Goal: Task Accomplishment & Management: Manage account settings

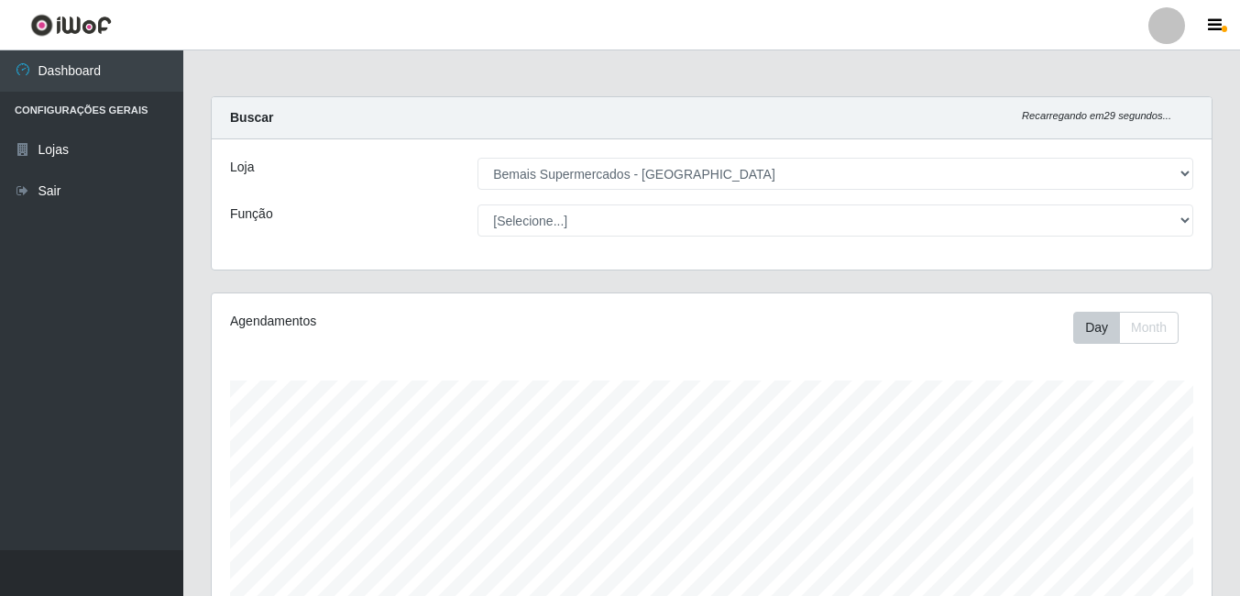
select select "249"
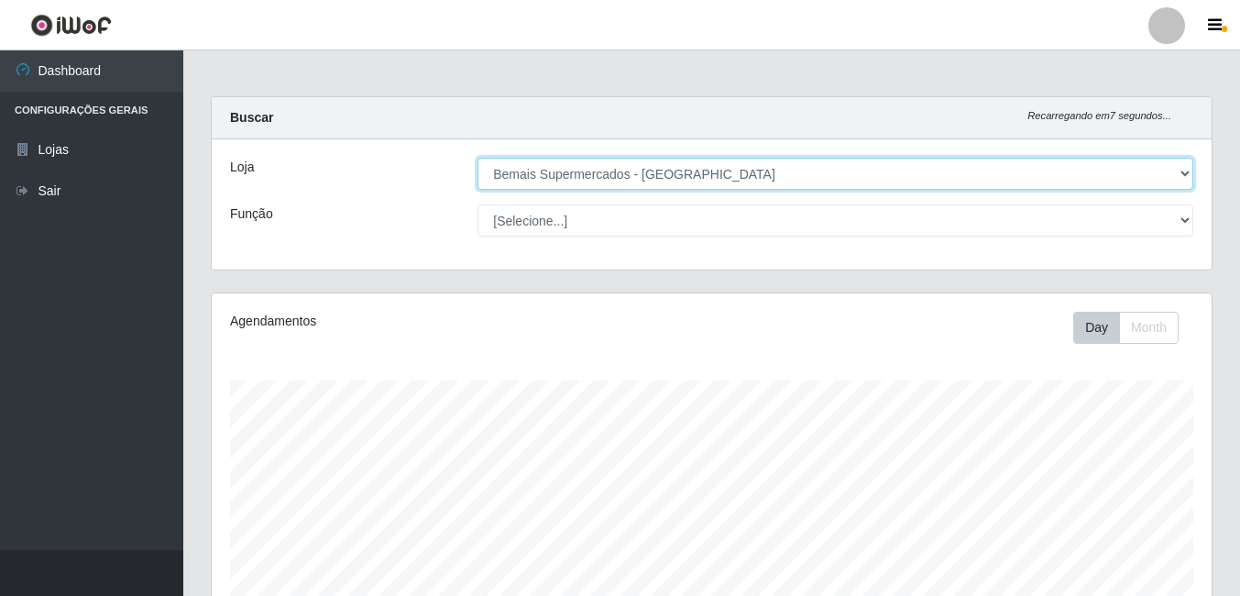
click at [863, 181] on select "[Selecione...] Bemais Supermercados - [GEOGRAPHIC_DATA]" at bounding box center [835, 174] width 716 height 32
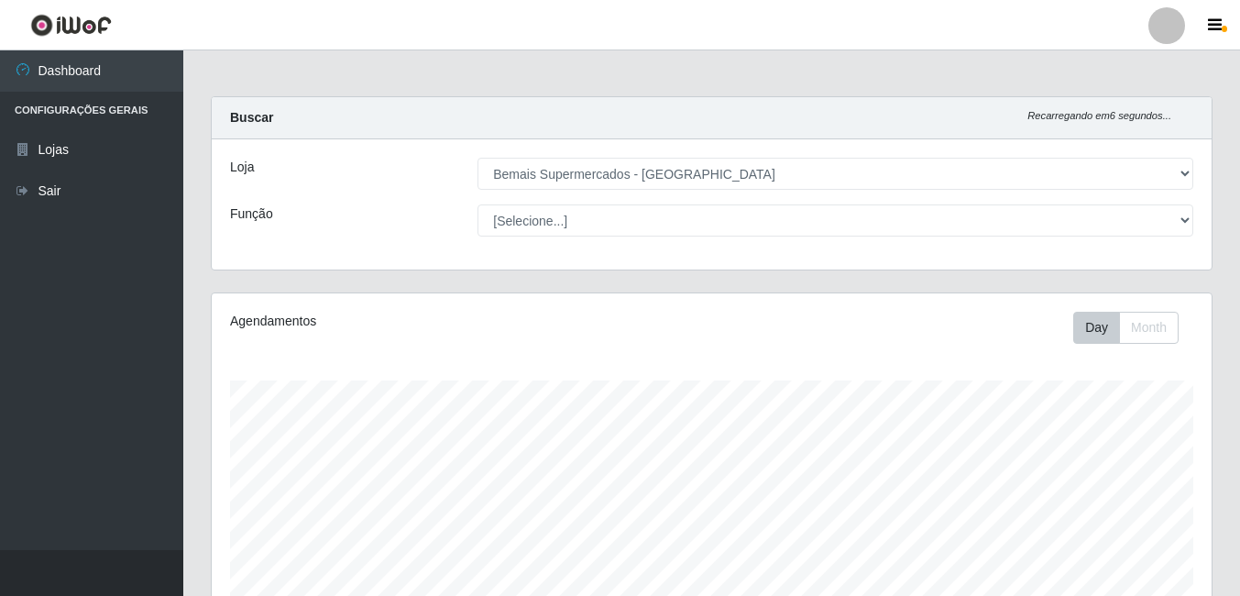
click at [589, 254] on div "Loja [Selecione...] Bemais Supermercados - Três Ruas Função [Selecione...] ASG …" at bounding box center [712, 204] width 1000 height 130
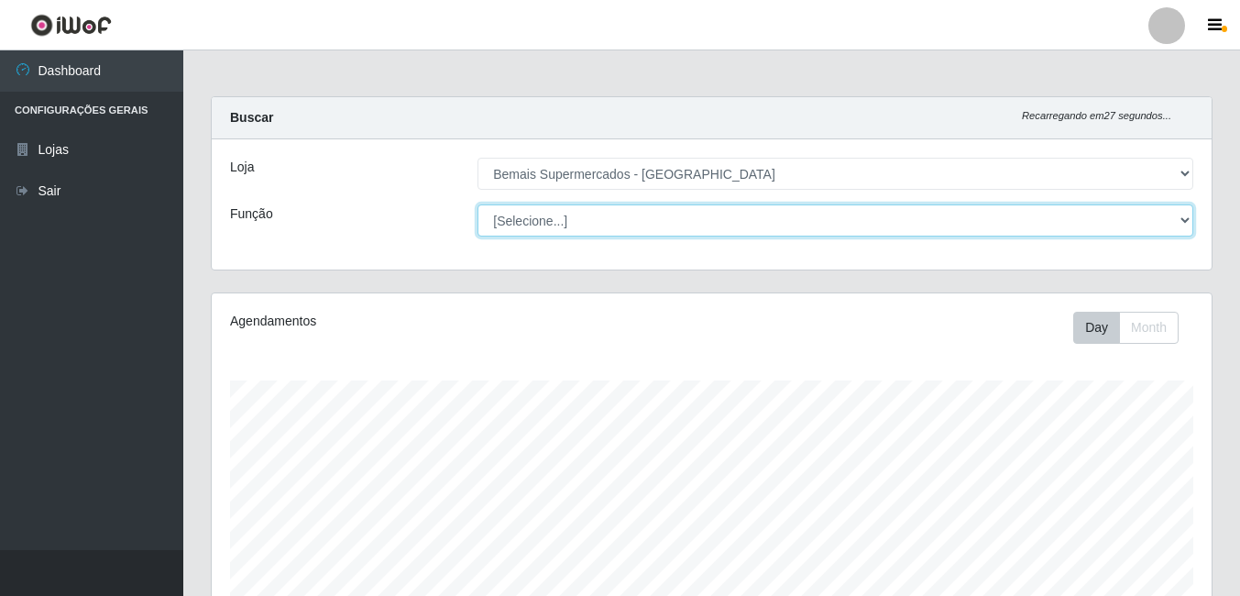
click at [684, 229] on select "[Selecione...] ASG ASG + ASG ++ Auxiliar de Depósito Auxiliar de Depósito + Aux…" at bounding box center [835, 220] width 716 height 32
click at [477, 204] on select "[Selecione...] ASG ASG + ASG ++ Auxiliar de Depósito Auxiliar de Depósito + Aux…" at bounding box center [835, 220] width 716 height 32
click at [1176, 212] on select "[Selecione...] ASG ASG + ASG ++ Auxiliar de Depósito Auxiliar de Depósito + Aux…" at bounding box center [835, 220] width 716 height 32
click at [477, 204] on select "[Selecione...] ASG ASG + ASG ++ Auxiliar de Depósito Auxiliar de Depósito + Aux…" at bounding box center [835, 220] width 716 height 32
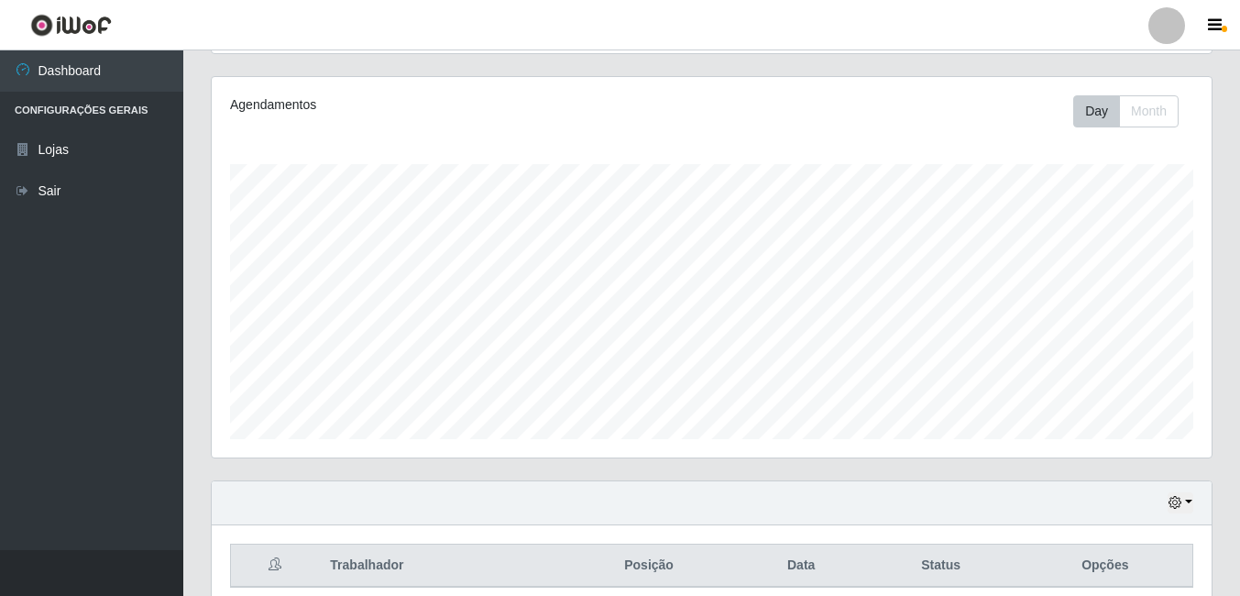
scroll to position [112, 0]
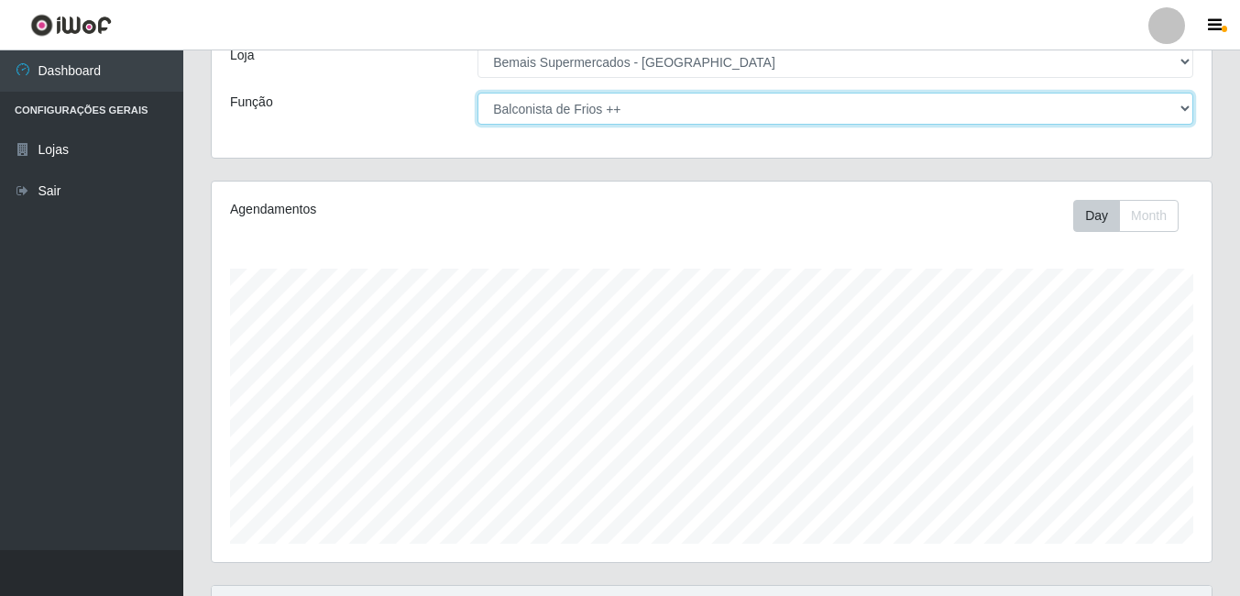
click at [858, 118] on select "[Selecione...] ASG ASG + ASG ++ Auxiliar de Depósito Auxiliar de Depósito + Aux…" at bounding box center [835, 109] width 716 height 32
click at [477, 93] on select "[Selecione...] ASG ASG + ASG ++ Auxiliar de Depósito Auxiliar de Depósito + Aux…" at bounding box center [835, 109] width 716 height 32
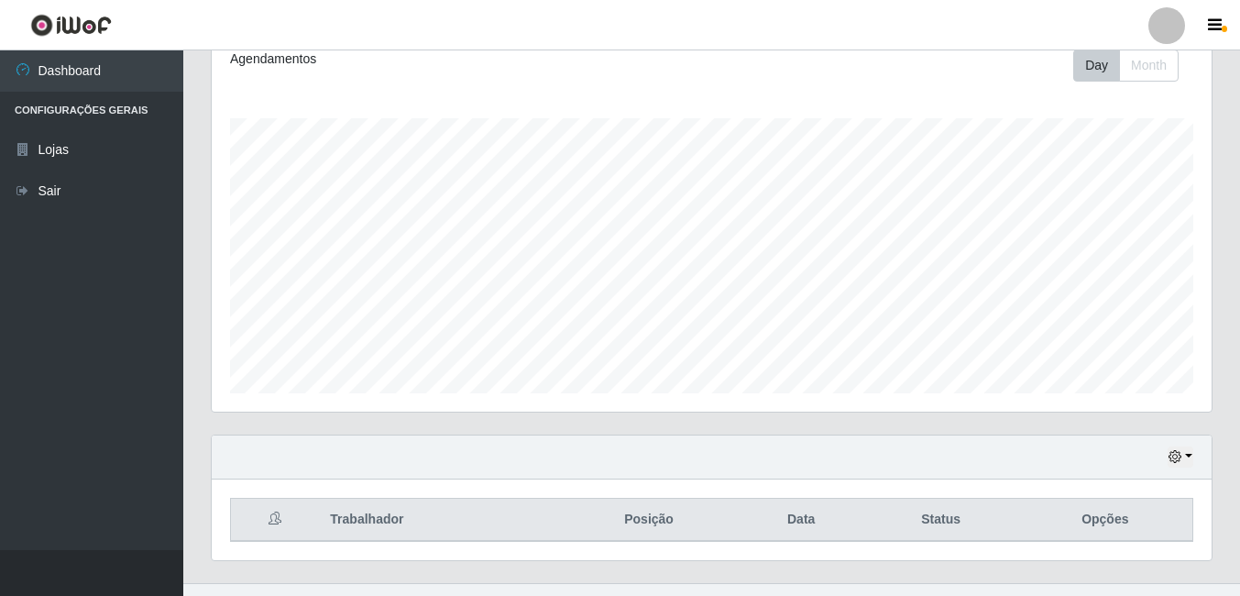
scroll to position [295, 0]
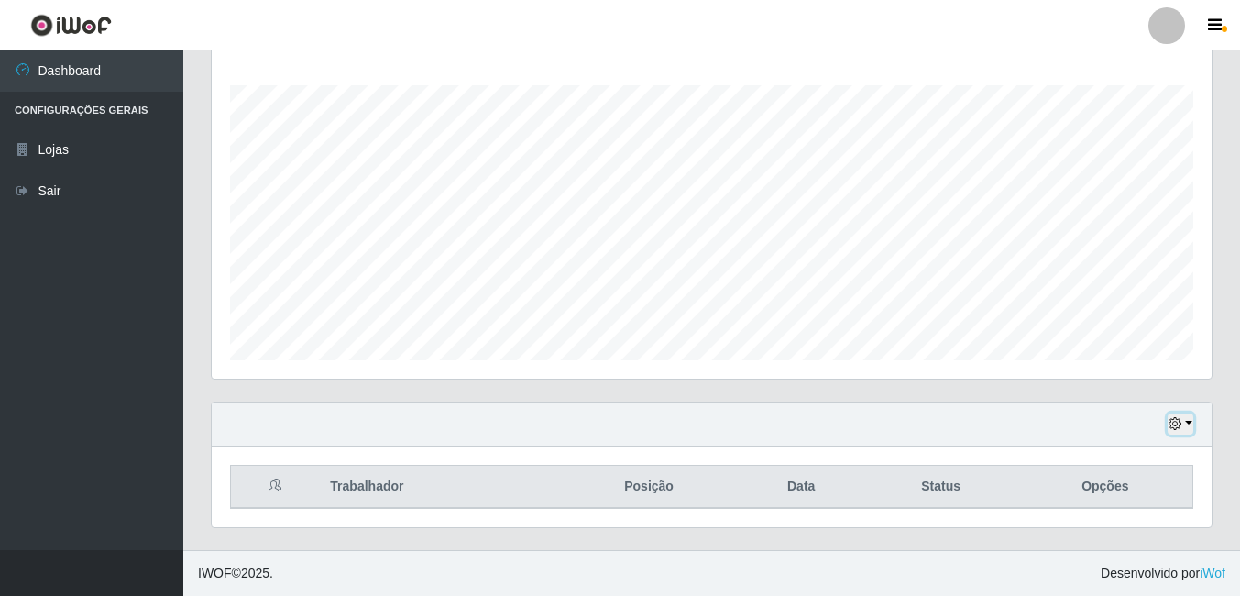
click at [1183, 421] on button "button" at bounding box center [1180, 423] width 26 height 21
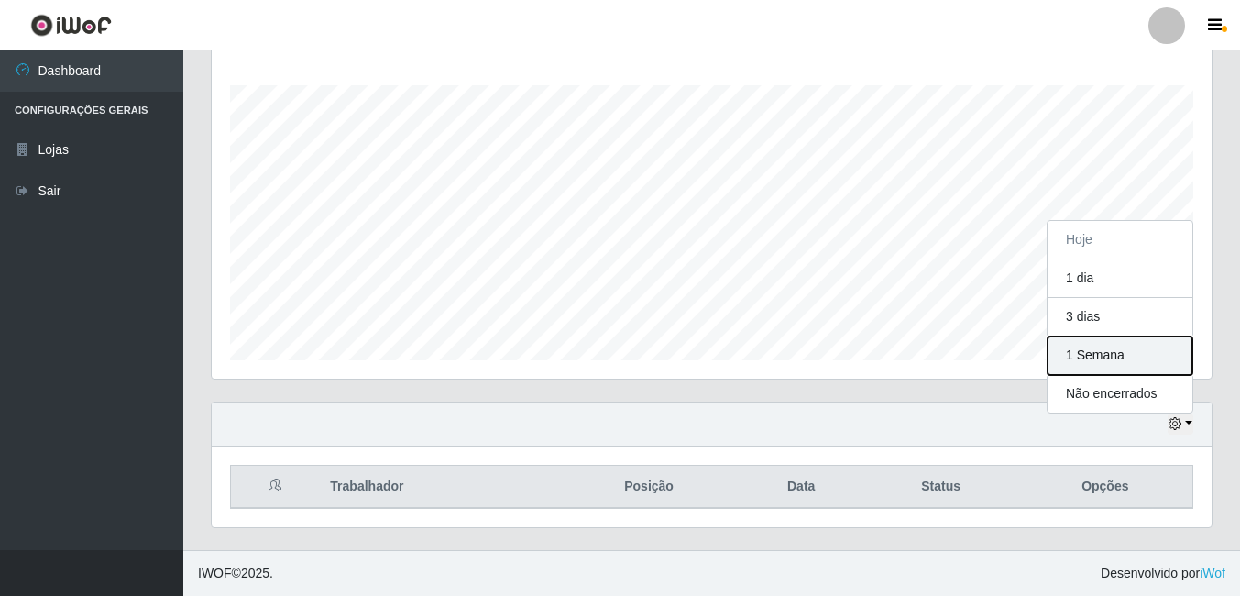
click at [1087, 363] on button "1 Semana" at bounding box center [1119, 355] width 145 height 38
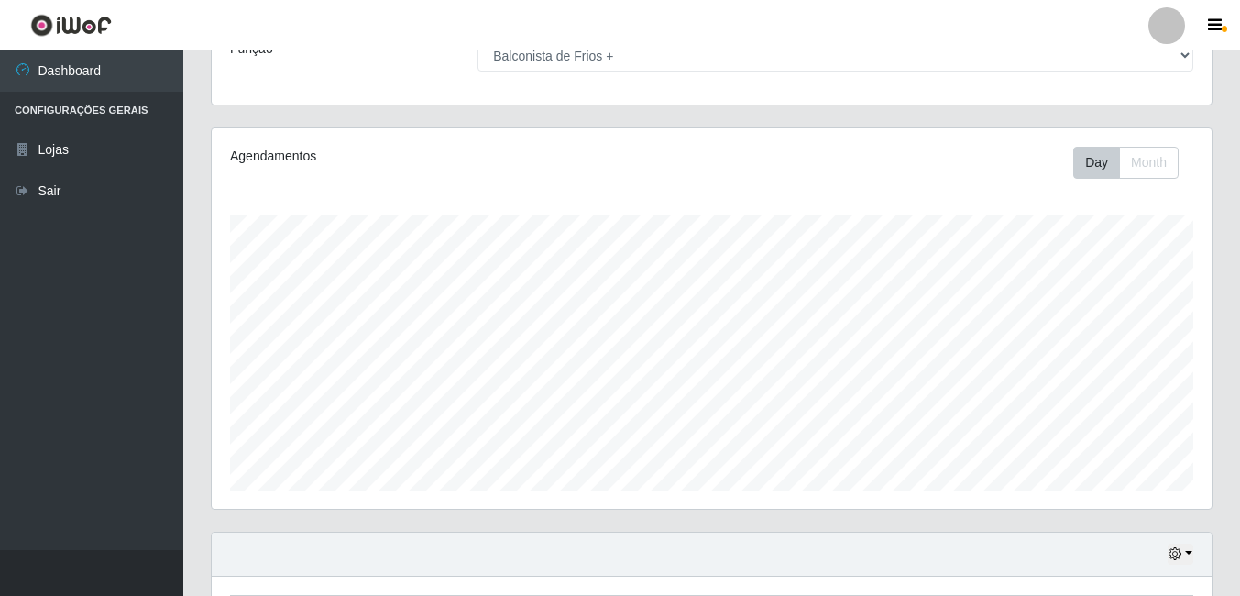
scroll to position [0, 0]
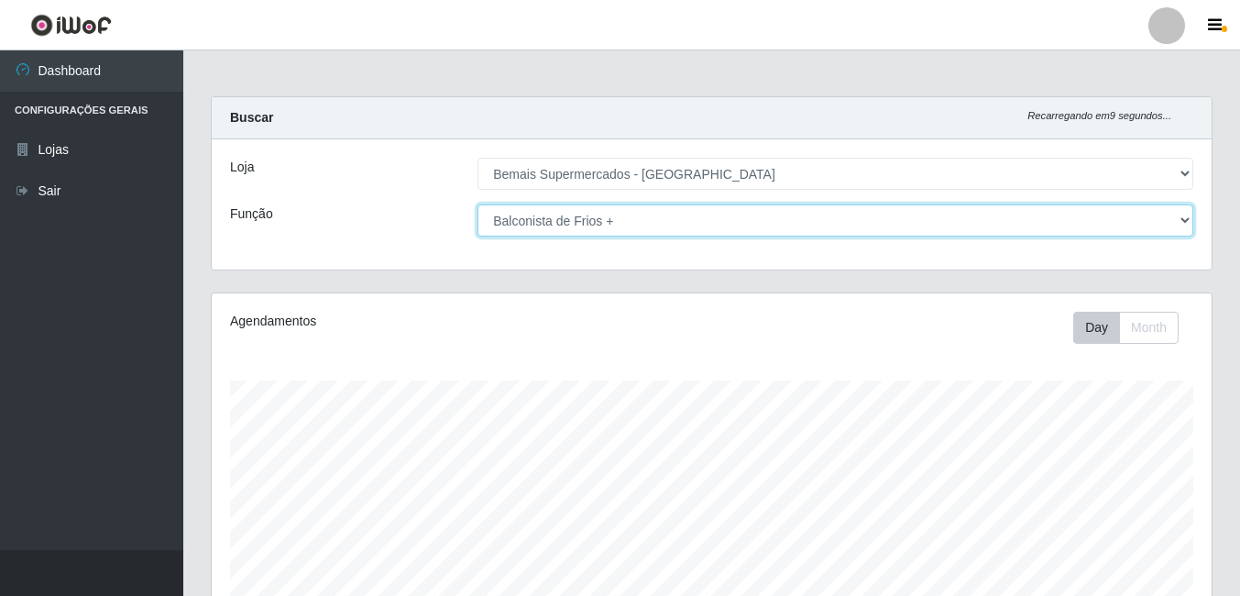
click at [1165, 215] on select "[Selecione...] ASG ASG + ASG ++ Auxiliar de Depósito Auxiliar de Depósito + Aux…" at bounding box center [835, 220] width 716 height 32
click at [477, 204] on select "[Selecione...] ASG ASG + ASG ++ Auxiliar de Depósito Auxiliar de Depósito + Aux…" at bounding box center [835, 220] width 716 height 32
click at [1173, 220] on select "[Selecione...] ASG ASG + ASG ++ Auxiliar de Depósito Auxiliar de Depósito + Aux…" at bounding box center [835, 220] width 716 height 32
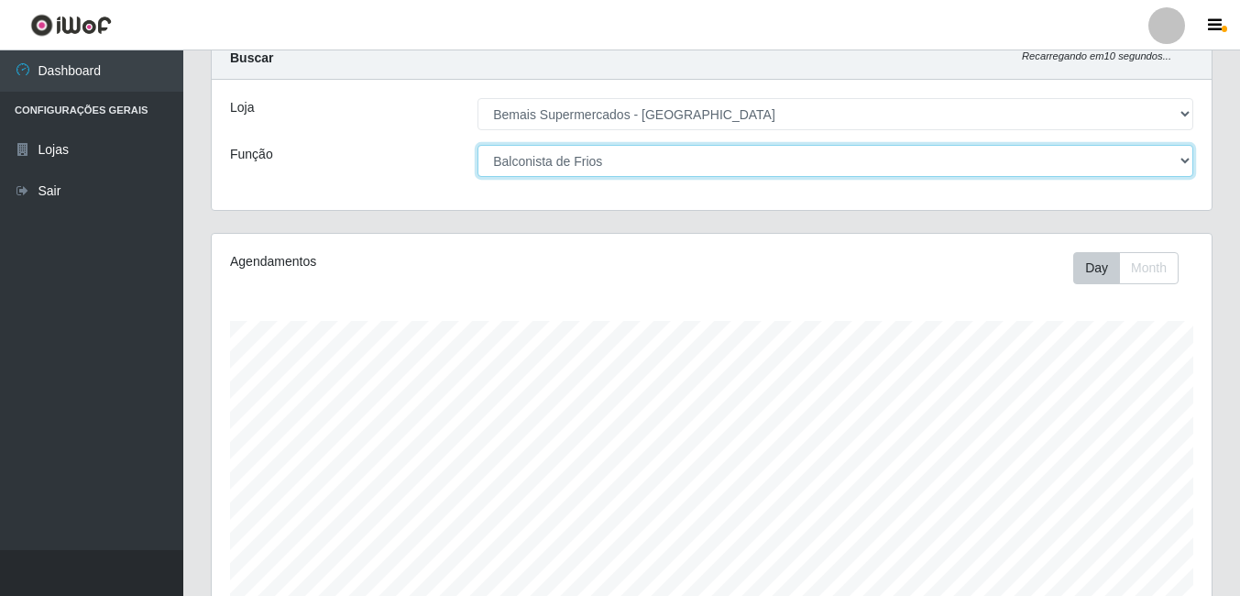
scroll to position [92, 0]
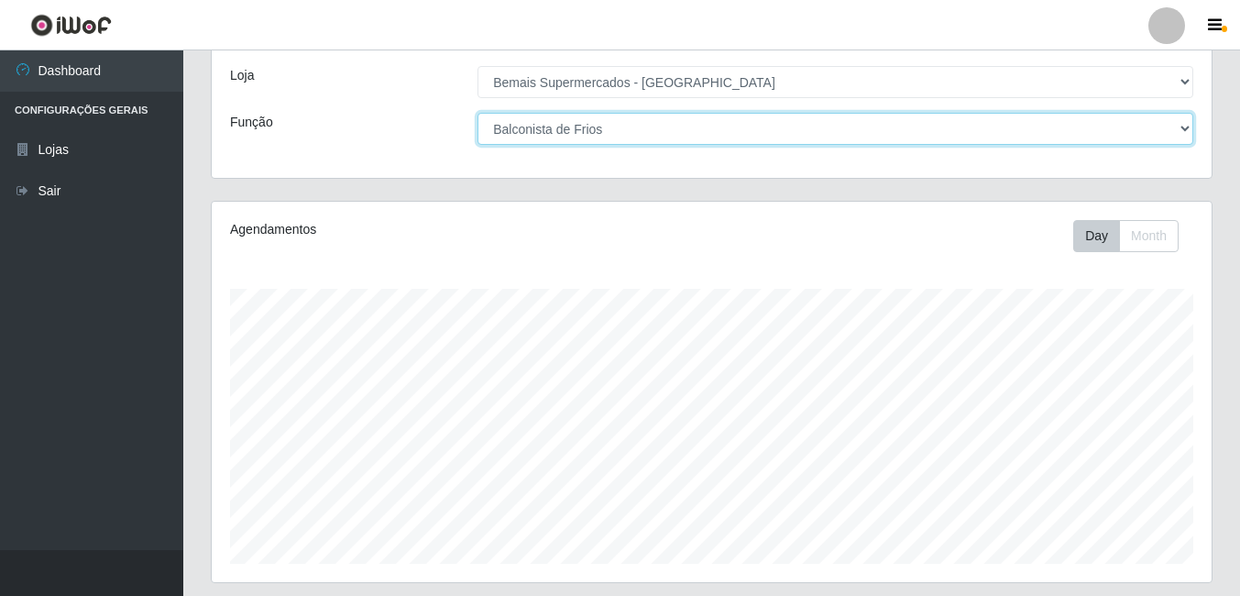
click at [691, 118] on select "[Selecione...] ASG ASG + ASG ++ Auxiliar de Depósito Auxiliar de Depósito + Aux…" at bounding box center [835, 129] width 716 height 32
click at [477, 113] on select "[Selecione...] ASG ASG + ASG ++ Auxiliar de Depósito Auxiliar de Depósito + Aux…" at bounding box center [835, 129] width 716 height 32
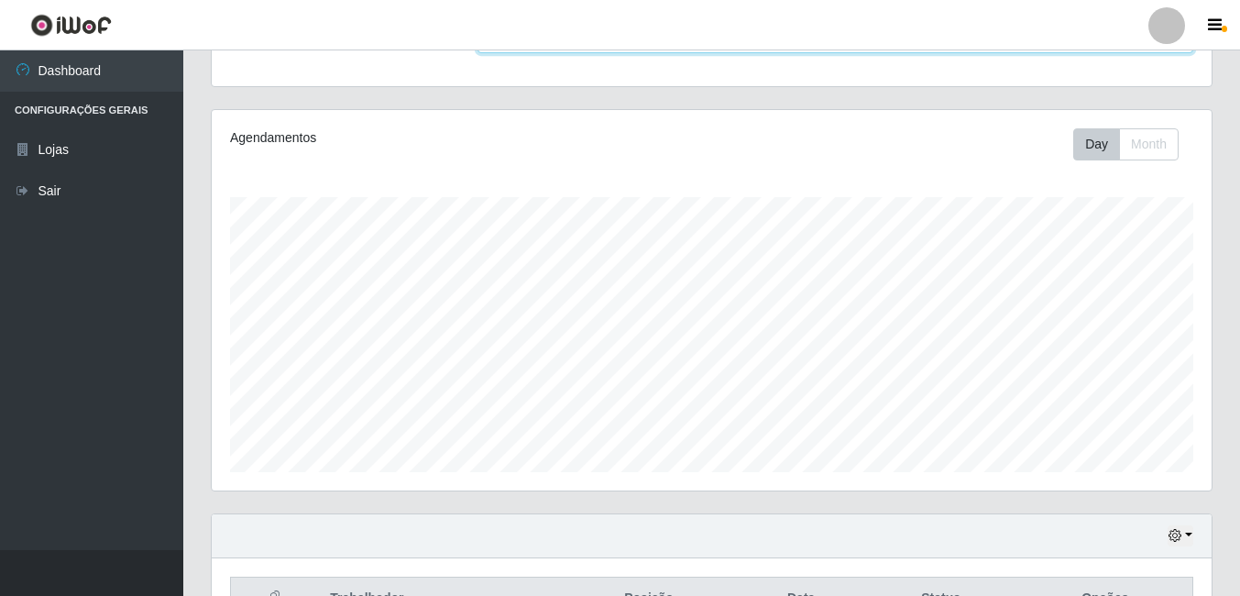
scroll to position [20, 0]
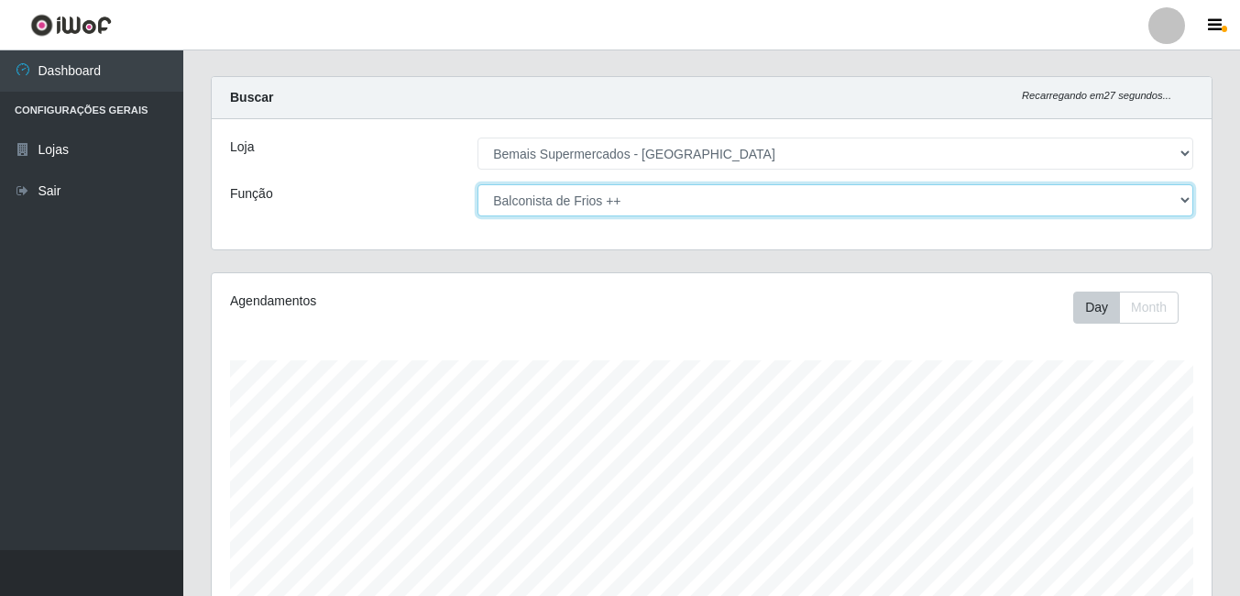
click at [1173, 201] on select "[Selecione...] ASG ASG + ASG ++ Auxiliar de Depósito Auxiliar de Depósito + Aux…" at bounding box center [835, 200] width 716 height 32
click at [477, 184] on select "[Selecione...] ASG ASG + ASG ++ Auxiliar de Depósito Auxiliar de Depósito + Aux…" at bounding box center [835, 200] width 716 height 32
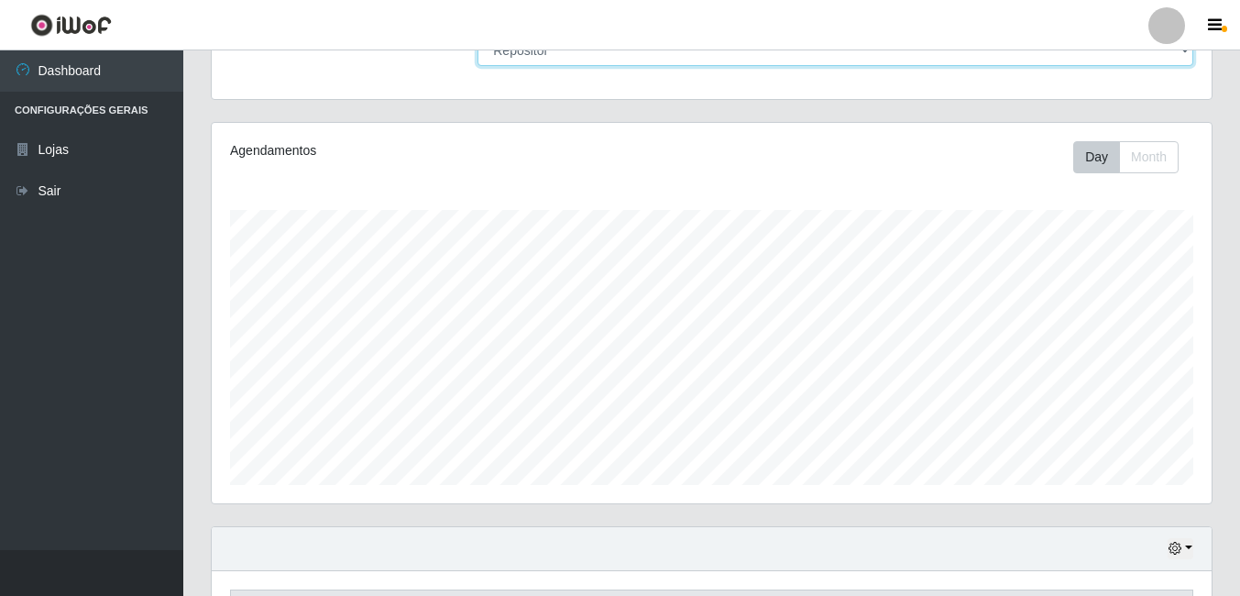
scroll to position [367, 0]
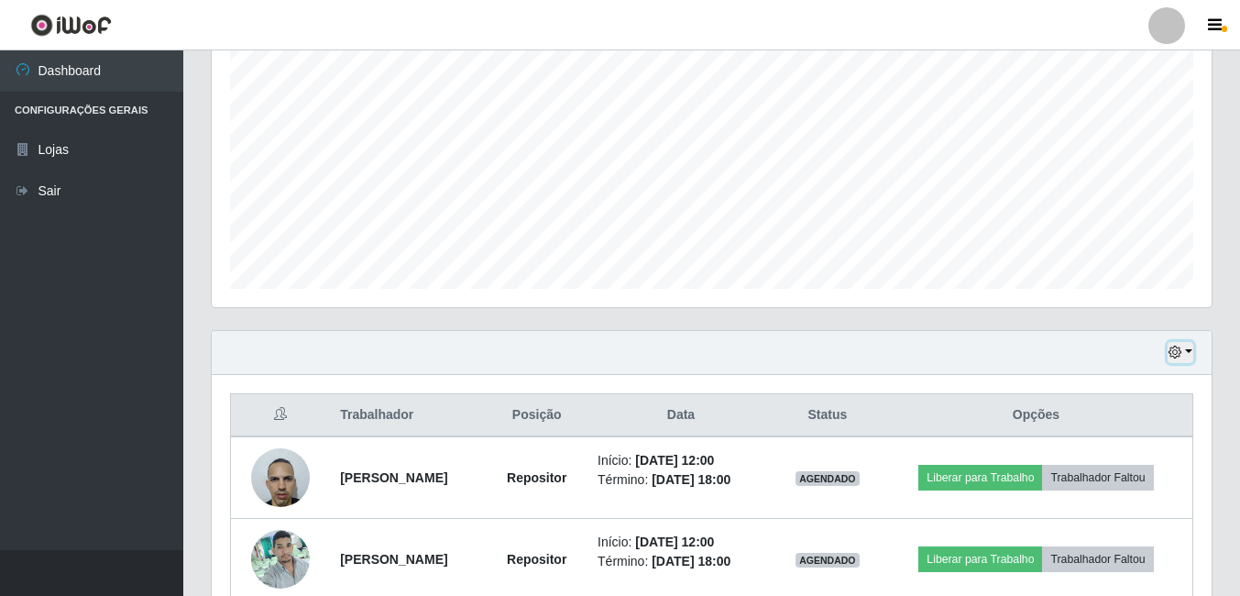
click at [1182, 357] on button "button" at bounding box center [1180, 352] width 26 height 21
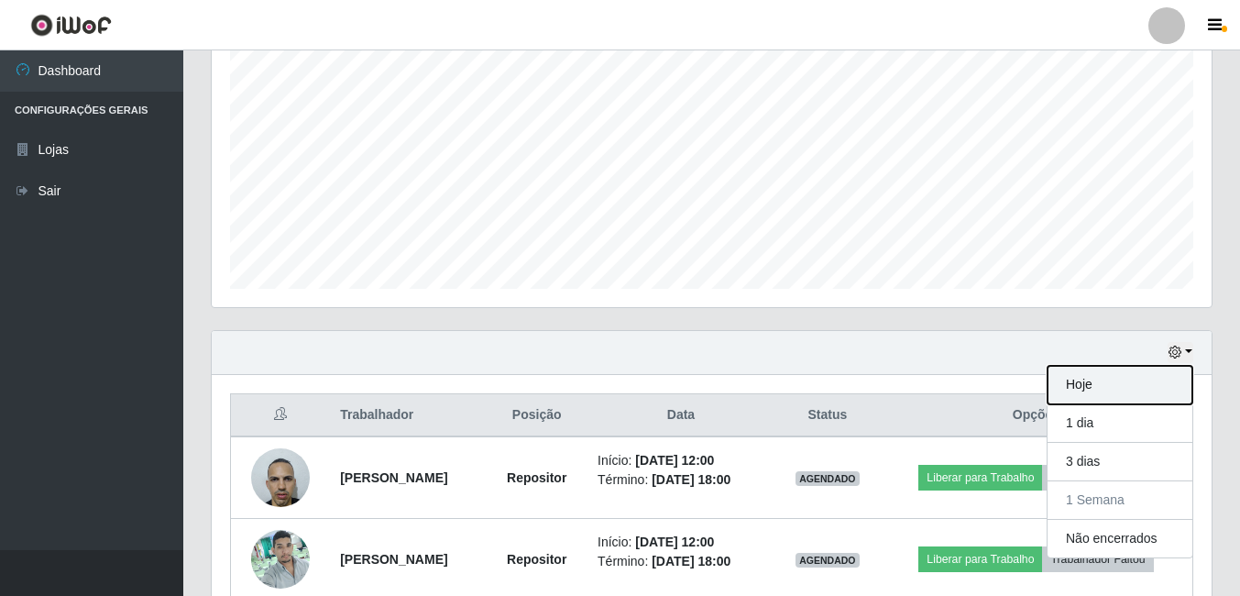
click at [1113, 383] on button "Hoje" at bounding box center [1119, 385] width 145 height 38
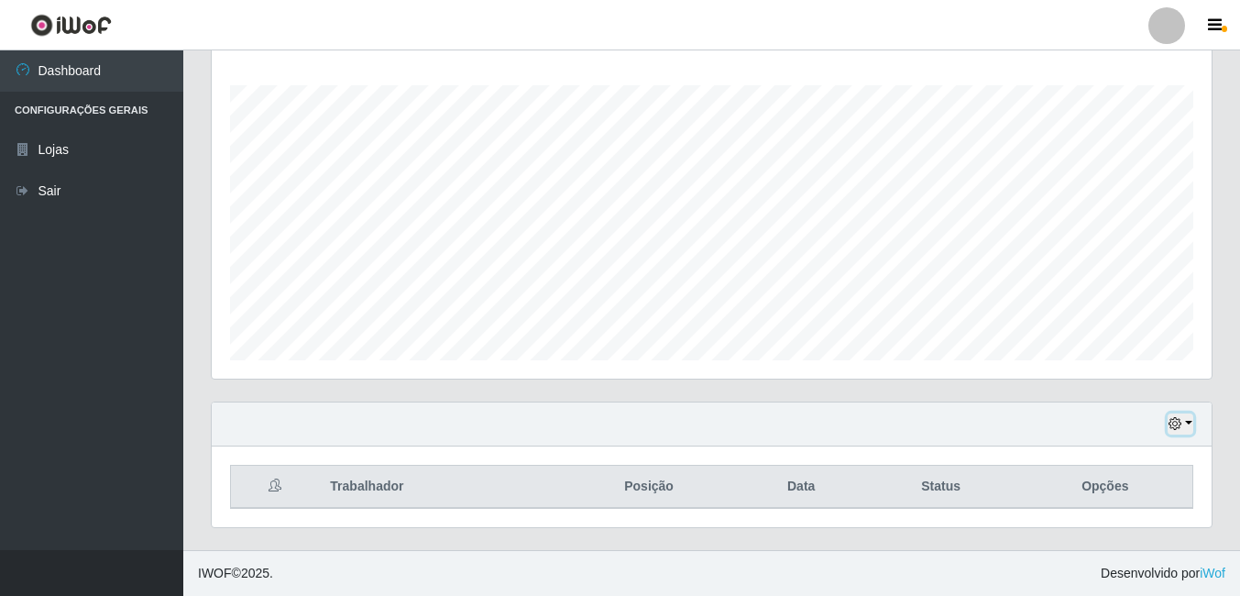
click at [1176, 420] on icon "button" at bounding box center [1174, 423] width 13 height 13
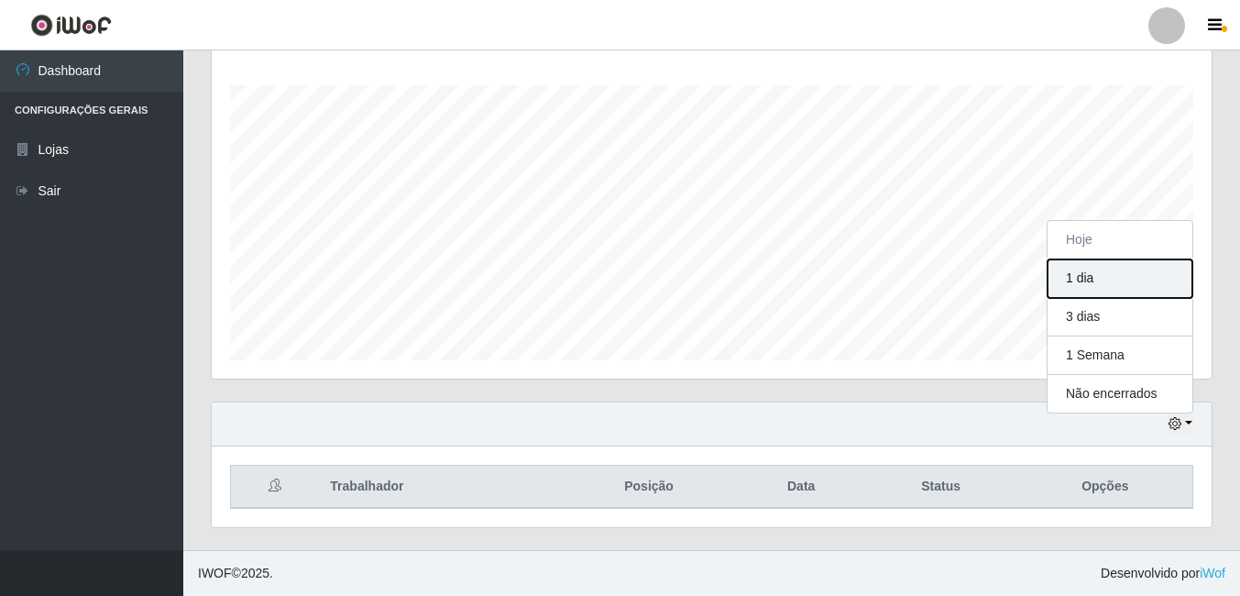
click at [1108, 271] on button "1 dia" at bounding box center [1119, 278] width 145 height 38
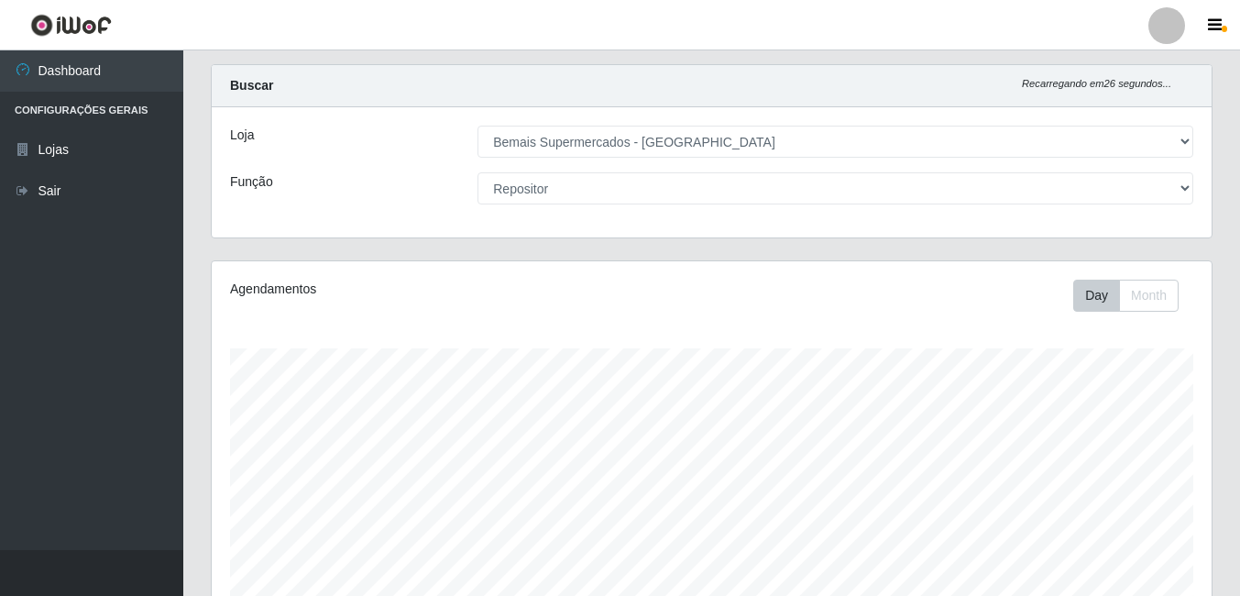
scroll to position [0, 0]
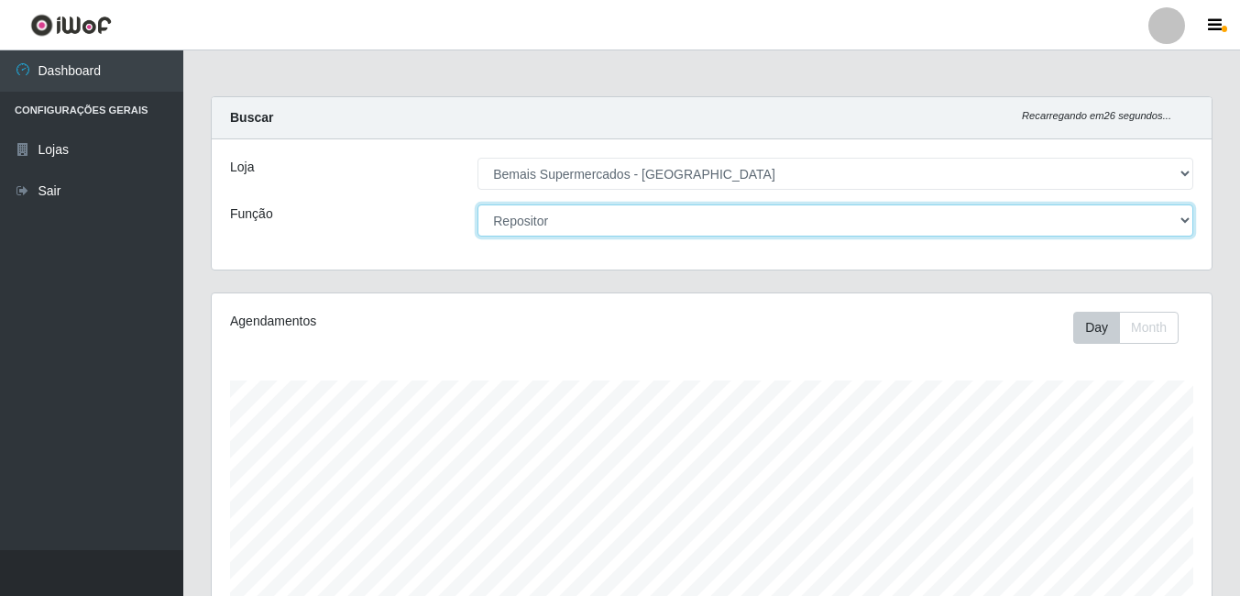
click at [1142, 235] on select "[Selecione...] ASG ASG + ASG ++ Auxiliar de Depósito Auxiliar de Depósito + Aux…" at bounding box center [835, 220] width 716 height 32
click at [477, 204] on select "[Selecione...] ASG ASG + ASG ++ Auxiliar de Depósito Auxiliar de Depósito + Aux…" at bounding box center [835, 220] width 716 height 32
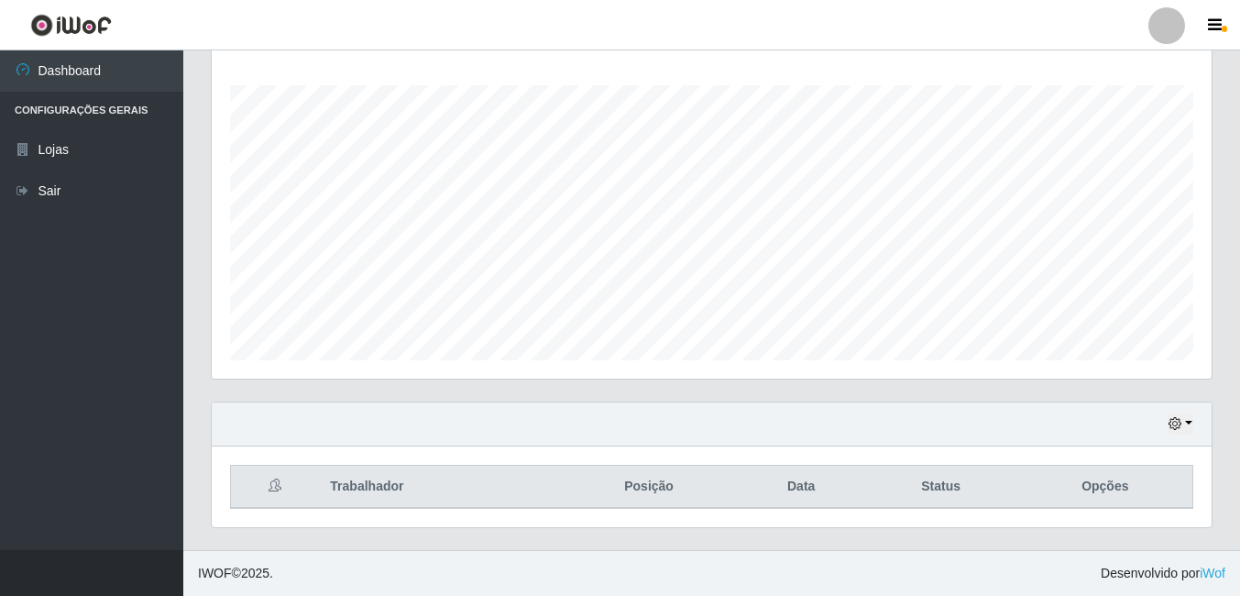
scroll to position [112, 0]
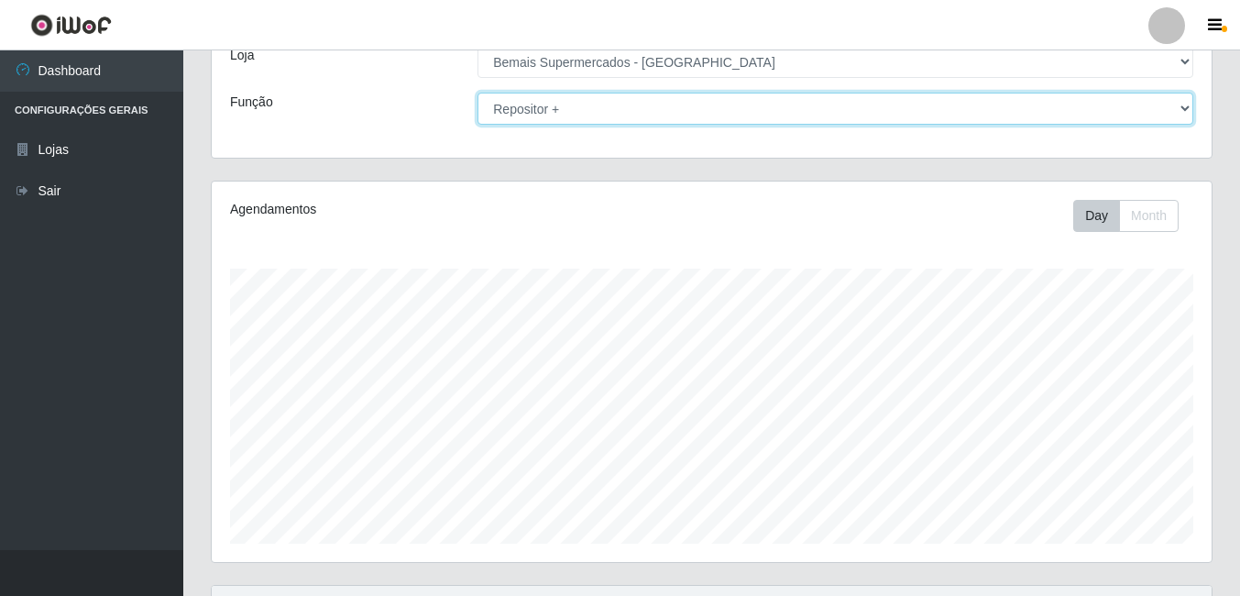
click at [1178, 115] on select "[Selecione...] ASG ASG + ASG ++ Auxiliar de Depósito Auxiliar de Depósito + Aux…" at bounding box center [835, 109] width 716 height 32
click at [477, 93] on select "[Selecione...] ASG ASG + ASG ++ Auxiliar de Depósito Auxiliar de Depósito + Aux…" at bounding box center [835, 109] width 716 height 32
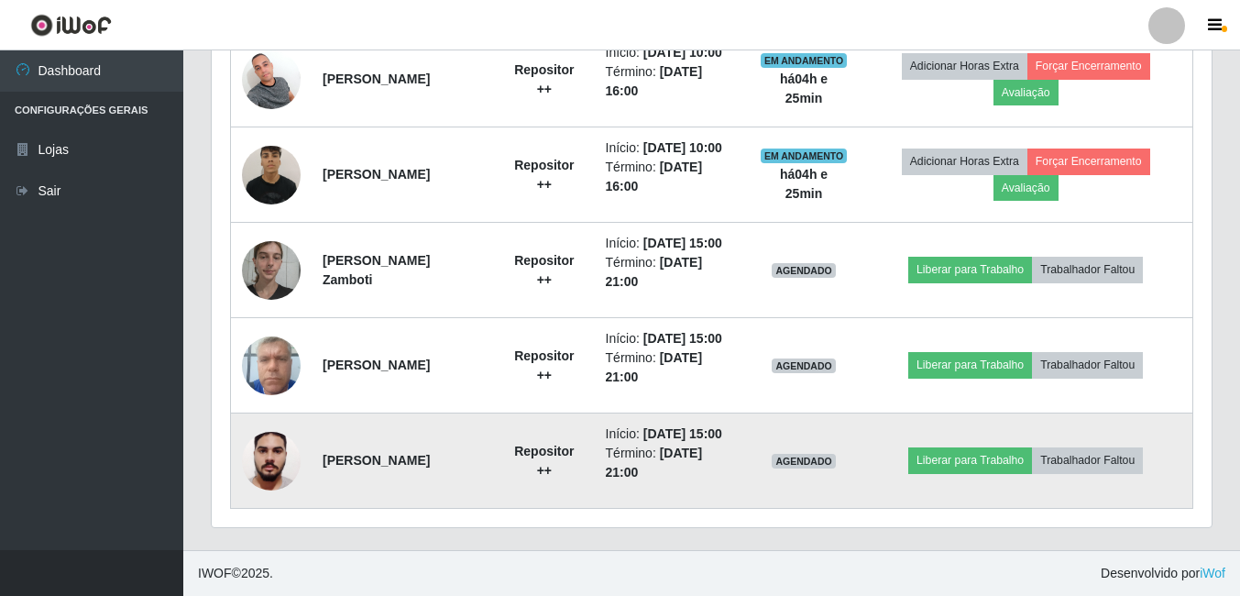
scroll to position [982, 0]
click at [268, 432] on img at bounding box center [271, 460] width 59 height 78
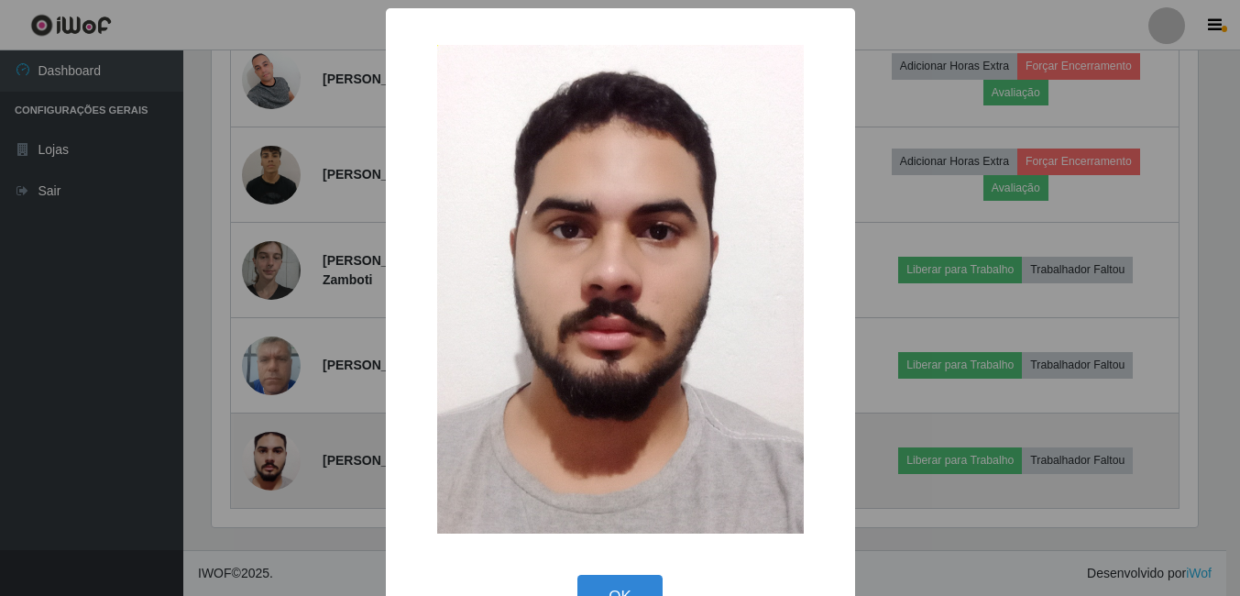
scroll to position [380, 990]
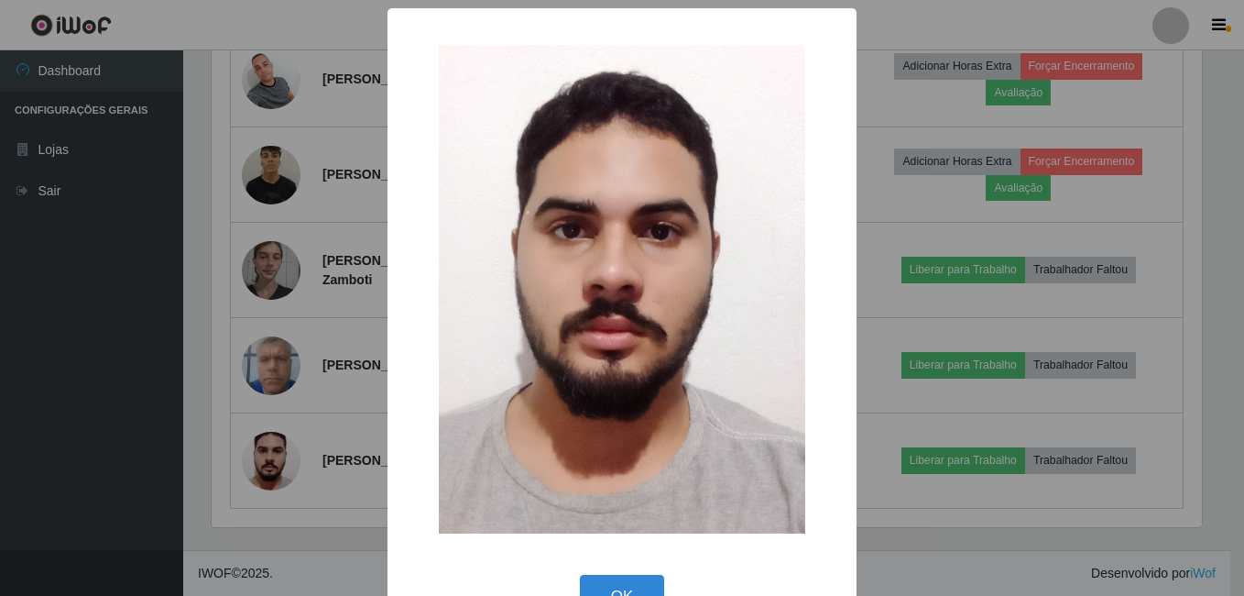
click at [274, 463] on div "× OK Cancel" at bounding box center [622, 298] width 1244 height 596
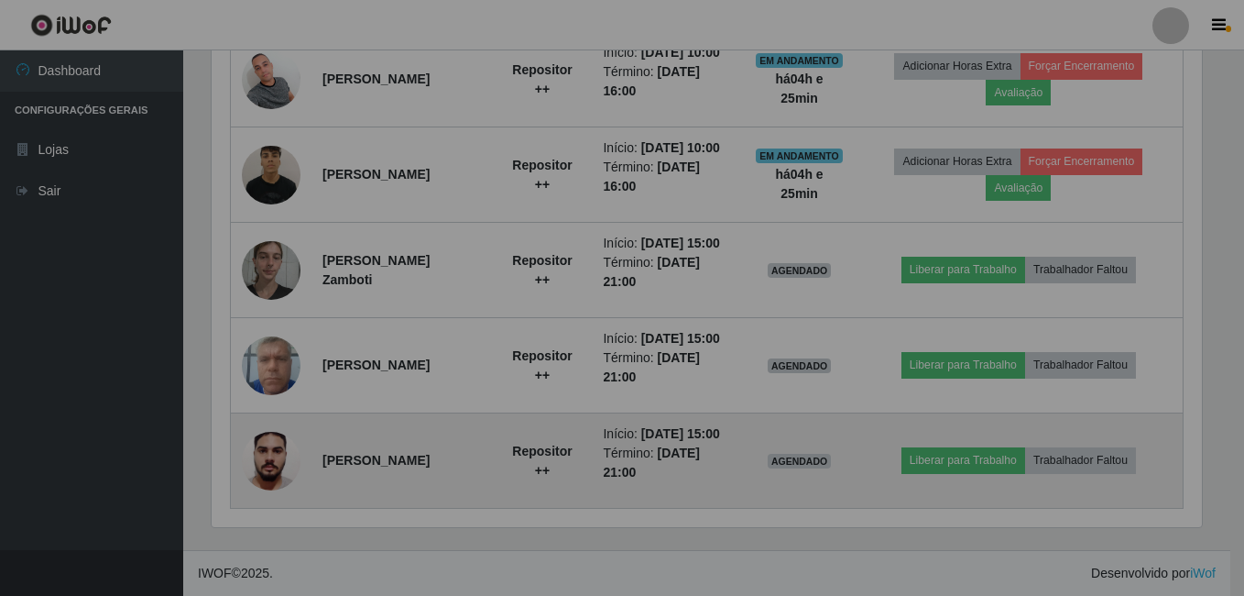
scroll to position [380, 1000]
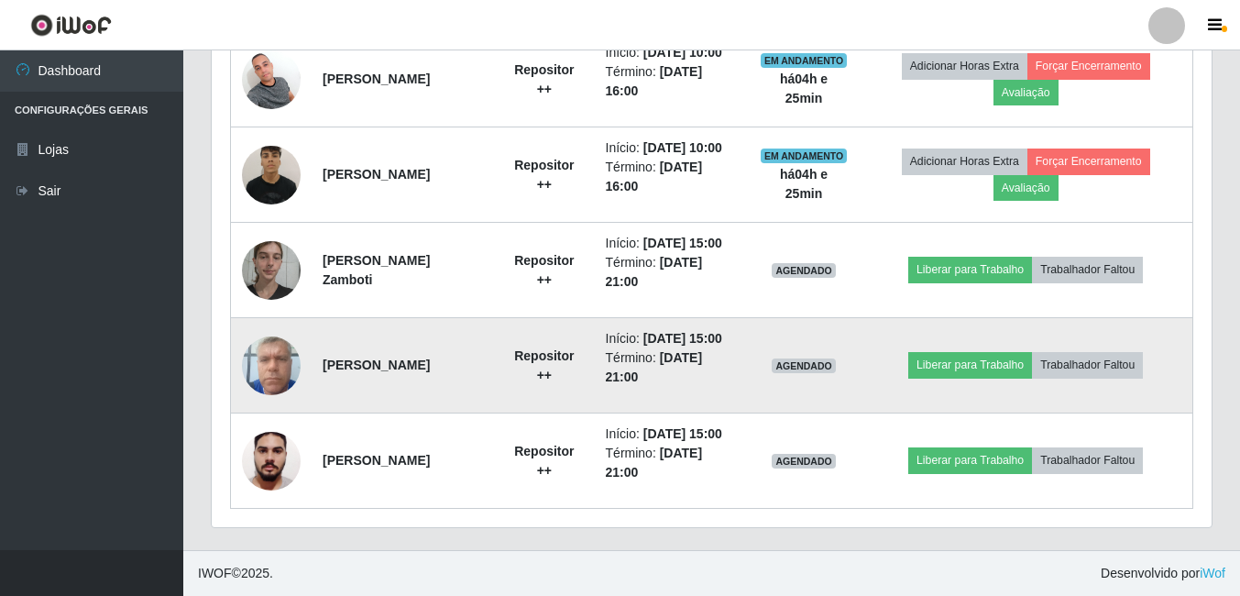
click at [272, 342] on img at bounding box center [271, 365] width 59 height 78
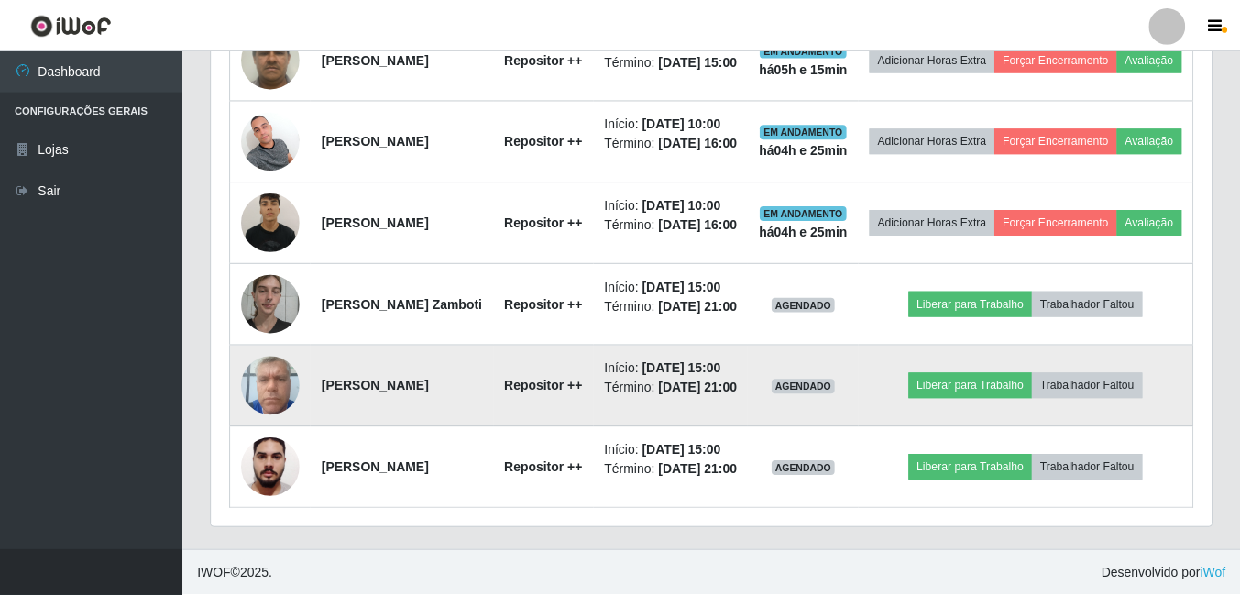
scroll to position [380, 990]
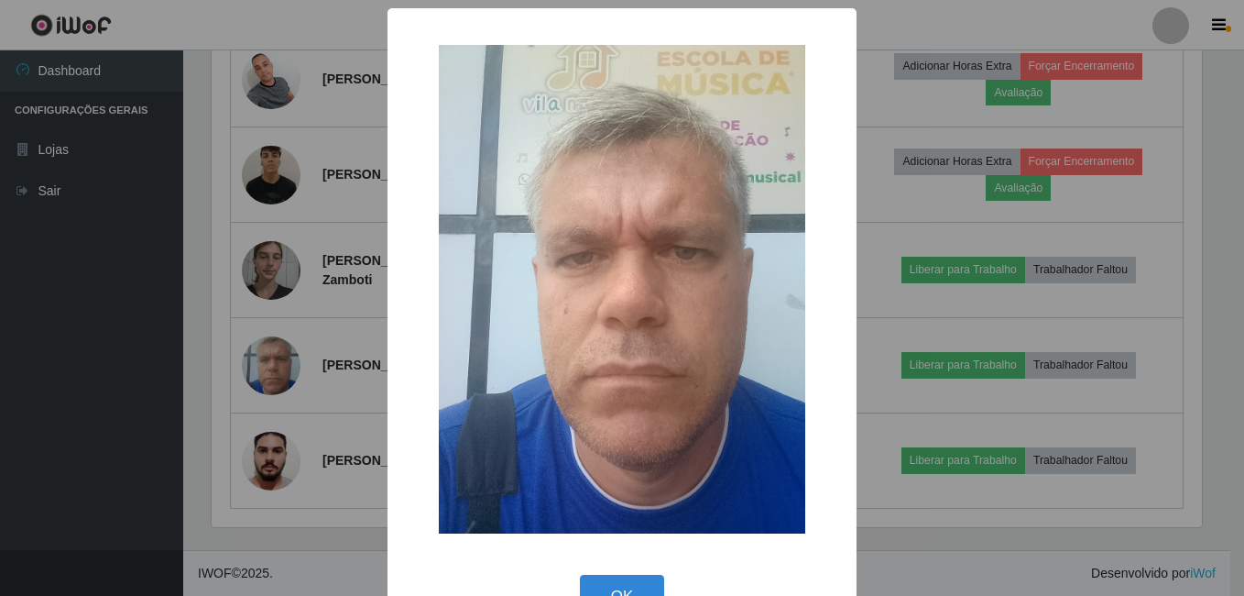
click at [318, 457] on div "× OK Cancel" at bounding box center [622, 298] width 1244 height 596
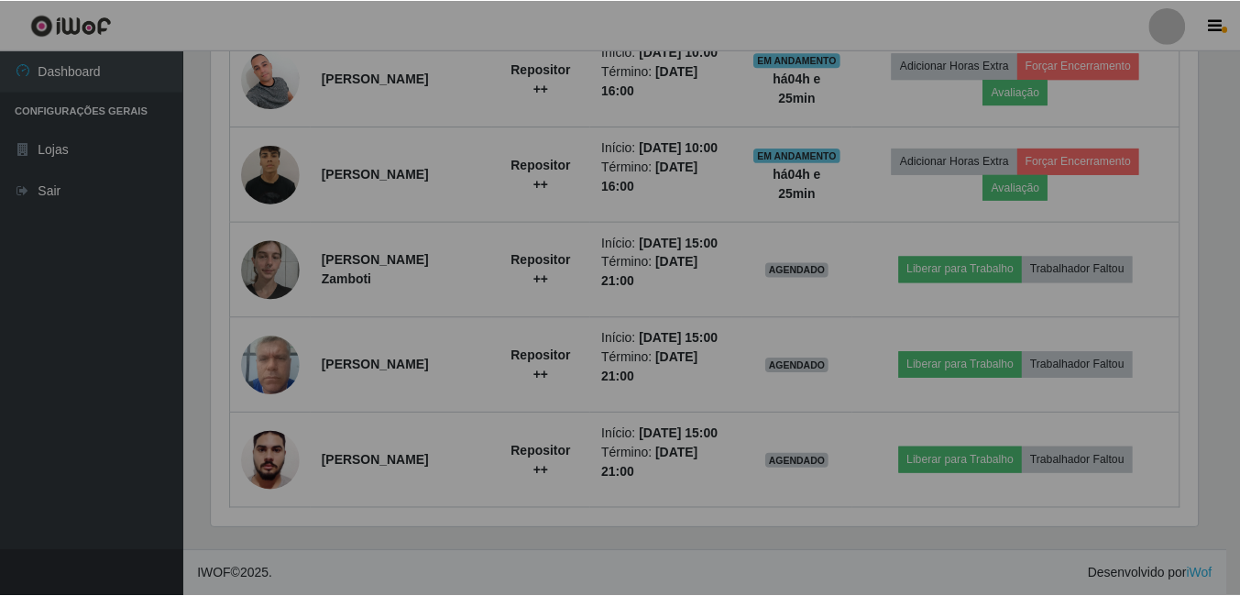
scroll to position [380, 1000]
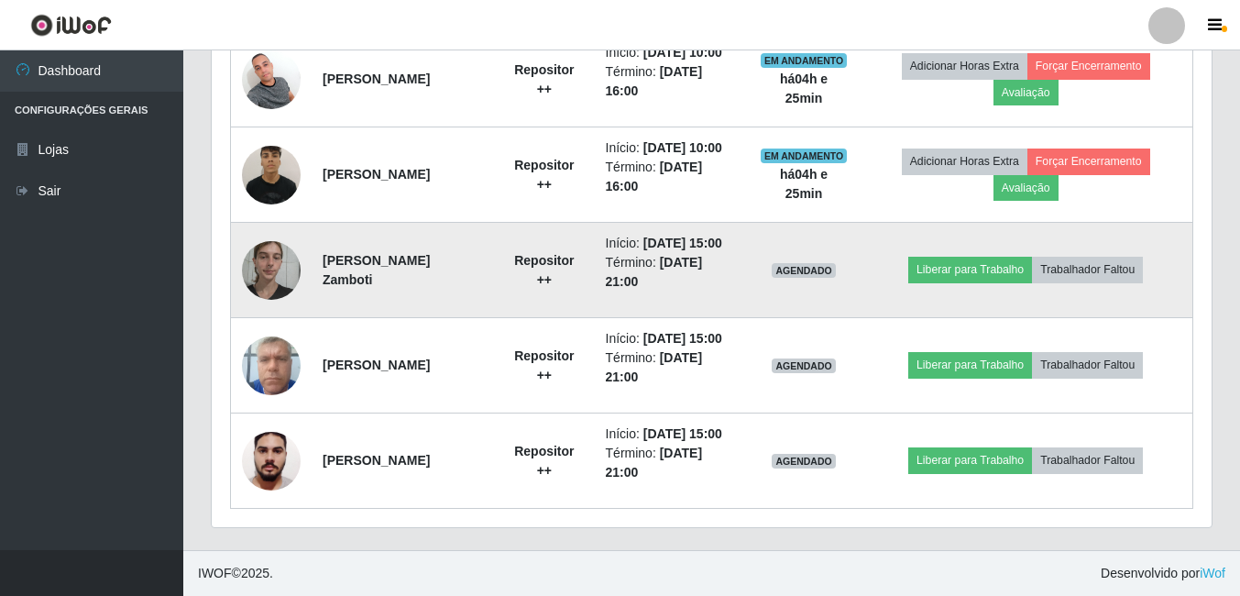
click at [257, 231] on img at bounding box center [271, 270] width 59 height 78
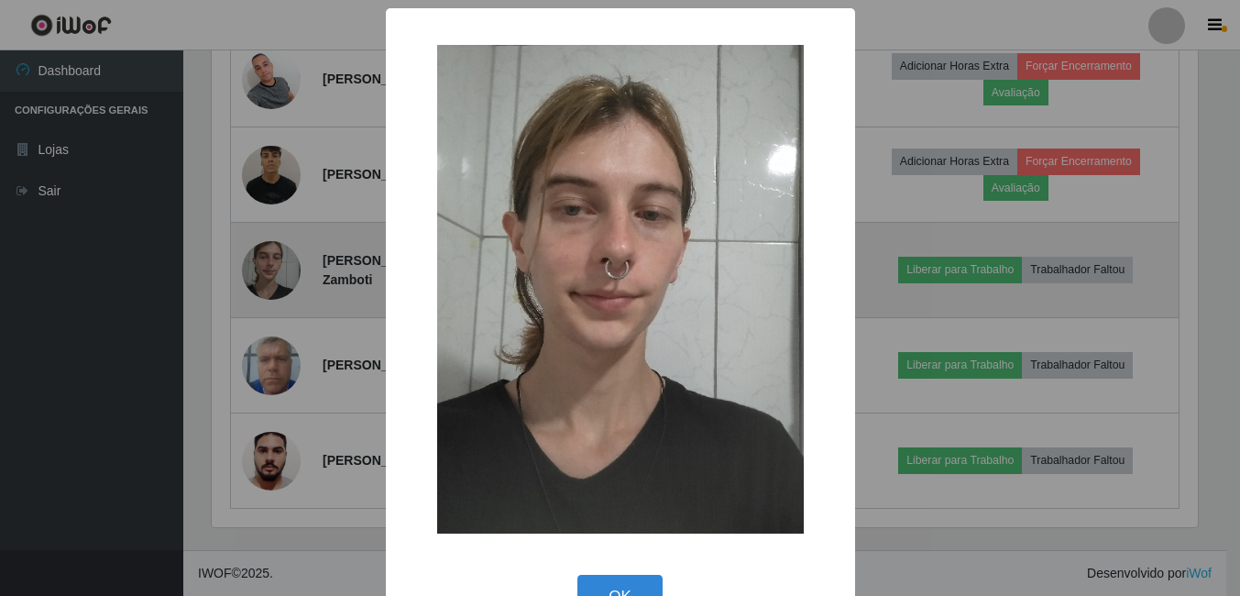
scroll to position [380, 990]
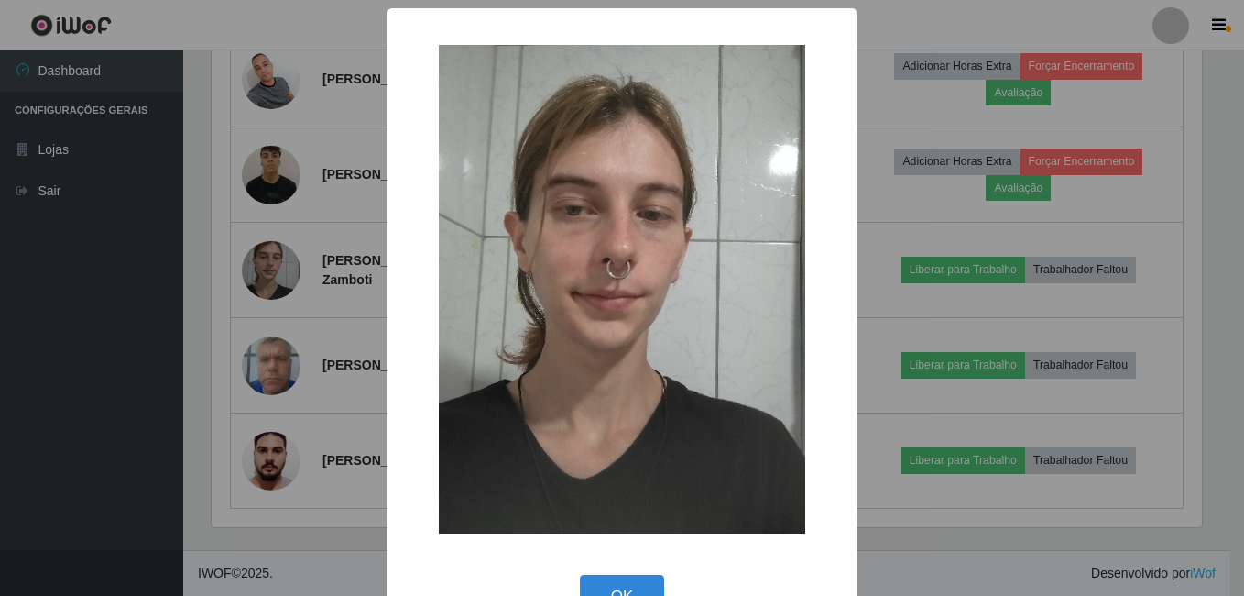
click at [298, 454] on div "× OK Cancel" at bounding box center [622, 298] width 1244 height 596
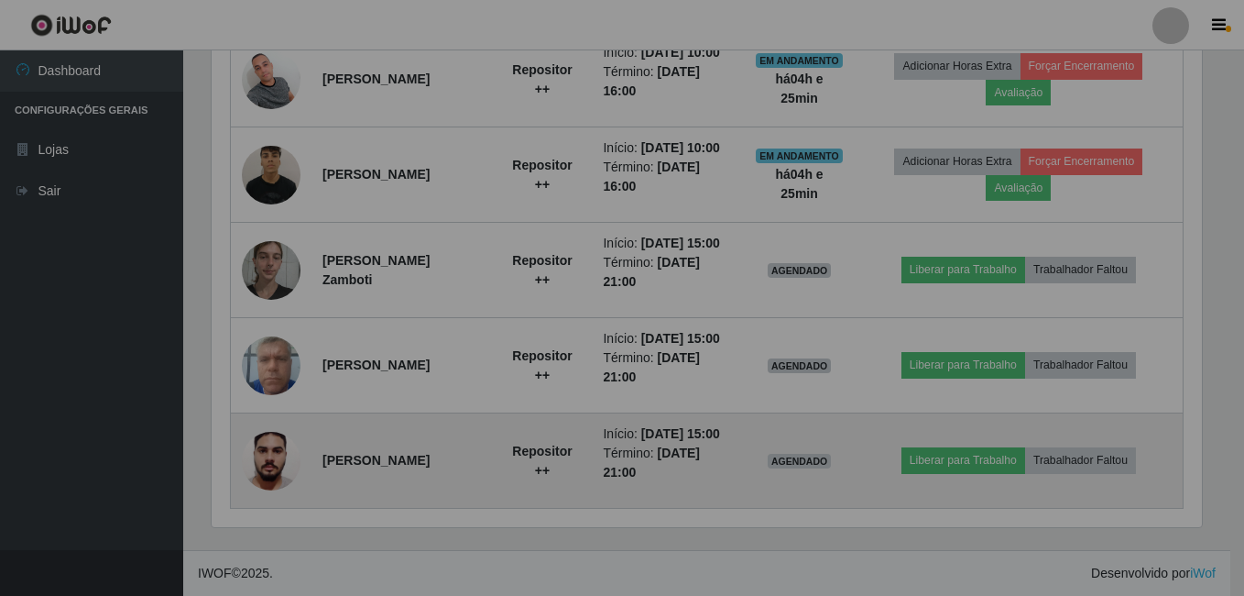
scroll to position [380, 1000]
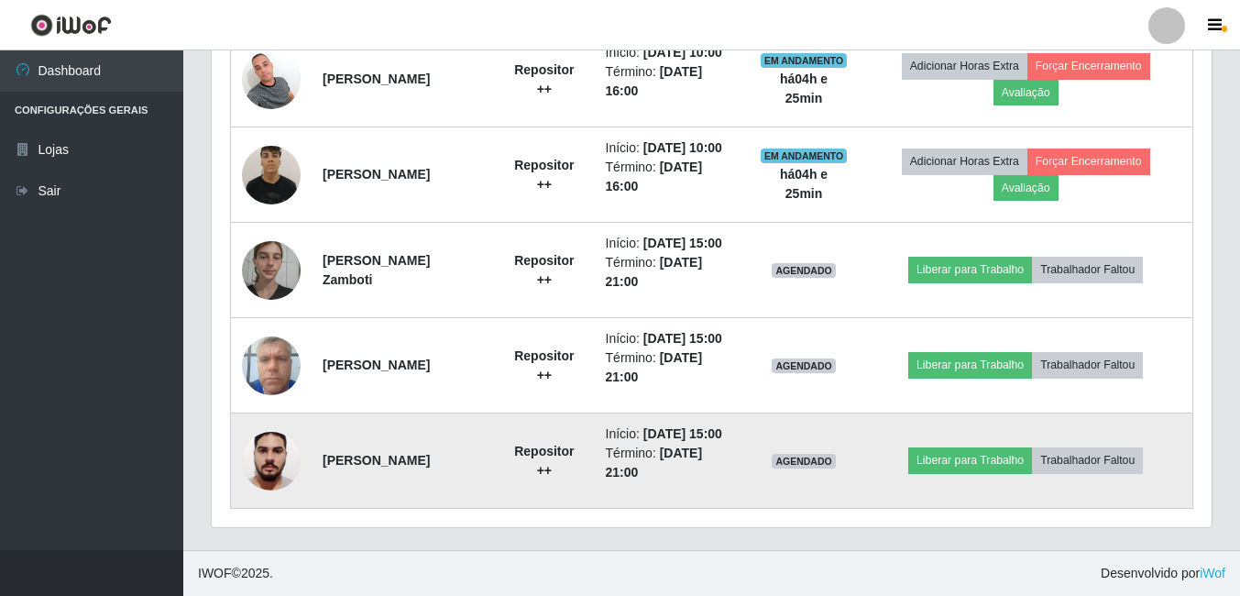
click at [276, 455] on img at bounding box center [271, 460] width 59 height 78
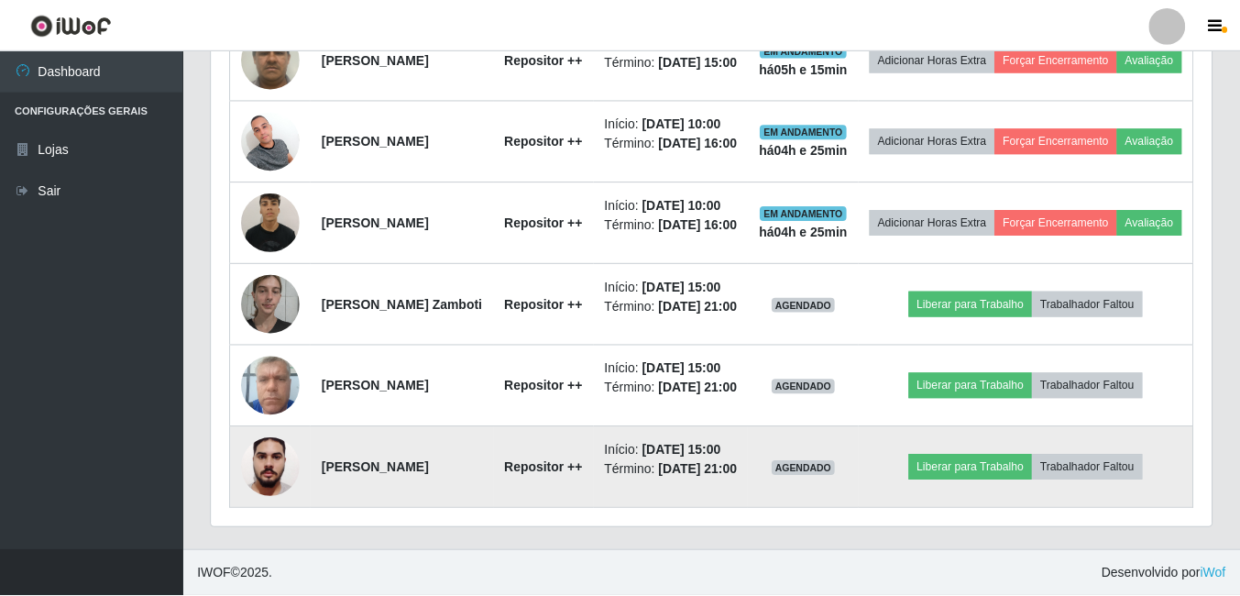
scroll to position [380, 990]
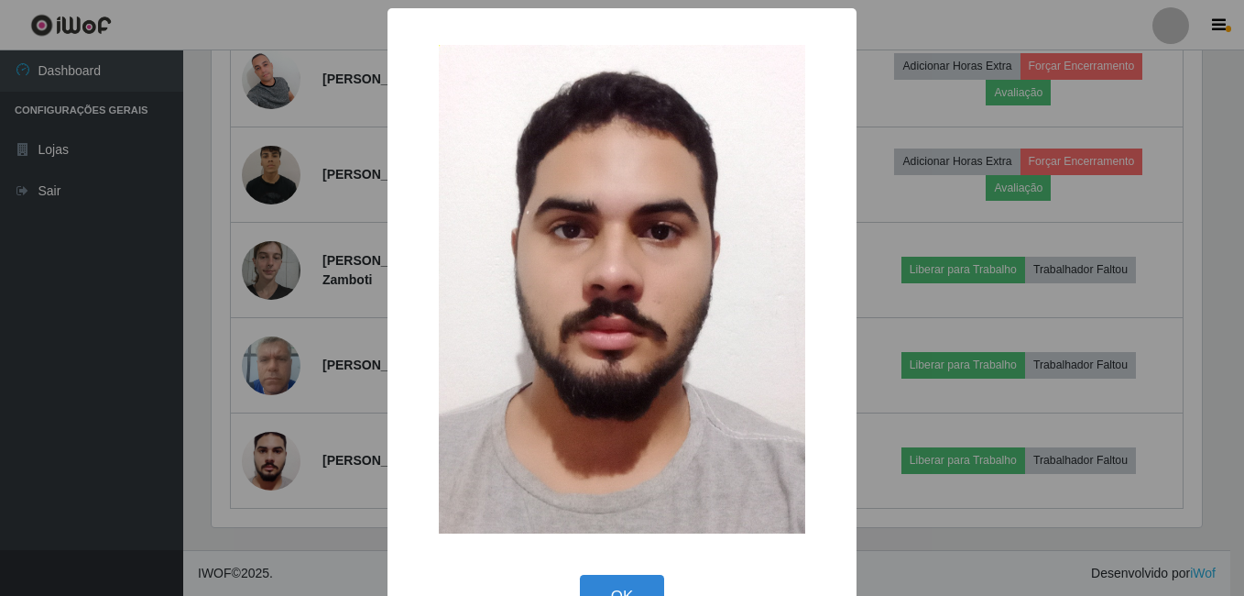
click at [295, 501] on div "× OK Cancel" at bounding box center [622, 298] width 1244 height 596
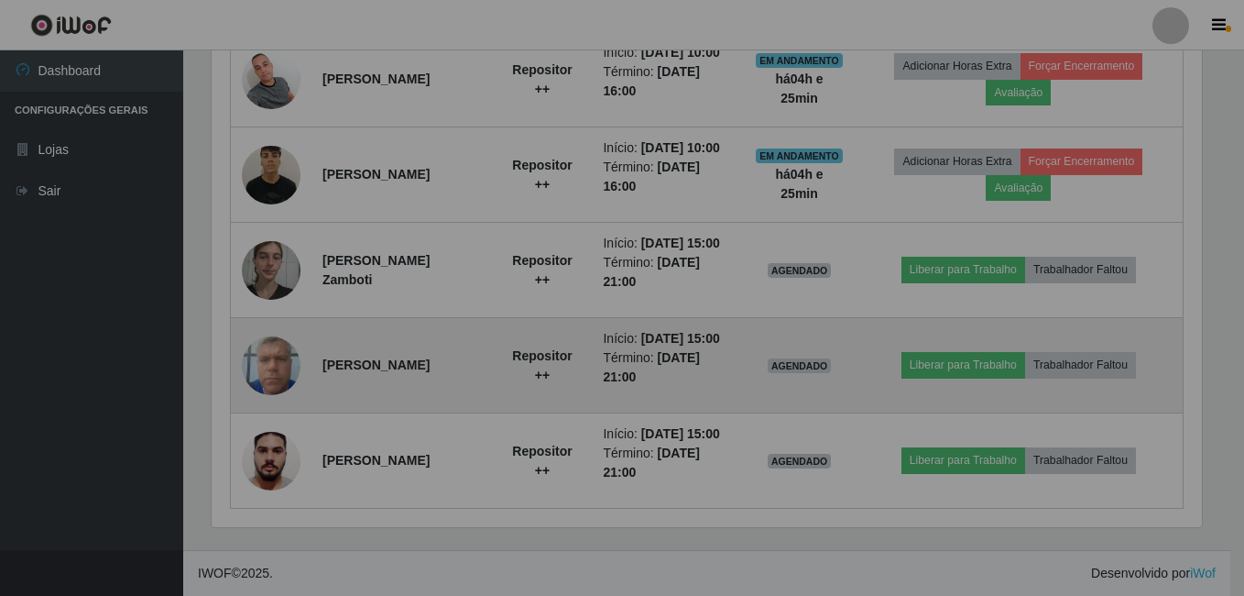
scroll to position [380, 1000]
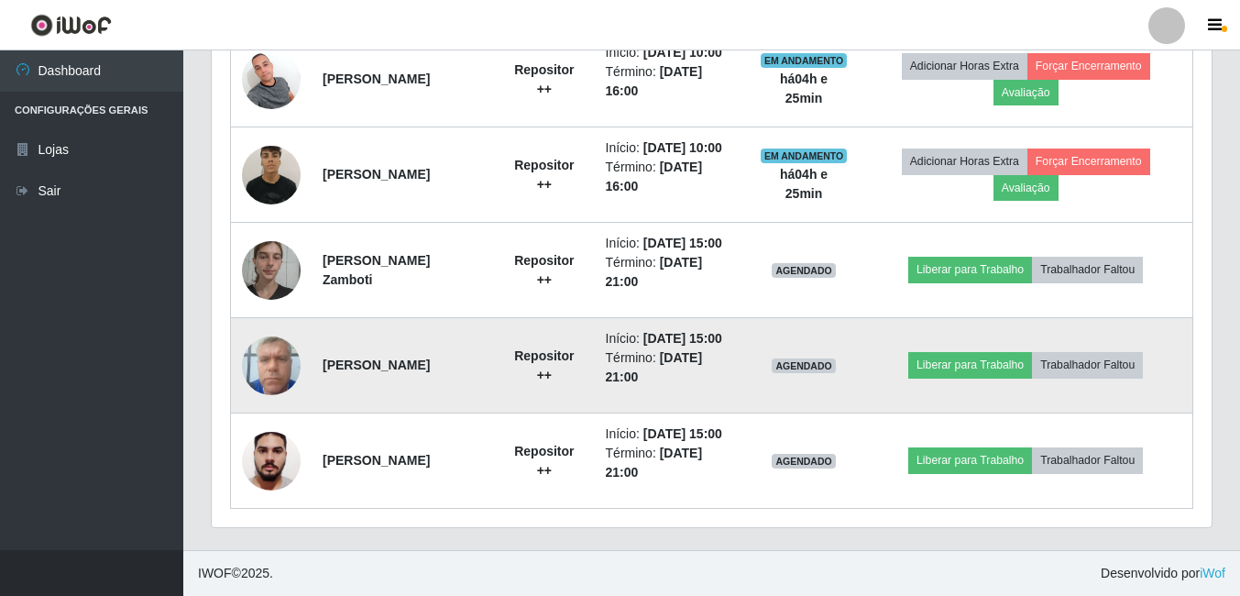
click at [280, 326] on img at bounding box center [271, 365] width 59 height 78
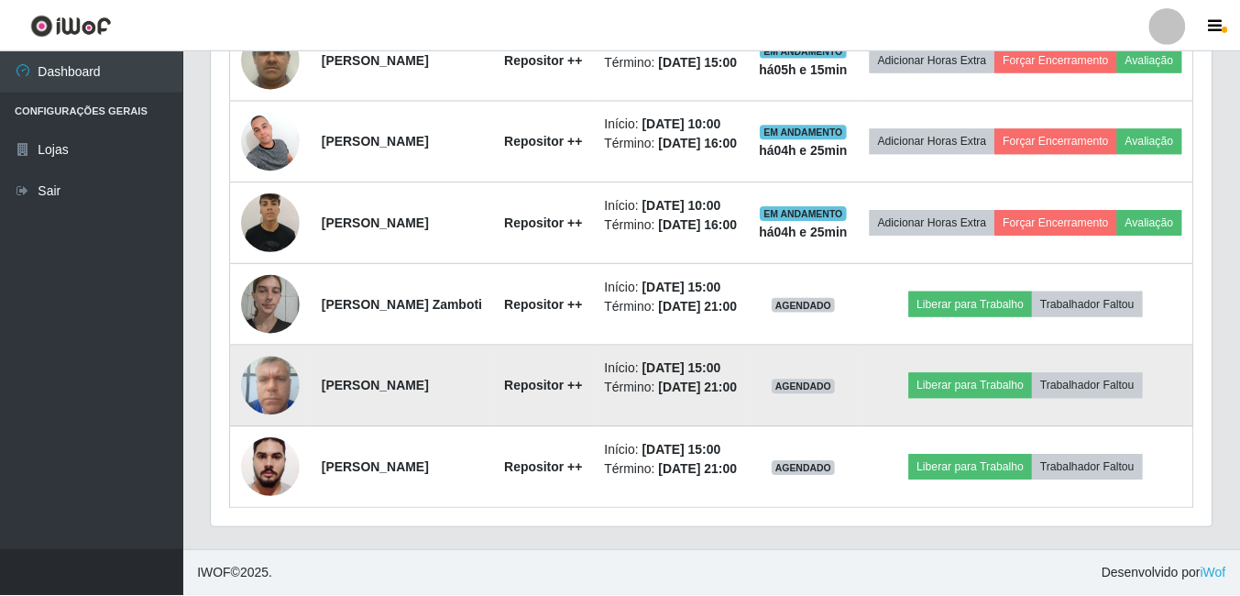
scroll to position [380, 990]
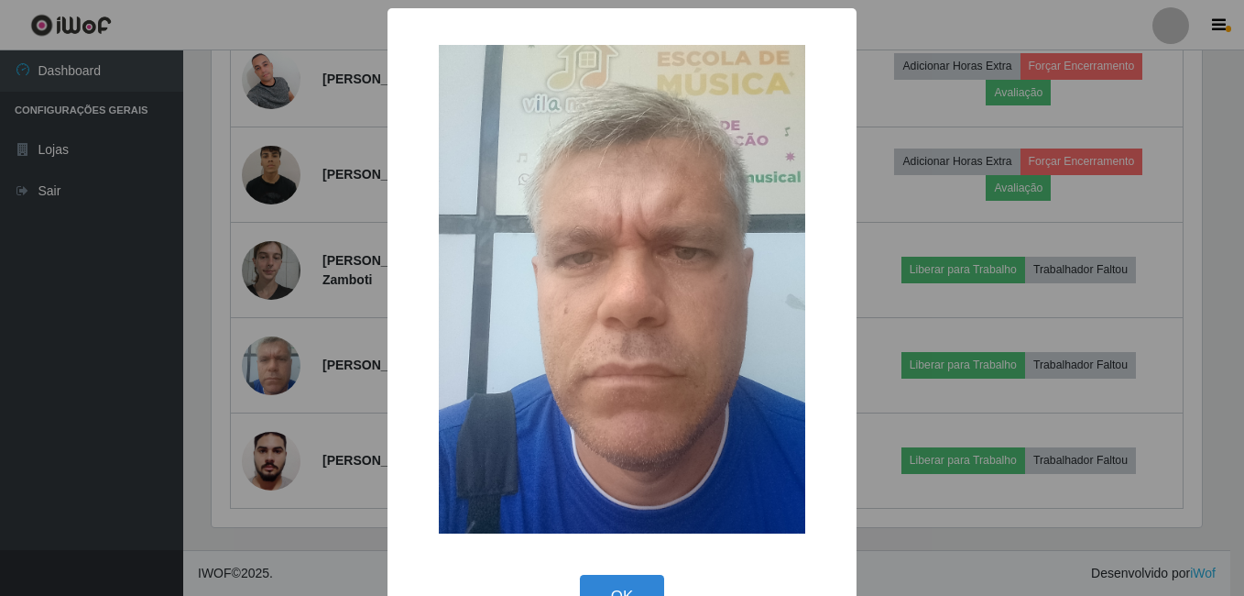
click at [289, 498] on div "× OK Cancel" at bounding box center [622, 298] width 1244 height 596
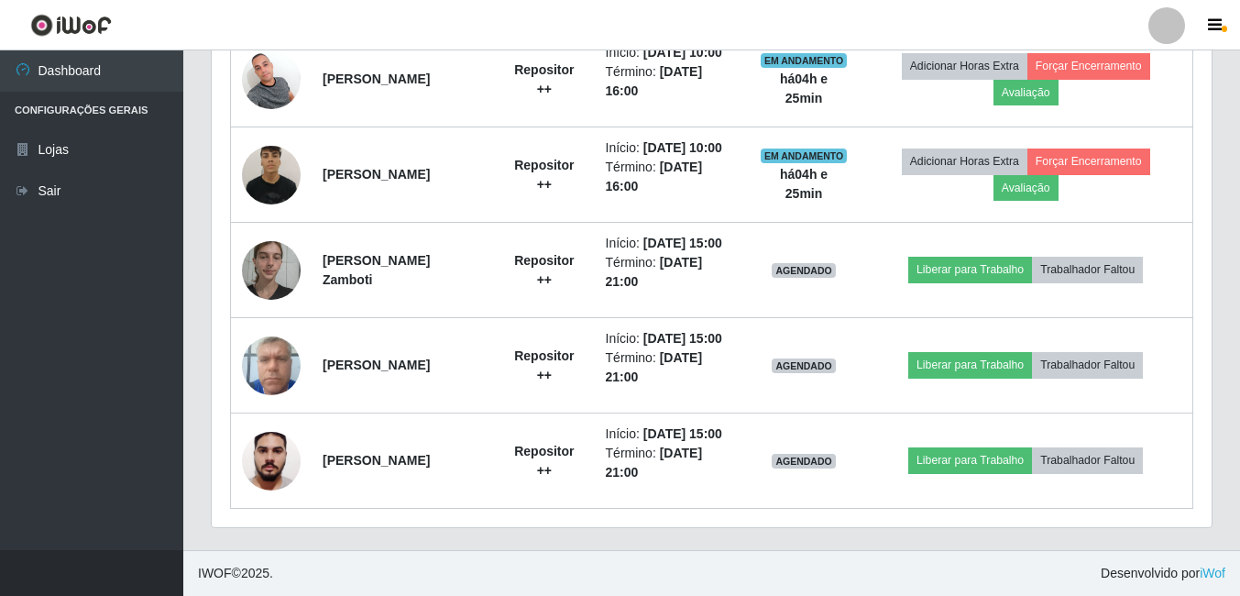
scroll to position [380, 1000]
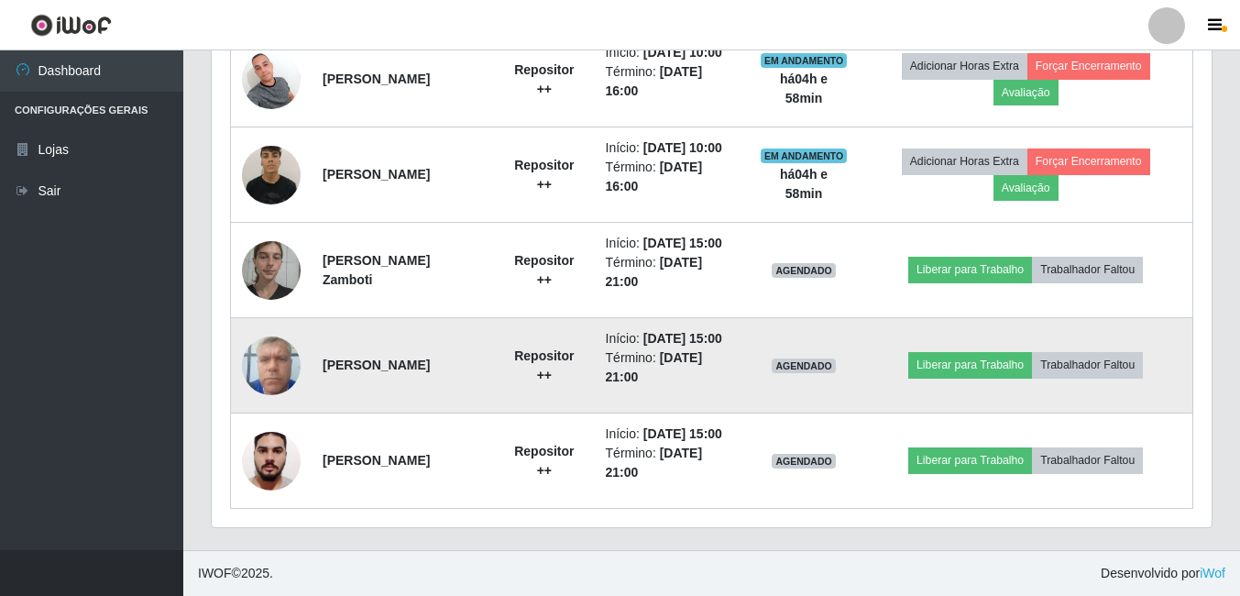
click at [836, 358] on span "AGENDADO" at bounding box center [803, 365] width 64 height 15
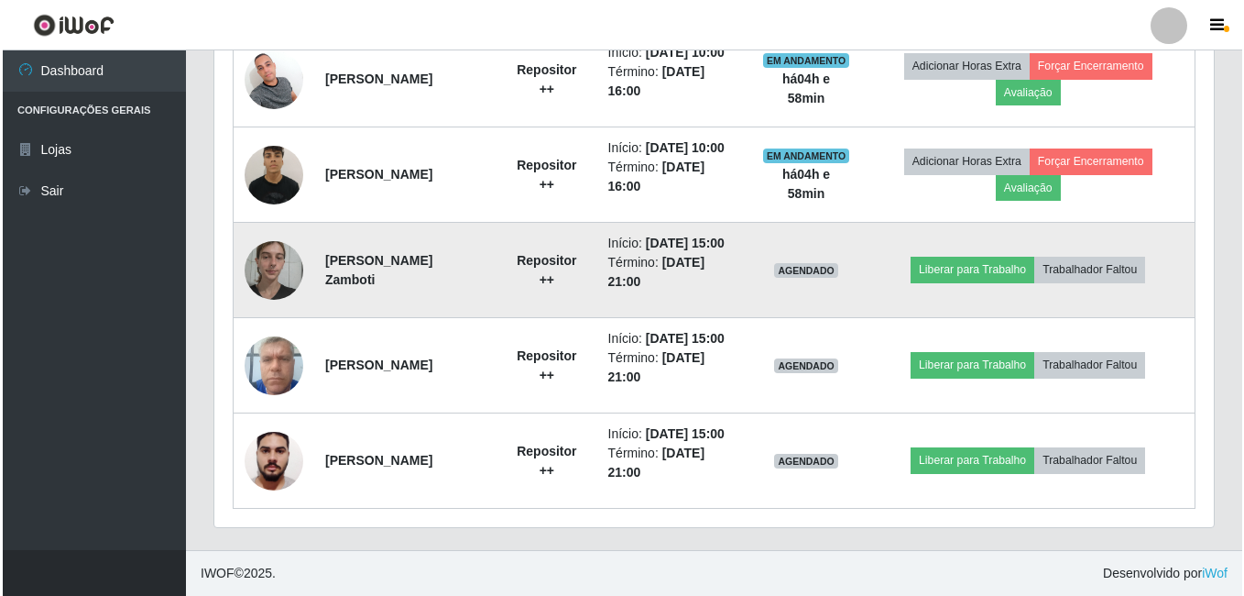
scroll to position [891, 0]
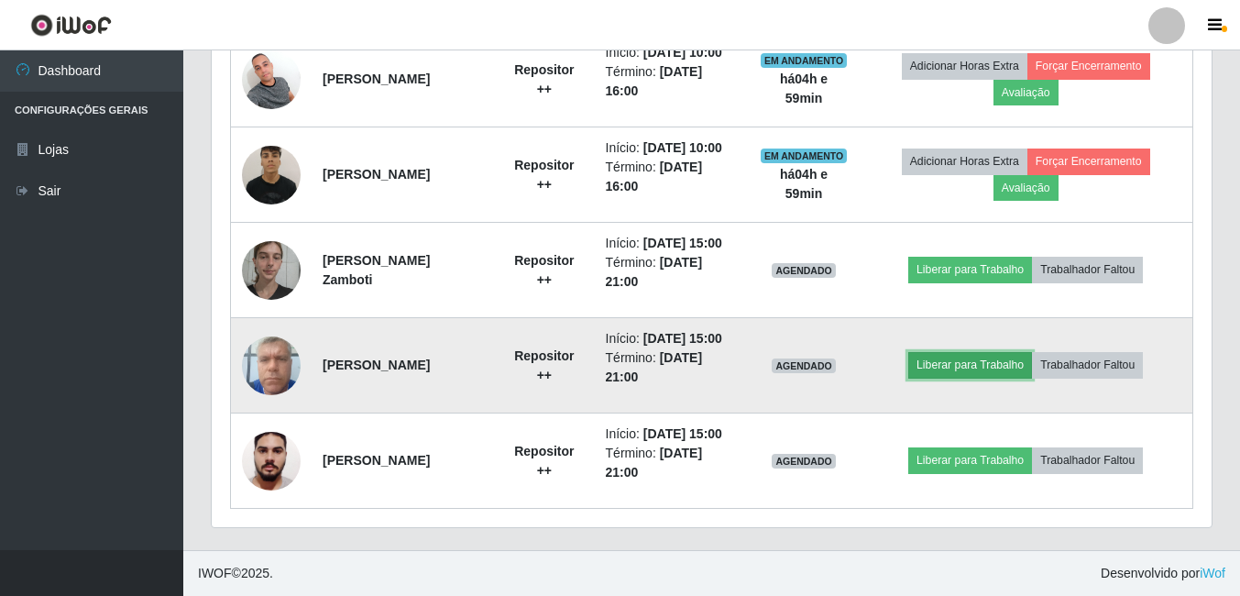
click at [980, 378] on button "Liberar para Trabalho" at bounding box center [970, 365] width 124 height 26
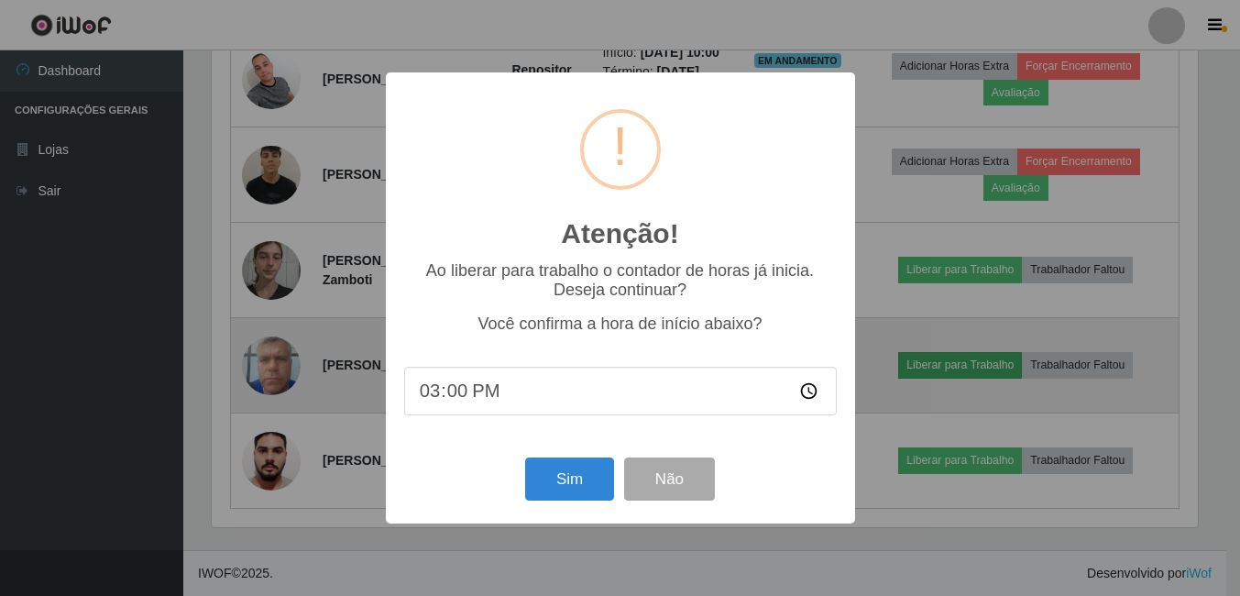
scroll to position [380, 990]
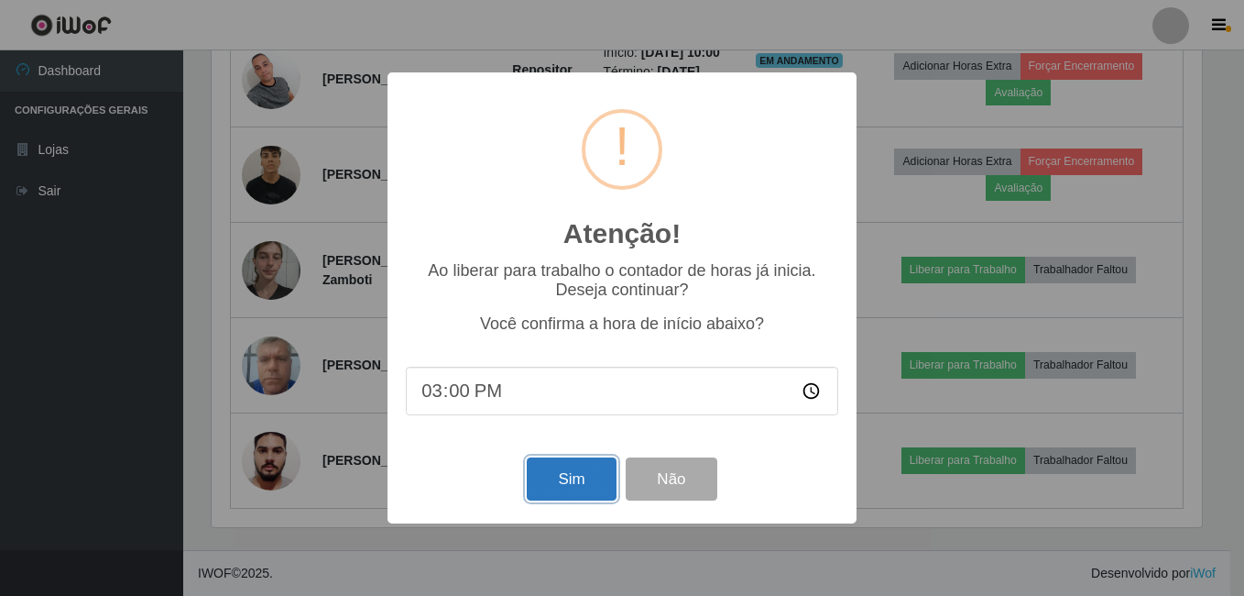
click at [566, 489] on button "Sim" at bounding box center [571, 478] width 89 height 43
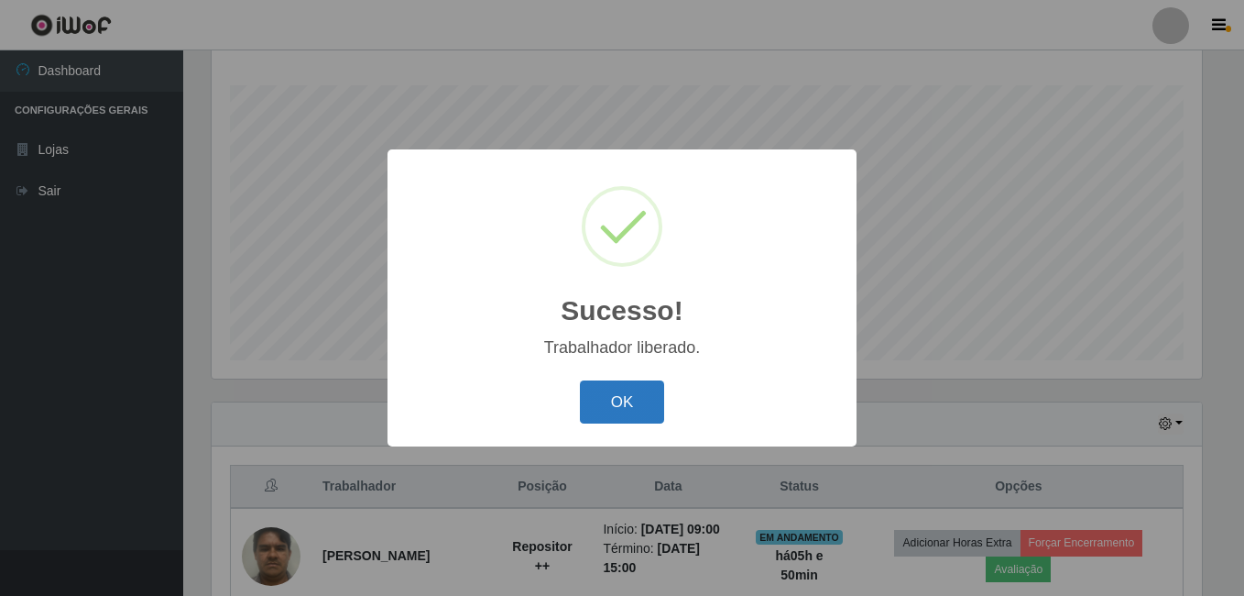
click at [628, 405] on button "OK" at bounding box center [622, 401] width 85 height 43
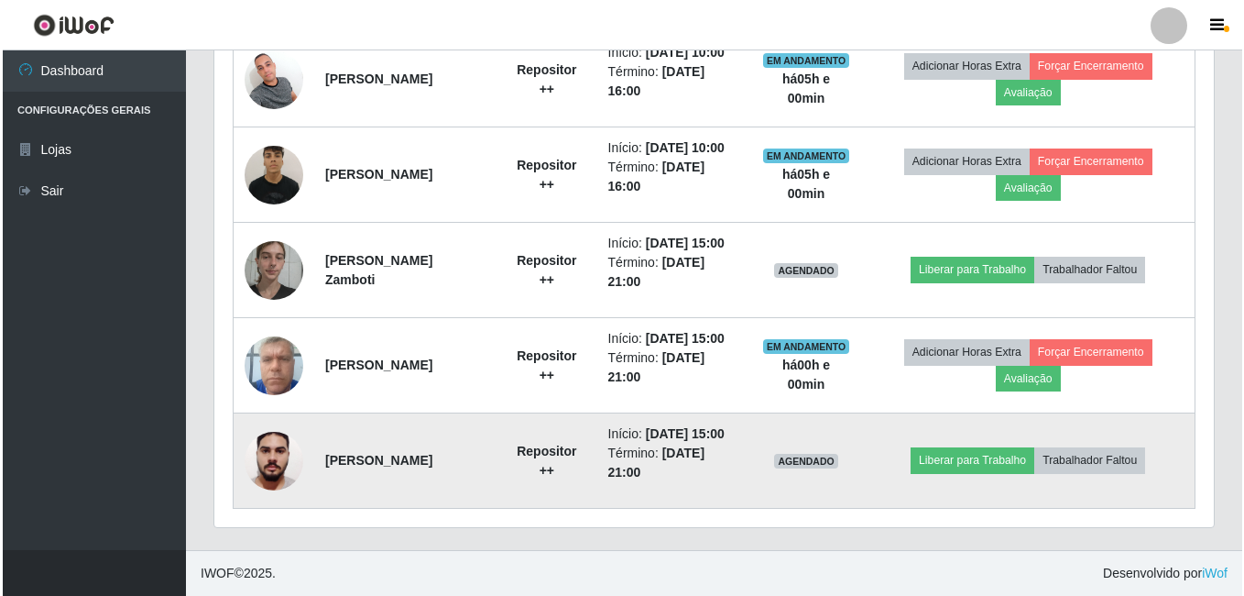
scroll to position [982, 0]
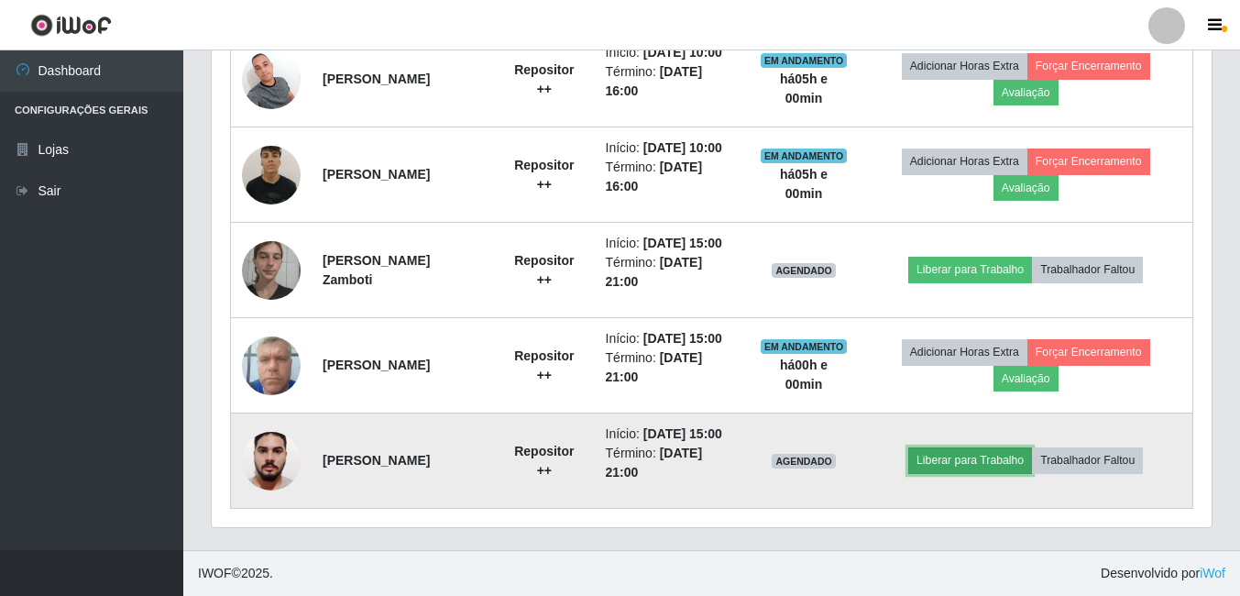
click at [974, 447] on button "Liberar para Trabalho" at bounding box center [970, 460] width 124 height 26
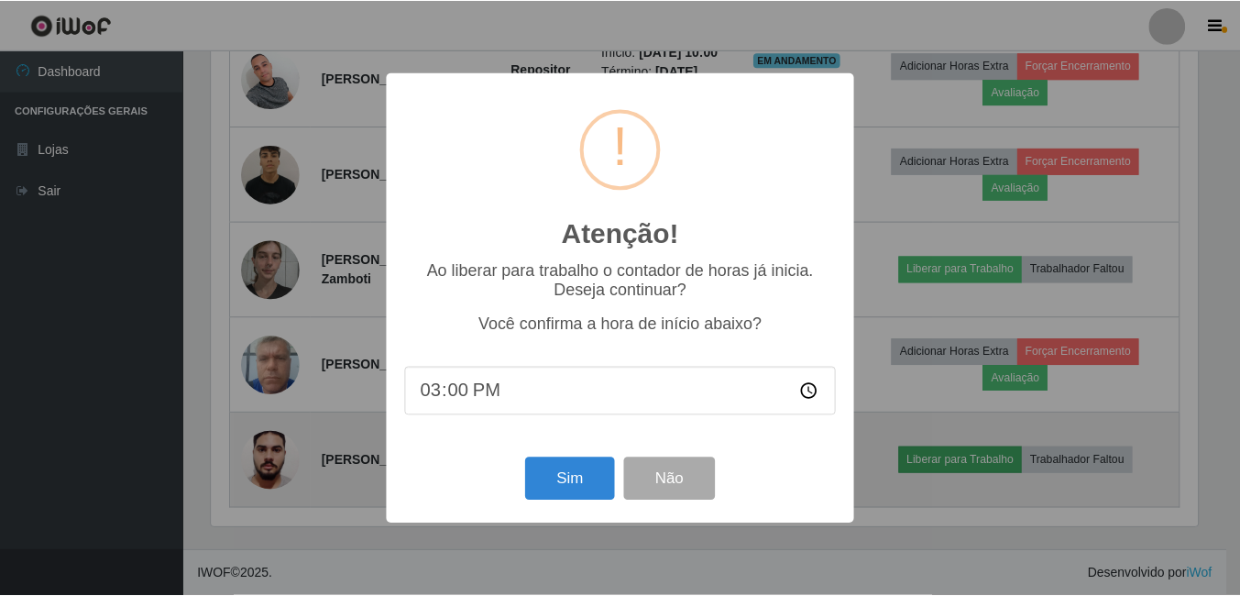
scroll to position [380, 990]
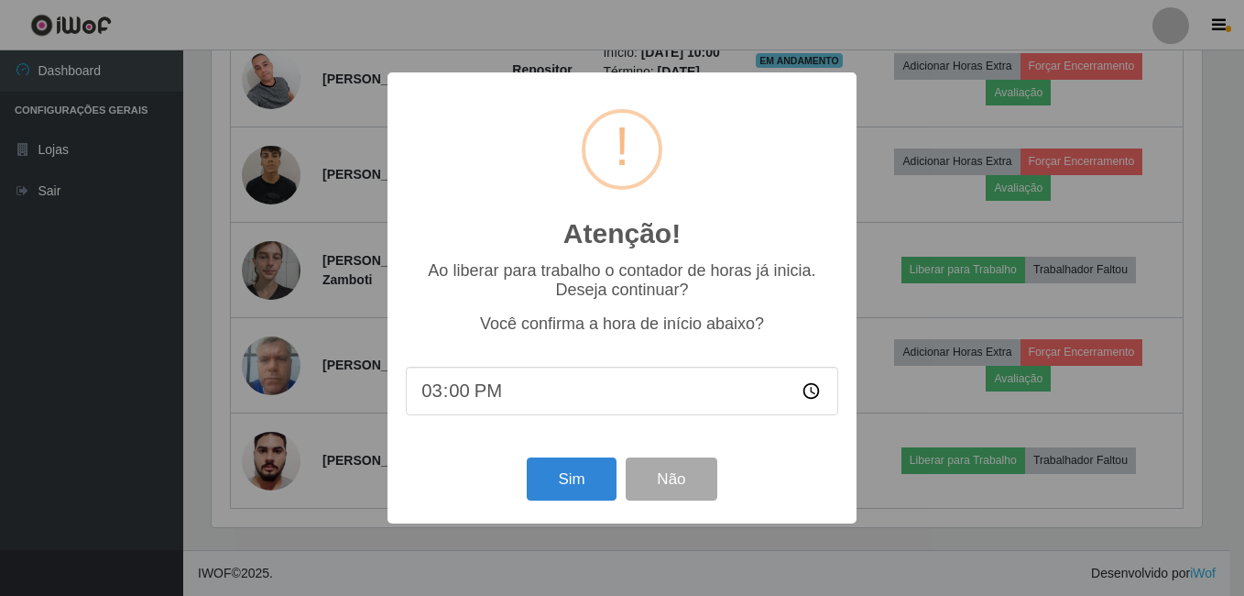
click at [907, 467] on div "Atenção! × Ao liberar para trabalho o contador de horas já inicia. Deseja conti…" at bounding box center [622, 298] width 1244 height 596
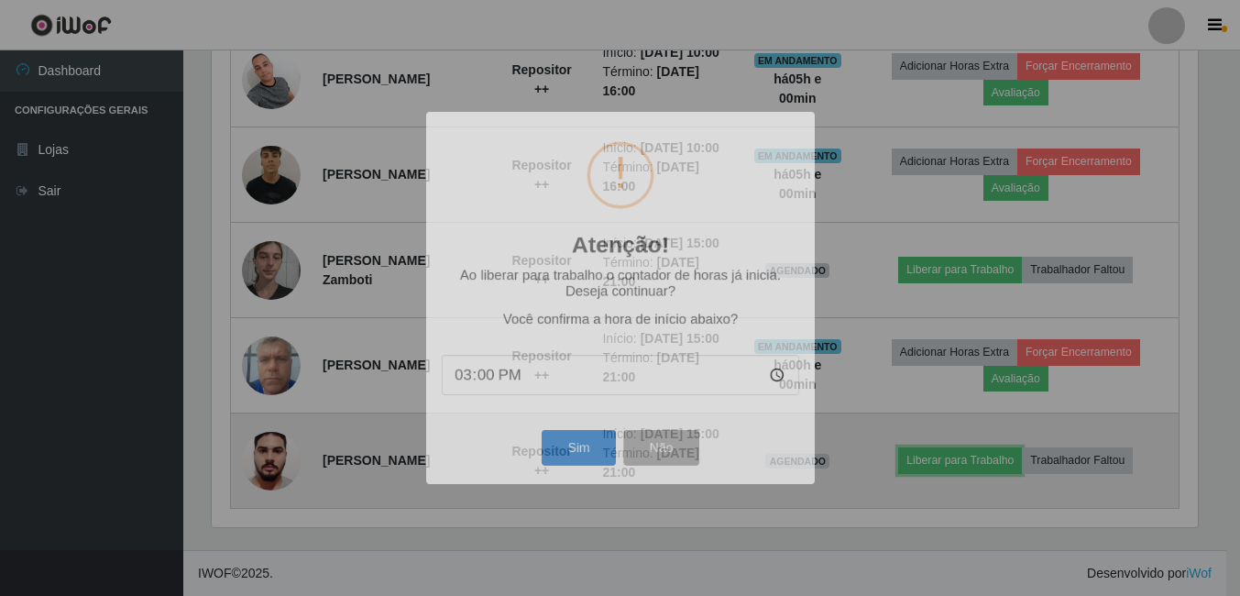
scroll to position [380, 1000]
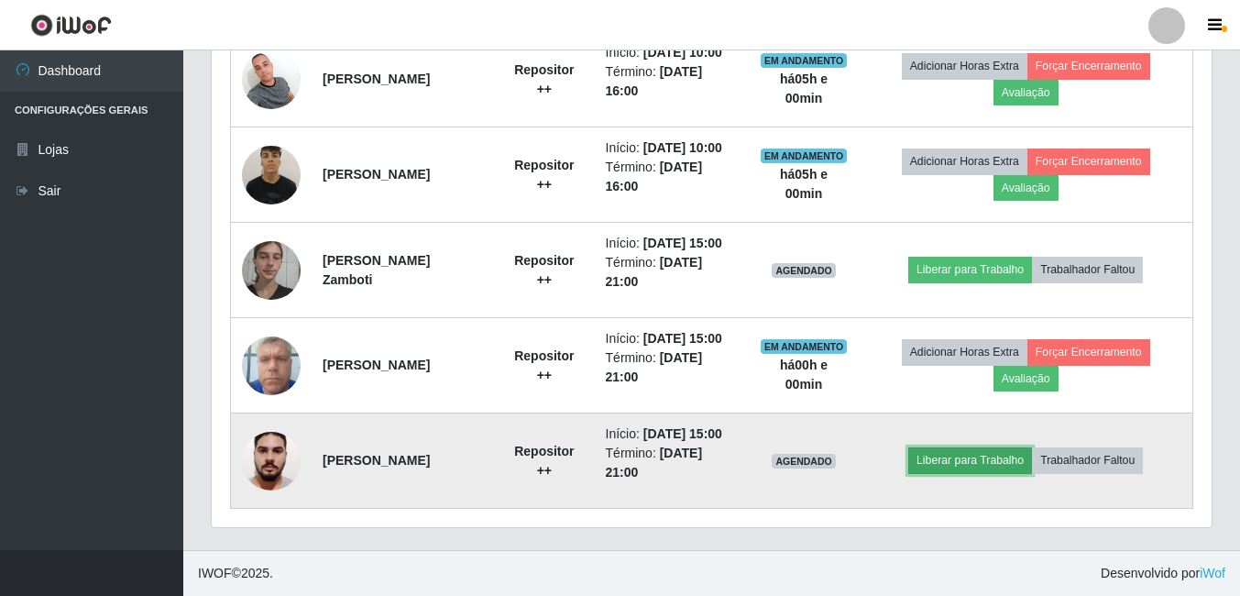
click at [1006, 449] on button "Liberar para Trabalho" at bounding box center [970, 460] width 124 height 26
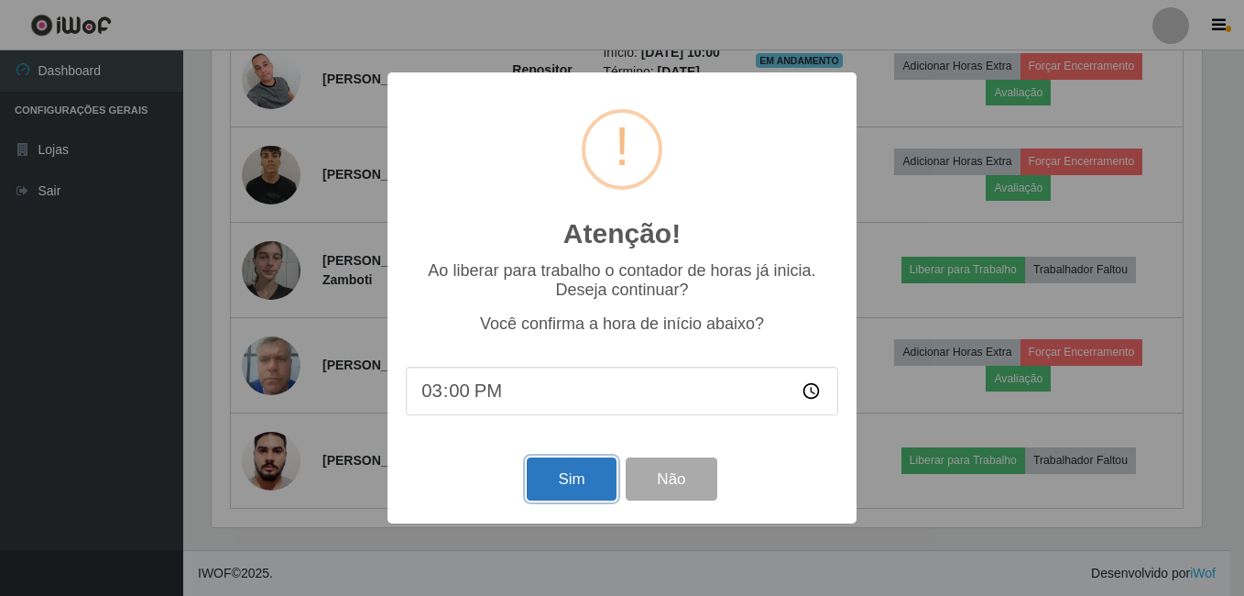
drag, startPoint x: 577, startPoint y: 476, endPoint x: 568, endPoint y: 476, distance: 9.2
click at [571, 476] on button "Sim" at bounding box center [571, 478] width 89 height 43
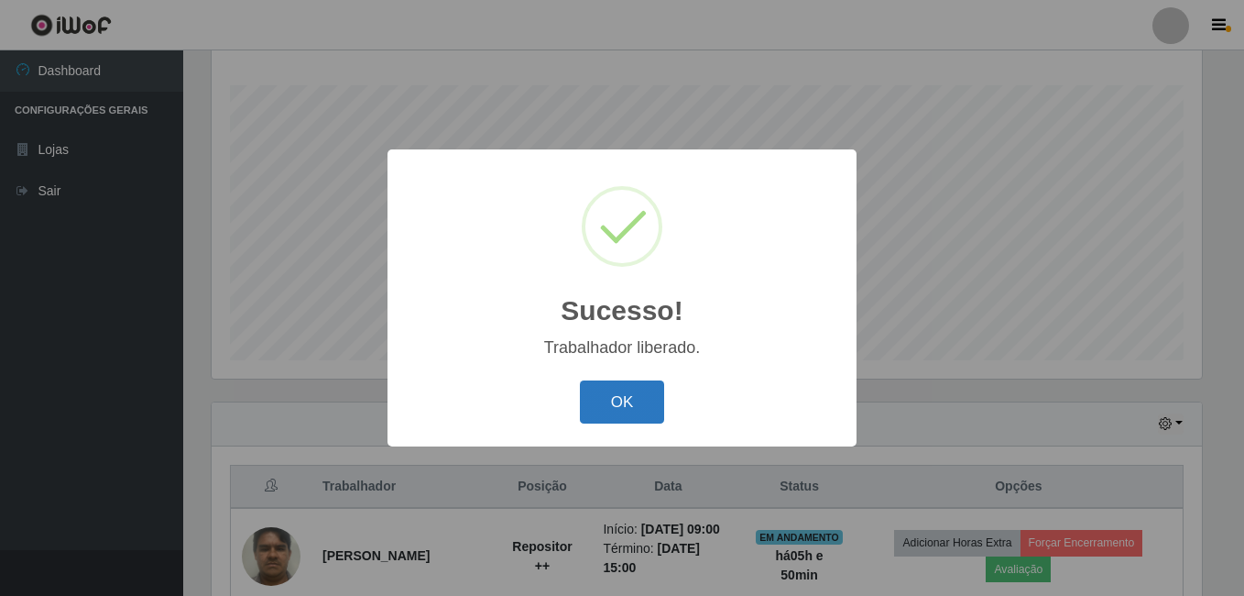
click at [618, 392] on button "OK" at bounding box center [622, 401] width 85 height 43
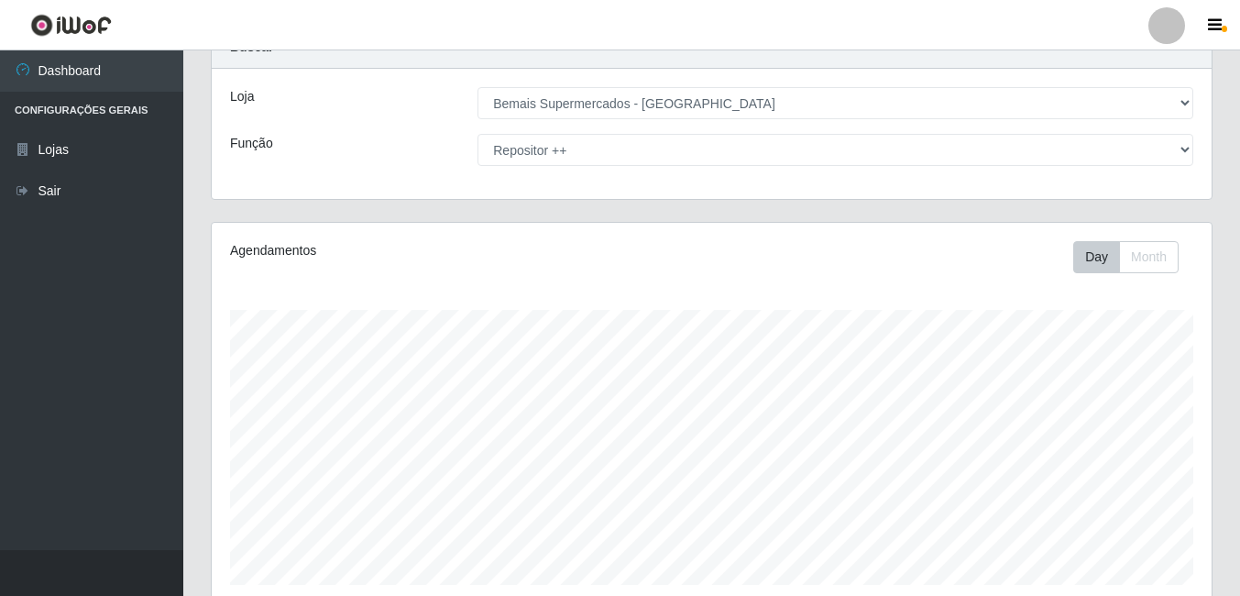
scroll to position [66, 0]
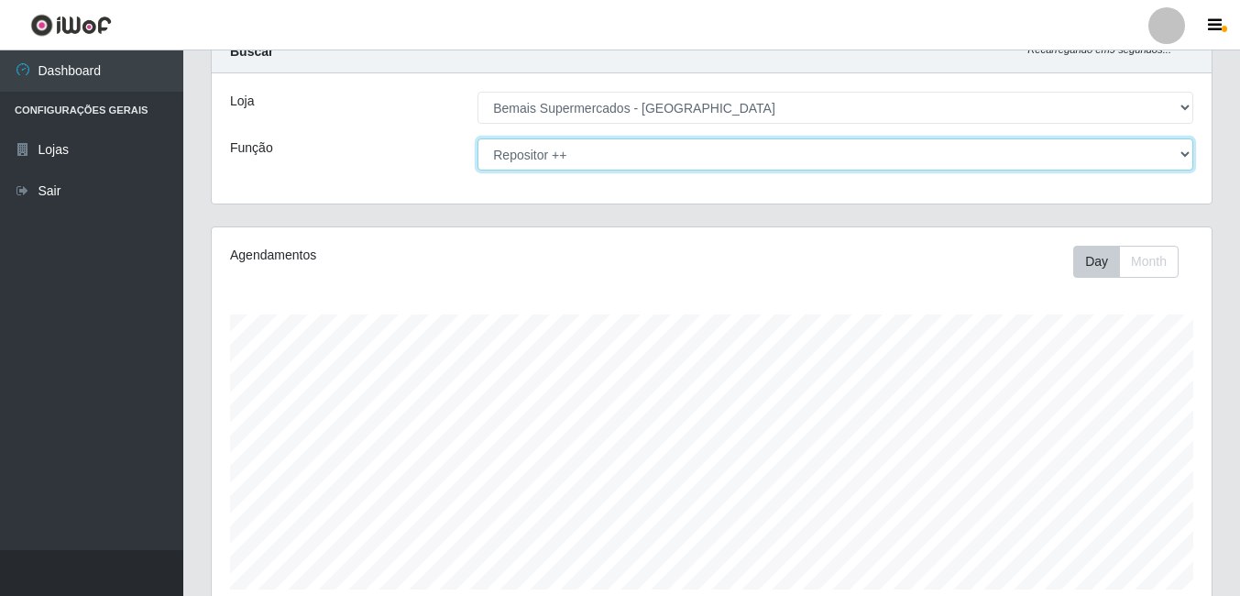
click at [1173, 150] on select "[Selecione...] ASG ASG + ASG ++ Auxiliar de Depósito Auxiliar de Depósito + Aux…" at bounding box center [835, 154] width 716 height 32
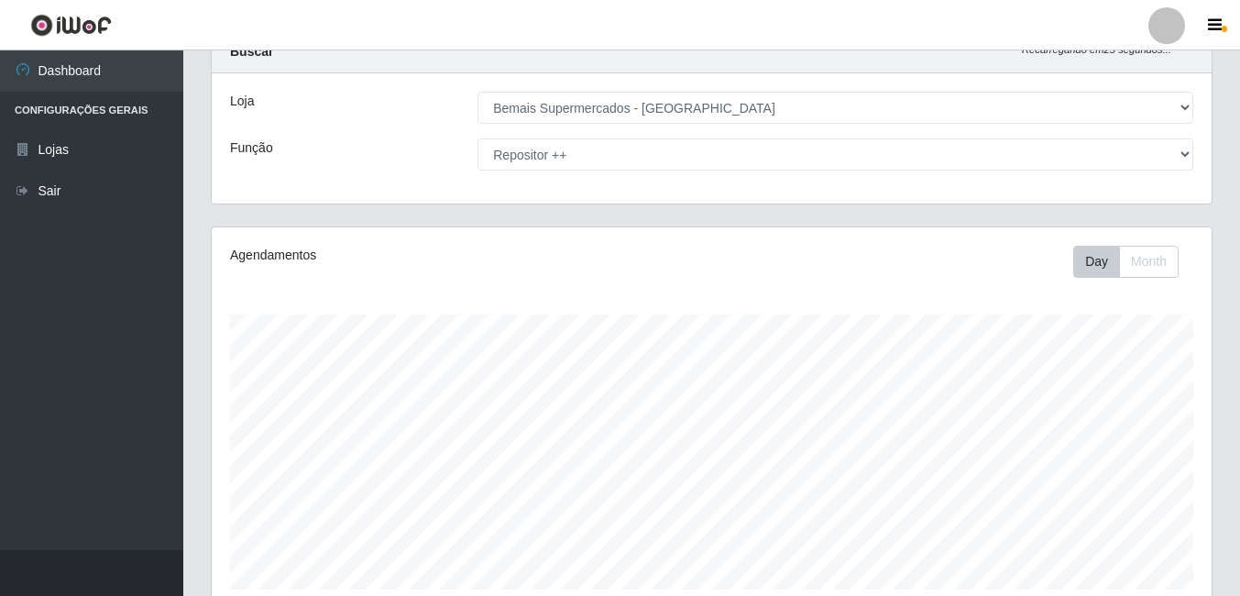
click at [391, 297] on div "Agendamentos Day Month 13/07 Agendamentos 233.78" at bounding box center [712, 417] width 1000 height 380
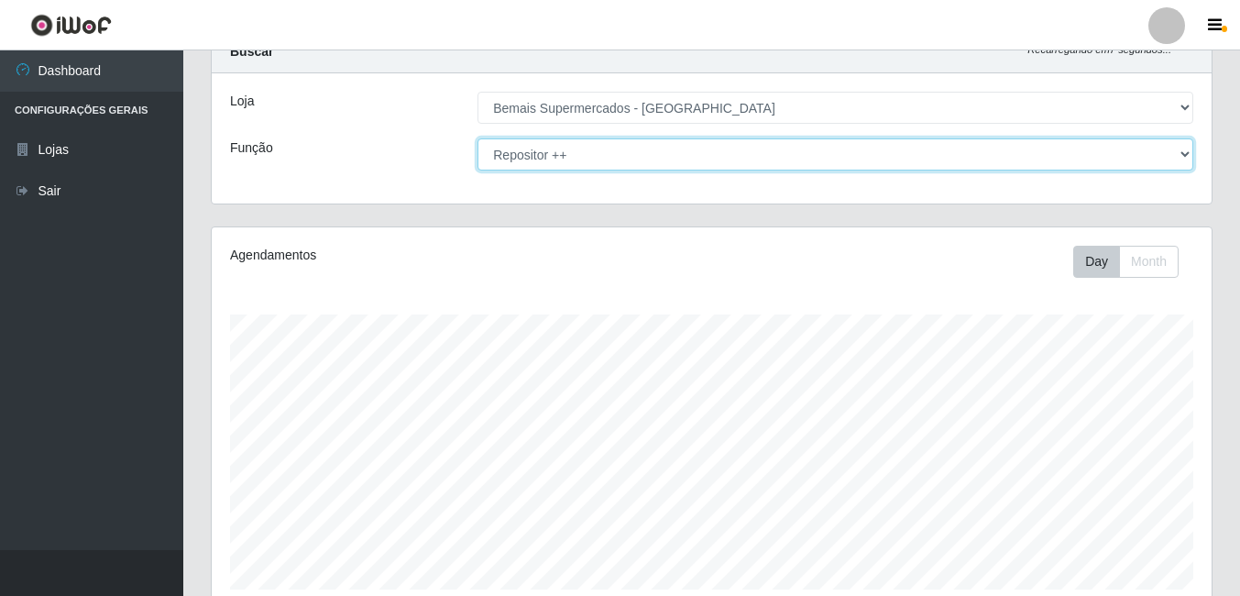
click at [1155, 170] on select "[Selecione...] ASG ASG + ASG ++ Auxiliar de Depósito Auxiliar de Depósito + Aux…" at bounding box center [835, 154] width 716 height 32
click at [477, 138] on select "[Selecione...] ASG ASG + ASG ++ Auxiliar de Depósito Auxiliar de Depósito + Aux…" at bounding box center [835, 154] width 716 height 32
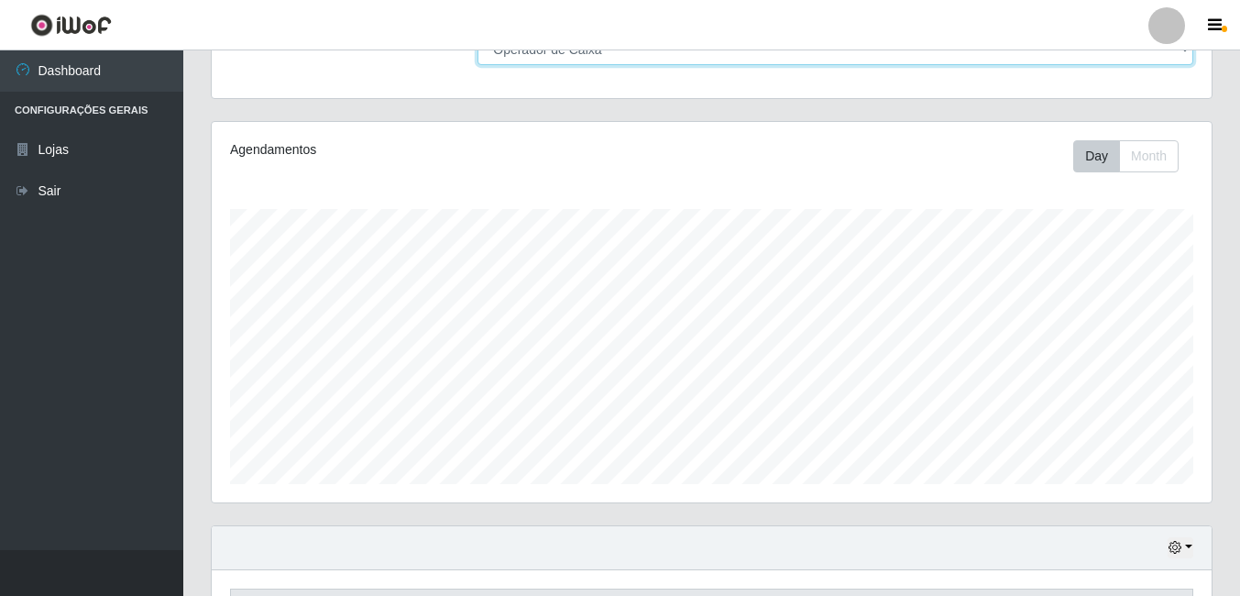
scroll to position [0, 0]
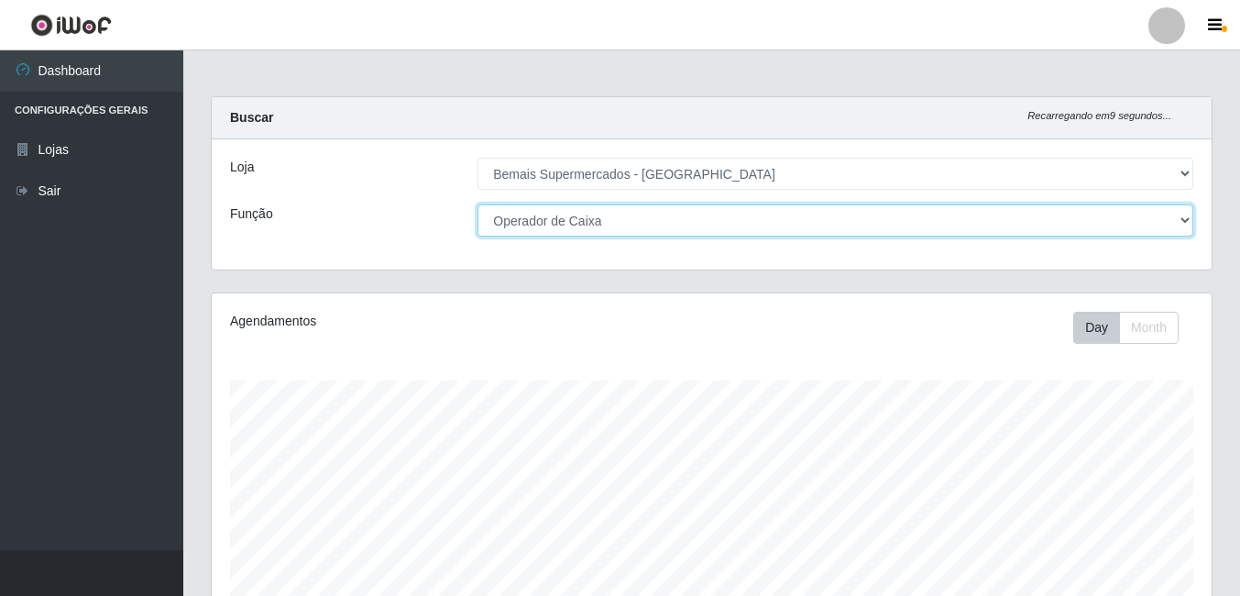
click at [1157, 224] on select "[Selecione...] ASG ASG + ASG ++ Auxiliar de Depósito Auxiliar de Depósito + Aux…" at bounding box center [835, 220] width 716 height 32
click at [477, 204] on select "[Selecione...] ASG ASG + ASG ++ Auxiliar de Depósito Auxiliar de Depósito + Aux…" at bounding box center [835, 220] width 716 height 32
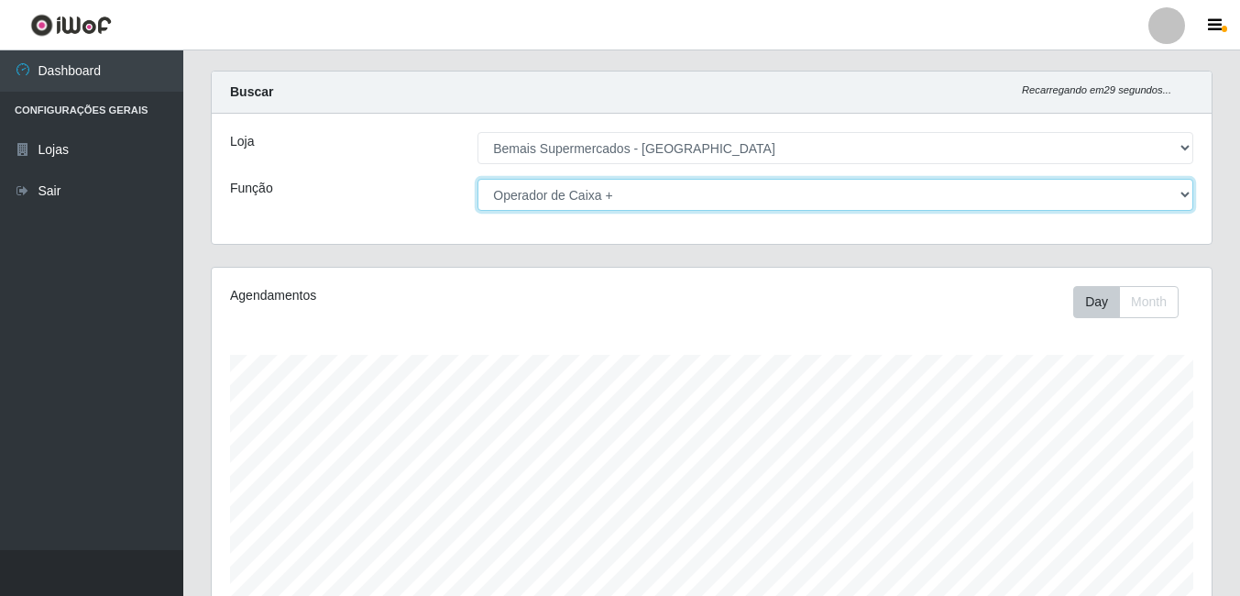
scroll to position [20, 0]
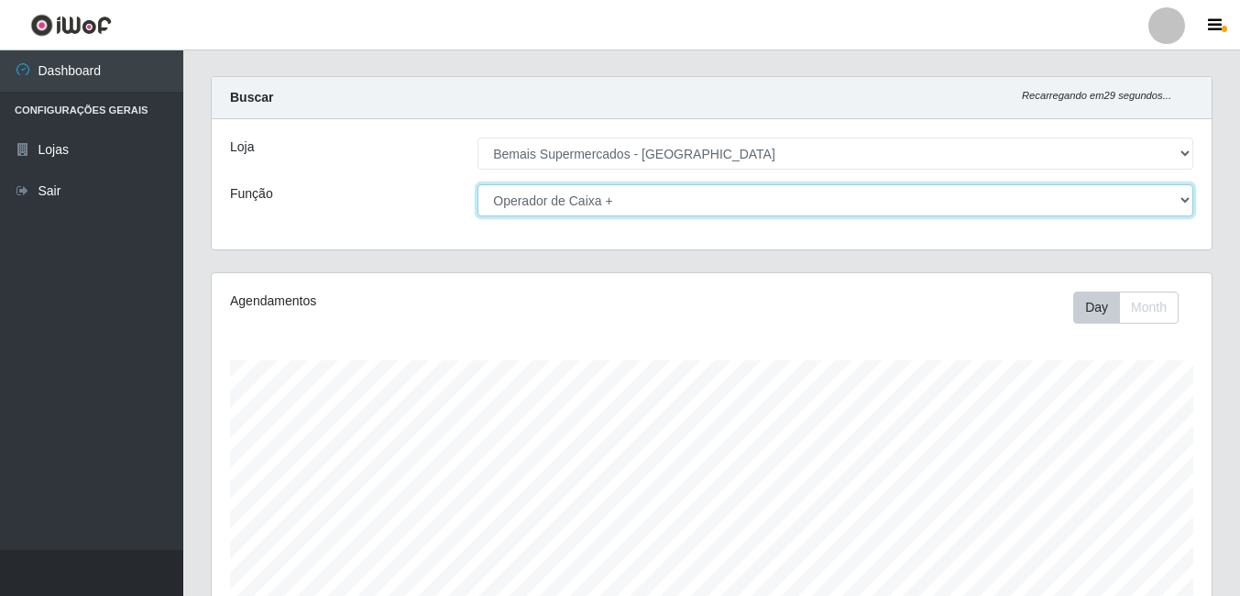
click at [663, 206] on select "[Selecione...] ASG ASG + ASG ++ Auxiliar de Depósito Auxiliar de Depósito + Aux…" at bounding box center [835, 200] width 716 height 32
select select "73"
click at [477, 184] on select "[Selecione...] ASG ASG + ASG ++ Auxiliar de Depósito Auxiliar de Depósito + Aux…" at bounding box center [835, 200] width 716 height 32
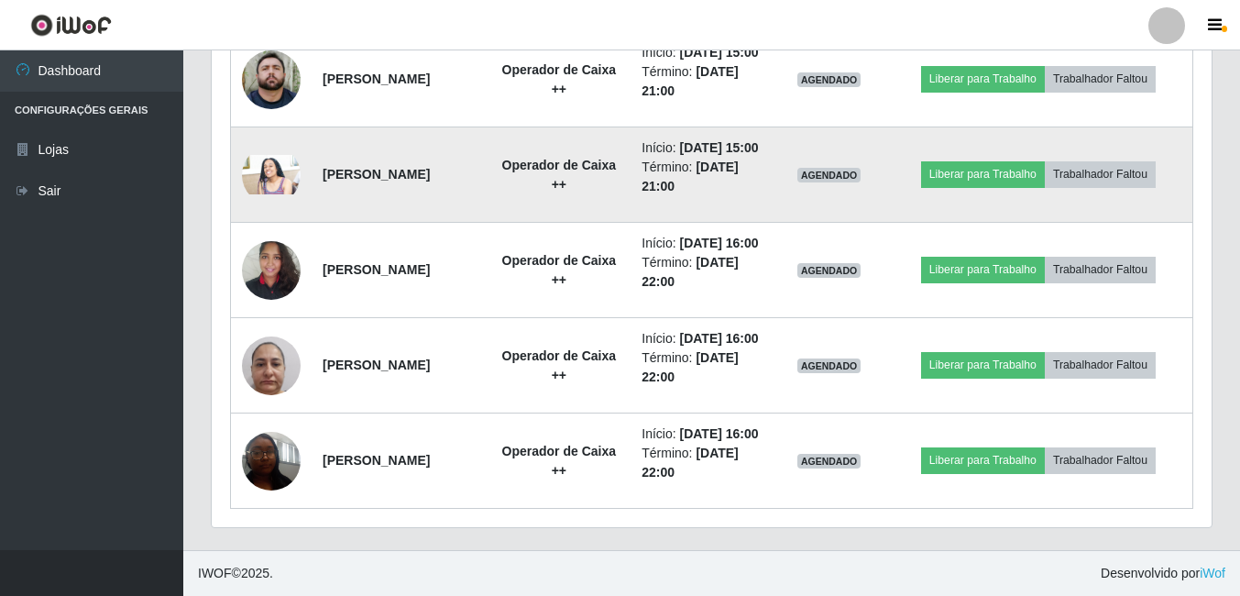
scroll to position [1211, 0]
click at [960, 187] on button "Liberar para Trabalho" at bounding box center [983, 174] width 124 height 26
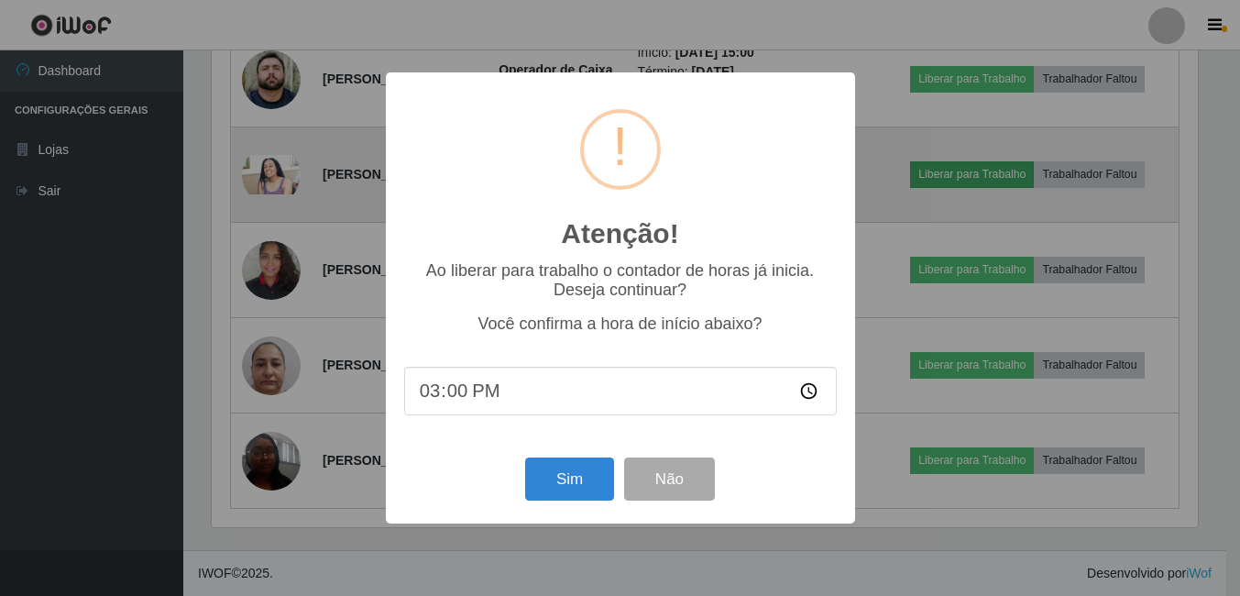
scroll to position [380, 990]
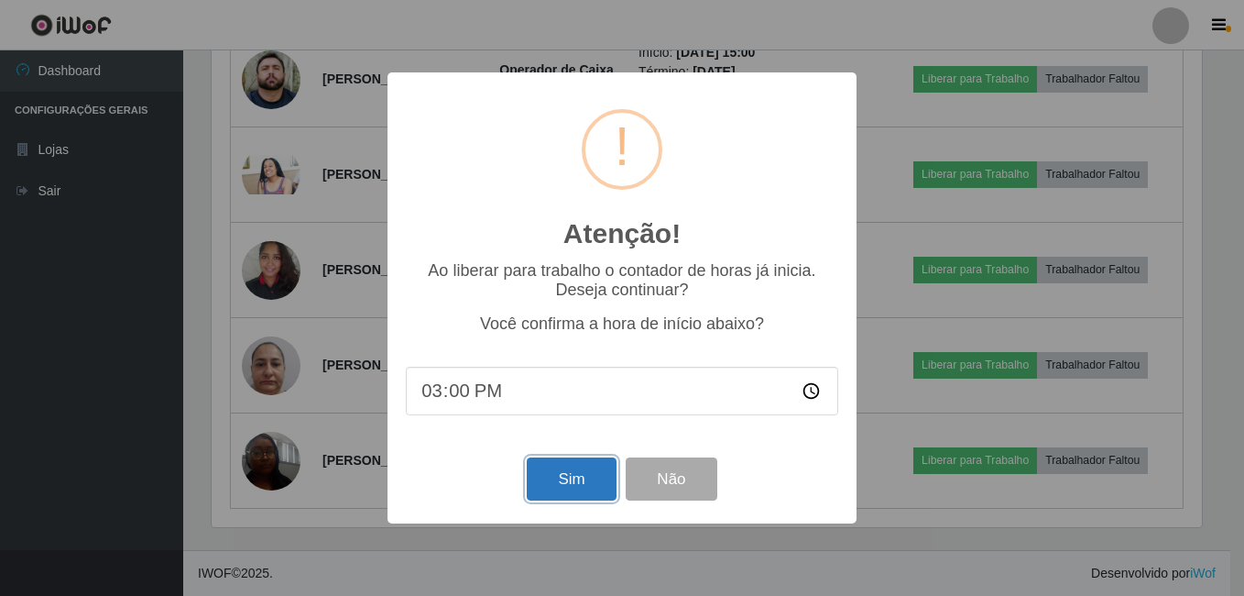
click at [574, 481] on button "Sim" at bounding box center [571, 478] width 89 height 43
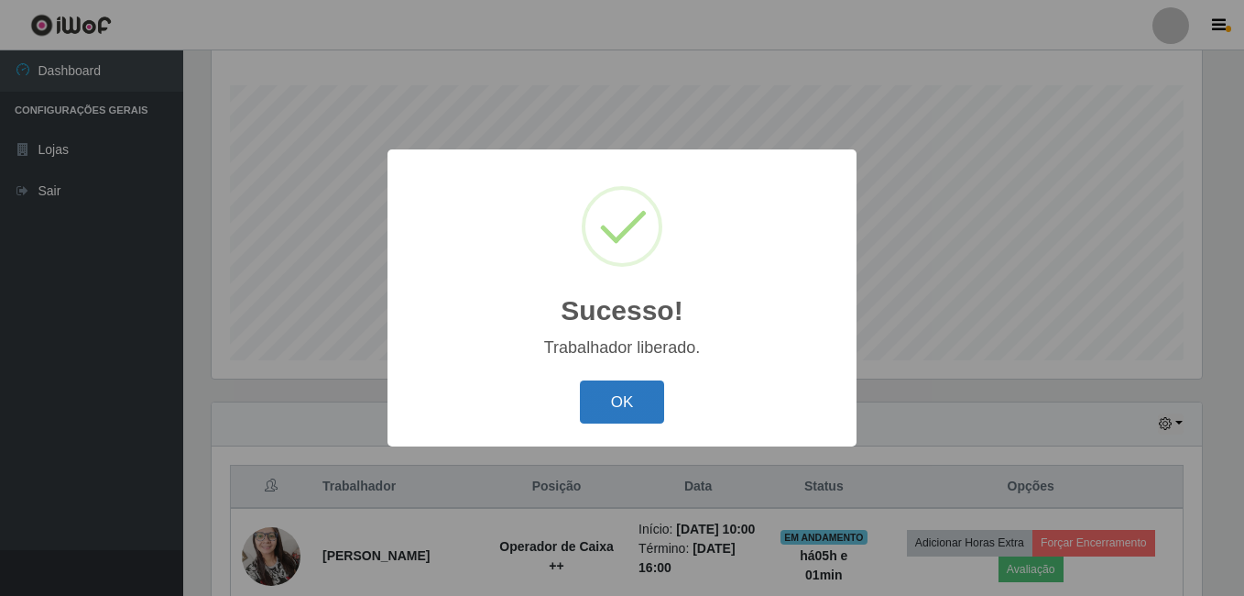
click at [580, 380] on button "OK" at bounding box center [622, 401] width 85 height 43
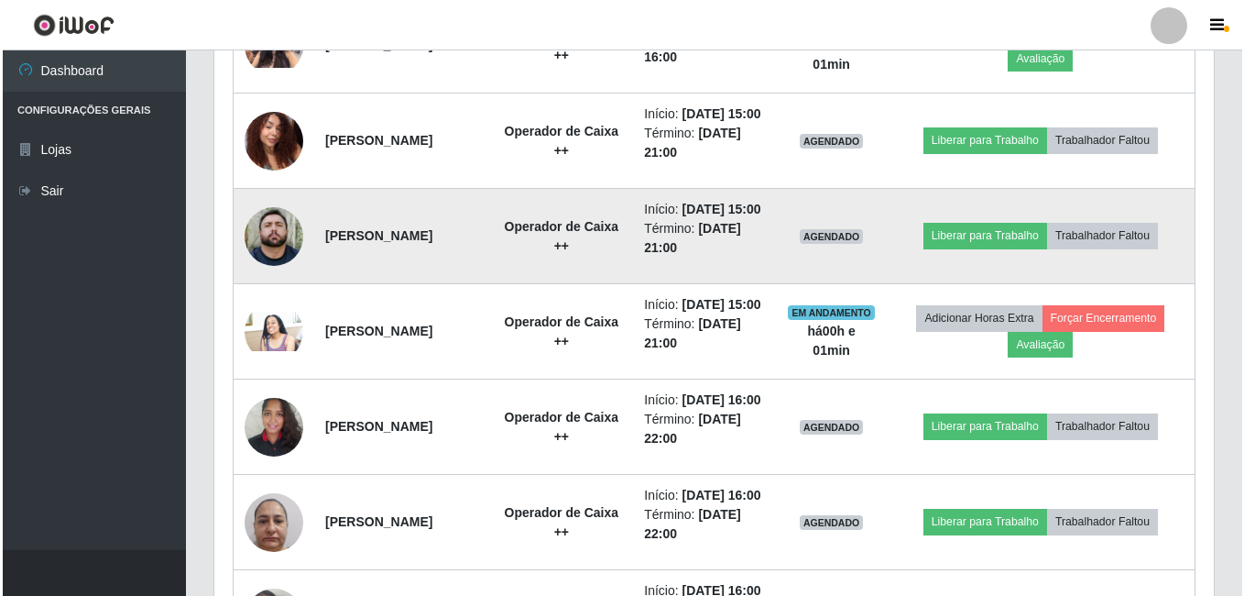
scroll to position [1028, 0]
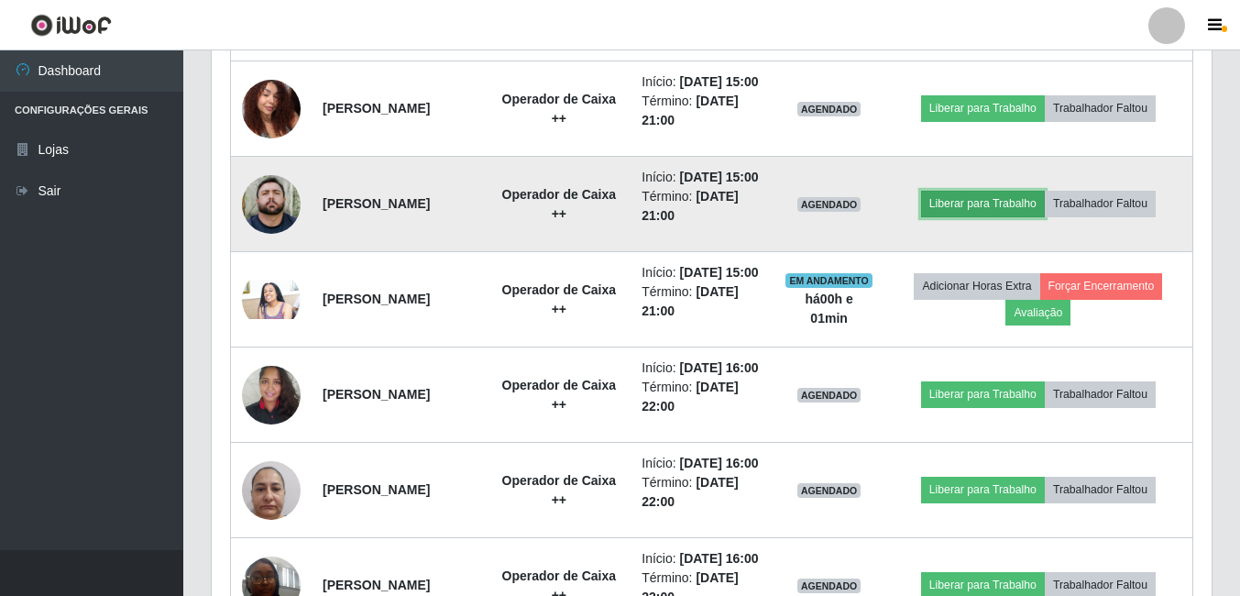
click at [964, 216] on button "Liberar para Trabalho" at bounding box center [983, 204] width 124 height 26
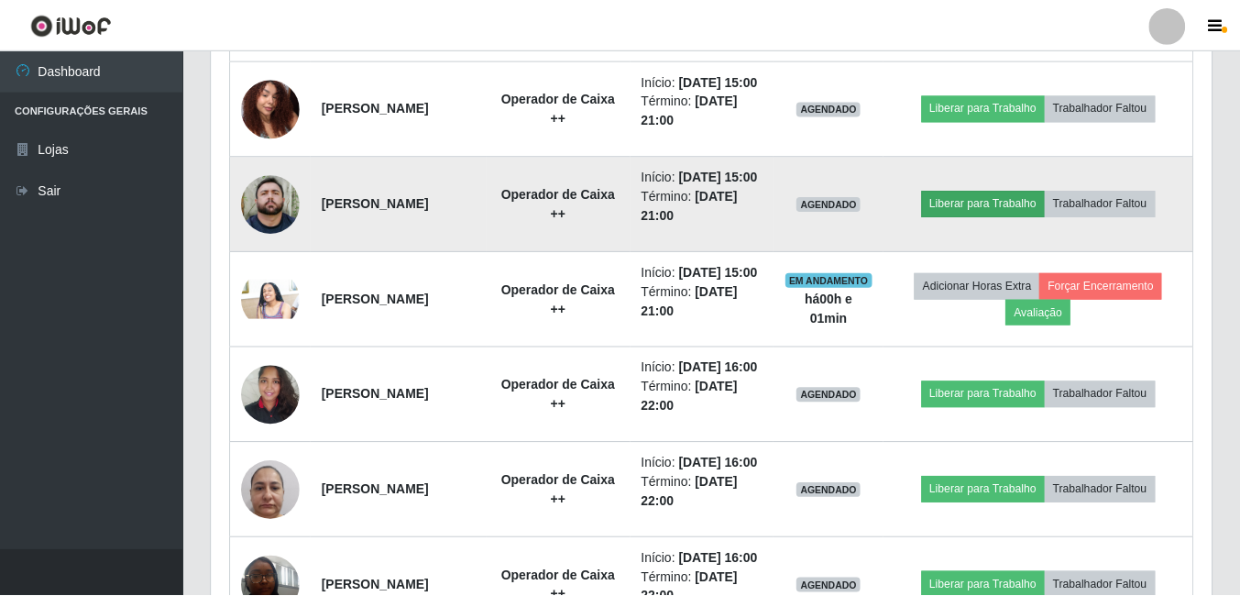
scroll to position [380, 990]
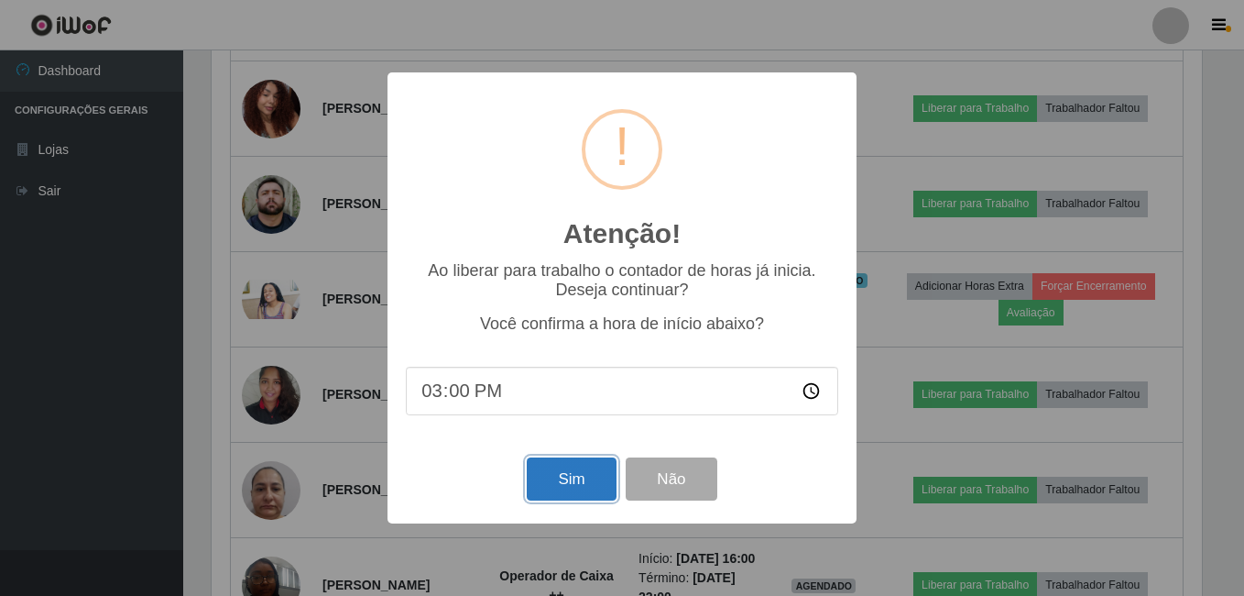
click at [578, 467] on button "Sim" at bounding box center [571, 478] width 89 height 43
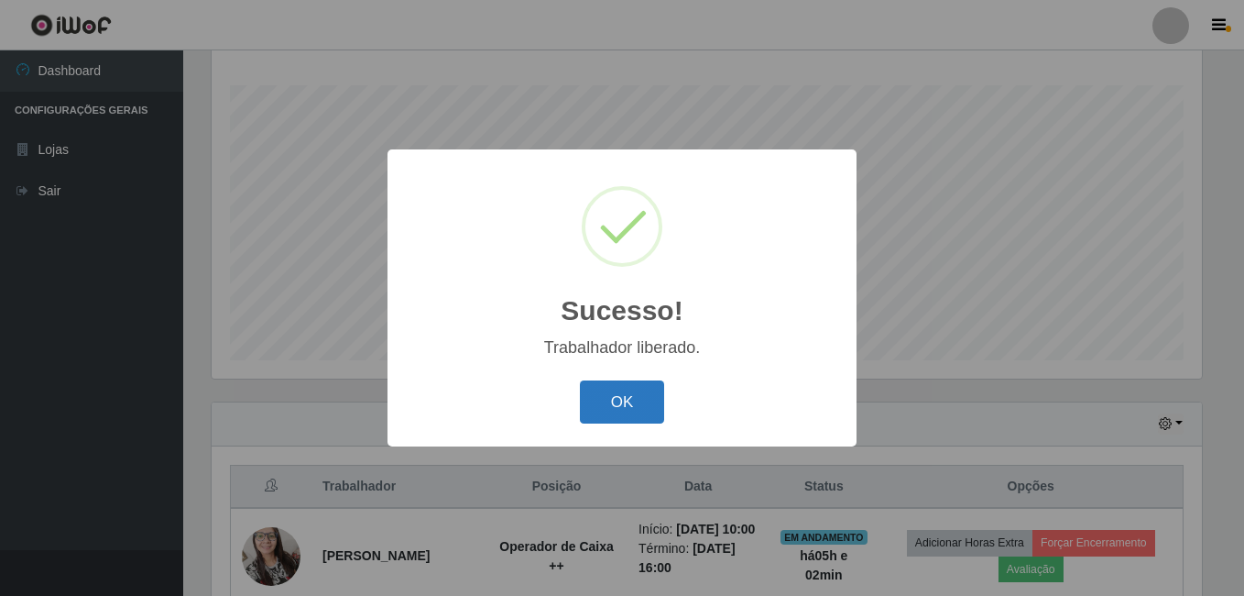
click at [630, 408] on button "OK" at bounding box center [622, 401] width 85 height 43
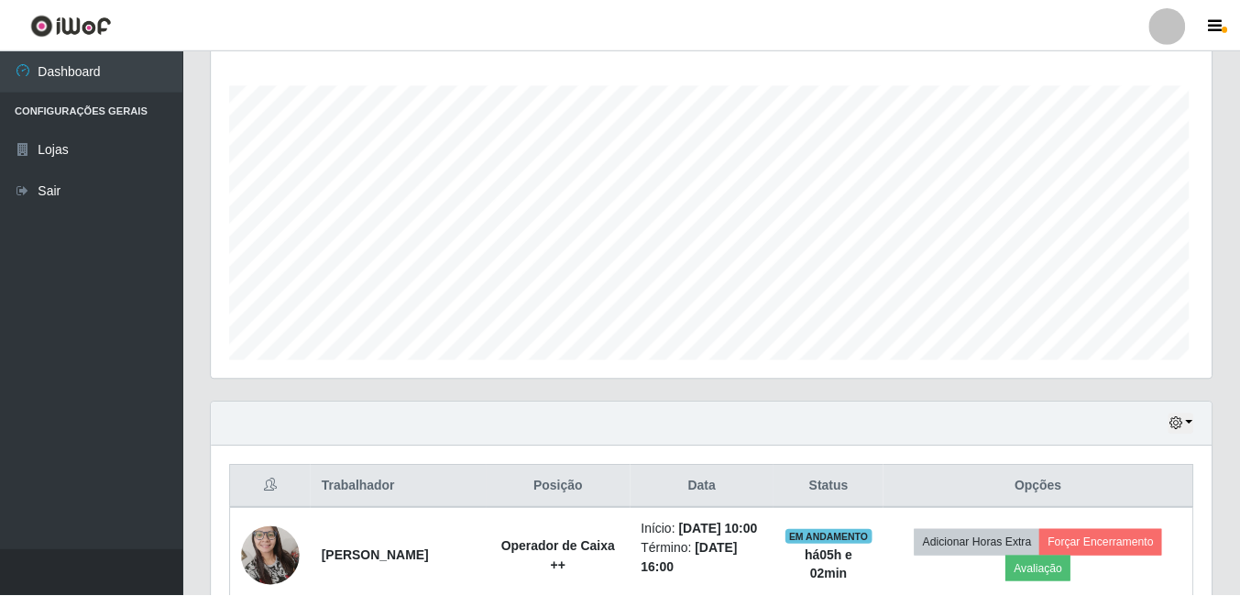
scroll to position [0, 0]
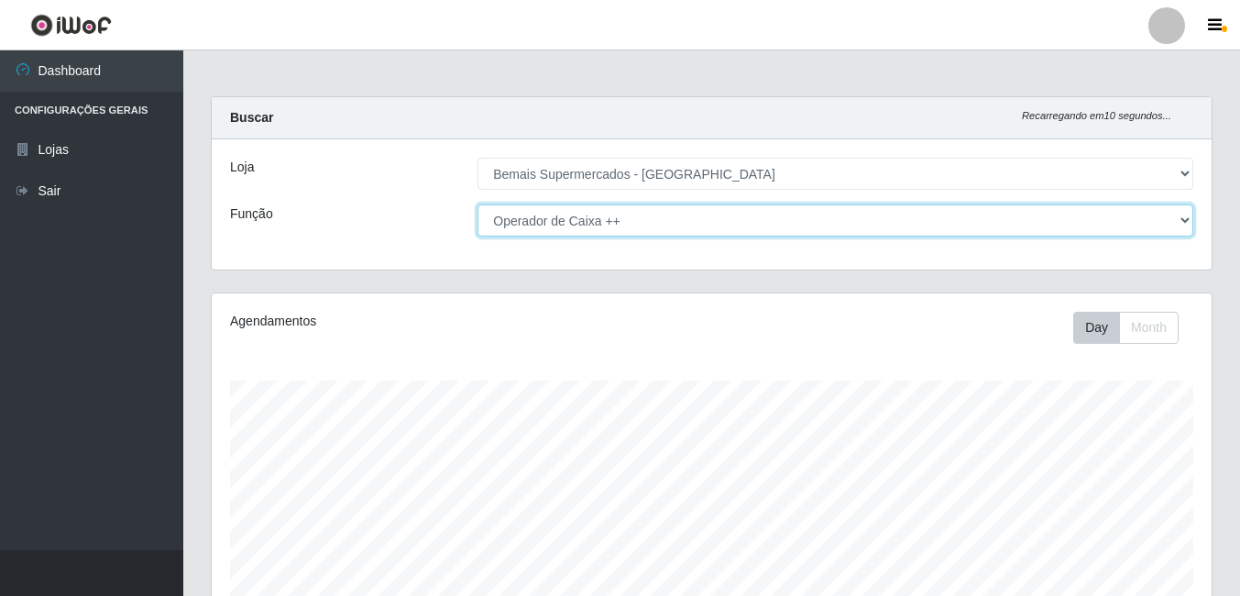
click at [1092, 224] on select "[Selecione...] ASG ASG + ASG ++ Auxiliar de Depósito Auxiliar de Depósito + Aux…" at bounding box center [835, 220] width 716 height 32
click at [477, 204] on select "[Selecione...] ASG ASG + ASG ++ Auxiliar de Depósito Auxiliar de Depósito + Aux…" at bounding box center [835, 220] width 716 height 32
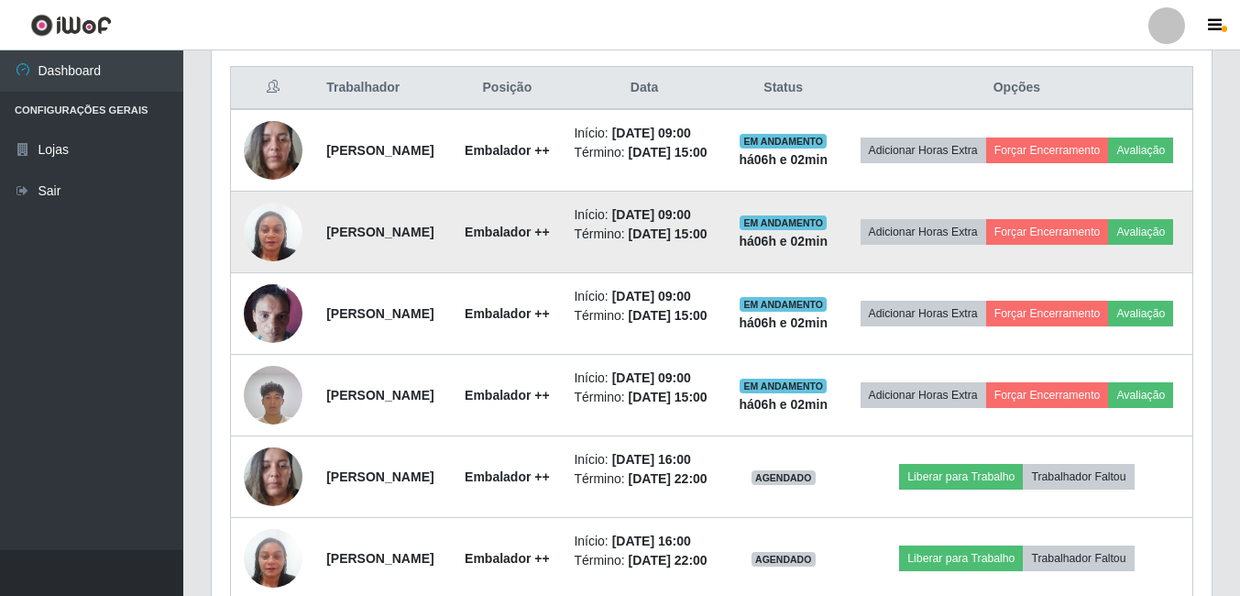
scroll to position [662, 0]
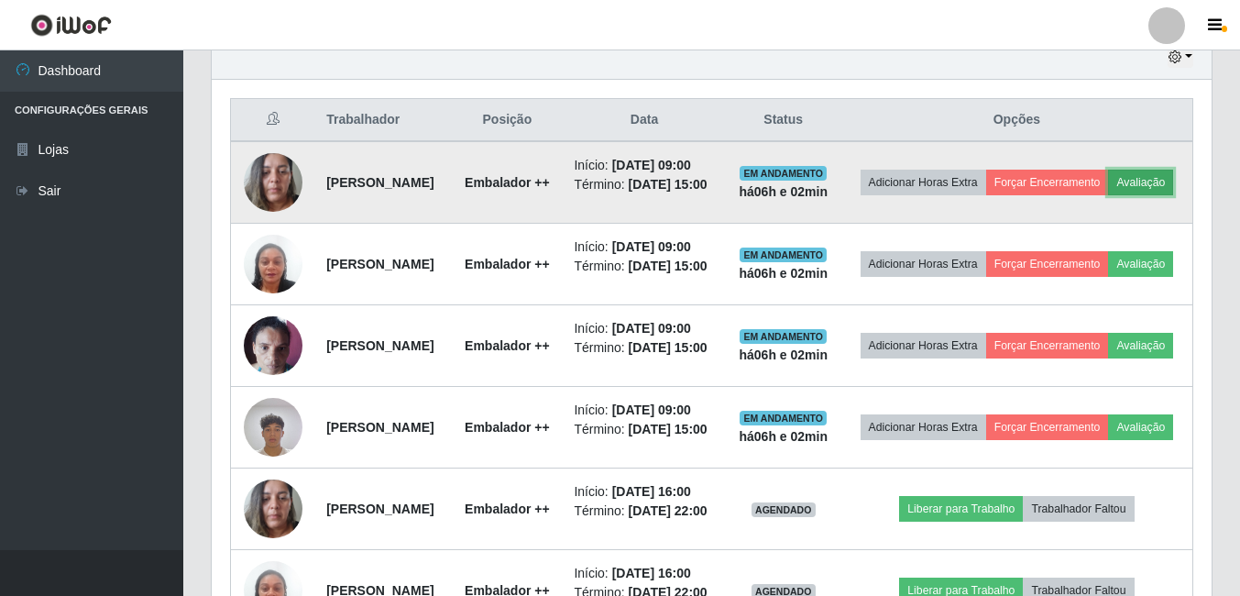
click at [1108, 195] on button "Avaliação" at bounding box center [1140, 183] width 65 height 26
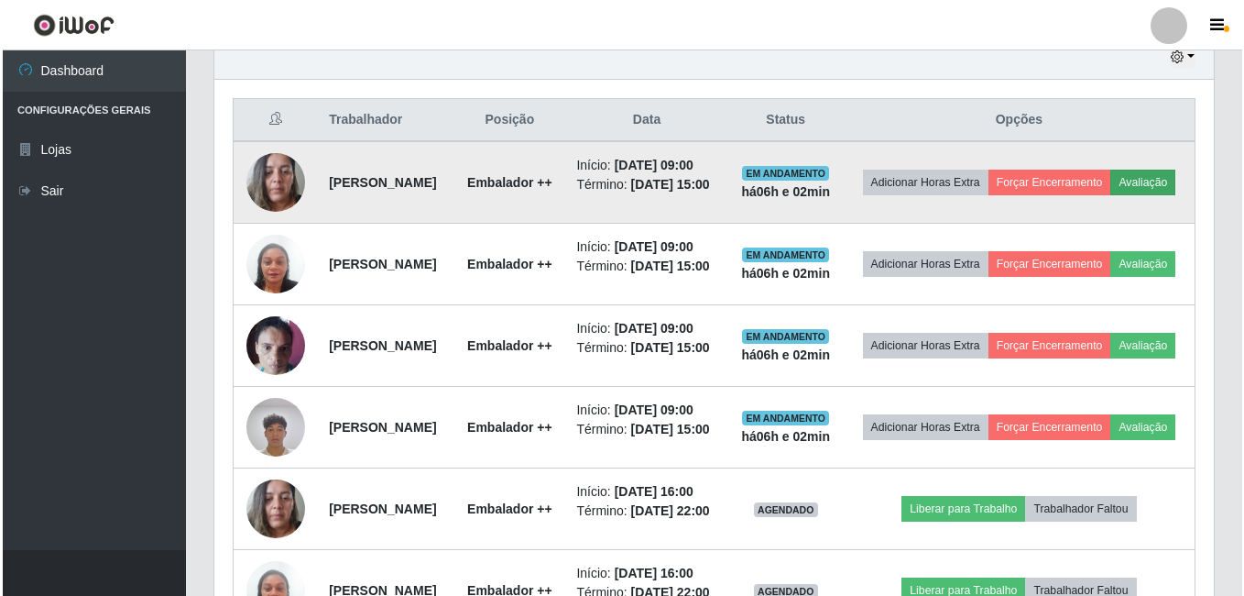
scroll to position [380, 990]
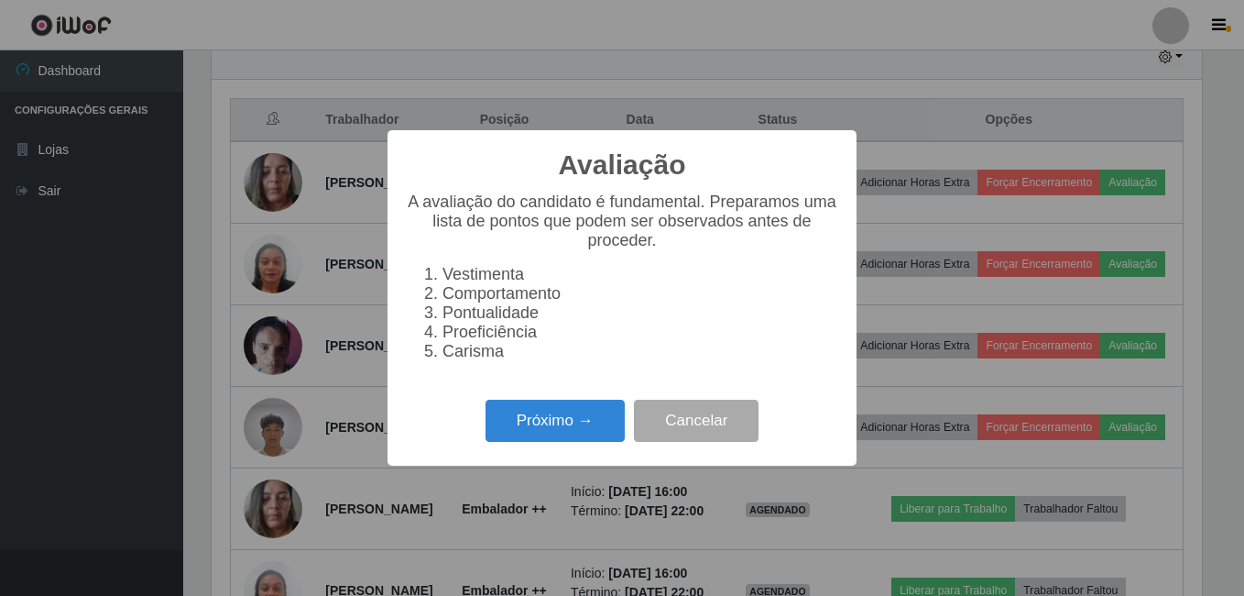
click at [443, 358] on li "Carisma" at bounding box center [641, 351] width 396 height 19
click at [581, 433] on button "Próximo →" at bounding box center [555, 420] width 139 height 43
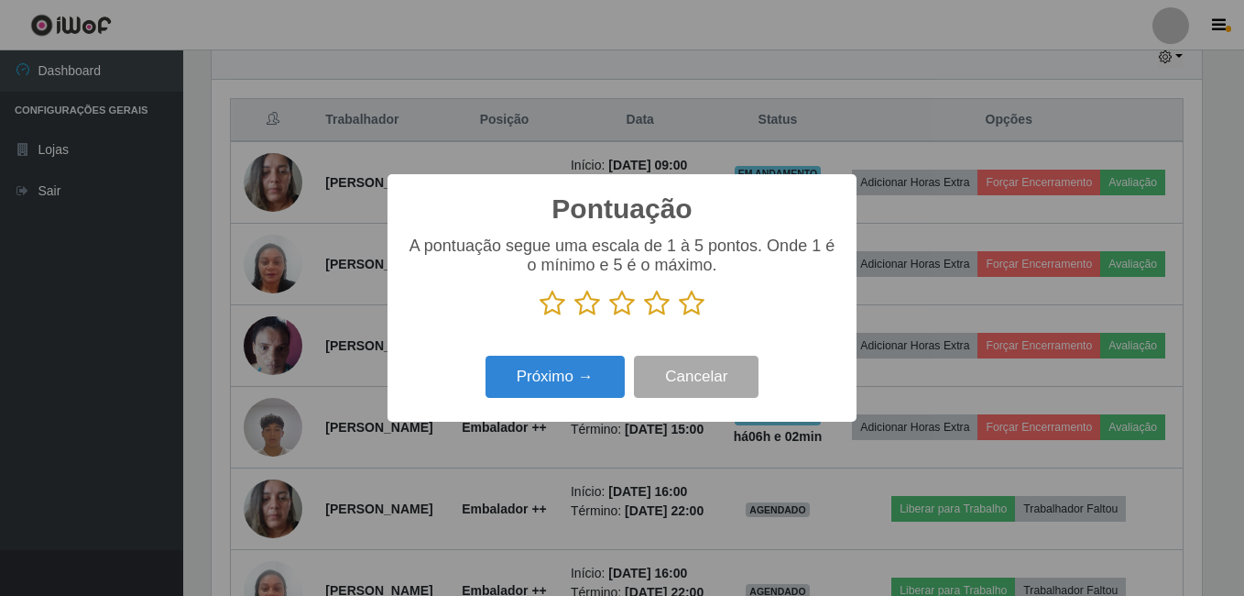
click at [688, 313] on icon at bounding box center [692, 303] width 26 height 27
click at [679, 317] on input "radio" at bounding box center [679, 317] width 0 height 0
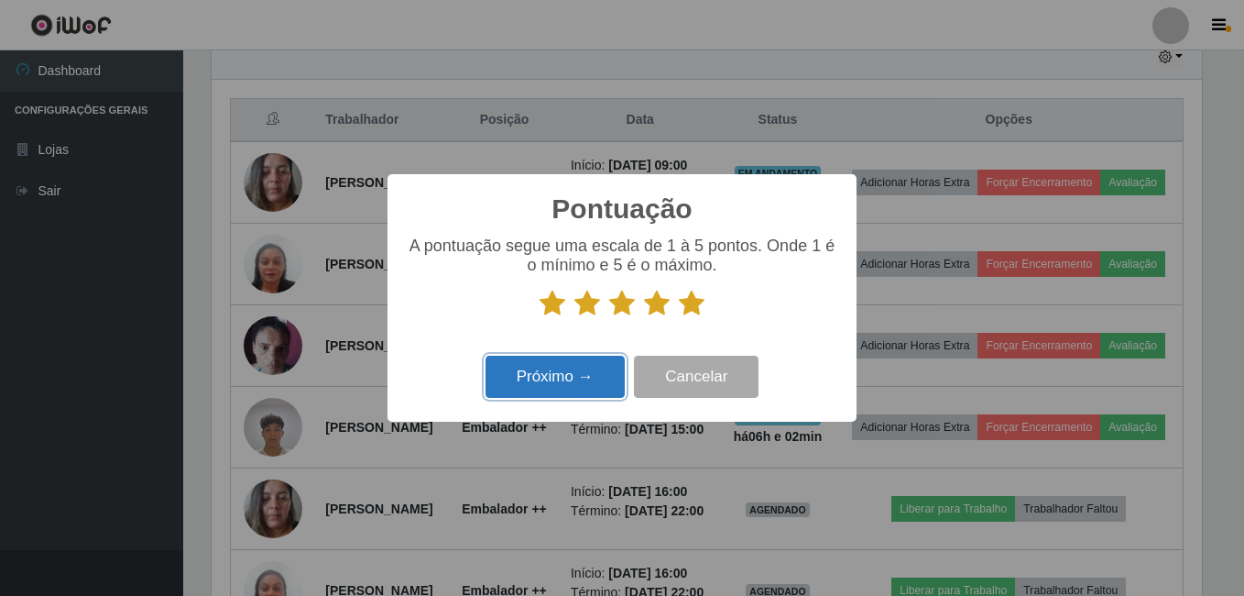
click at [572, 374] on button "Próximo →" at bounding box center [555, 377] width 139 height 43
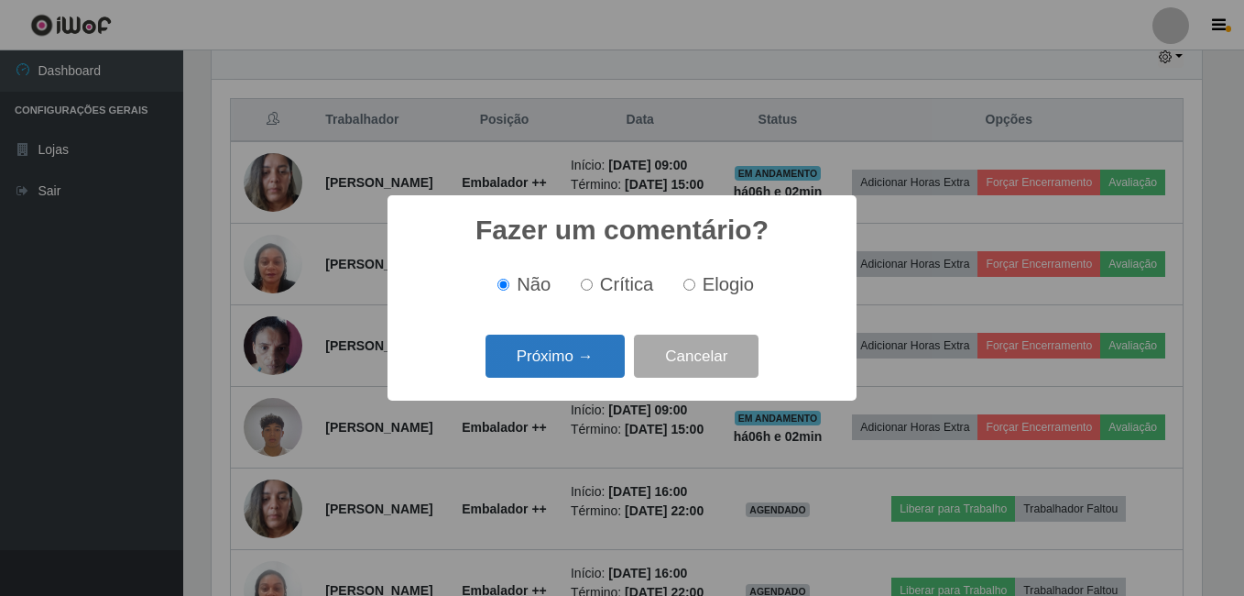
click at [537, 348] on button "Próximo →" at bounding box center [555, 355] width 139 height 43
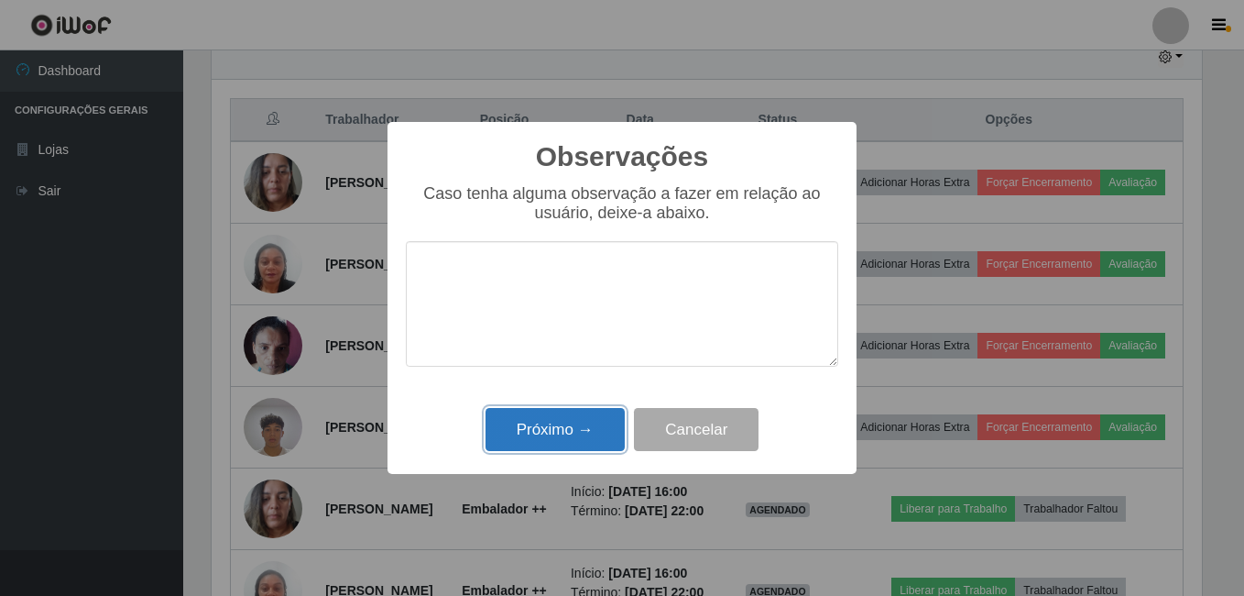
click at [575, 419] on button "Próximo →" at bounding box center [555, 429] width 139 height 43
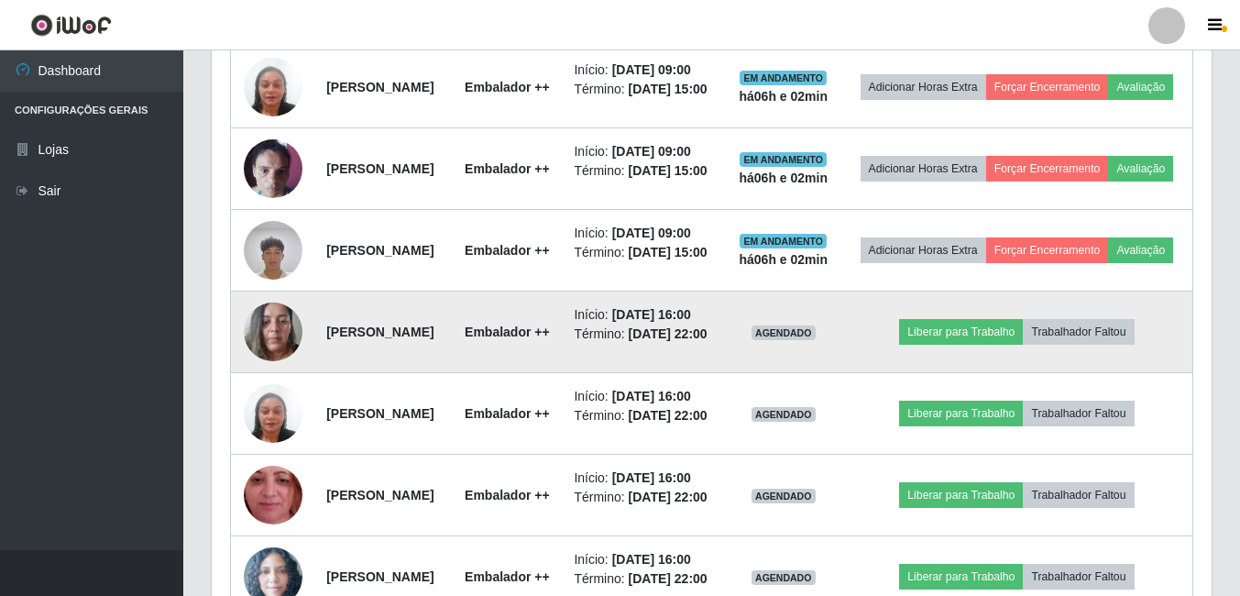
scroll to position [845, 0]
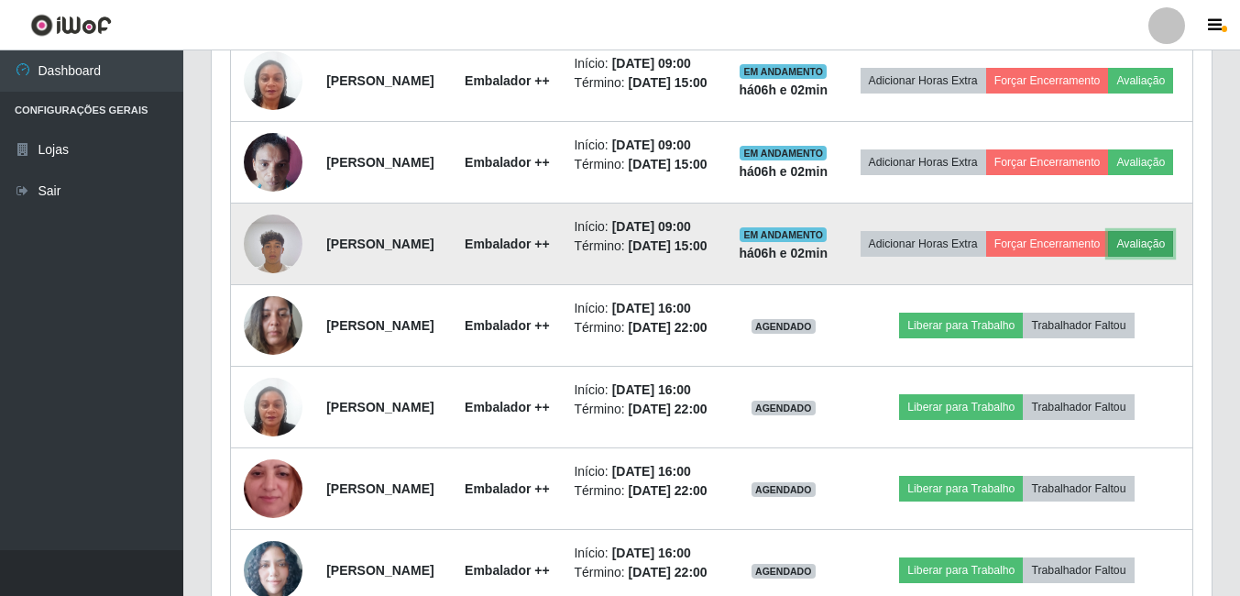
click at [1108, 257] on button "Avaliação" at bounding box center [1140, 244] width 65 height 26
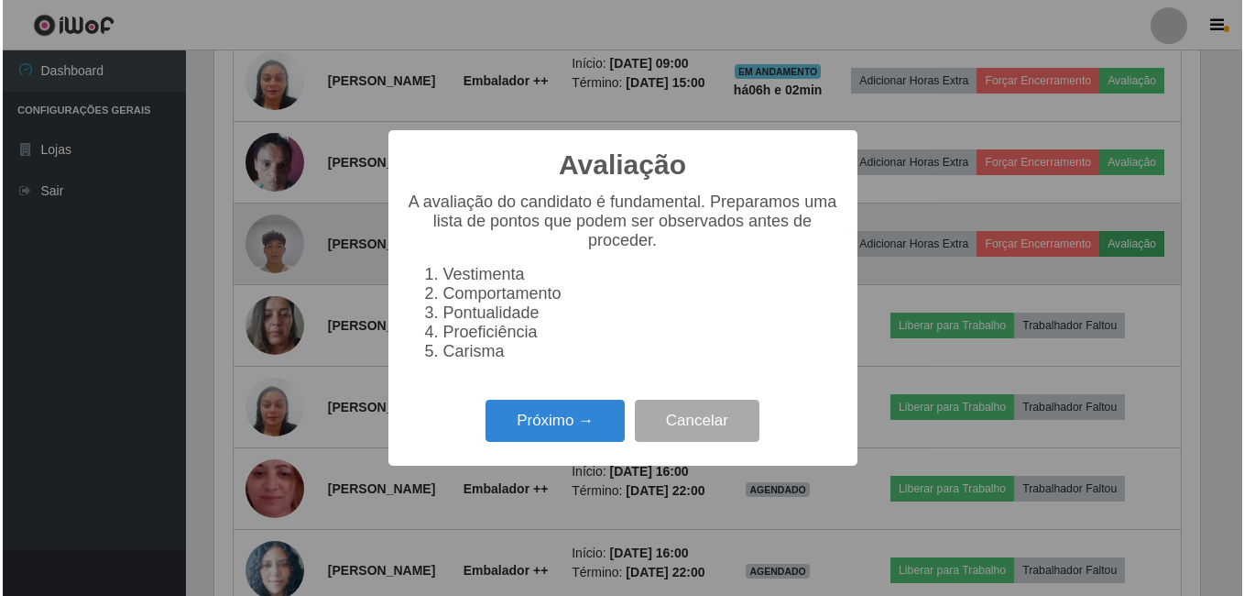
scroll to position [380, 990]
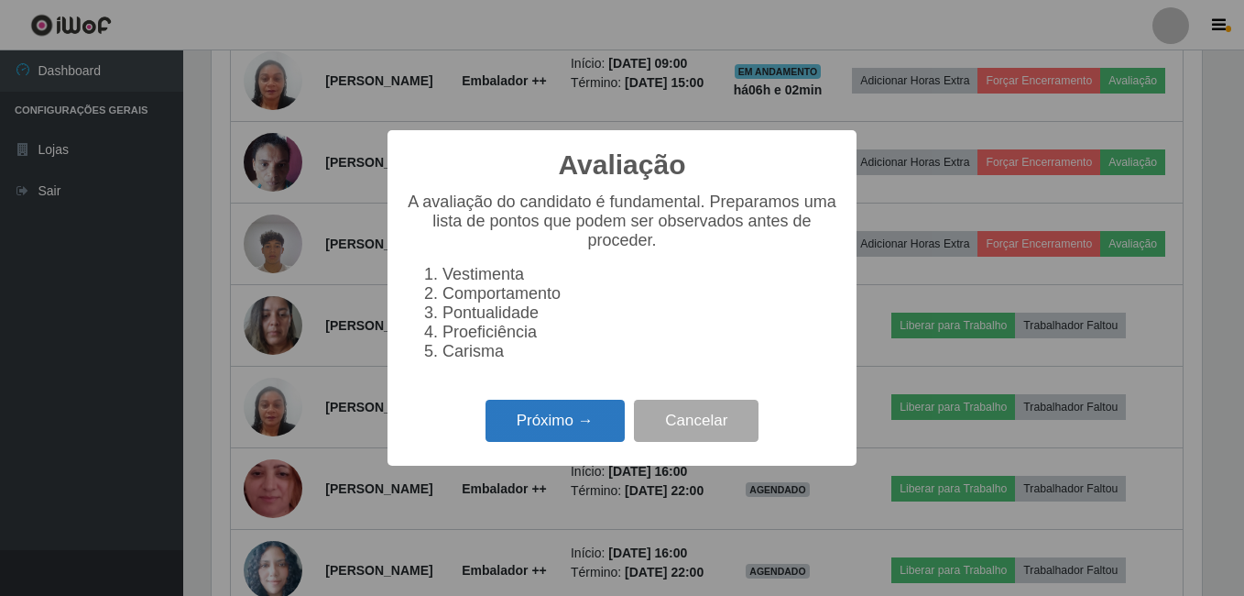
click at [596, 424] on button "Próximo →" at bounding box center [555, 420] width 139 height 43
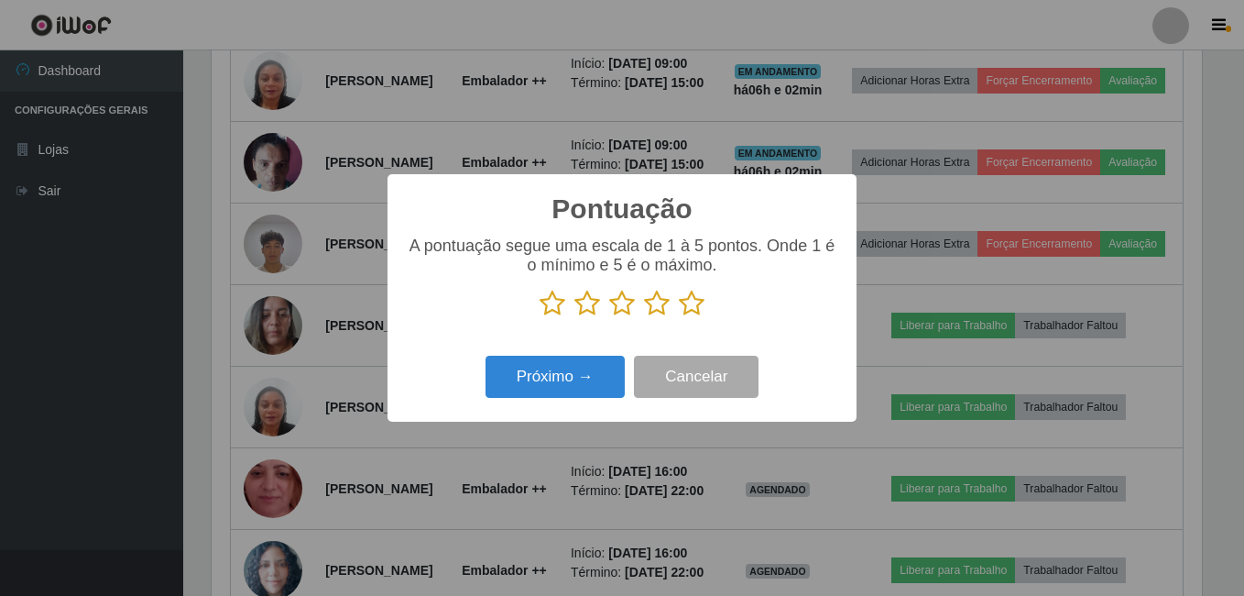
scroll to position [915889, 915279]
drag, startPoint x: 695, startPoint y: 308, endPoint x: 680, endPoint y: 317, distance: 17.3
click at [693, 308] on icon at bounding box center [692, 303] width 26 height 27
click at [679, 317] on input "radio" at bounding box center [679, 317] width 0 height 0
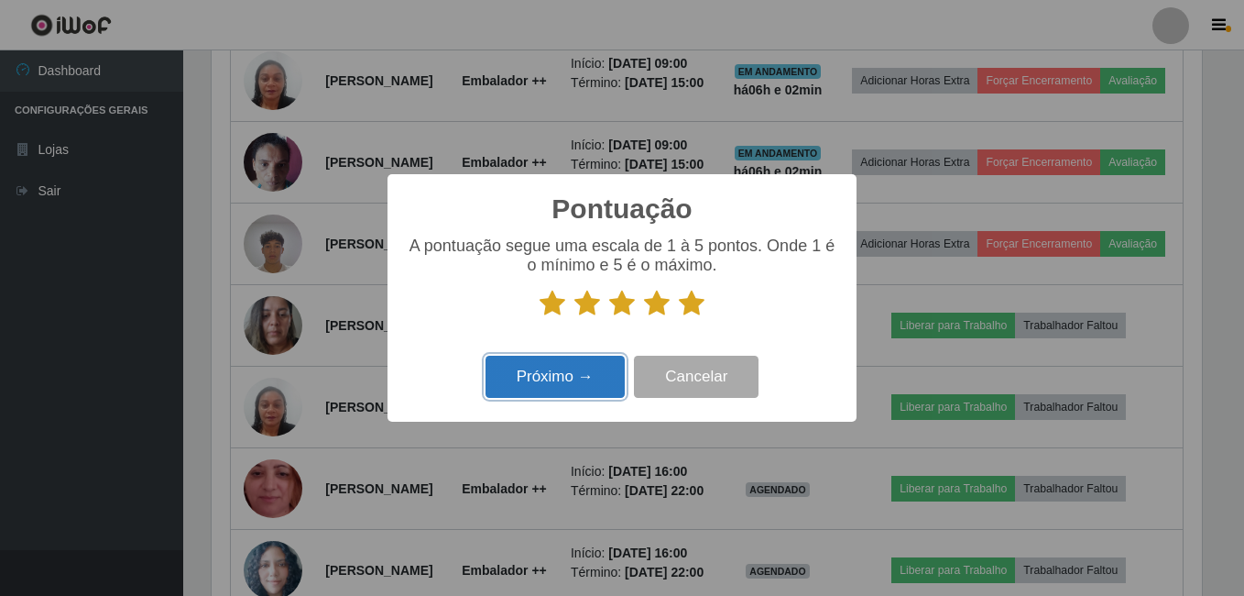
click at [572, 374] on button "Próximo →" at bounding box center [555, 377] width 139 height 43
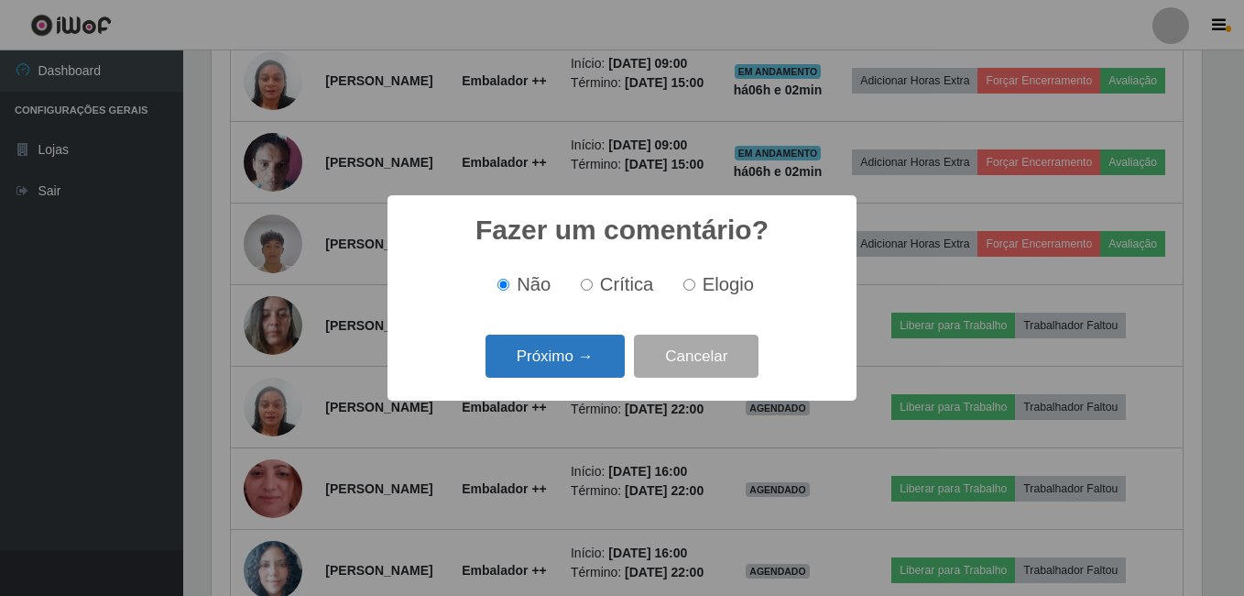
click at [579, 368] on button "Próximo →" at bounding box center [555, 355] width 139 height 43
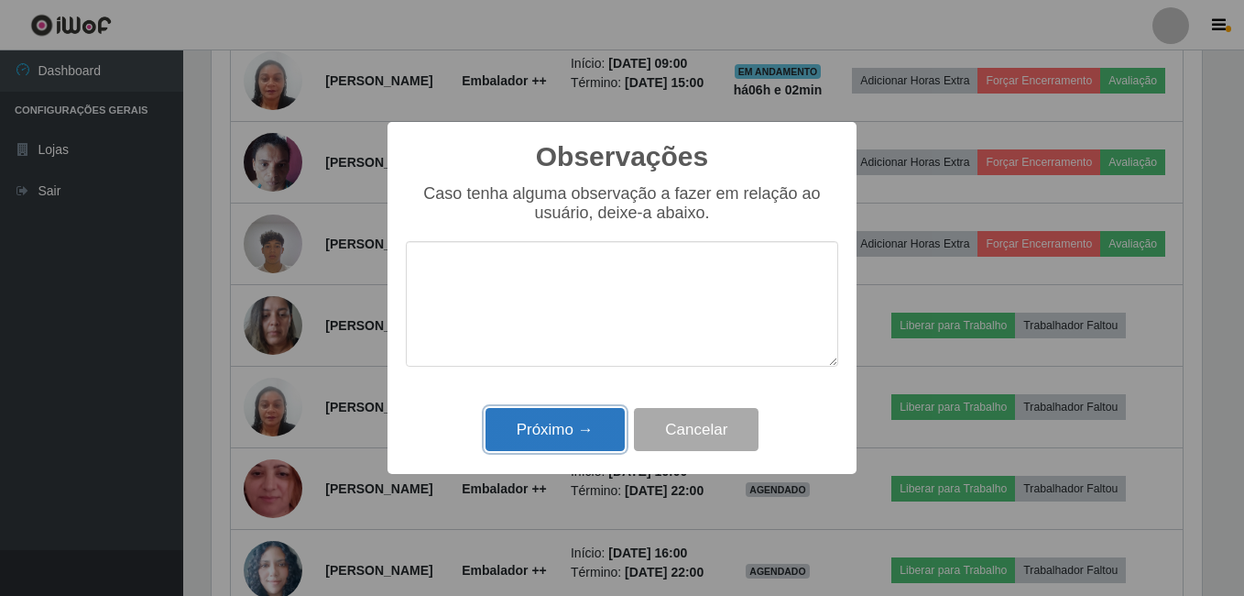
click at [576, 437] on button "Próximo →" at bounding box center [555, 429] width 139 height 43
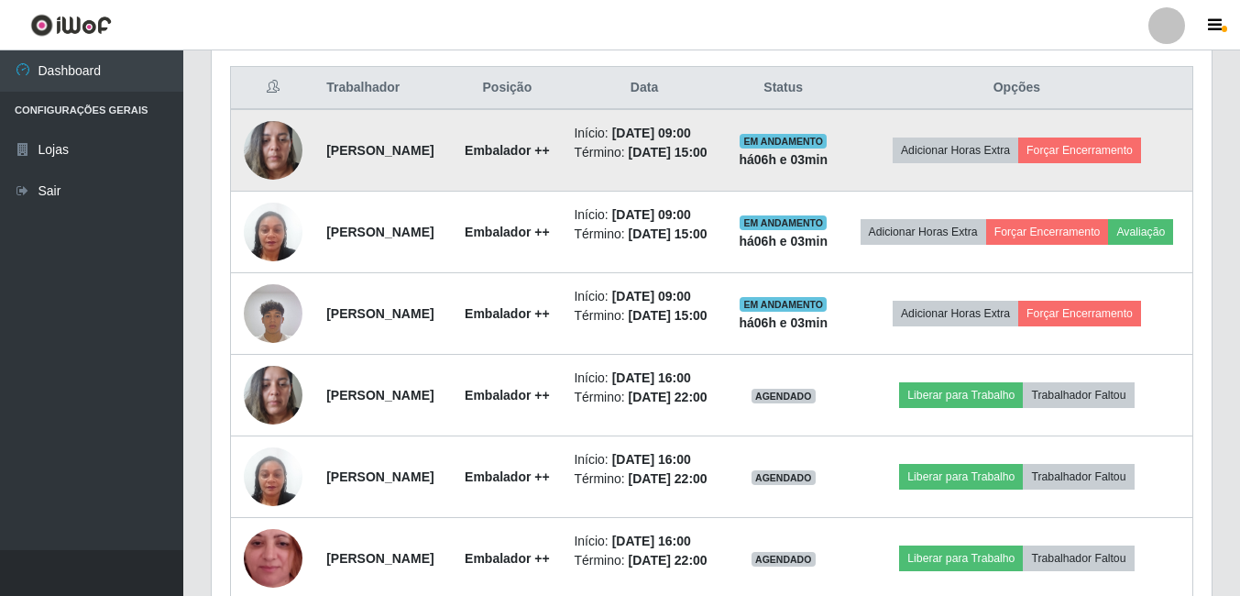
scroll to position [662, 0]
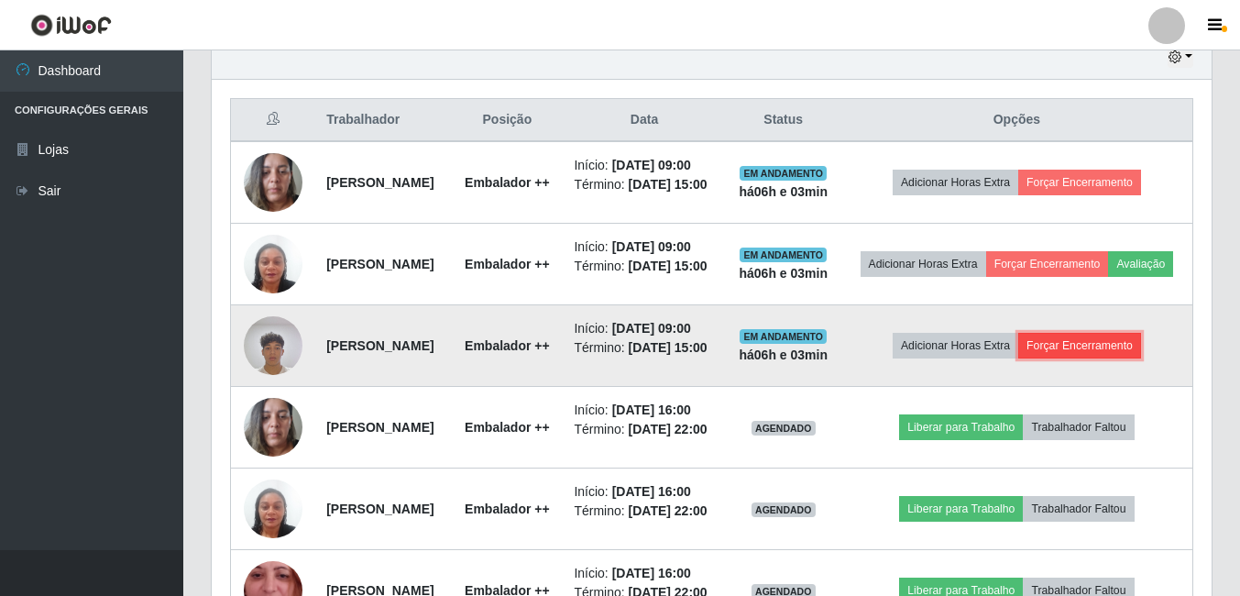
click at [1098, 358] on button "Forçar Encerramento" at bounding box center [1079, 346] width 123 height 26
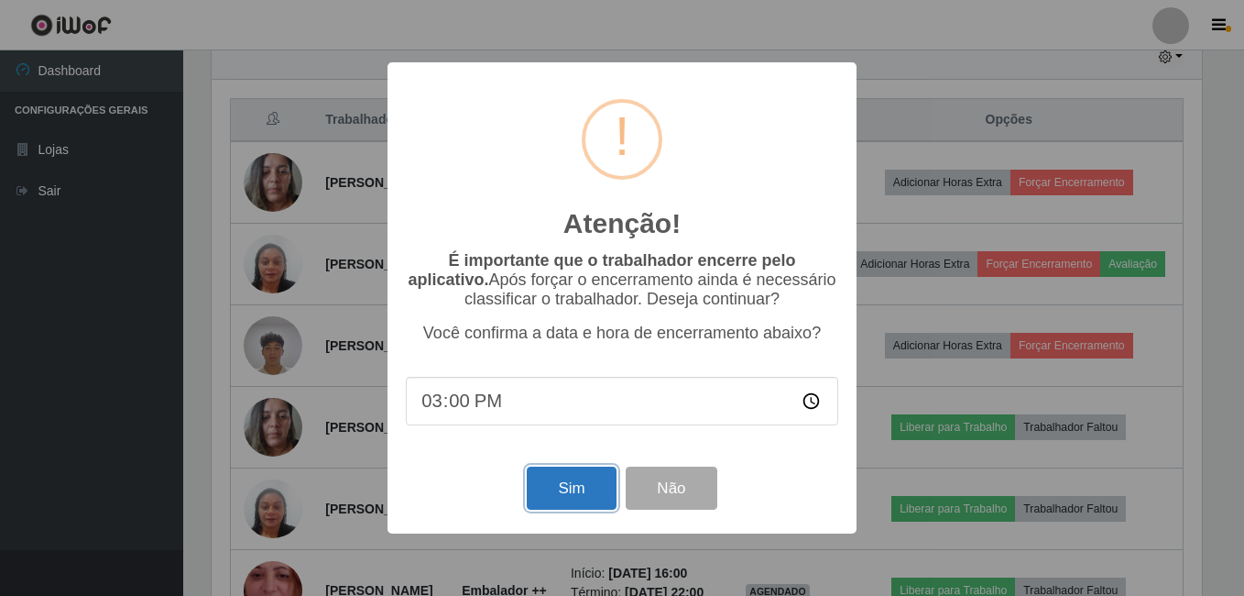
click at [585, 485] on button "Sim" at bounding box center [571, 487] width 89 height 43
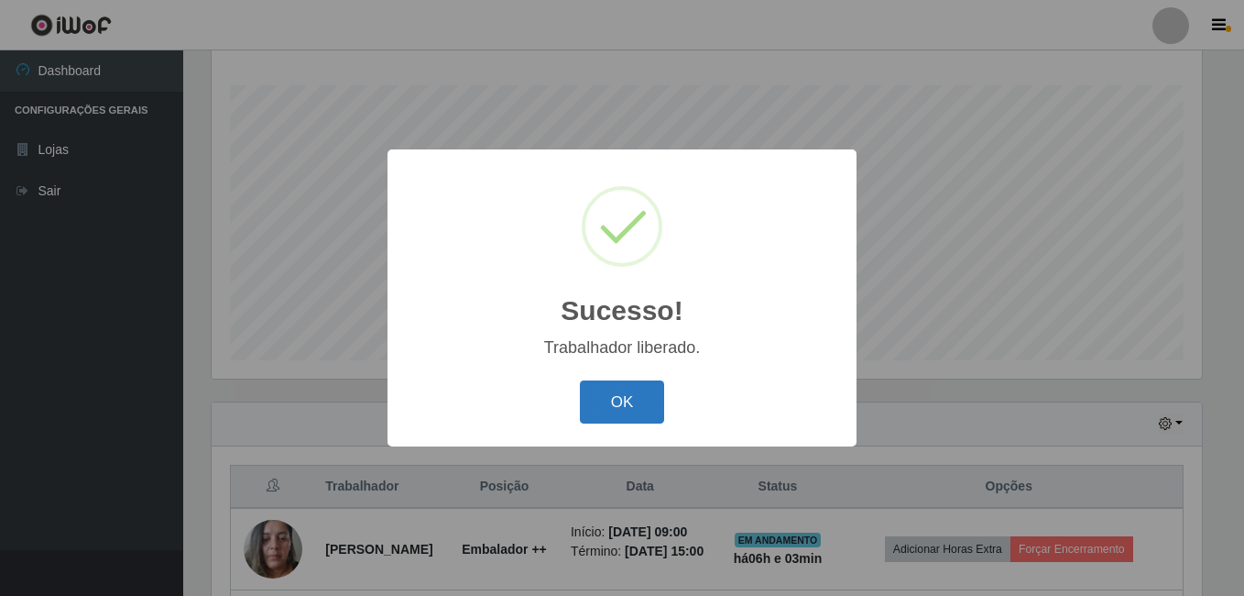
click at [621, 401] on button "OK" at bounding box center [622, 401] width 85 height 43
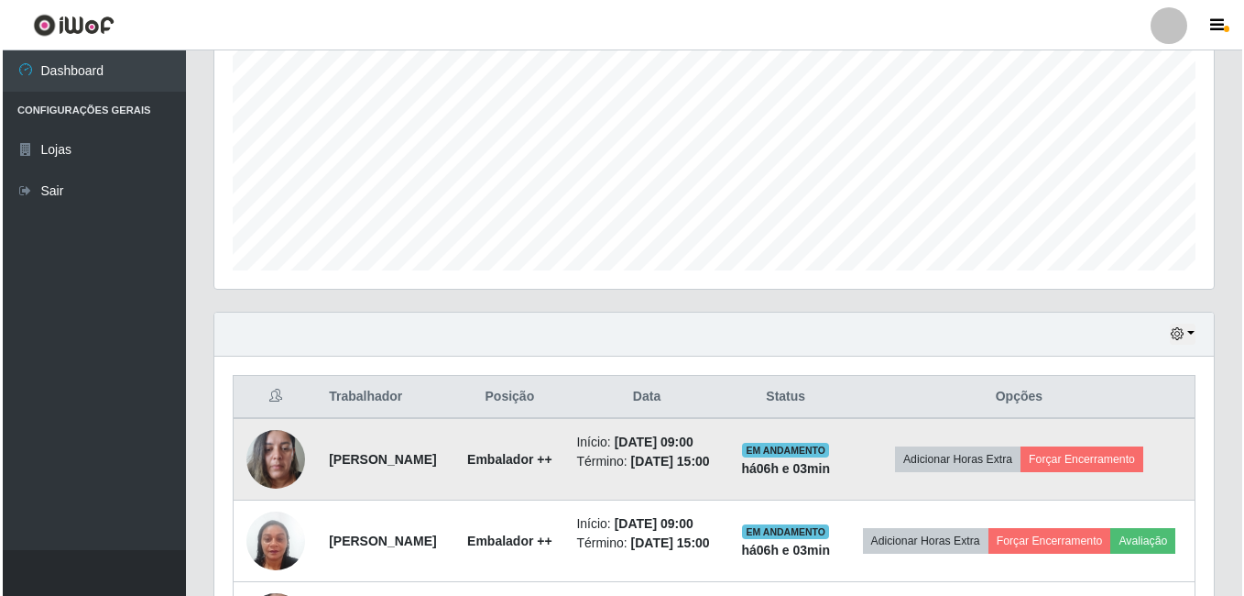
scroll to position [570, 0]
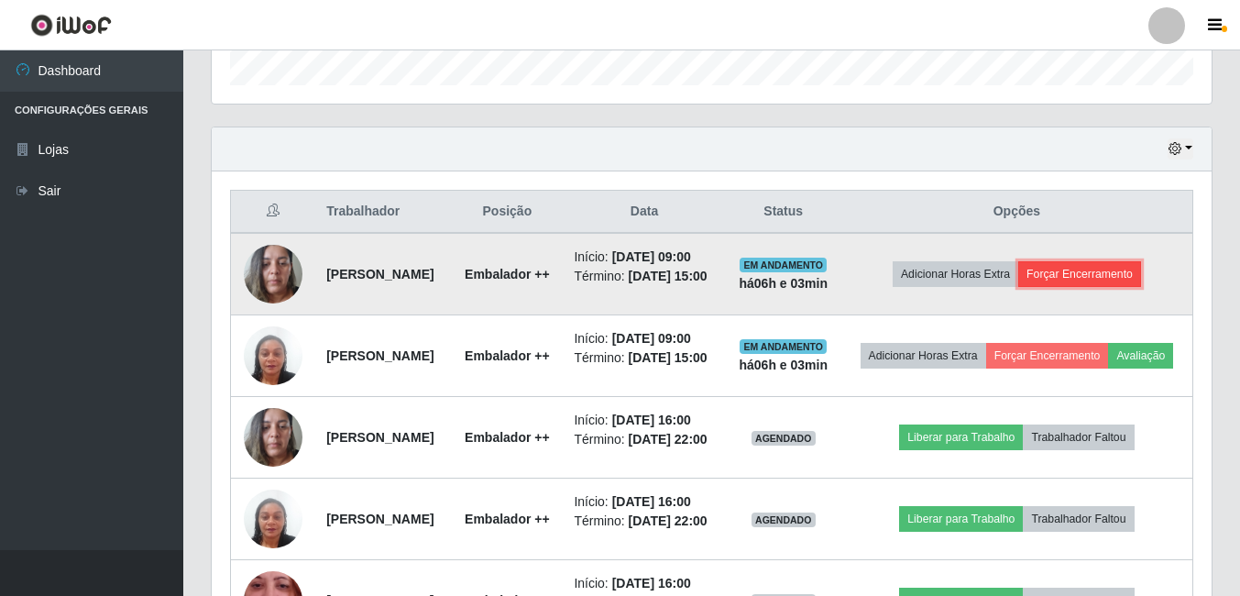
click at [1089, 285] on button "Forçar Encerramento" at bounding box center [1079, 274] width 123 height 26
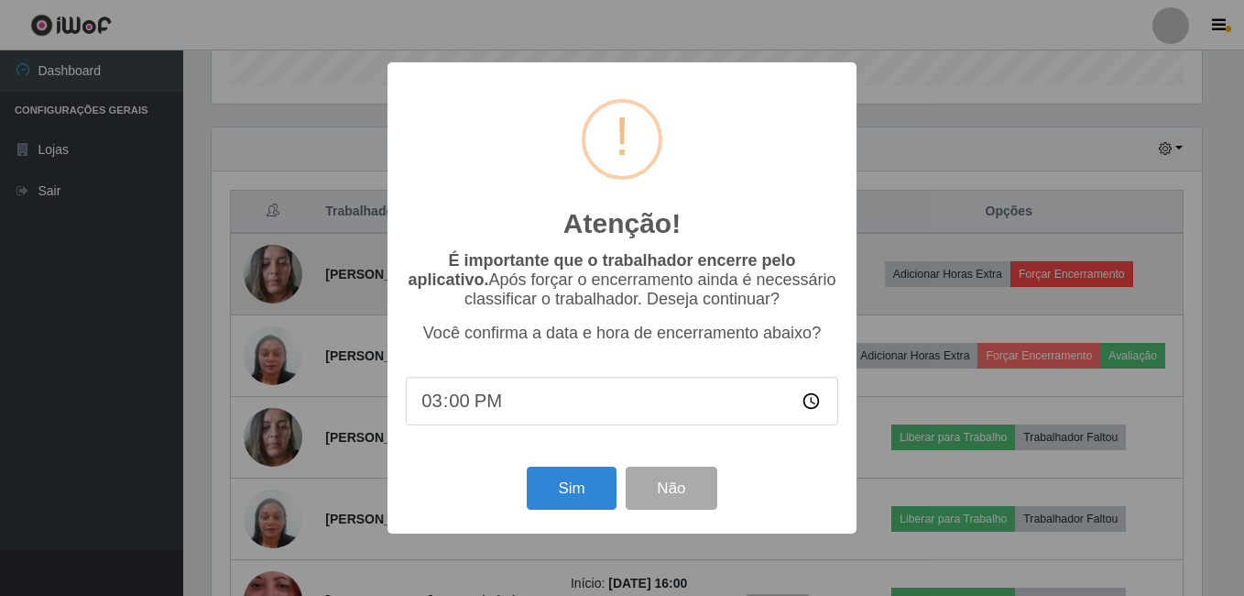
scroll to position [915889, 915279]
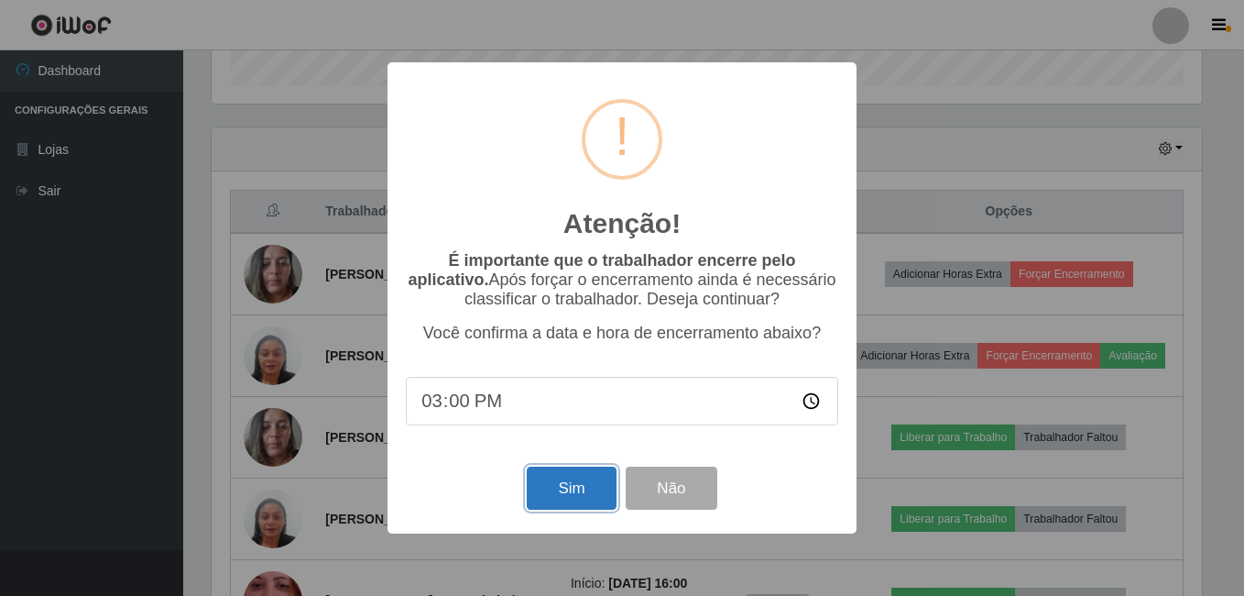
click at [571, 486] on button "Sim" at bounding box center [571, 487] width 89 height 43
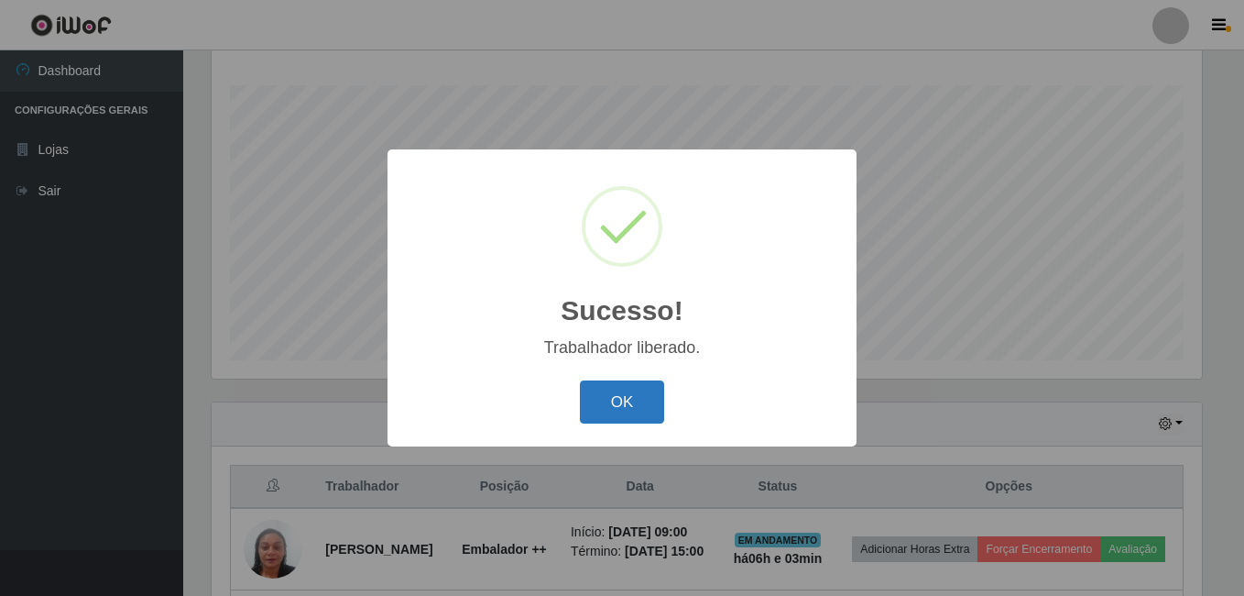
click at [614, 394] on button "OK" at bounding box center [622, 401] width 85 height 43
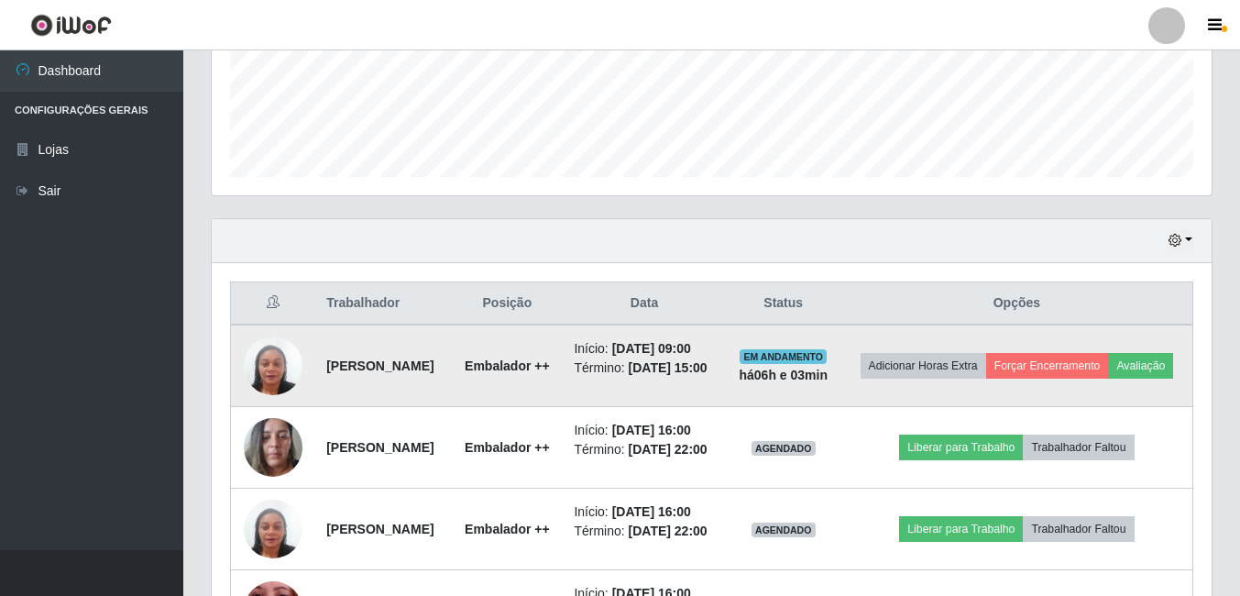
click at [1028, 406] on td "Adicionar Horas Extra Forçar Encerramento Avaliação" at bounding box center [1017, 365] width 352 height 82
click at [1108, 378] on button "Avaliação" at bounding box center [1140, 366] width 65 height 26
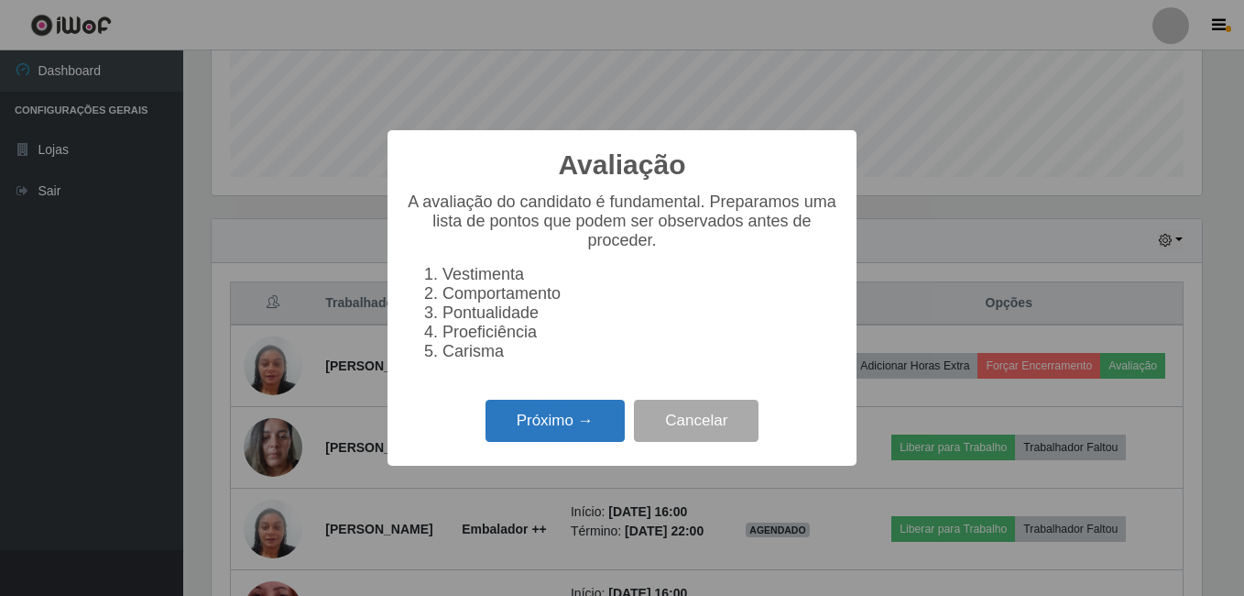
click at [551, 431] on button "Próximo →" at bounding box center [555, 420] width 139 height 43
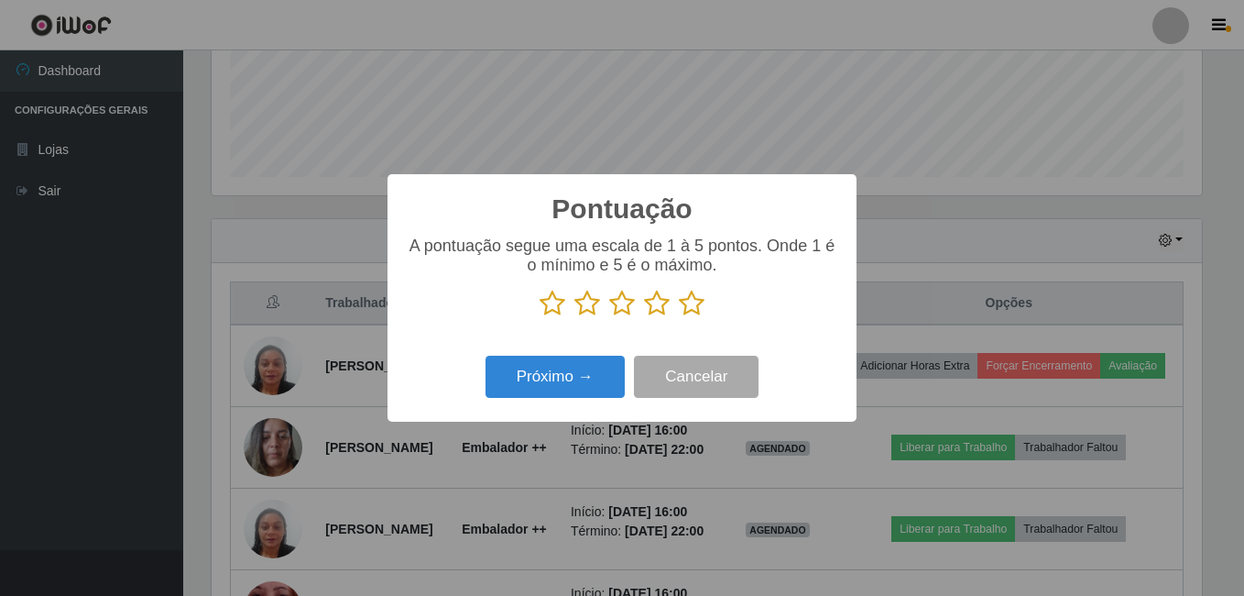
click at [692, 305] on icon at bounding box center [692, 303] width 26 height 27
click at [679, 317] on input "radio" at bounding box center [679, 317] width 0 height 0
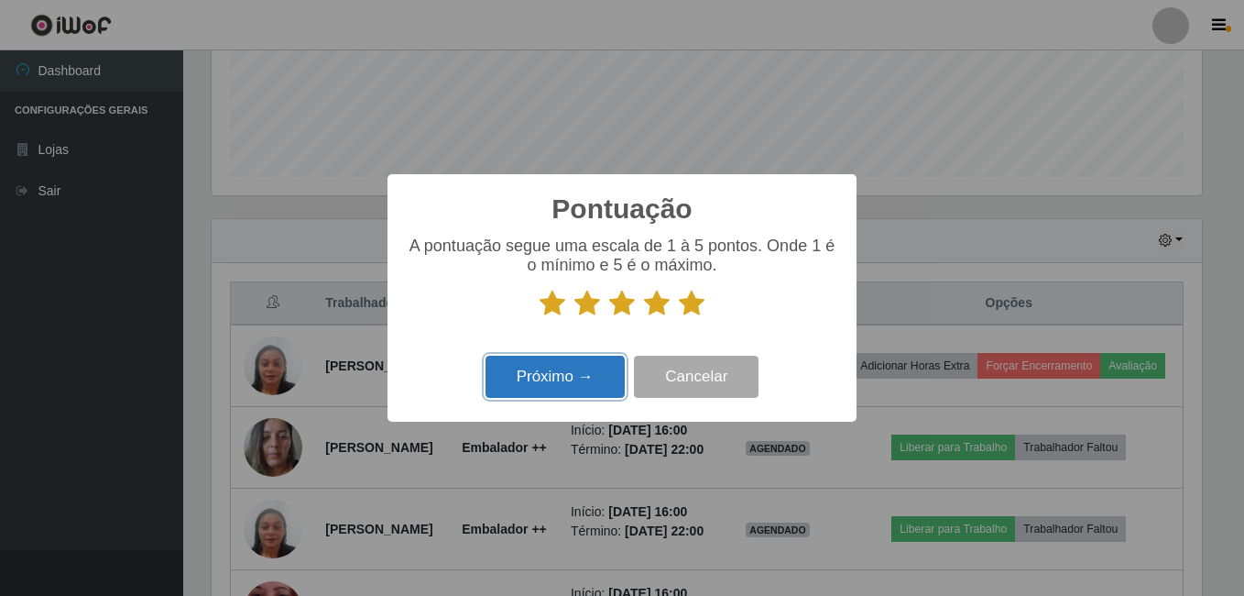
click at [556, 393] on button "Próximo →" at bounding box center [555, 377] width 139 height 43
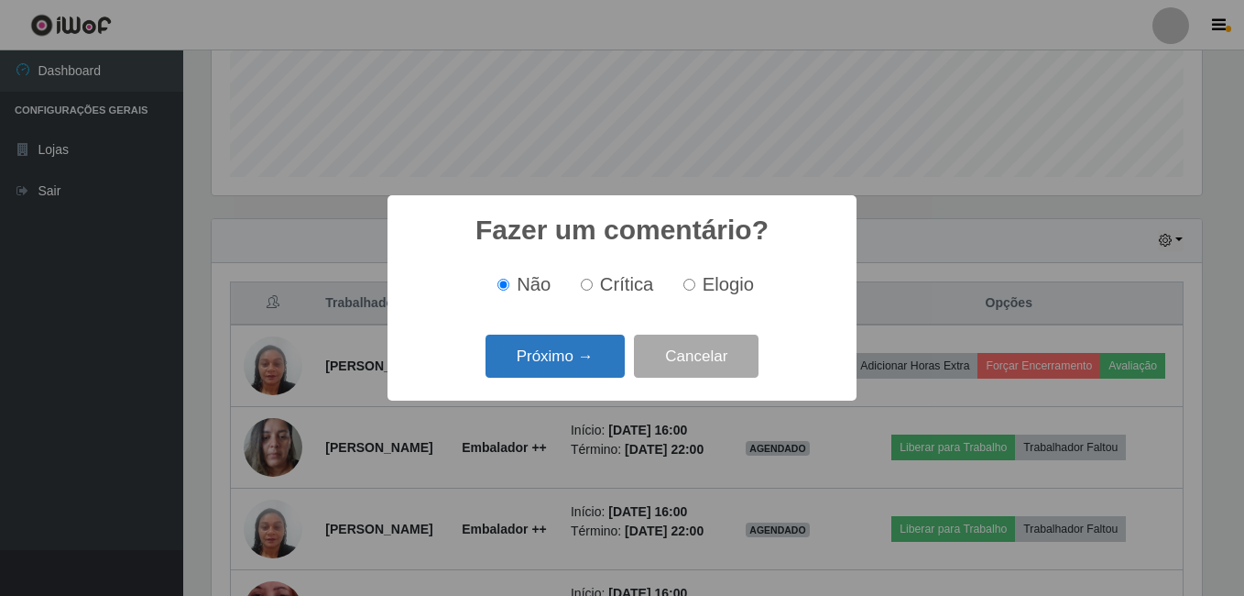
click at [577, 364] on button "Próximo →" at bounding box center [555, 355] width 139 height 43
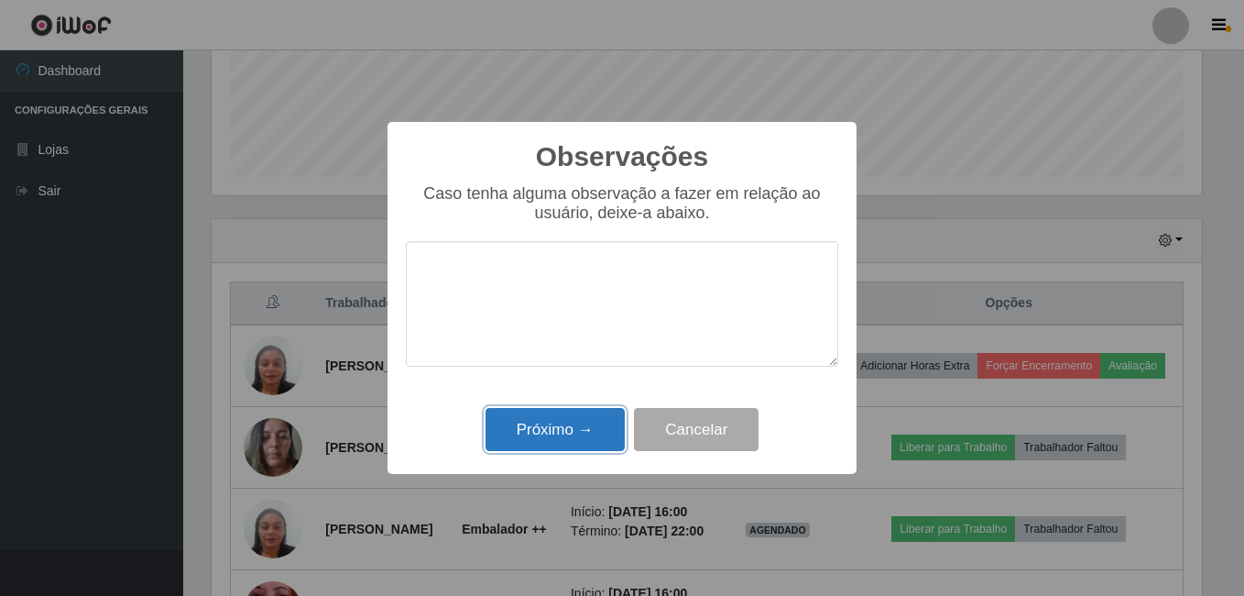
click at [597, 438] on button "Próximo →" at bounding box center [555, 429] width 139 height 43
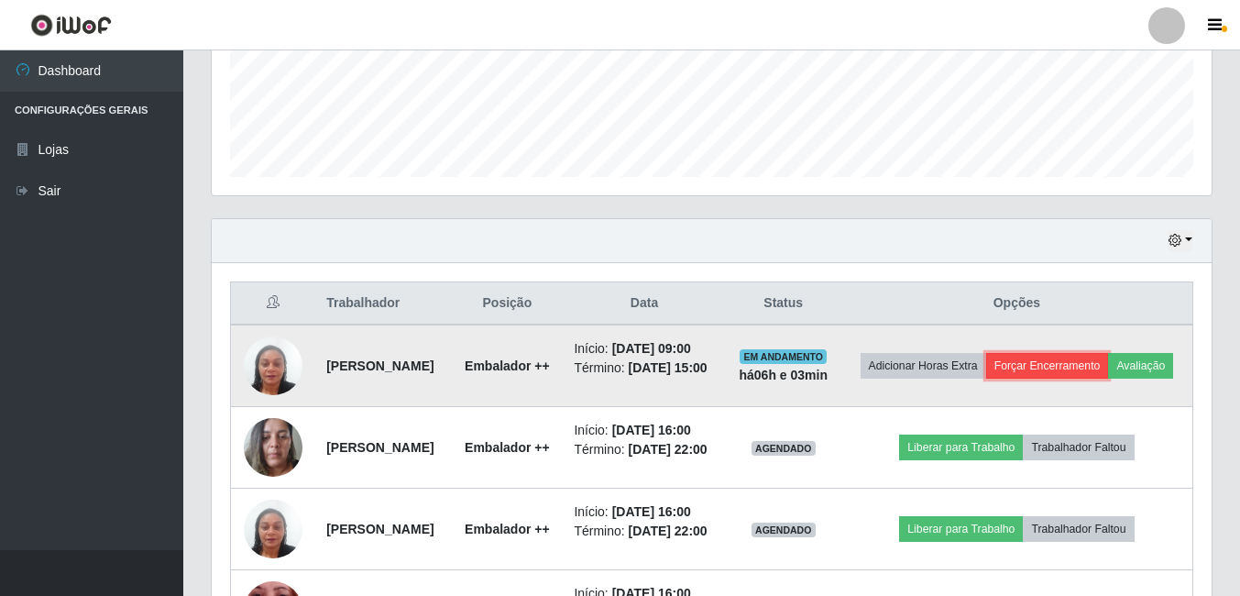
click at [1109, 359] on button "Forçar Encerramento" at bounding box center [1047, 366] width 123 height 26
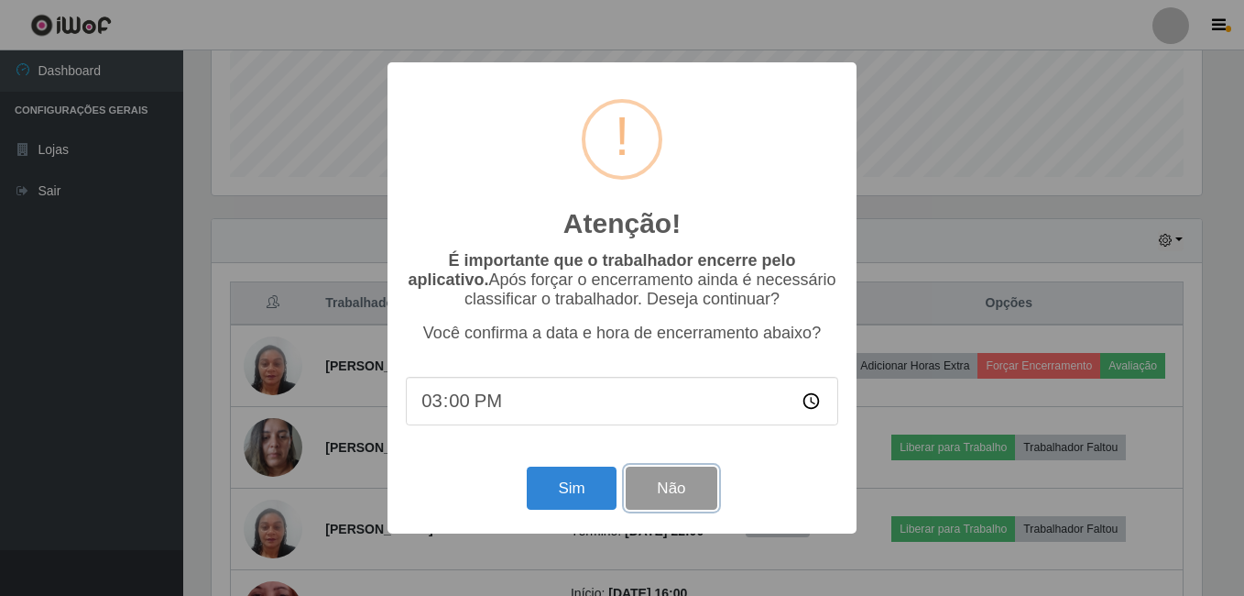
click at [686, 507] on button "Não" at bounding box center [671, 487] width 91 height 43
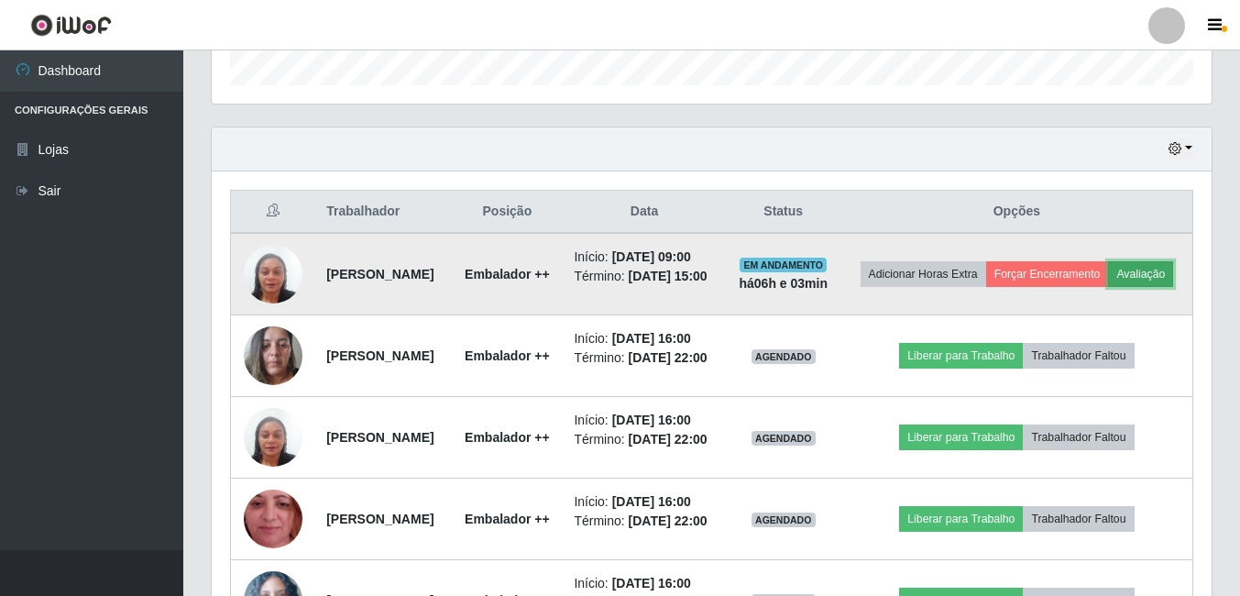
click at [1108, 287] on button "Avaliação" at bounding box center [1140, 274] width 65 height 26
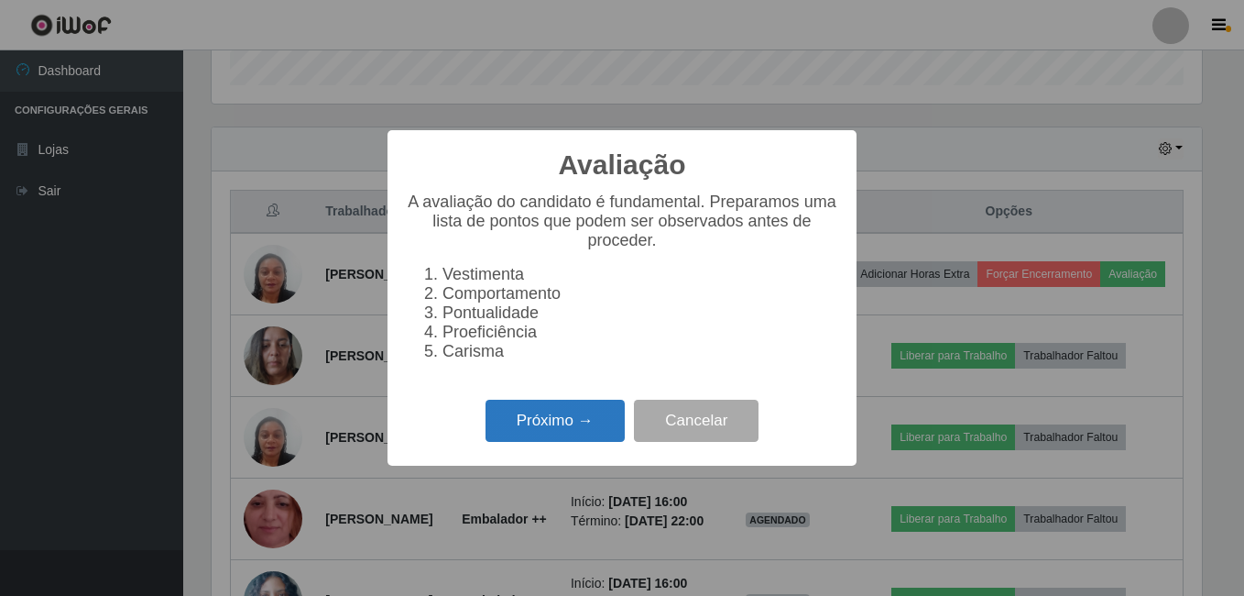
click at [541, 443] on button "Próximo →" at bounding box center [555, 420] width 139 height 43
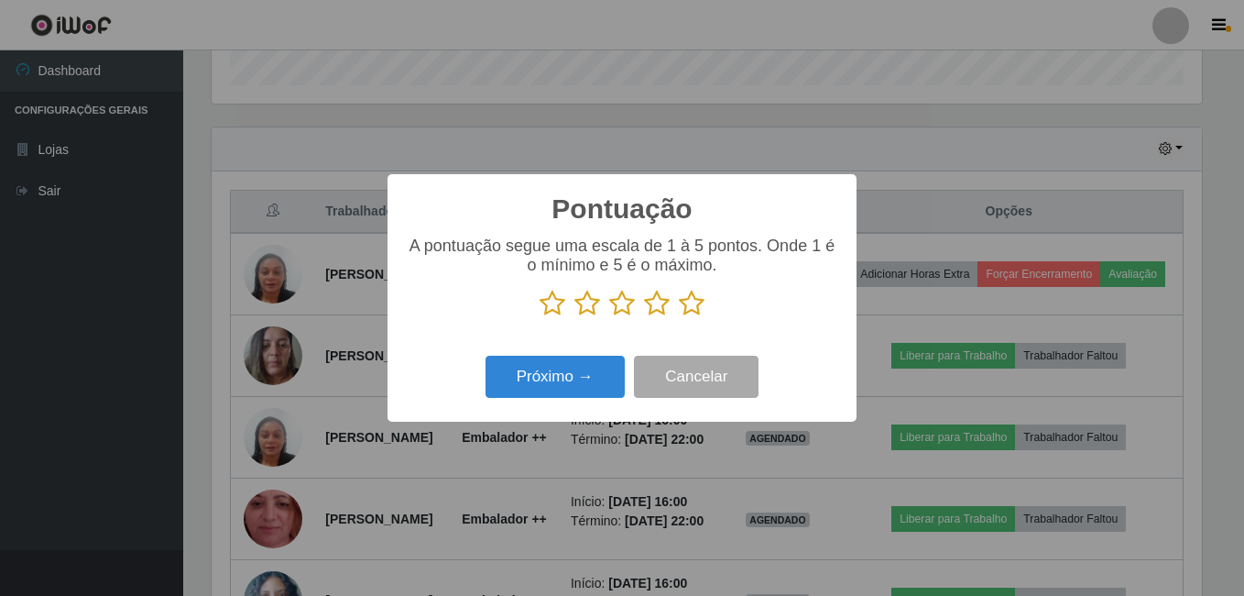
click at [696, 300] on icon at bounding box center [692, 303] width 26 height 27
click at [679, 317] on input "radio" at bounding box center [679, 317] width 0 height 0
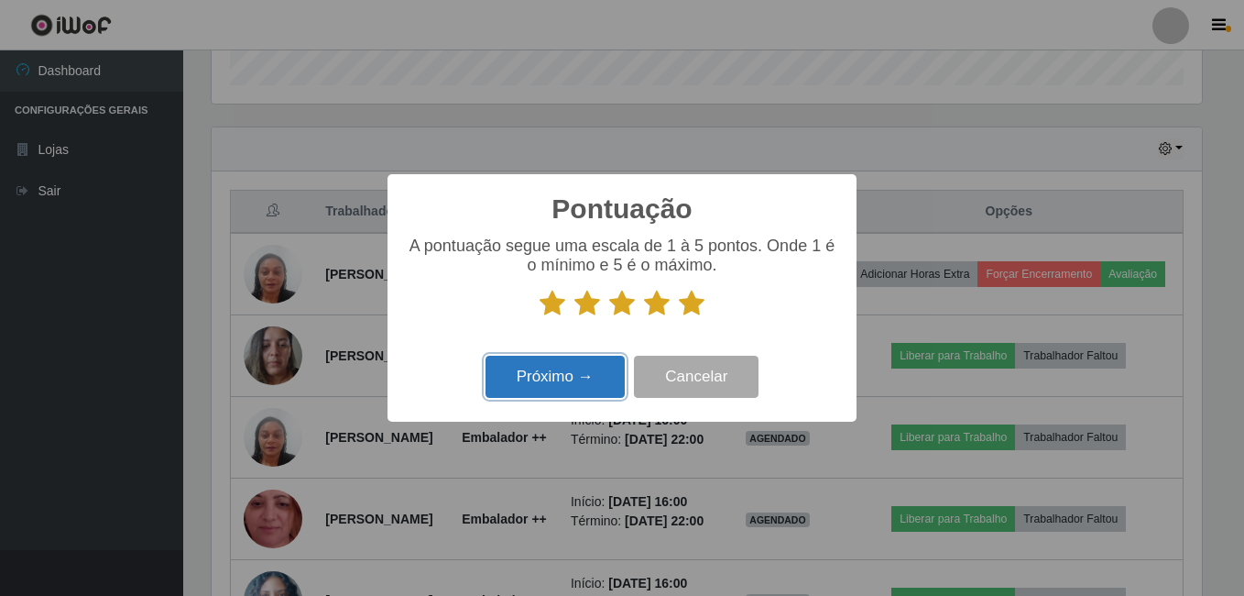
click at [585, 380] on button "Próximo →" at bounding box center [555, 377] width 139 height 43
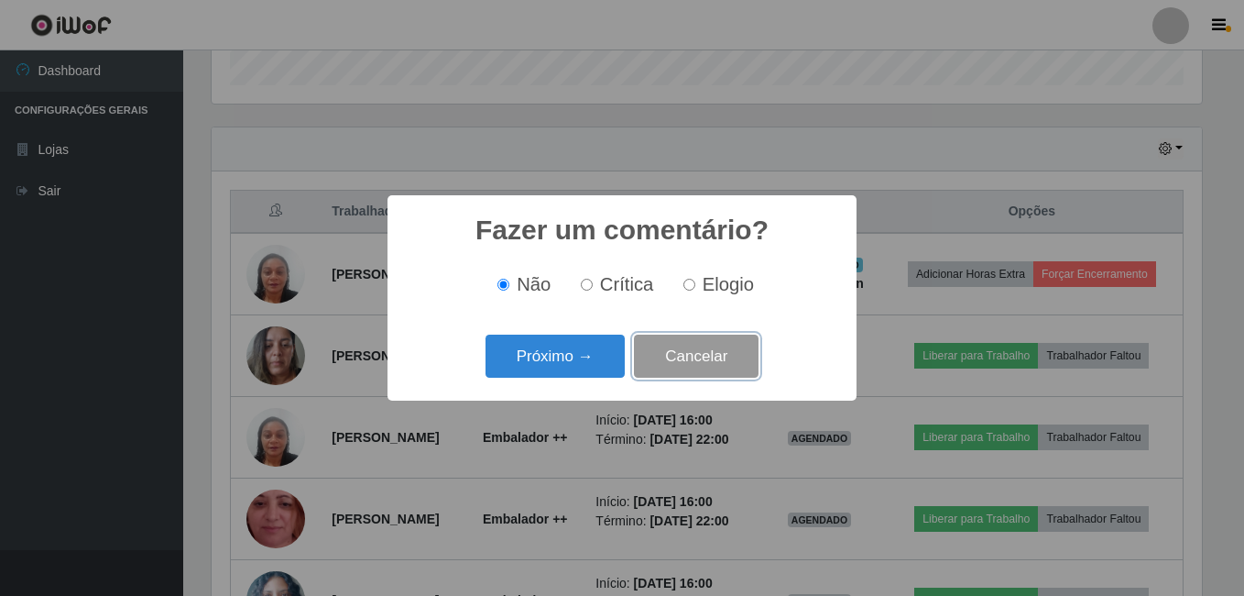
click at [730, 367] on button "Cancelar" at bounding box center [696, 355] width 125 height 43
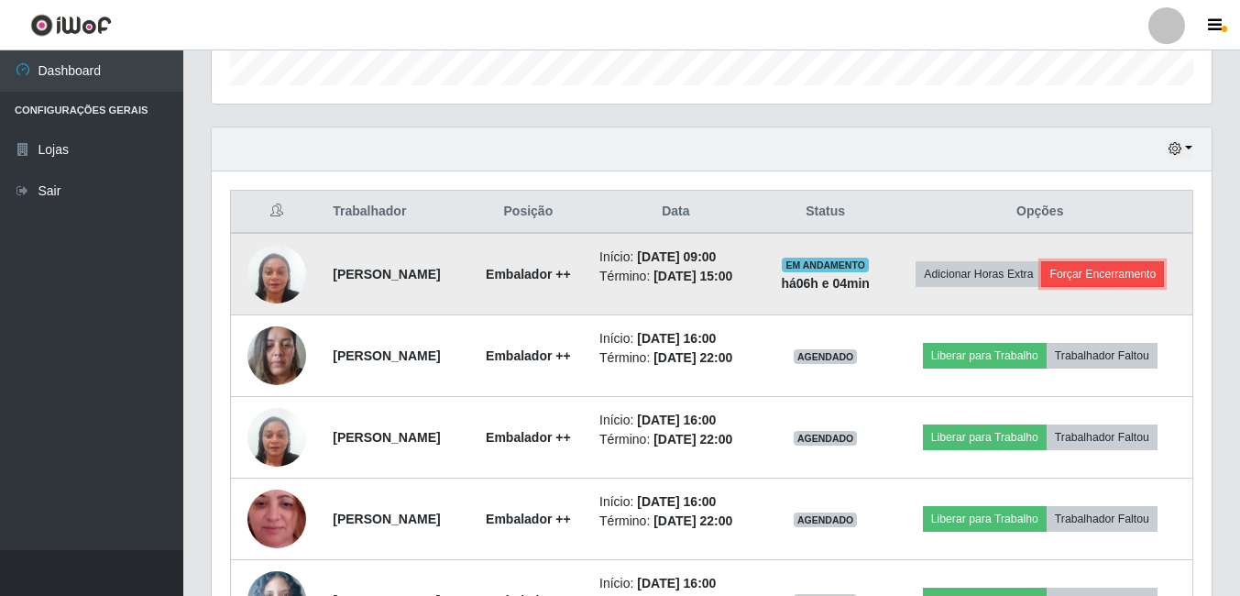
click at [1111, 263] on button "Forçar Encerramento" at bounding box center [1102, 274] width 123 height 26
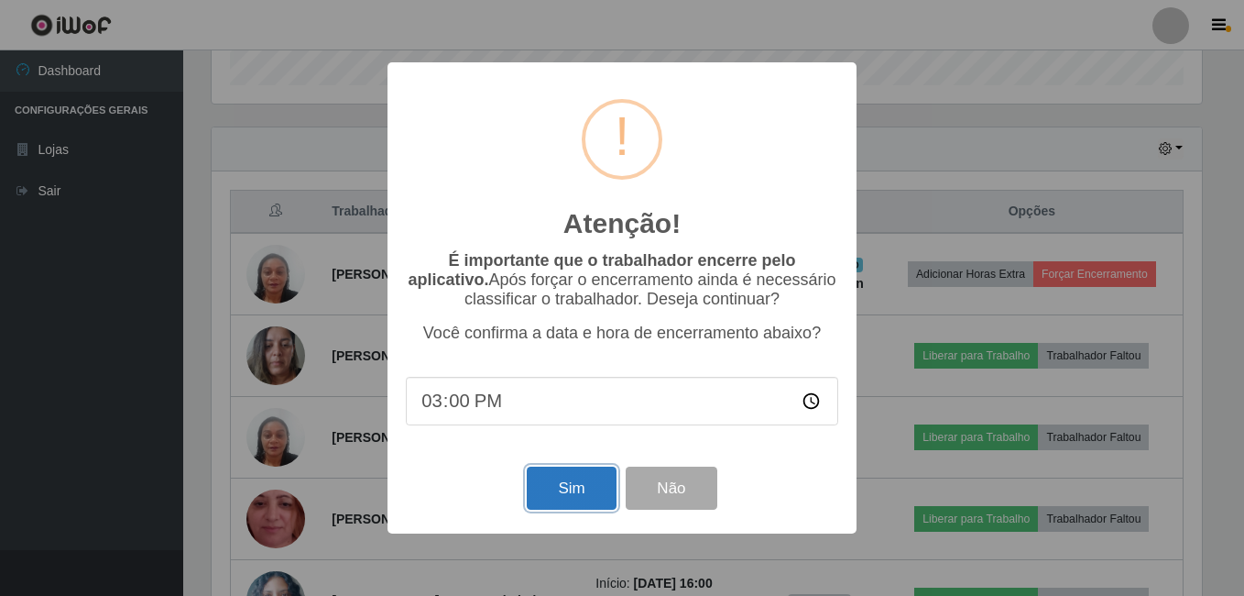
drag, startPoint x: 575, startPoint y: 490, endPoint x: 517, endPoint y: 489, distance: 58.6
click at [553, 490] on button "Sim" at bounding box center [571, 487] width 89 height 43
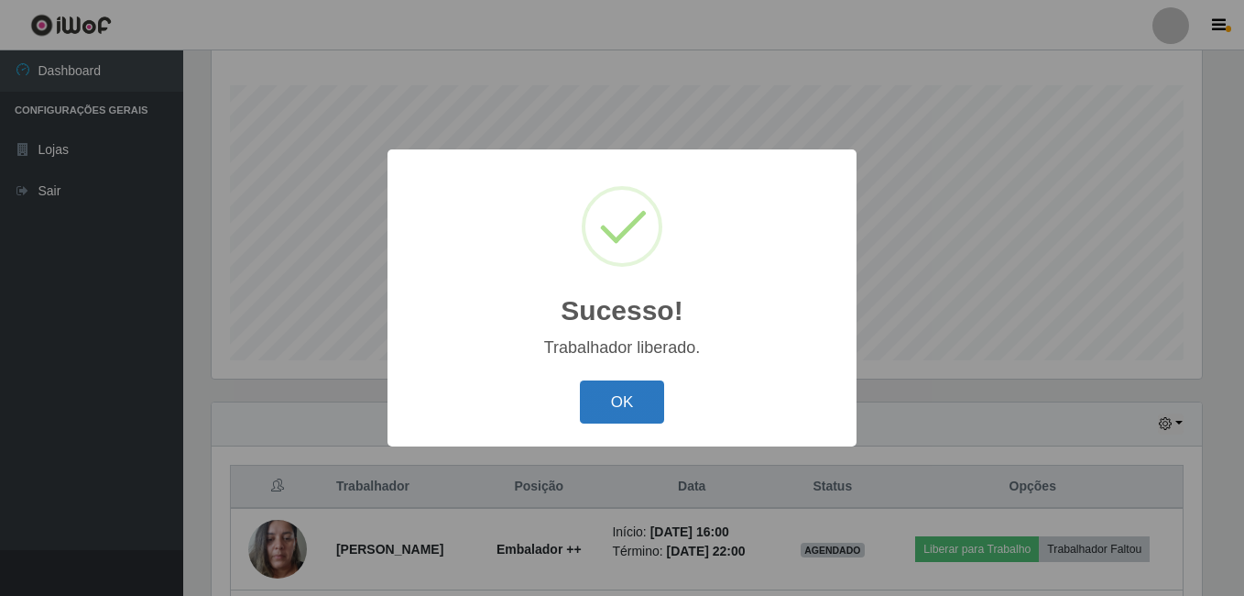
click at [615, 395] on button "OK" at bounding box center [622, 401] width 85 height 43
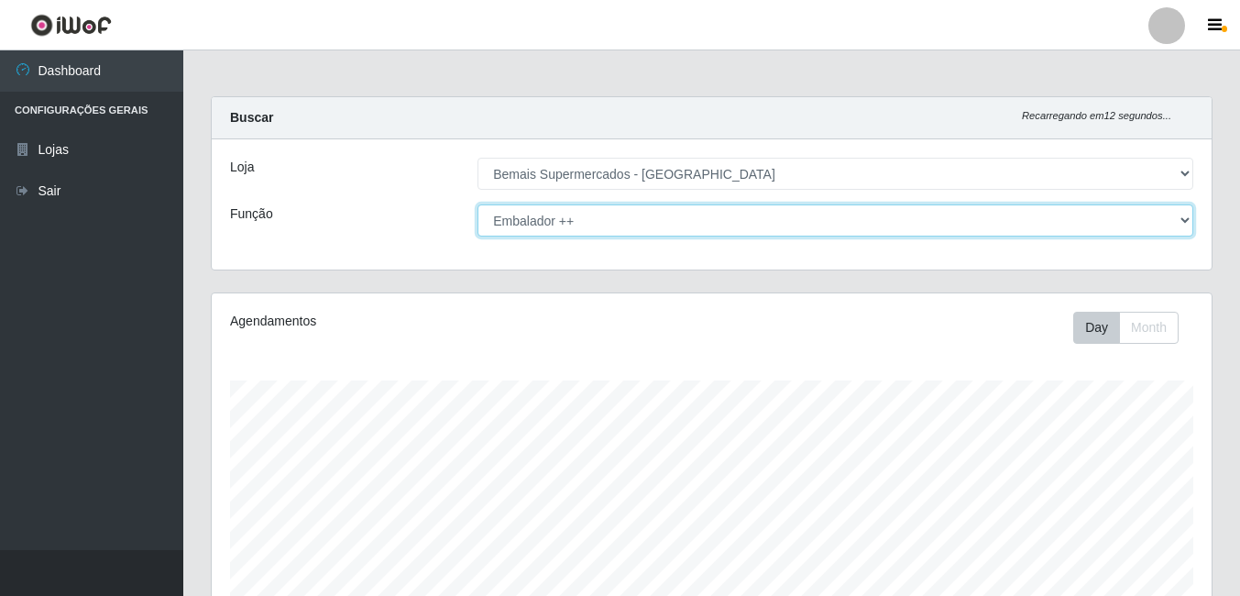
click at [1022, 227] on select "[Selecione...] ASG ASG + ASG ++ Auxiliar de Depósito Auxiliar de Depósito + Aux…" at bounding box center [835, 220] width 716 height 32
click at [477, 204] on select "[Selecione...] ASG ASG + ASG ++ Auxiliar de Depósito Auxiliar de Depósito + Aux…" at bounding box center [835, 220] width 716 height 32
click at [1185, 216] on select "[Selecione...] ASG ASG + ASG ++ Auxiliar de Depósito Auxiliar de Depósito + Aux…" at bounding box center [835, 220] width 716 height 32
select select "86"
click at [477, 204] on select "[Selecione...] ASG ASG + ASG ++ Auxiliar de Depósito Auxiliar de Depósito + Aux…" at bounding box center [835, 220] width 716 height 32
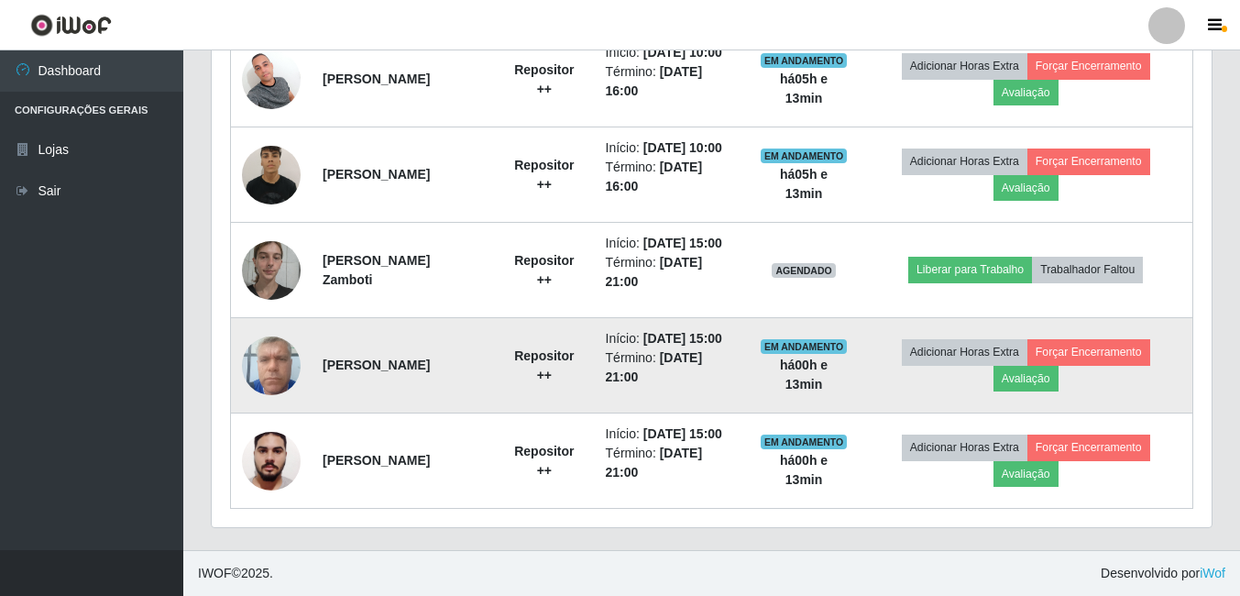
scroll to position [868, 0]
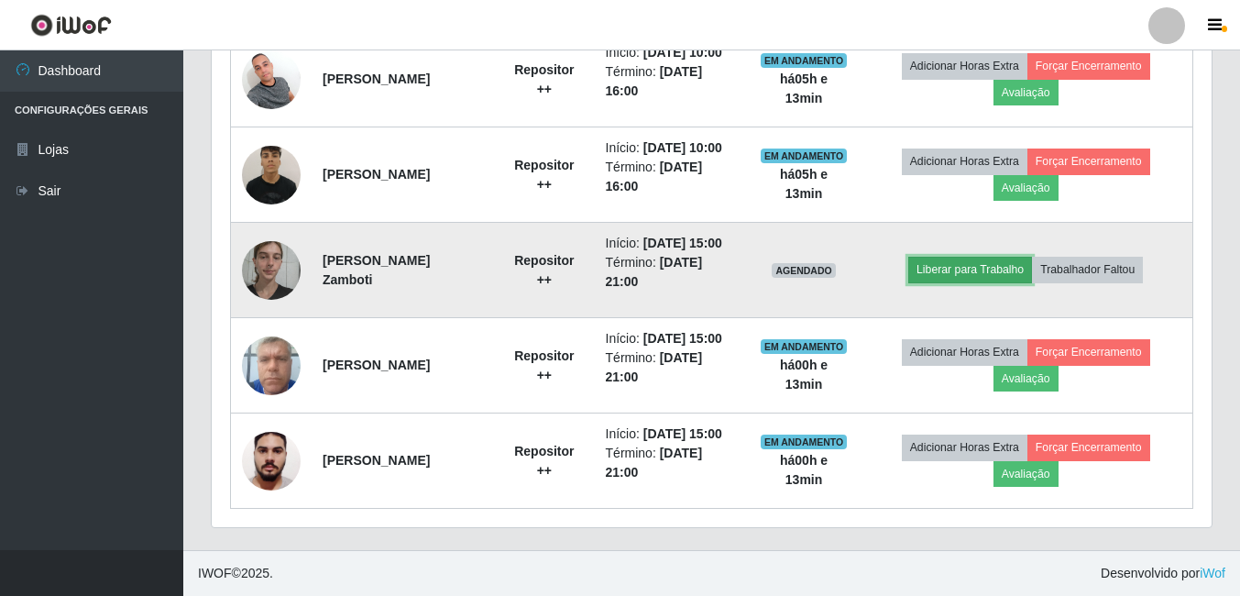
click at [1012, 257] on button "Liberar para Trabalho" at bounding box center [970, 270] width 124 height 26
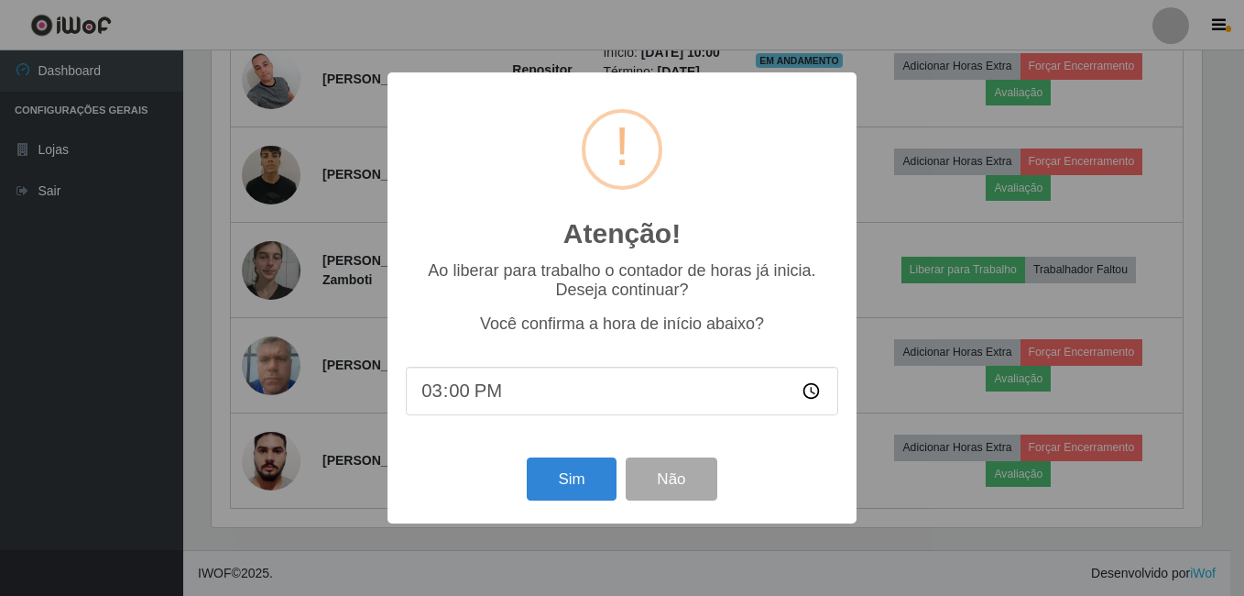
click at [468, 397] on input "15:00" at bounding box center [622, 391] width 432 height 49
click at [454, 403] on input "15:00" at bounding box center [622, 391] width 432 height 49
click at [426, 396] on input "15:00" at bounding box center [622, 391] width 432 height 49
type input "15:10"
click at [591, 479] on button "Sim" at bounding box center [571, 478] width 89 height 43
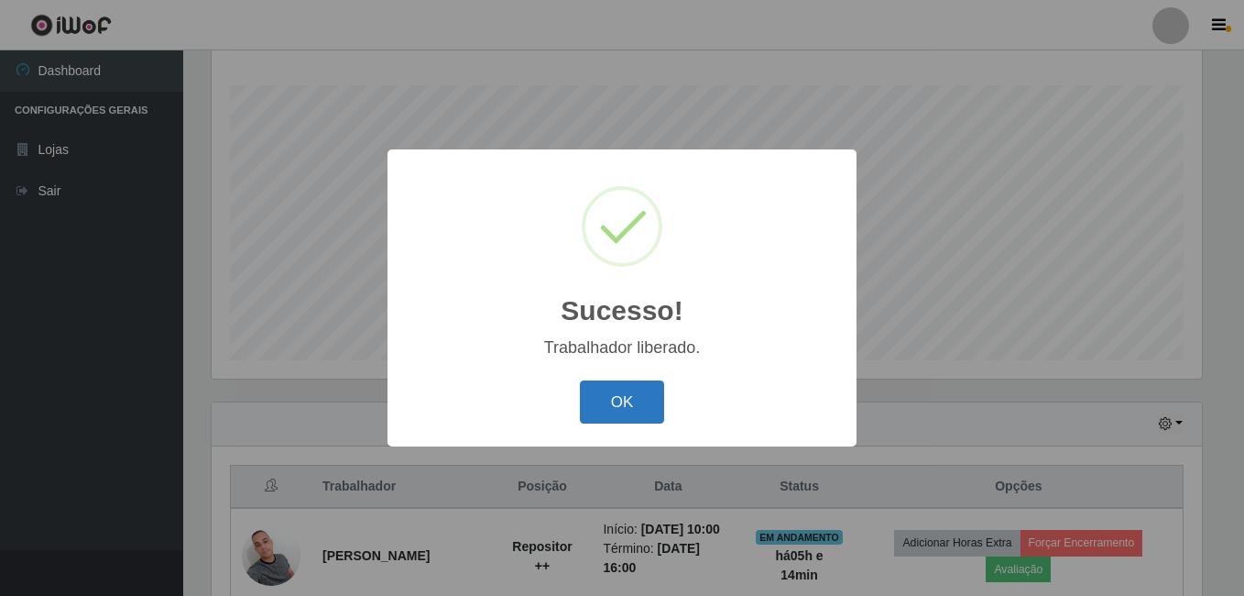
click at [614, 410] on button "OK" at bounding box center [622, 401] width 85 height 43
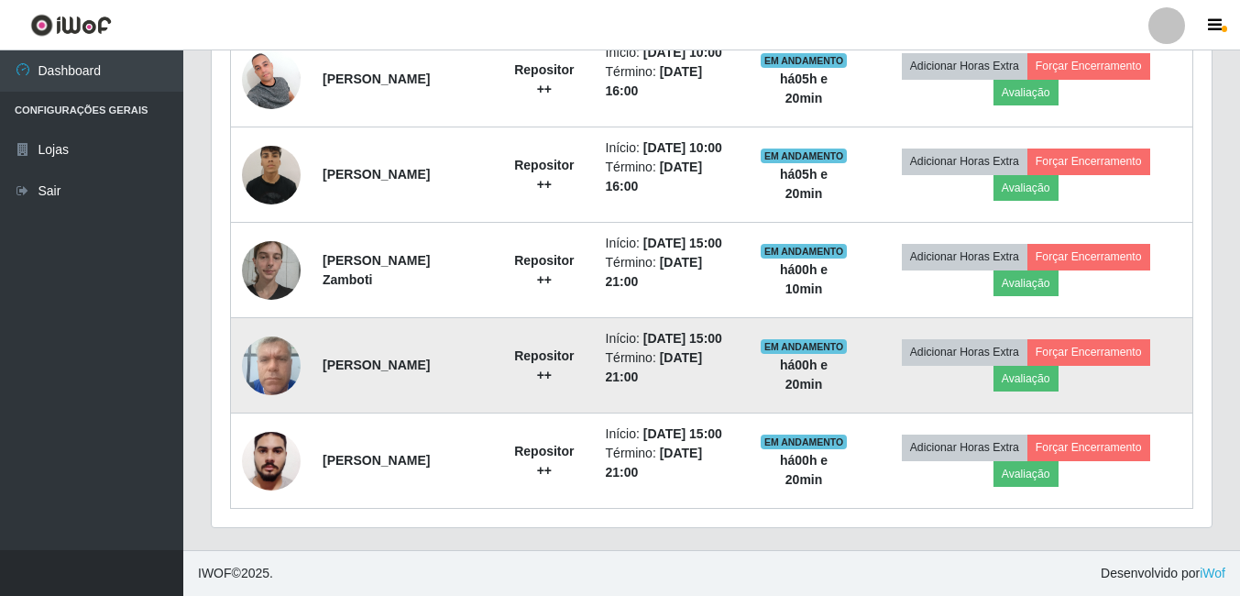
scroll to position [868, 0]
click at [483, 320] on td "[PERSON_NAME]" at bounding box center [403, 365] width 182 height 95
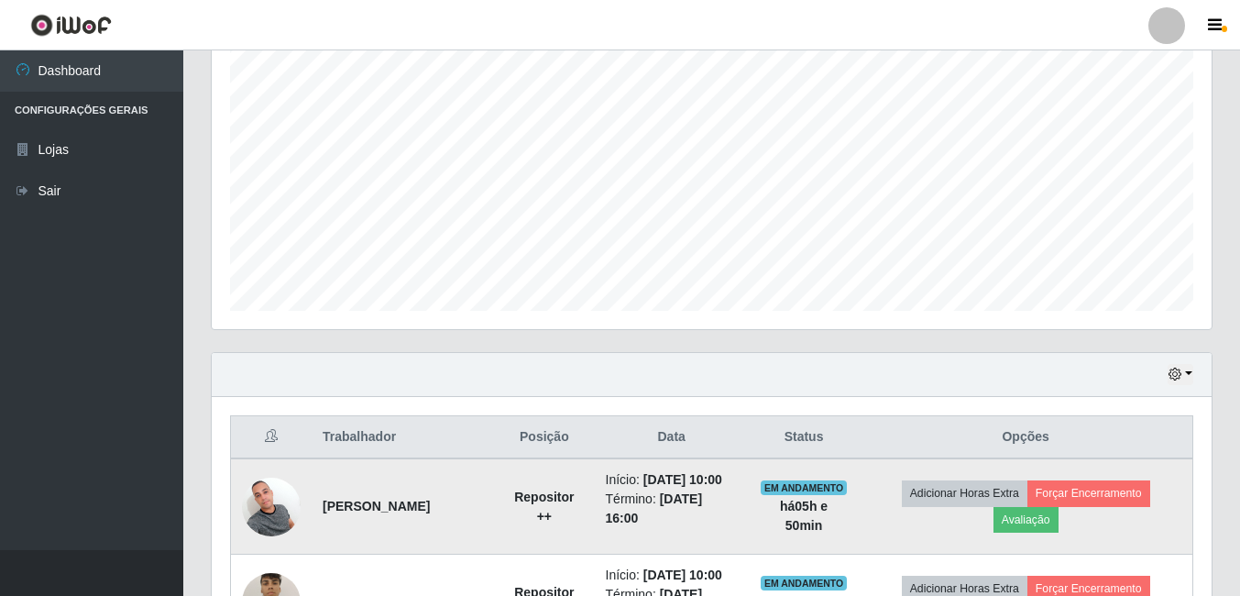
scroll to position [0, 0]
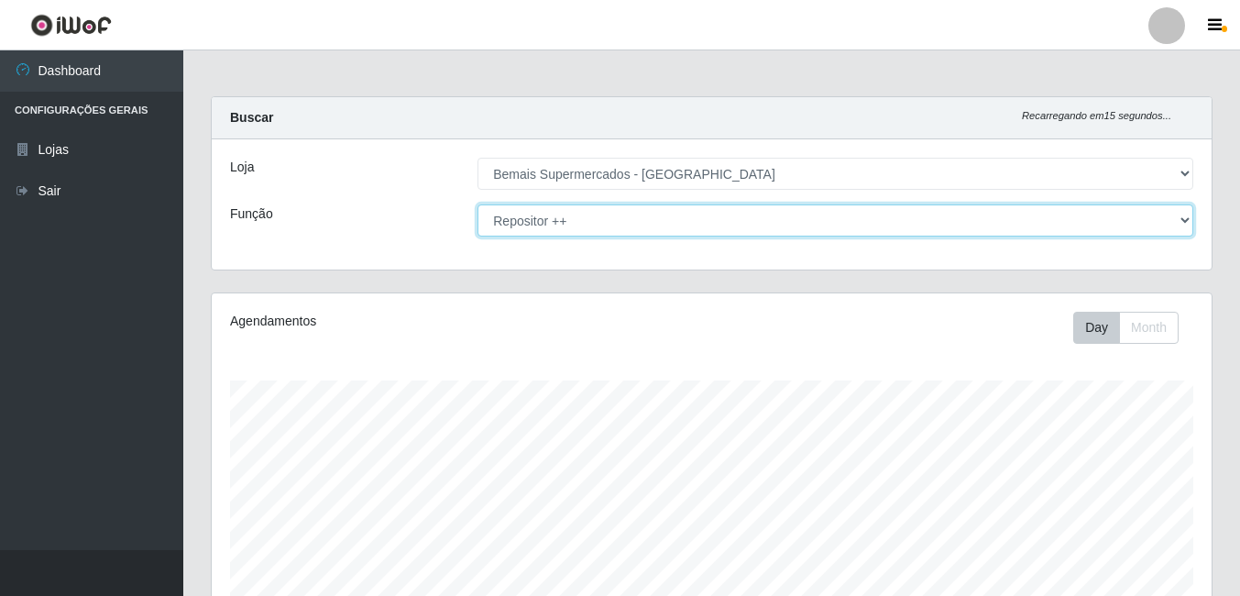
click at [1185, 222] on select "[Selecione...] ASG ASG + ASG ++ Auxiliar de Depósito Auxiliar de Depósito + Aux…" at bounding box center [835, 220] width 716 height 32
click at [477, 204] on select "[Selecione...] ASG ASG + ASG ++ Auxiliar de Depósito Auxiliar de Depósito + Aux…" at bounding box center [835, 220] width 716 height 32
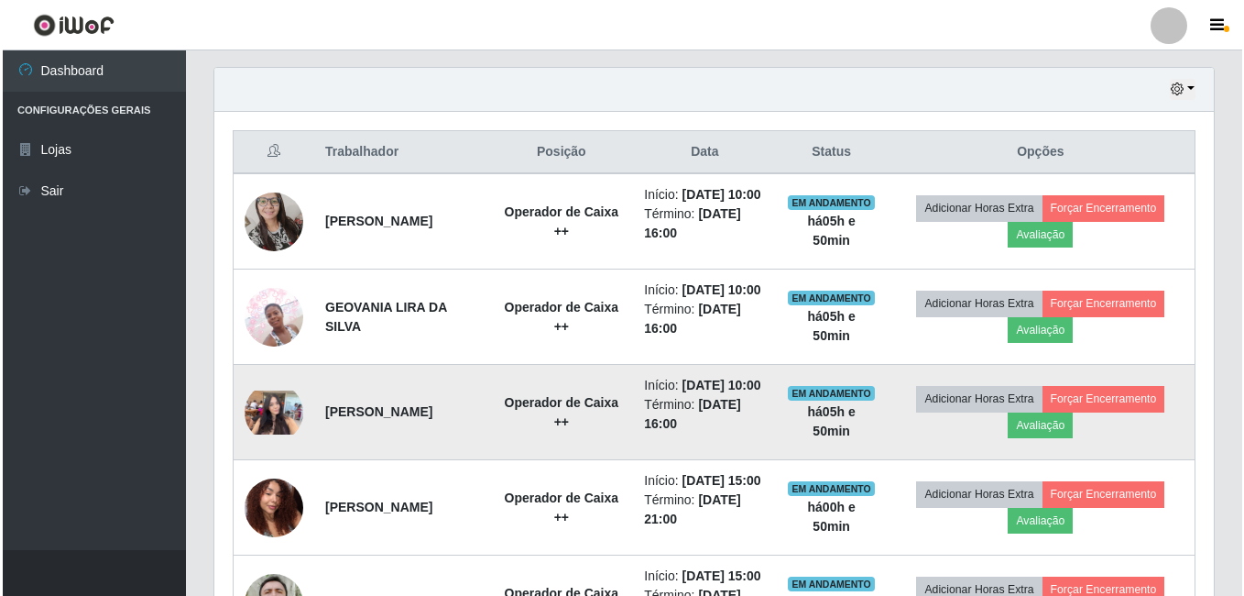
scroll to position [662, 0]
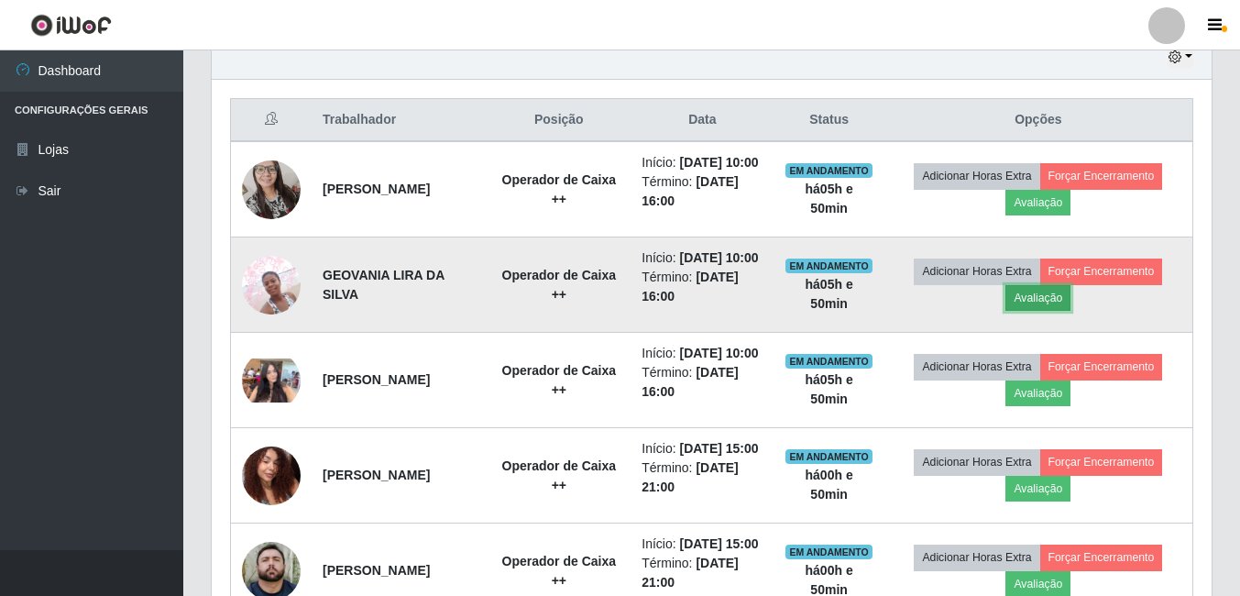
click at [1067, 311] on button "Avaliação" at bounding box center [1037, 298] width 65 height 26
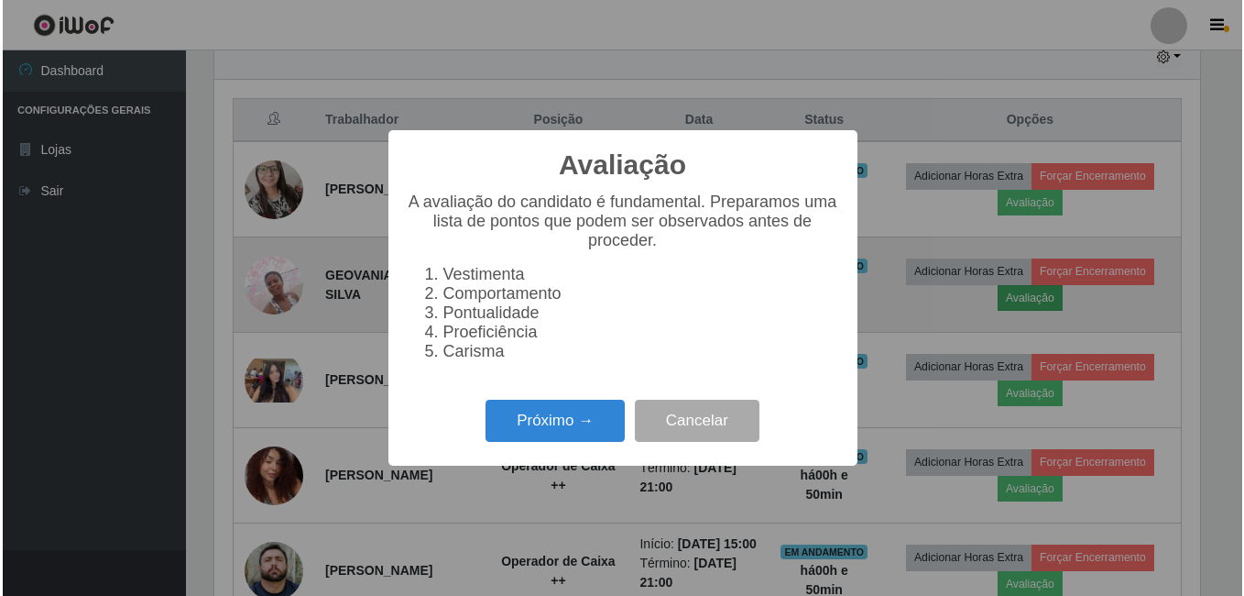
scroll to position [380, 990]
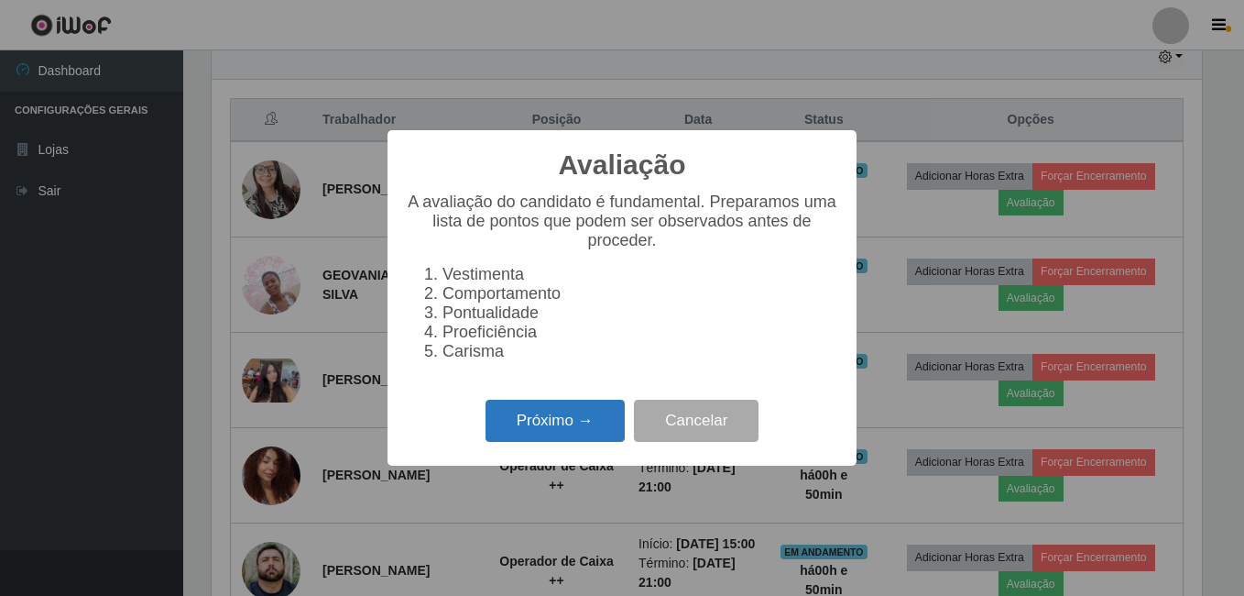
click at [567, 433] on button "Próximo →" at bounding box center [555, 420] width 139 height 43
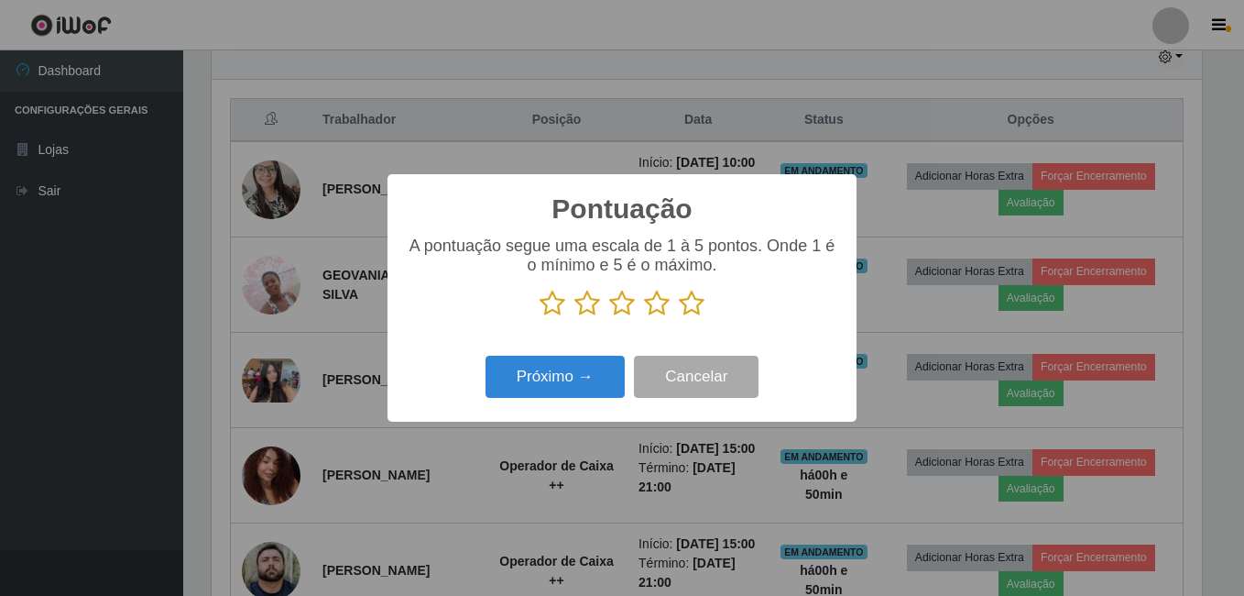
scroll to position [915889, 915279]
click at [697, 306] on icon at bounding box center [692, 303] width 26 height 27
click at [679, 317] on input "radio" at bounding box center [679, 317] width 0 height 0
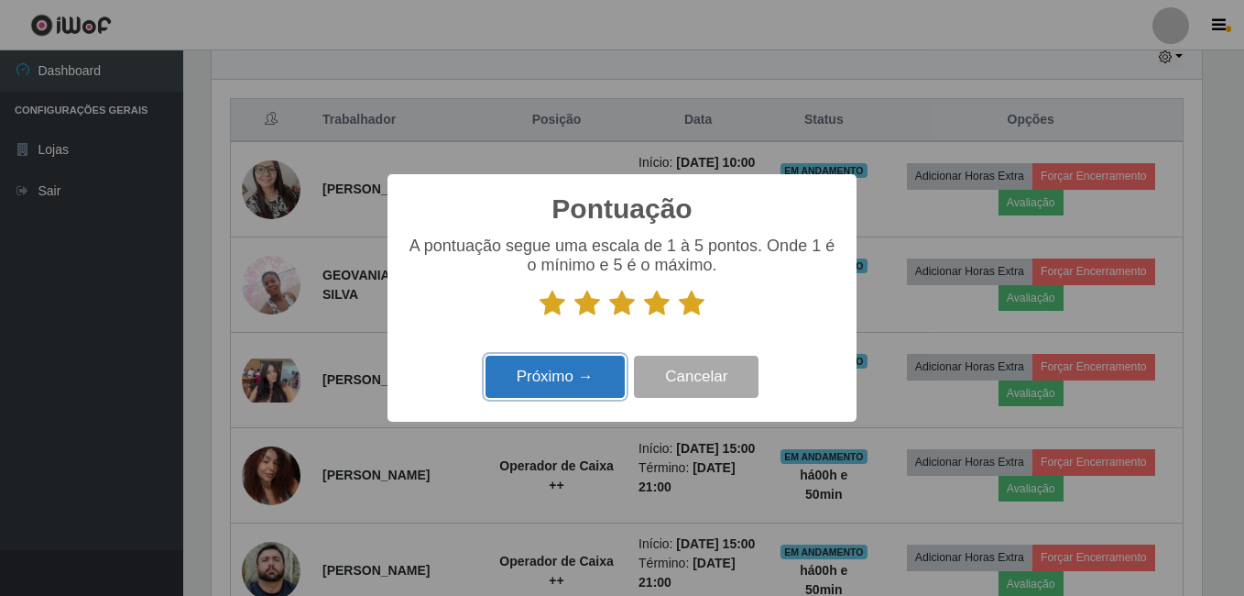
click at [576, 373] on button "Próximo →" at bounding box center [555, 377] width 139 height 43
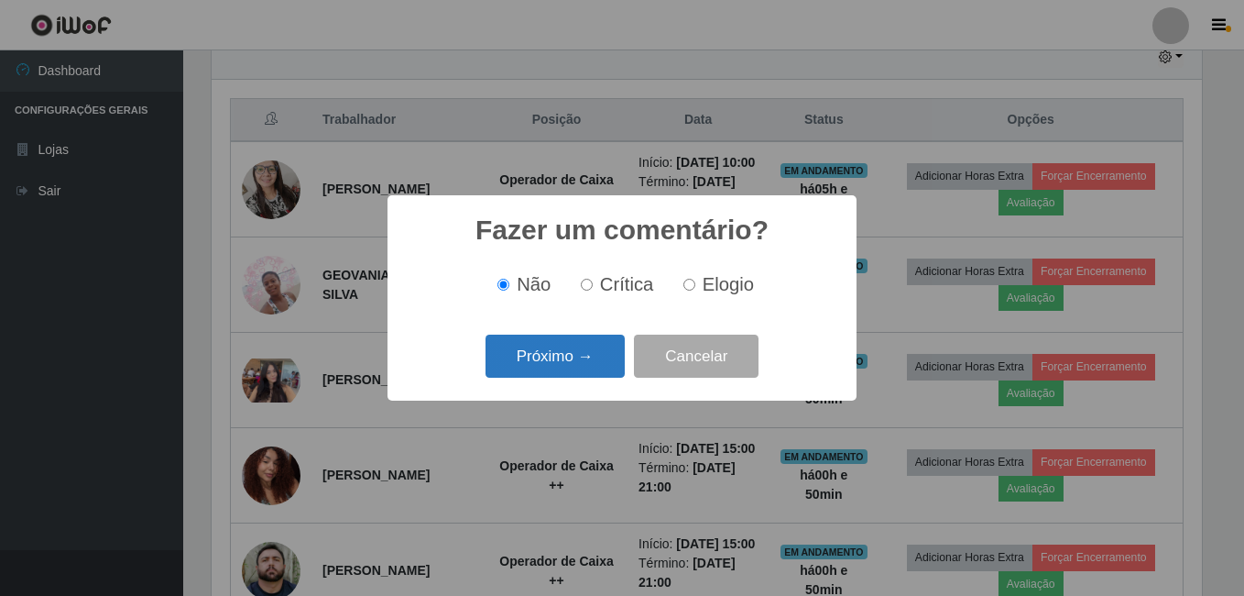
click at [582, 353] on button "Próximo →" at bounding box center [555, 355] width 139 height 43
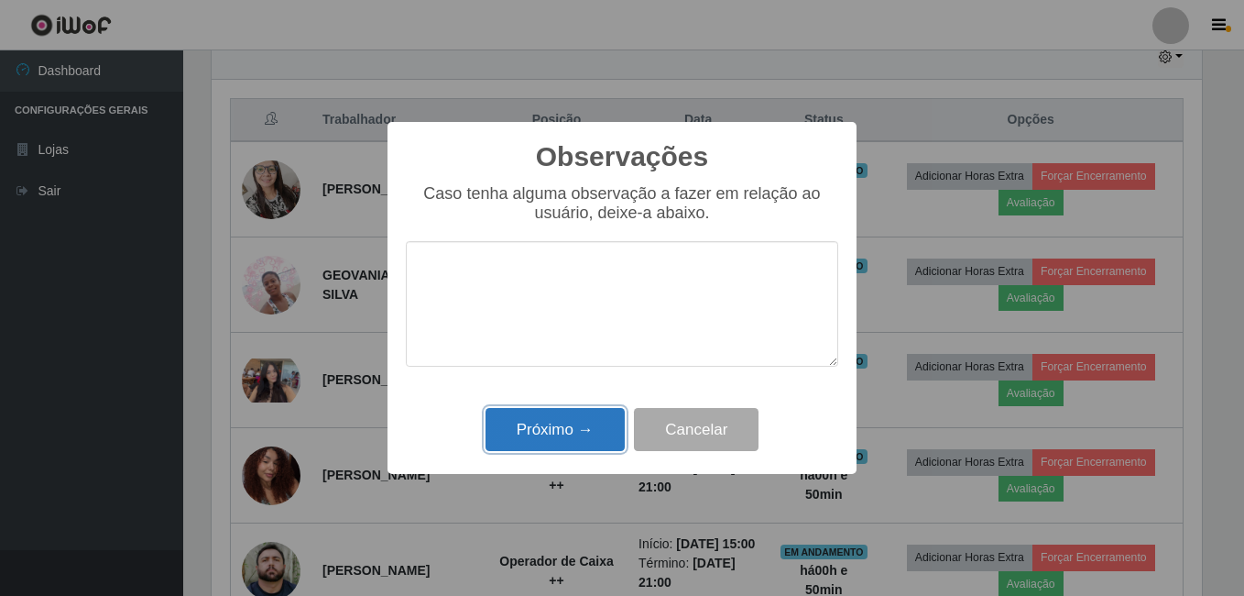
click at [569, 431] on button "Próximo →" at bounding box center [555, 429] width 139 height 43
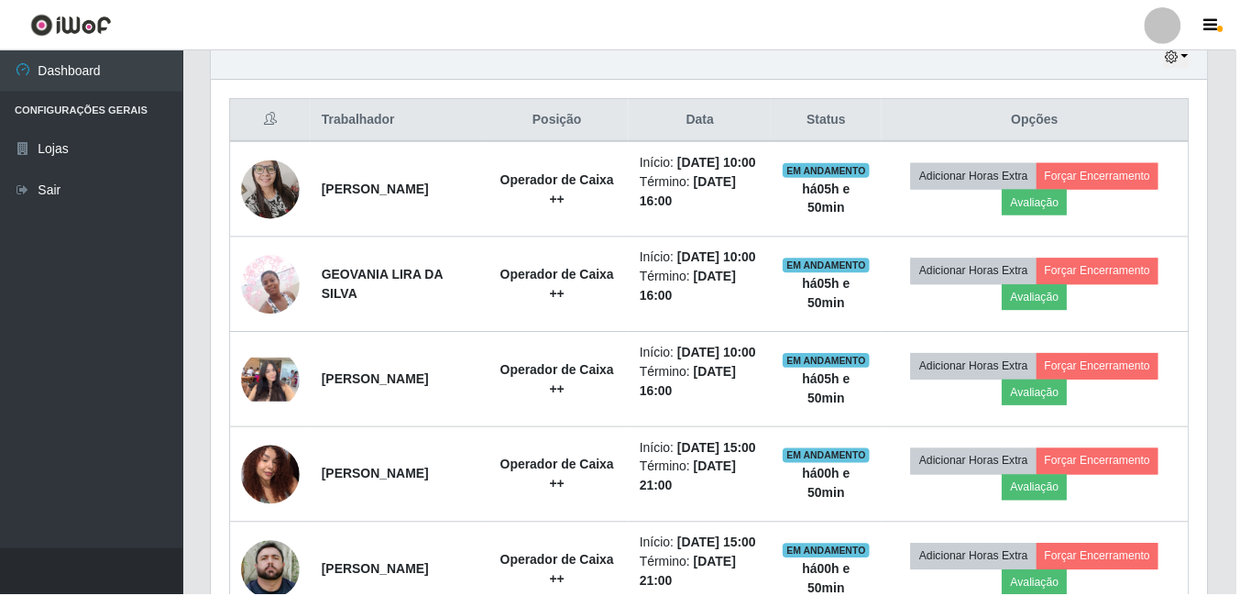
scroll to position [380, 1000]
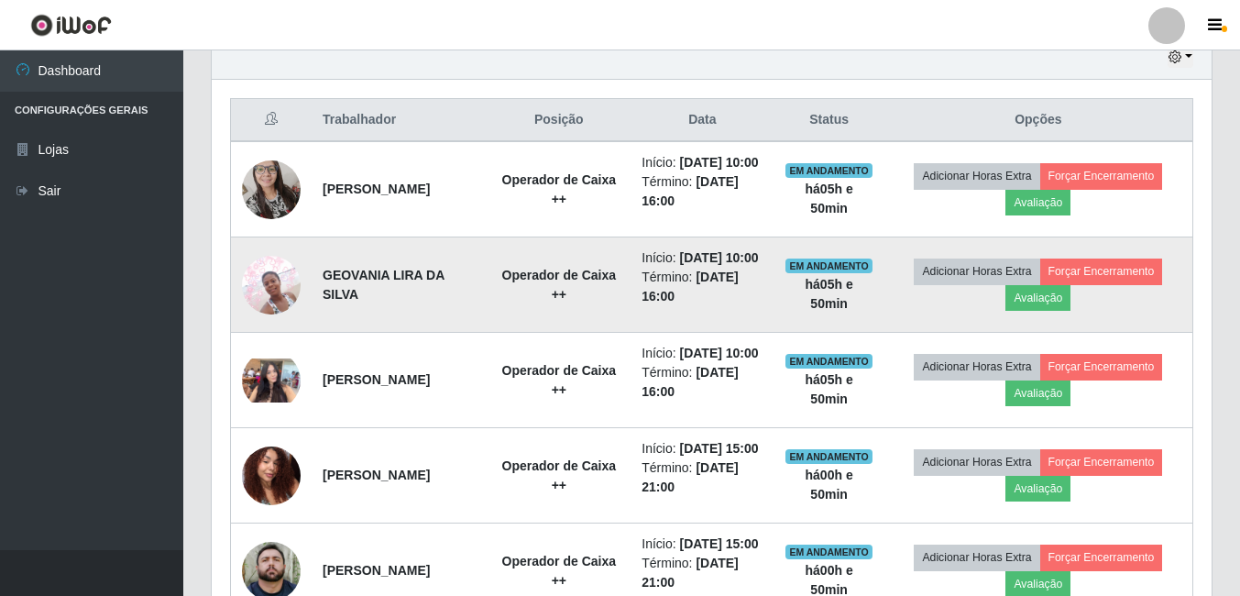
click at [278, 320] on img at bounding box center [271, 285] width 59 height 78
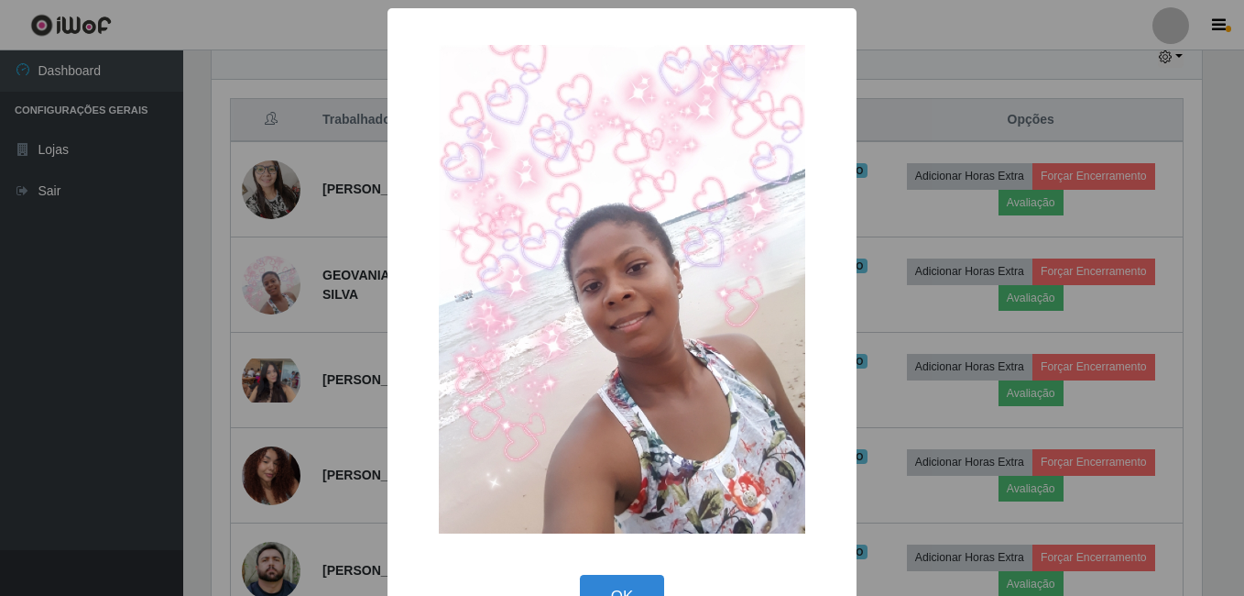
click at [298, 495] on div "× OK Cancel" at bounding box center [622, 298] width 1244 height 596
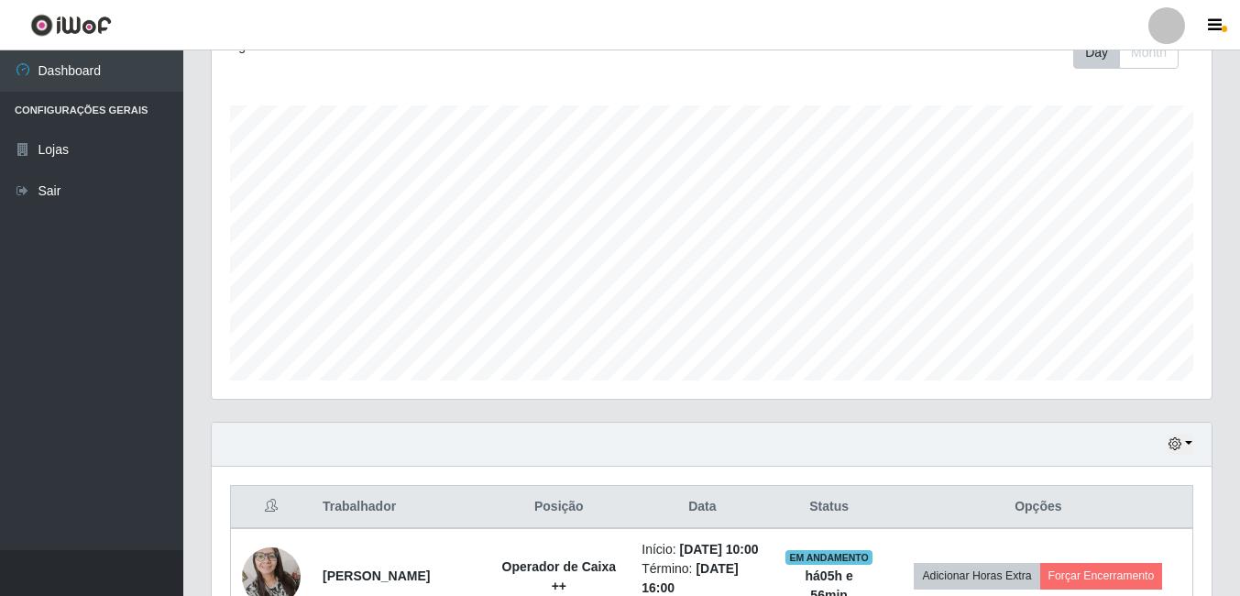
scroll to position [0, 0]
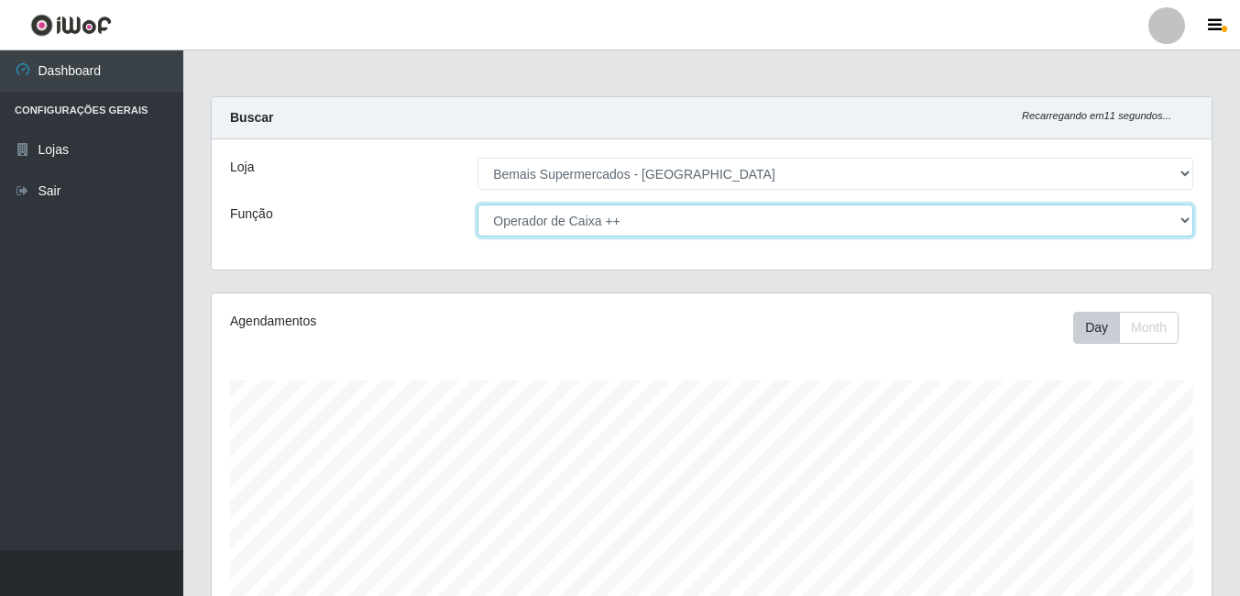
click at [1187, 216] on select "[Selecione...] ASG ASG + ASG ++ Auxiliar de Depósito Auxiliar de Depósito + Aux…" at bounding box center [835, 220] width 716 height 32
click at [477, 204] on select "[Selecione...] ASG ASG + ASG ++ Auxiliar de Depósito Auxiliar de Depósito + Aux…" at bounding box center [835, 220] width 716 height 32
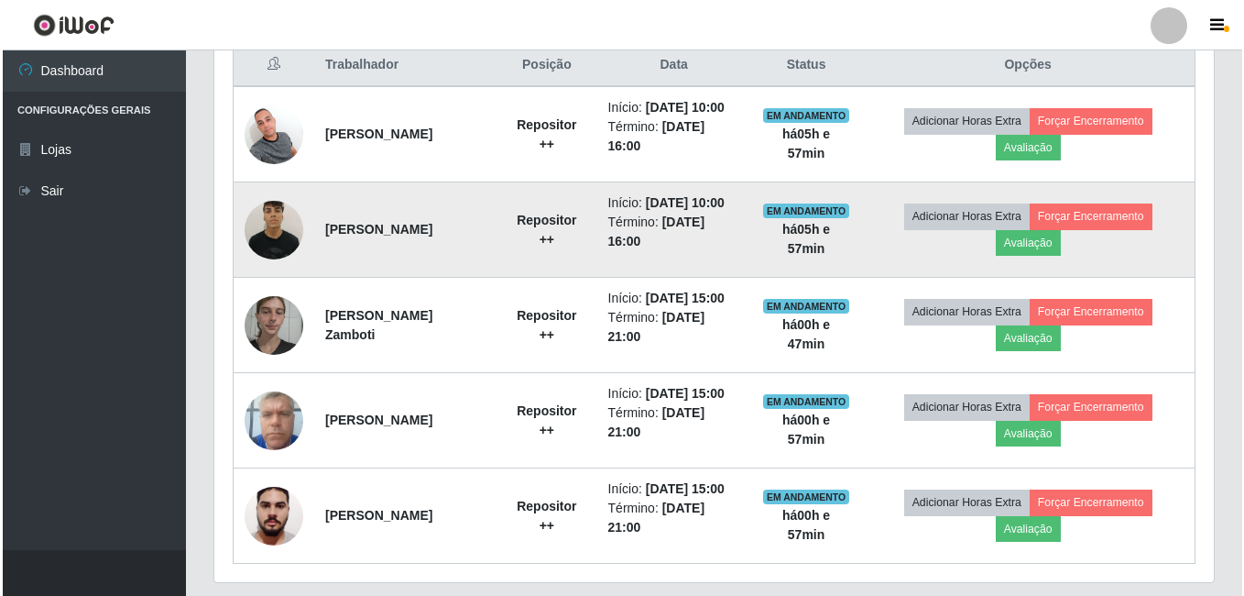
scroll to position [684, 0]
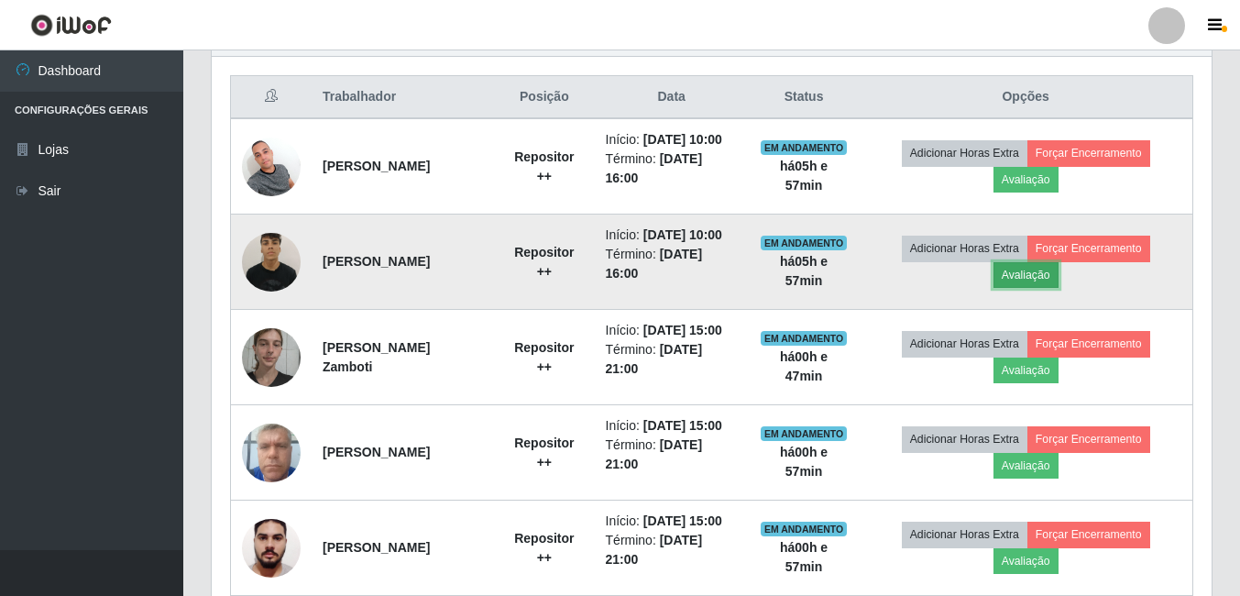
click at [1038, 288] on button "Avaliação" at bounding box center [1025, 275] width 65 height 26
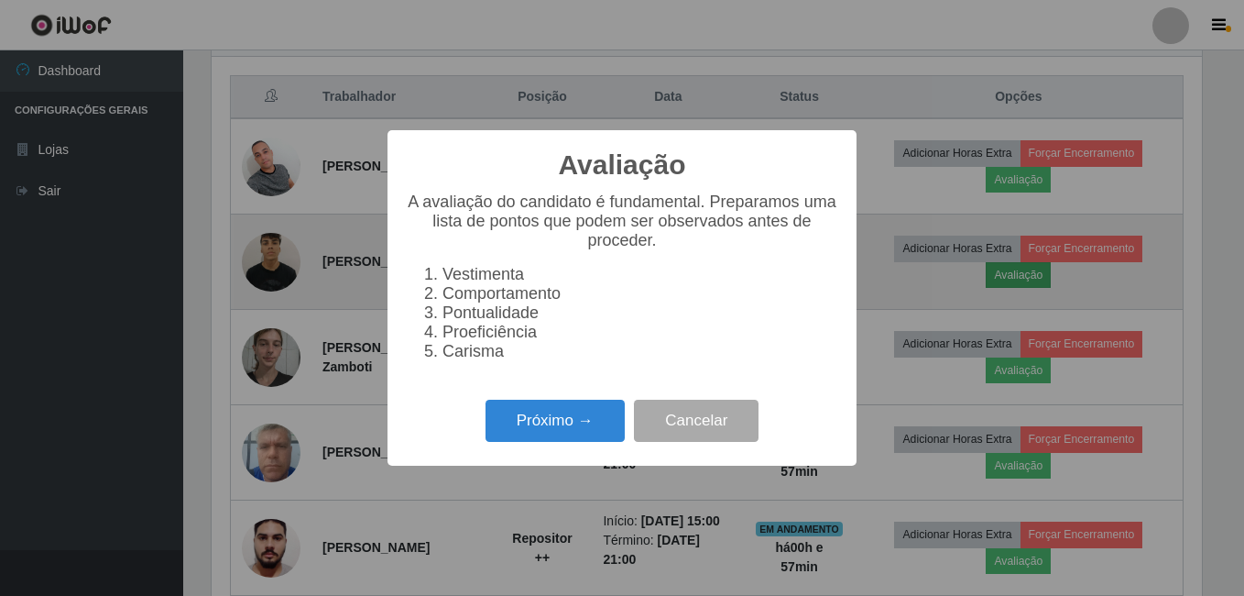
scroll to position [380, 990]
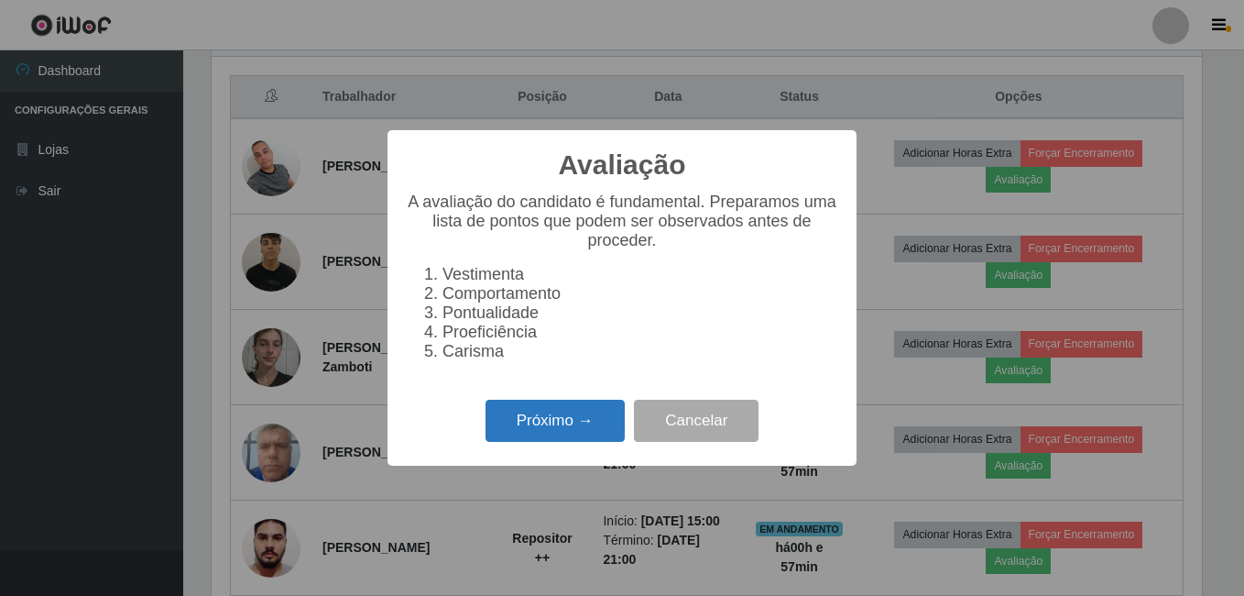
click at [545, 422] on button "Próximo →" at bounding box center [555, 420] width 139 height 43
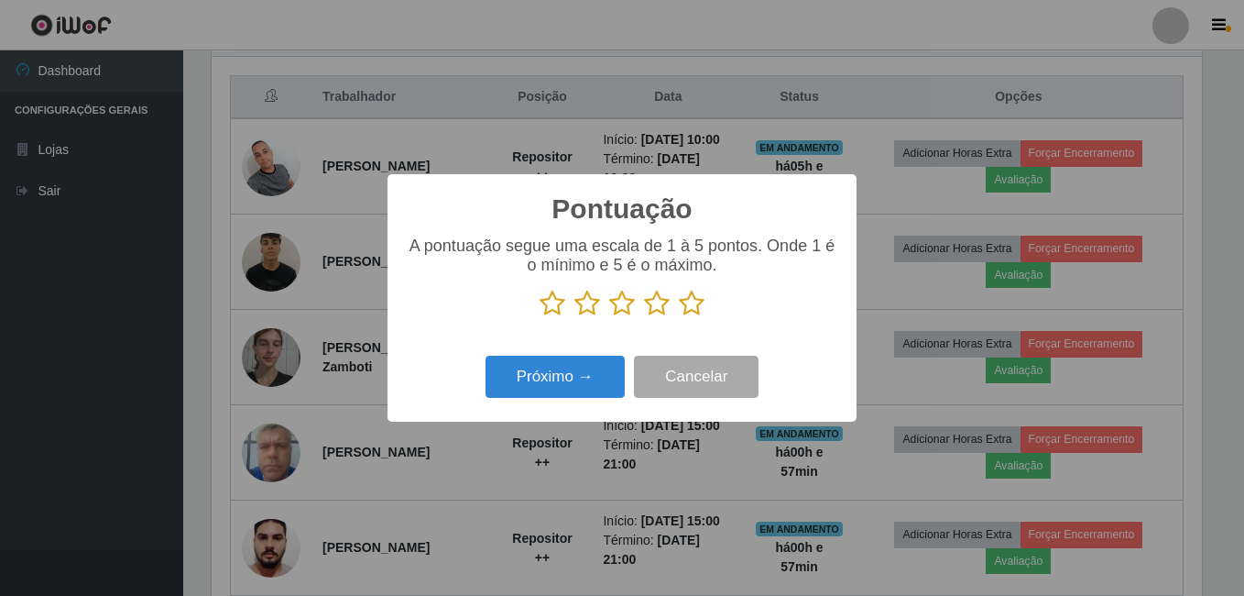
click at [688, 306] on icon at bounding box center [692, 303] width 26 height 27
click at [679, 317] on input "radio" at bounding box center [679, 317] width 0 height 0
click at [622, 308] on icon at bounding box center [622, 303] width 26 height 27
click at [609, 317] on input "radio" at bounding box center [609, 317] width 0 height 0
click at [587, 377] on button "Próximo →" at bounding box center [555, 377] width 139 height 43
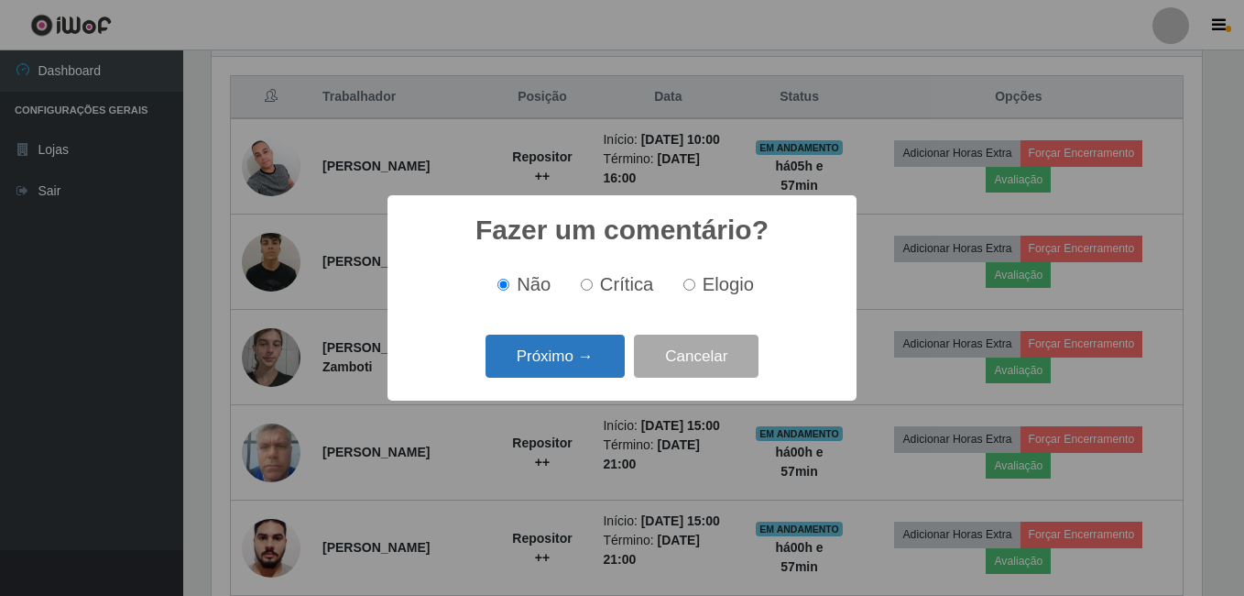
click at [567, 362] on button "Próximo →" at bounding box center [555, 355] width 139 height 43
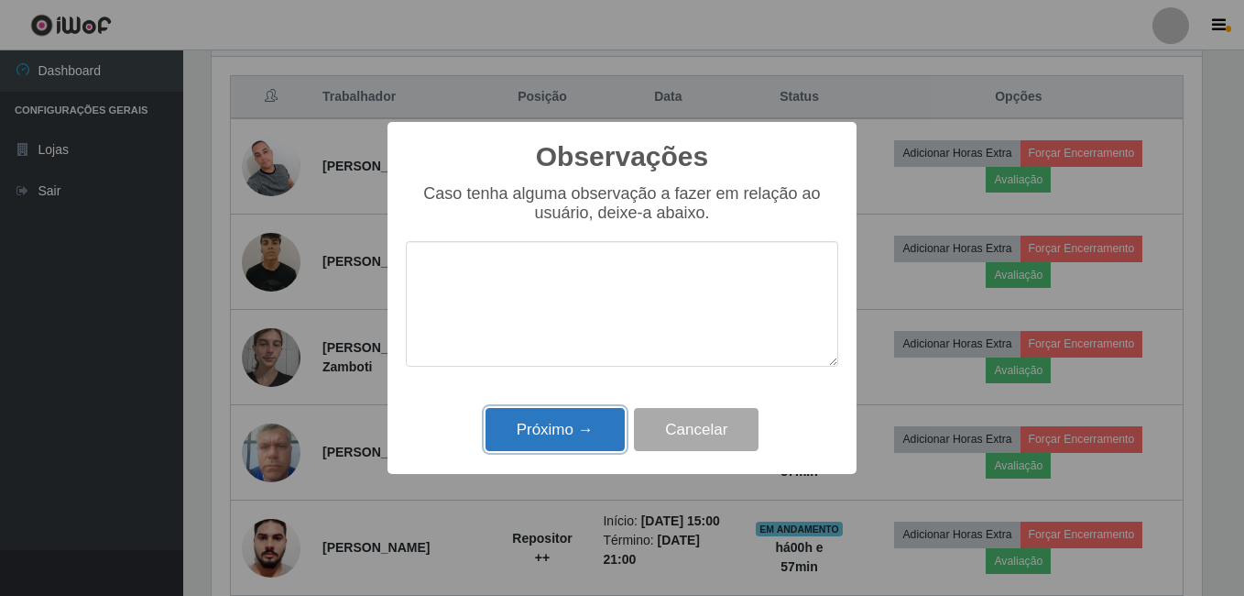
click at [560, 446] on button "Próximo →" at bounding box center [555, 429] width 139 height 43
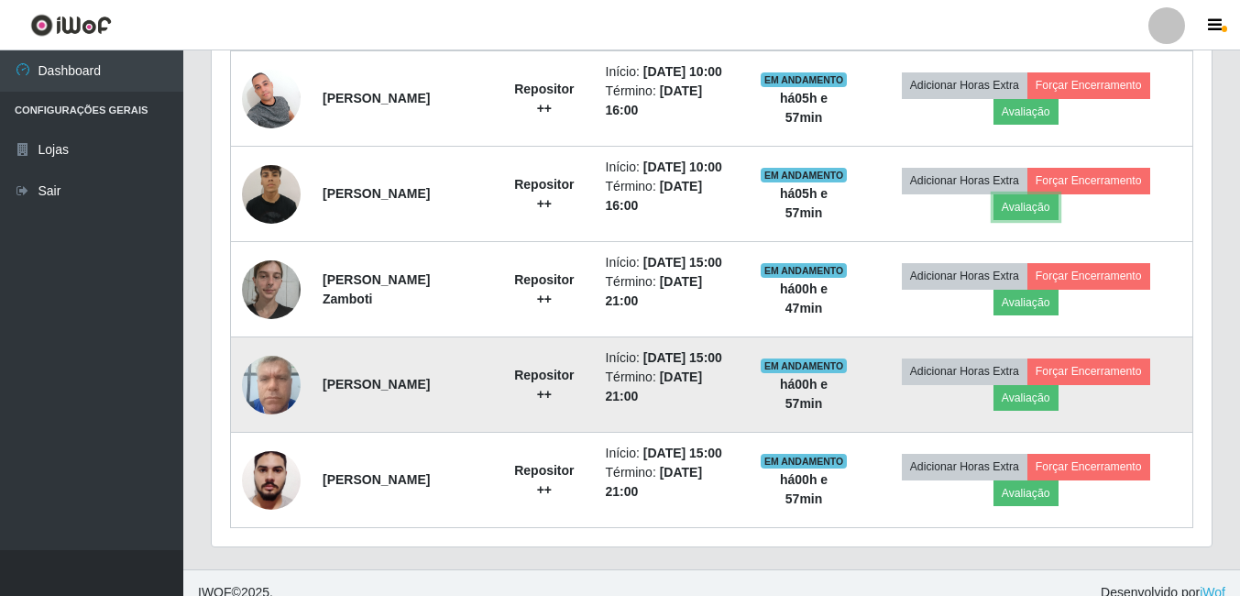
scroll to position [776, 0]
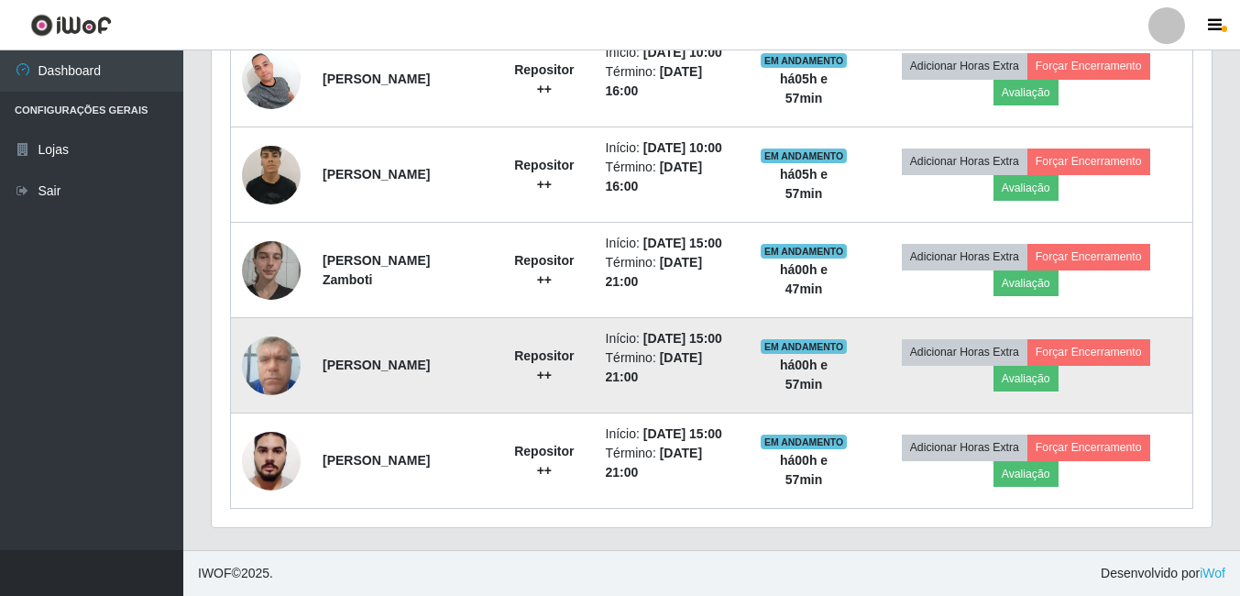
click at [572, 382] on strong "Repositor ++" at bounding box center [544, 365] width 60 height 34
click at [574, 382] on strong "Repositor ++" at bounding box center [544, 365] width 60 height 34
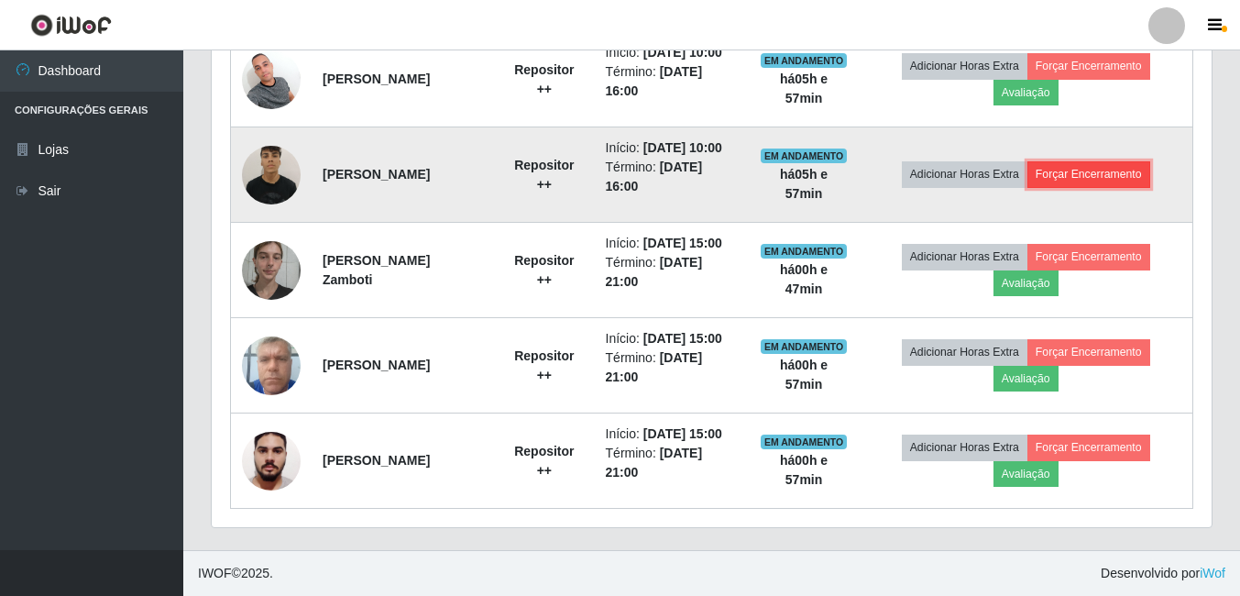
click at [1122, 187] on button "Forçar Encerramento" at bounding box center [1088, 174] width 123 height 26
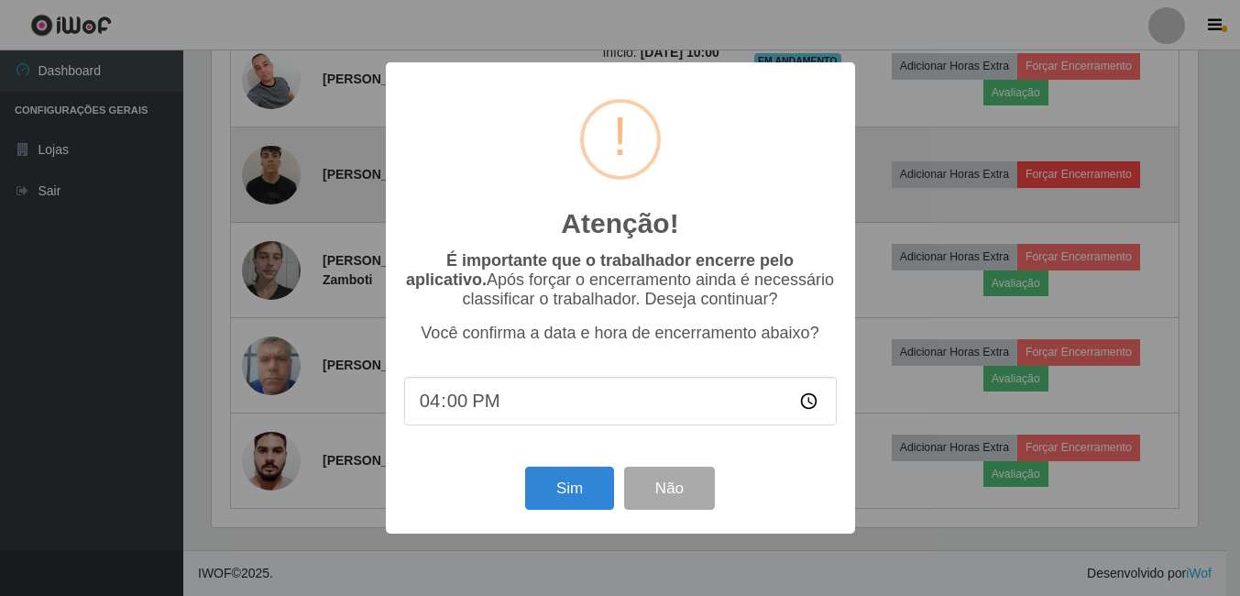
scroll to position [380, 990]
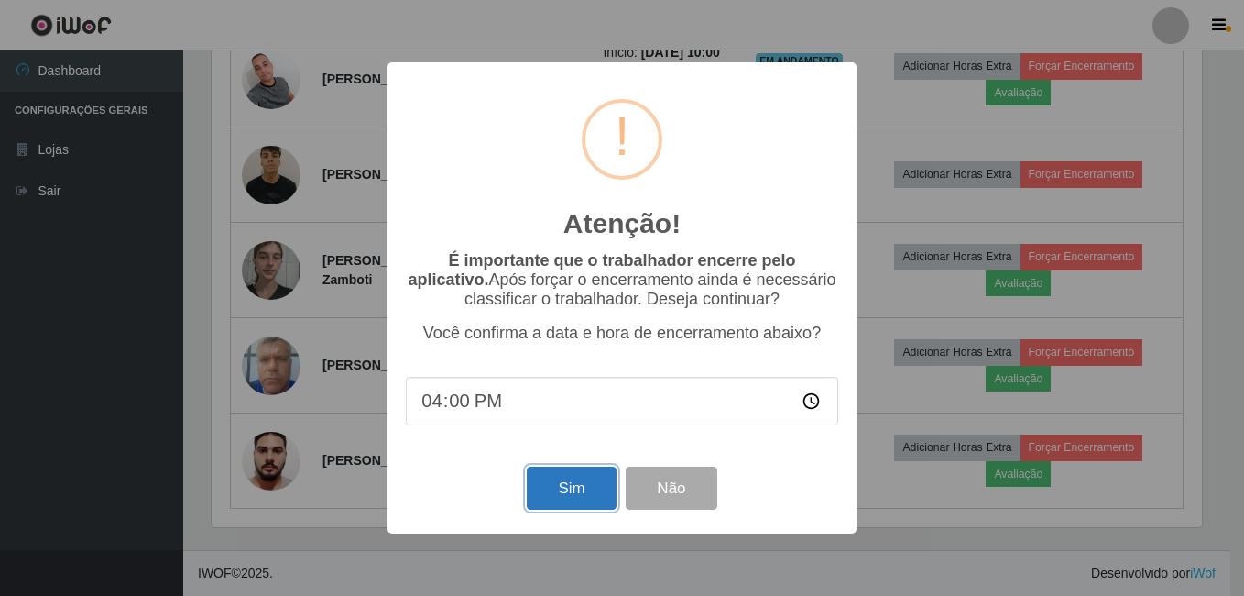
click at [564, 489] on button "Sim" at bounding box center [571, 487] width 89 height 43
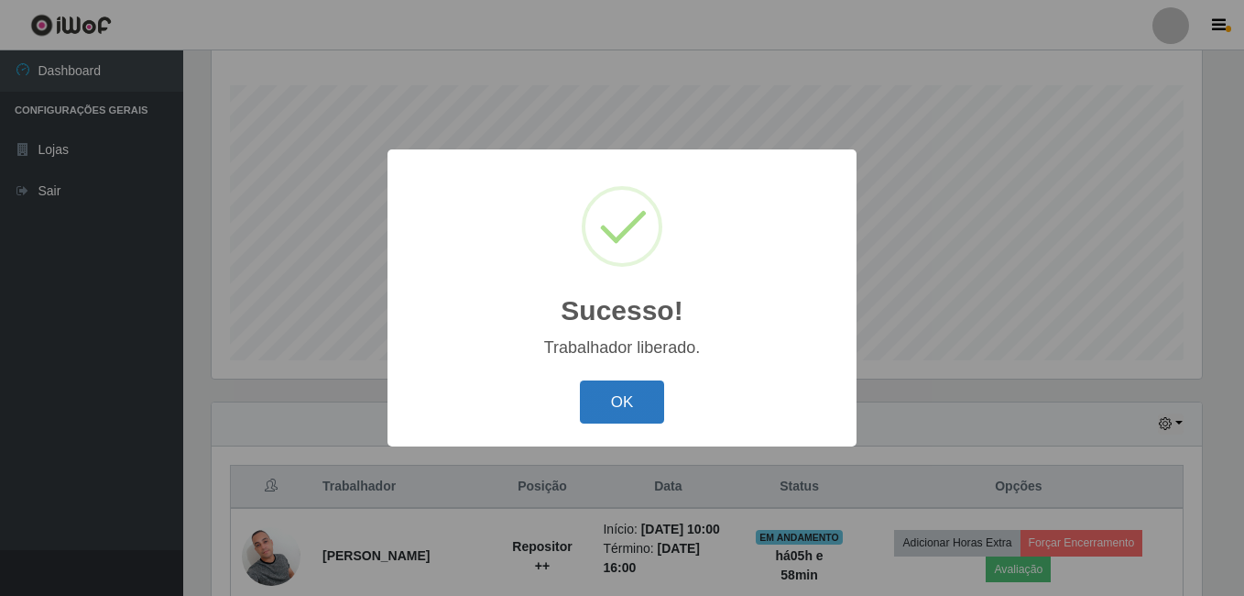
click at [627, 398] on button "OK" at bounding box center [622, 401] width 85 height 43
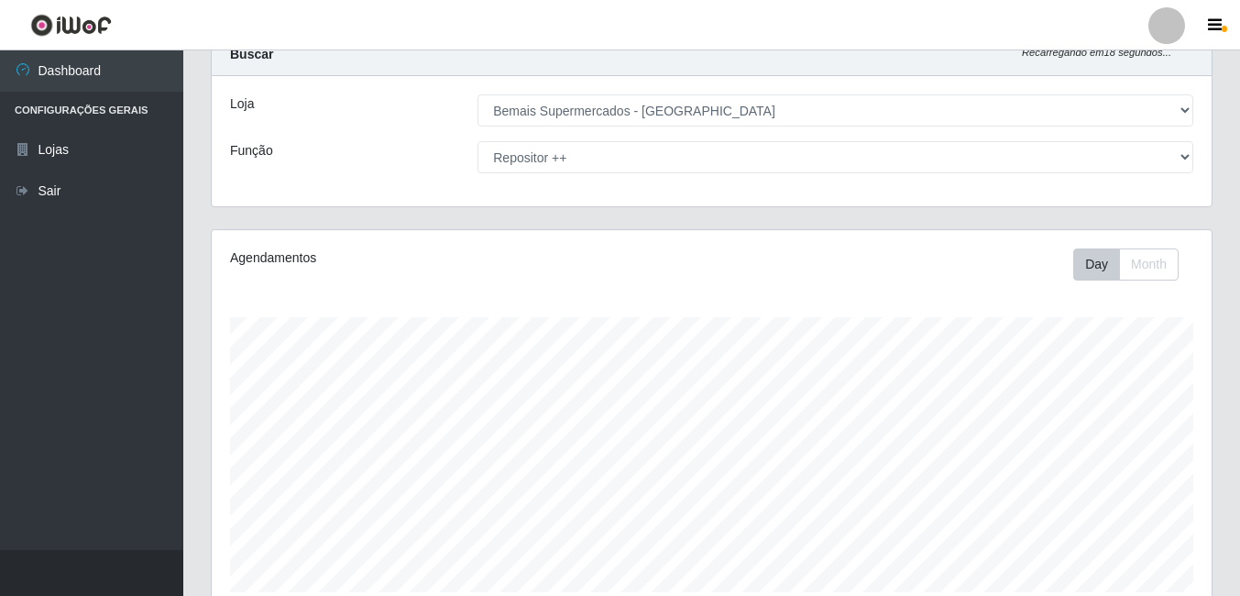
scroll to position [0, 0]
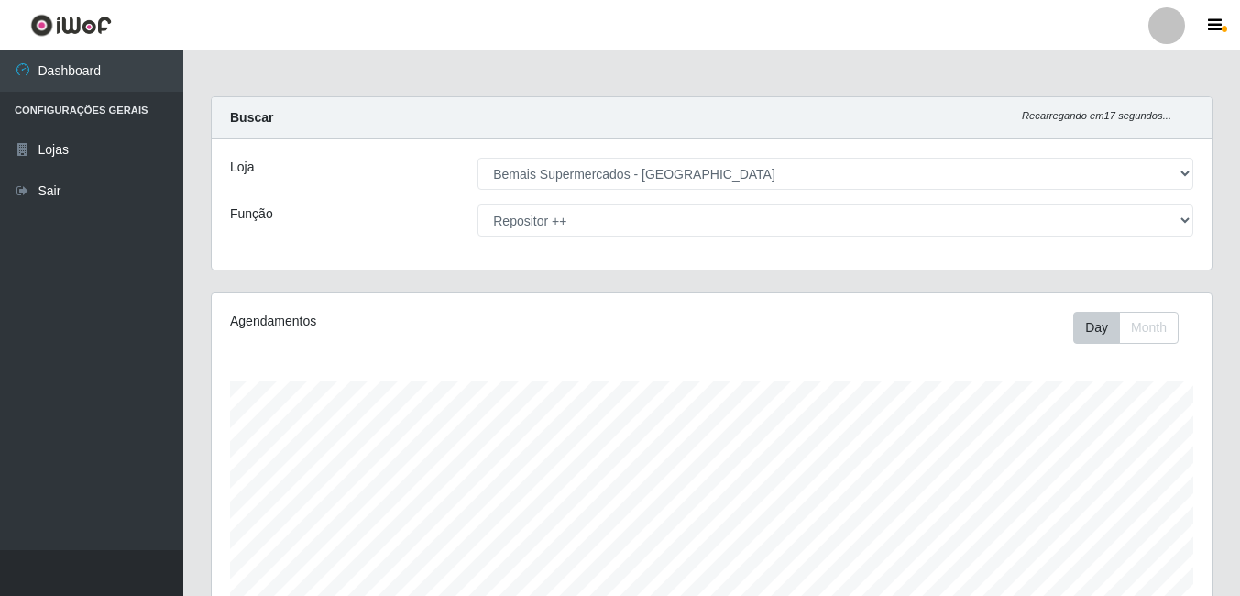
click at [1119, 203] on div "Loja [Selecione...] Bemais Supermercados - Três Ruas Função [Selecione...] ASG …" at bounding box center [712, 204] width 1000 height 130
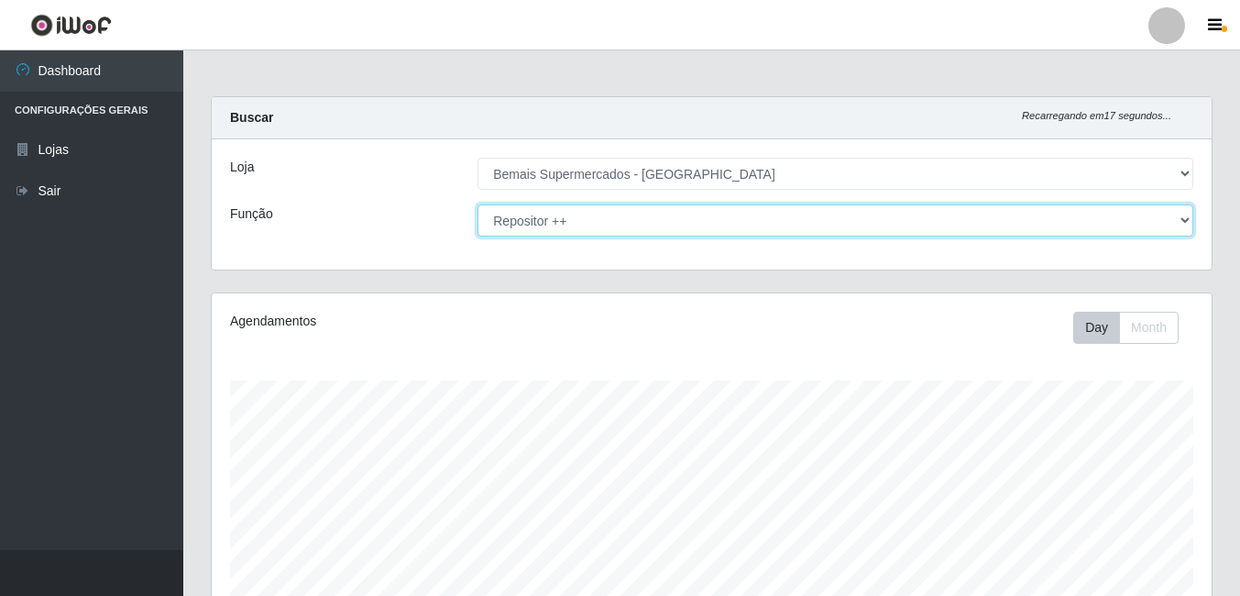
click at [1112, 208] on select "[Selecione...] ASG ASG + ASG ++ Auxiliar de Depósito Auxiliar de Depósito + Aux…" at bounding box center [835, 220] width 716 height 32
click at [477, 204] on select "[Selecione...] ASG ASG + ASG ++ Auxiliar de Depósito Auxiliar de Depósito + Aux…" at bounding box center [835, 220] width 716 height 32
click at [1181, 224] on select "[Selecione...] ASG ASG + ASG ++ Auxiliar de Depósito Auxiliar de Depósito + Aux…" at bounding box center [835, 220] width 716 height 32
click at [477, 204] on select "[Selecione...] ASG ASG + ASG ++ Auxiliar de Depósito Auxiliar de Depósito + Aux…" at bounding box center [835, 220] width 716 height 32
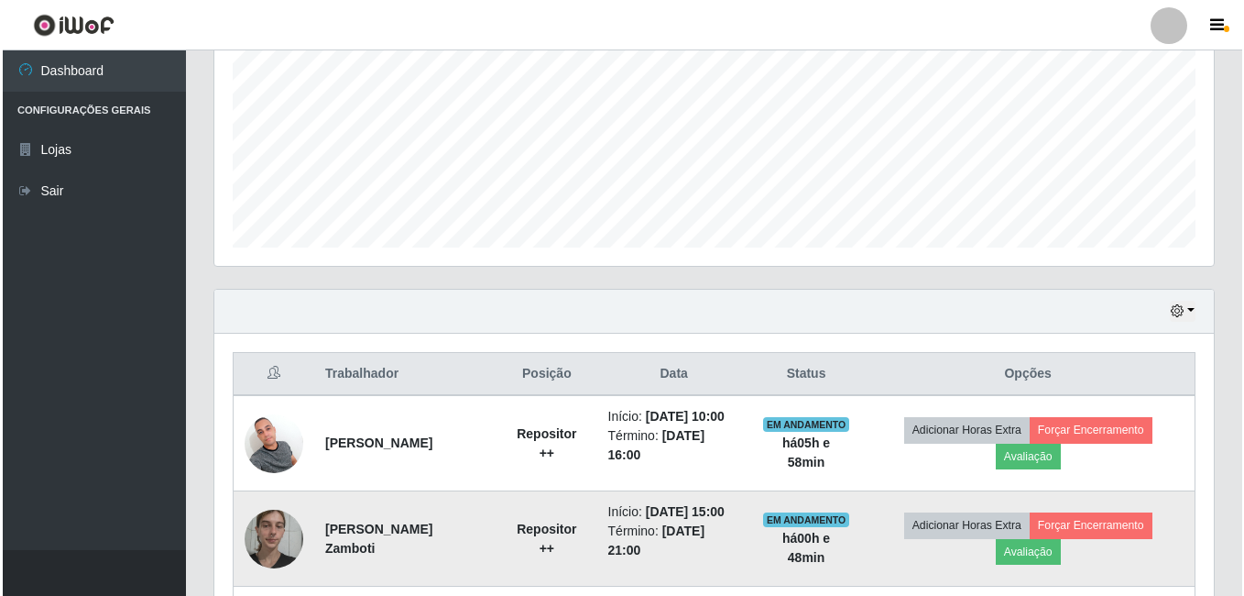
scroll to position [570, 0]
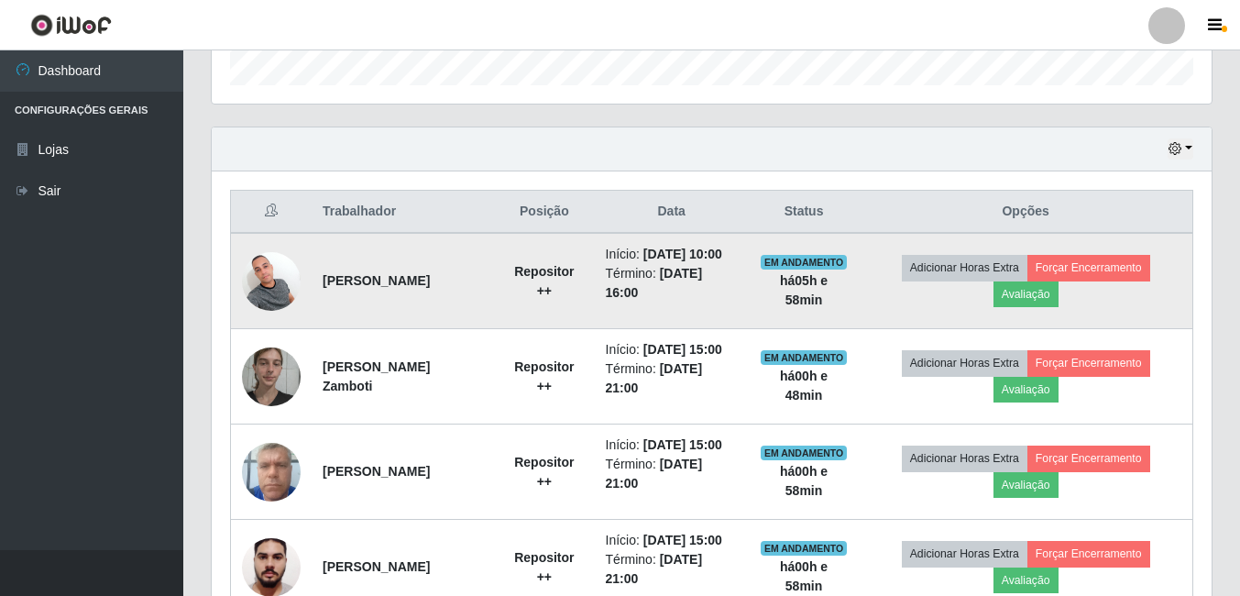
click at [1052, 308] on td "Adicionar Horas Extra Forçar Encerramento Avaliação" at bounding box center [1026, 281] width 334 height 96
click at [1058, 292] on button "Avaliação" at bounding box center [1025, 294] width 65 height 26
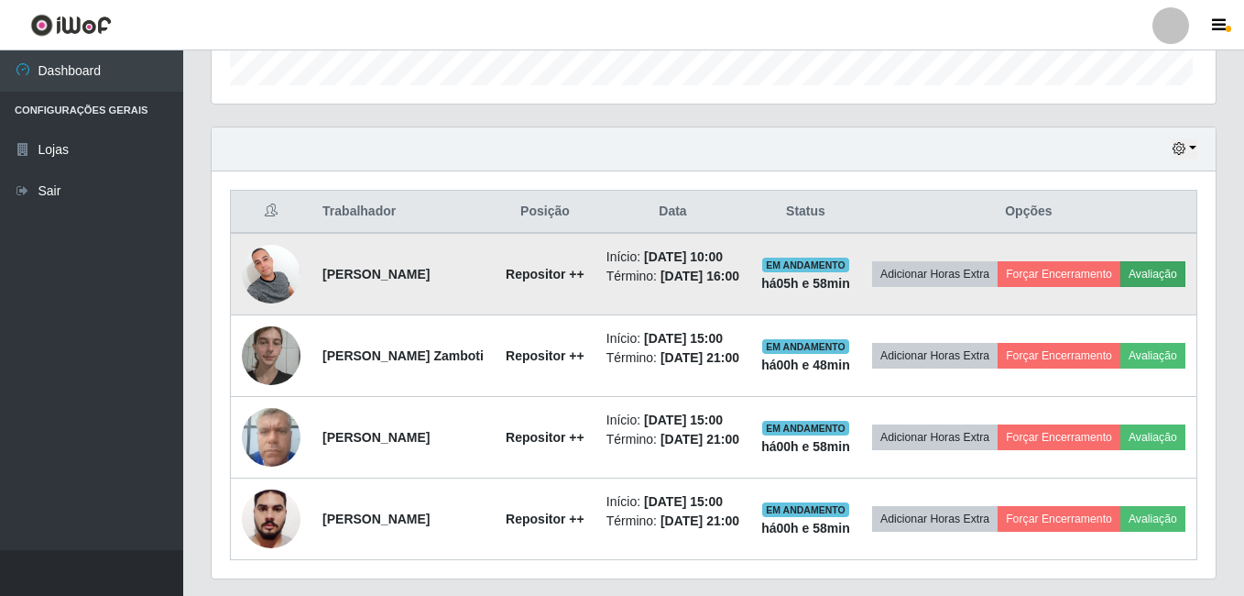
scroll to position [380, 990]
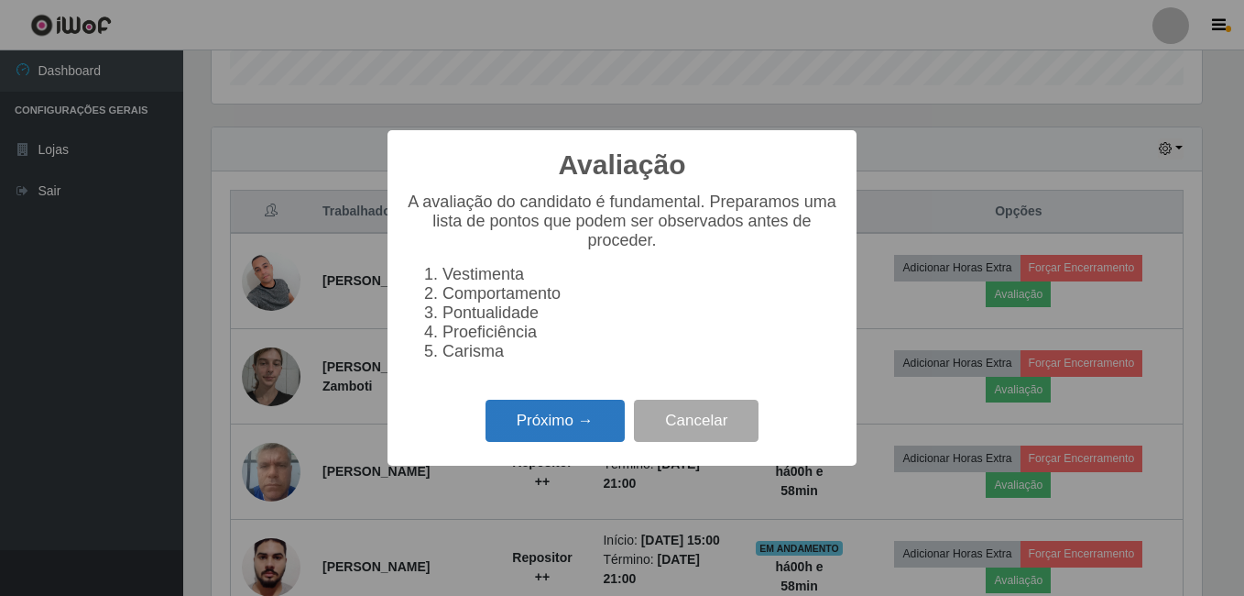
click at [532, 424] on button "Próximo →" at bounding box center [555, 420] width 139 height 43
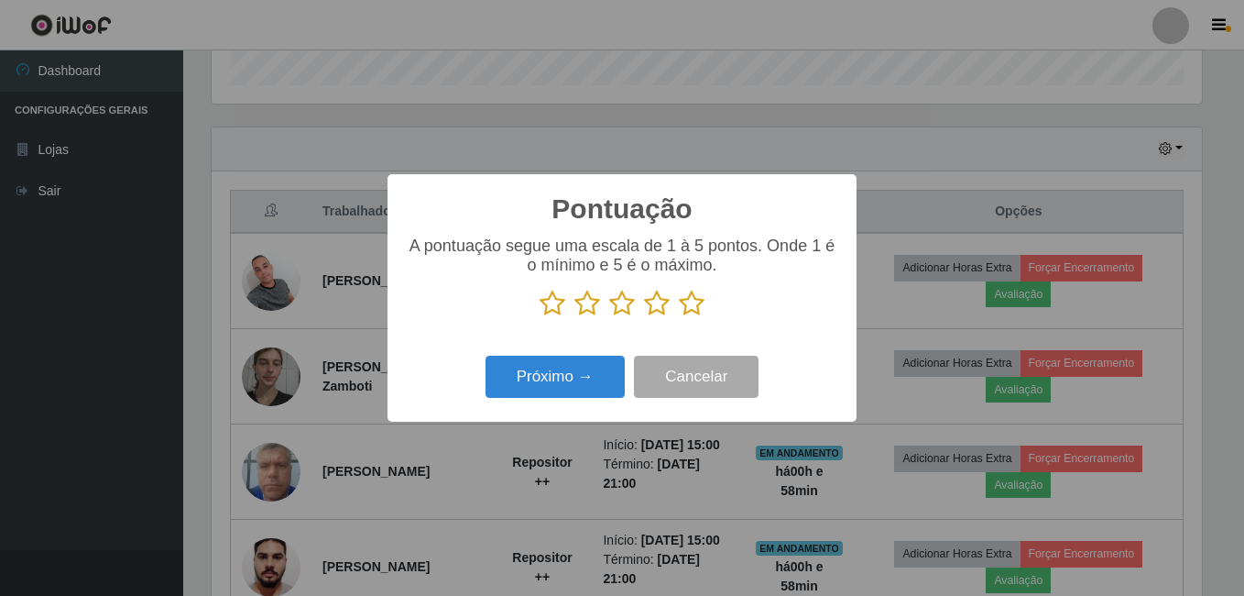
click at [685, 304] on icon at bounding box center [692, 303] width 26 height 27
click at [679, 317] on input "radio" at bounding box center [679, 317] width 0 height 0
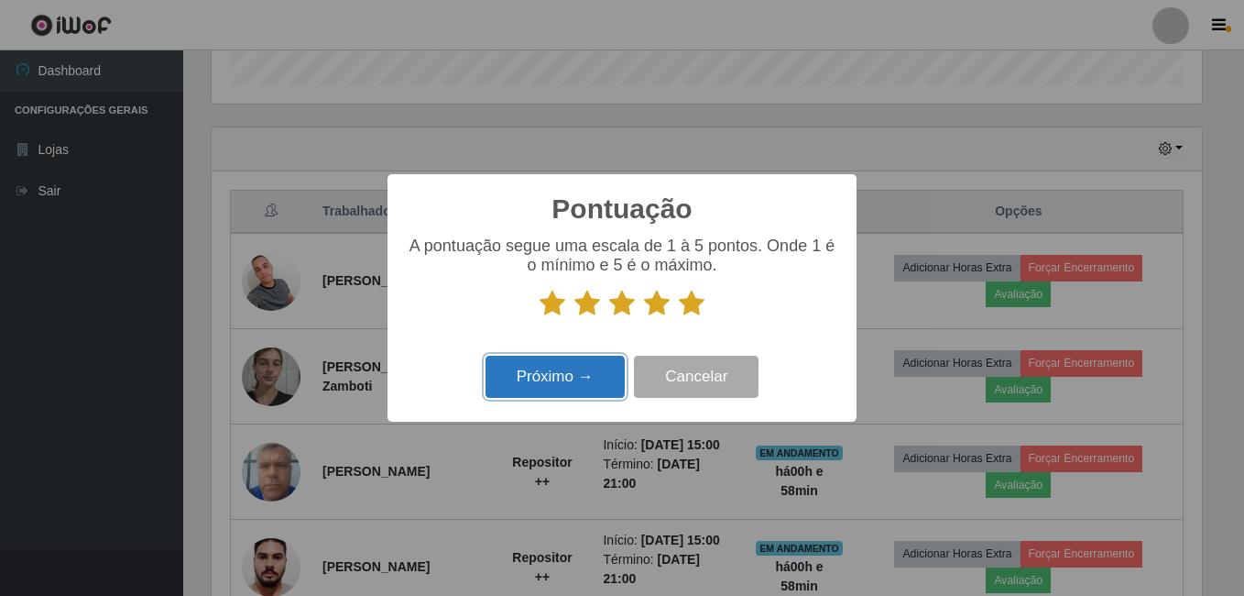
click at [560, 366] on button "Próximo →" at bounding box center [555, 377] width 139 height 43
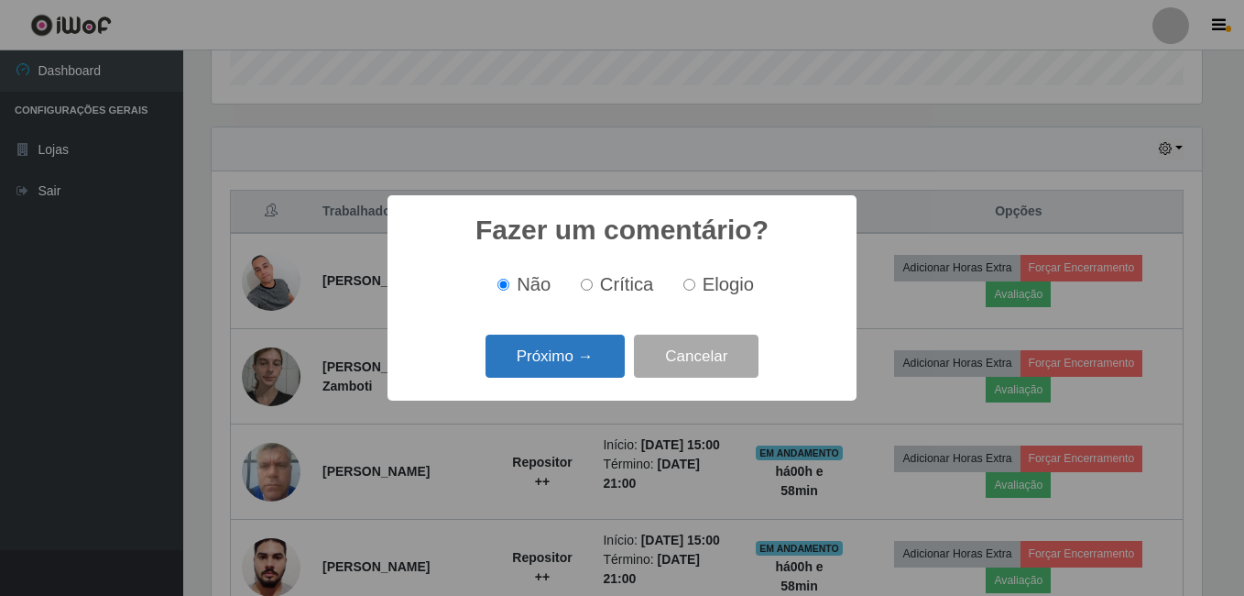
click at [560, 354] on button "Próximo →" at bounding box center [555, 355] width 139 height 43
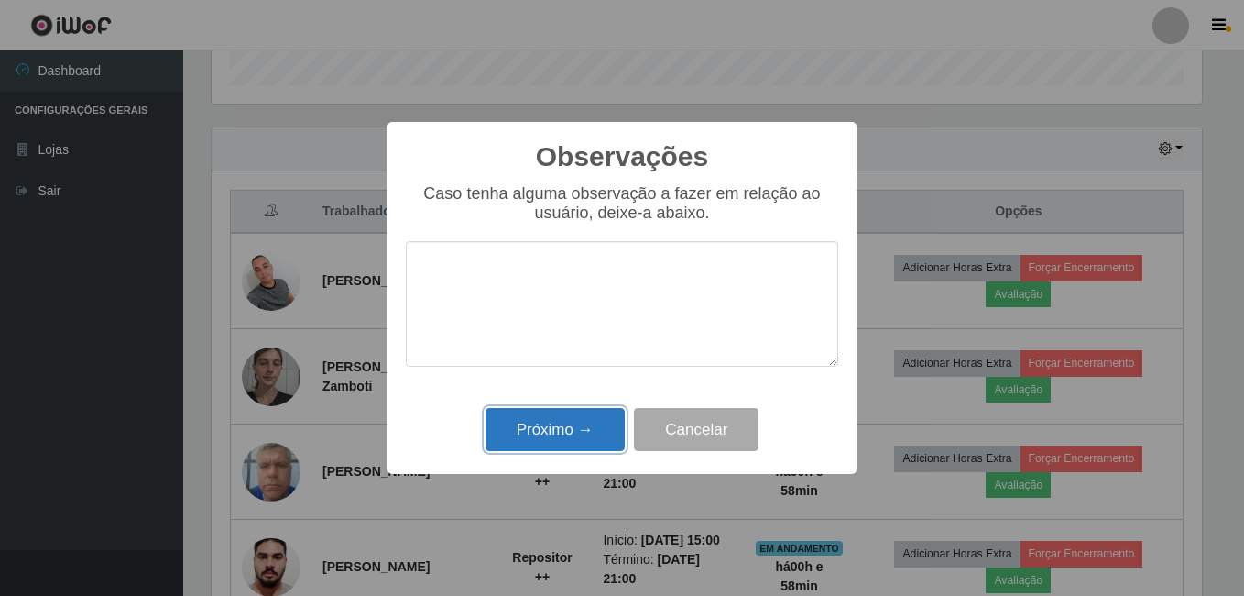
click at [573, 425] on button "Próximo →" at bounding box center [555, 429] width 139 height 43
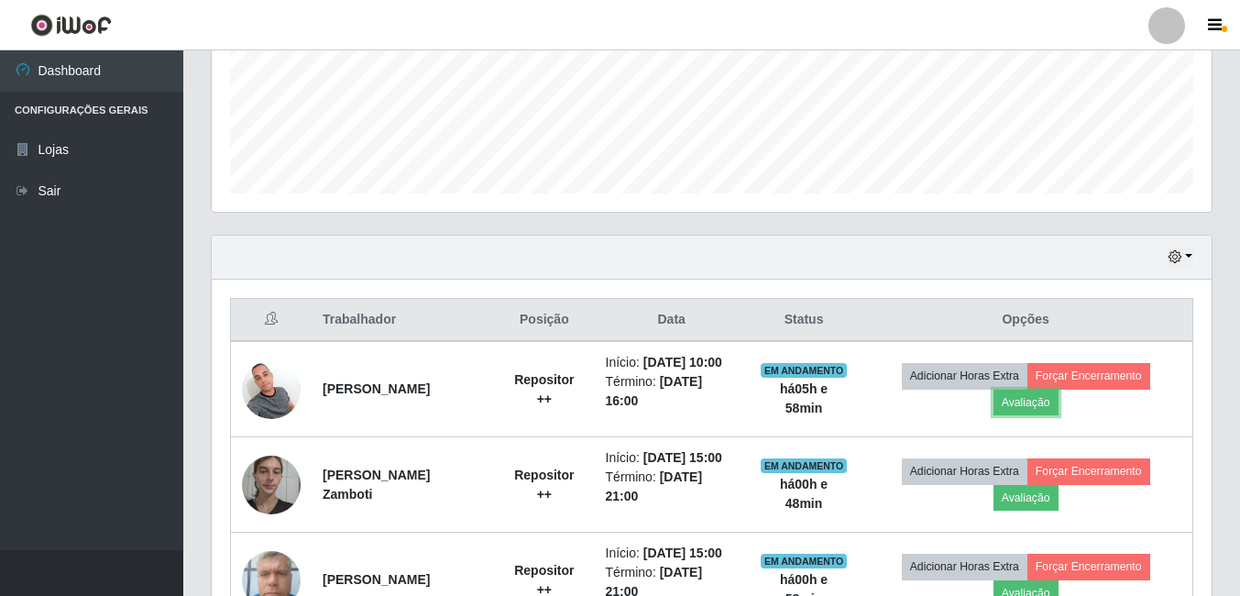
scroll to position [35, 0]
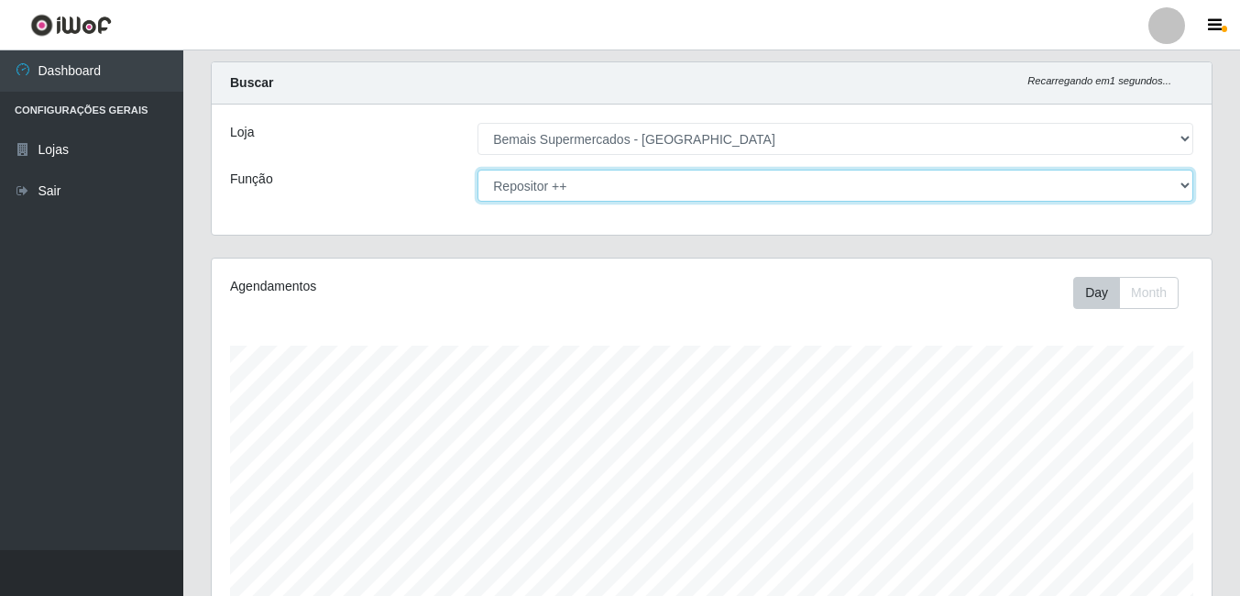
click at [974, 172] on select "[Selecione...] ASG ASG + ASG ++ Auxiliar de Depósito Auxiliar de Depósito + Aux…" at bounding box center [835, 186] width 716 height 32
select select "73"
click at [477, 170] on select "[Selecione...] ASG ASG + ASG ++ Auxiliar de Depósito Auxiliar de Depósito + Aux…" at bounding box center [835, 186] width 716 height 32
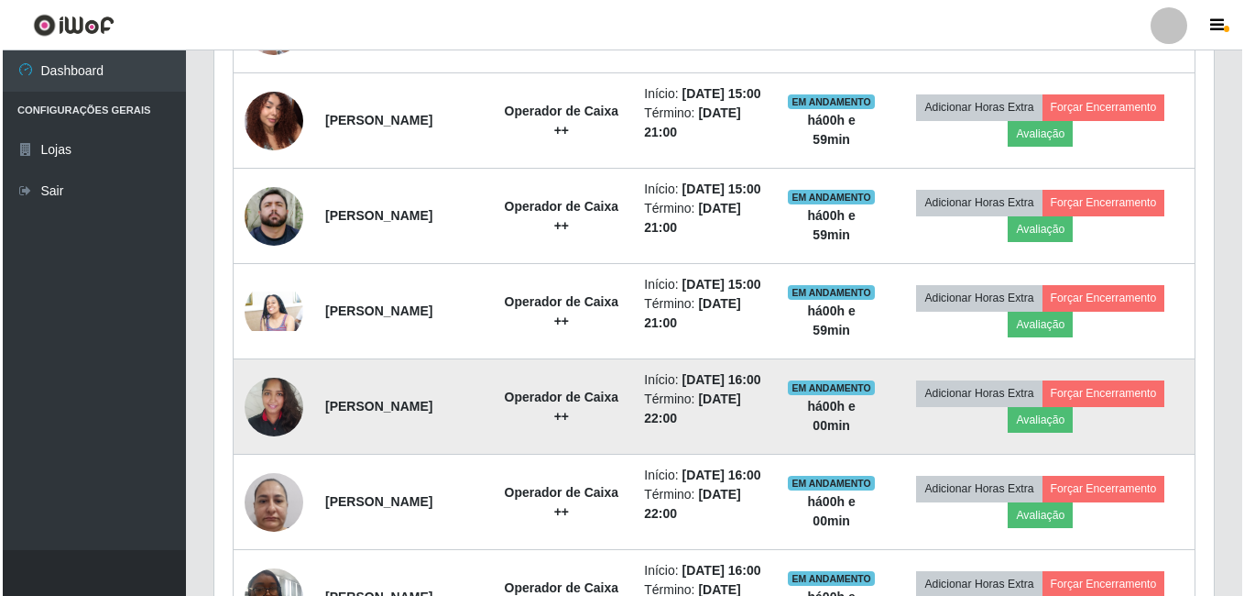
scroll to position [753, 0]
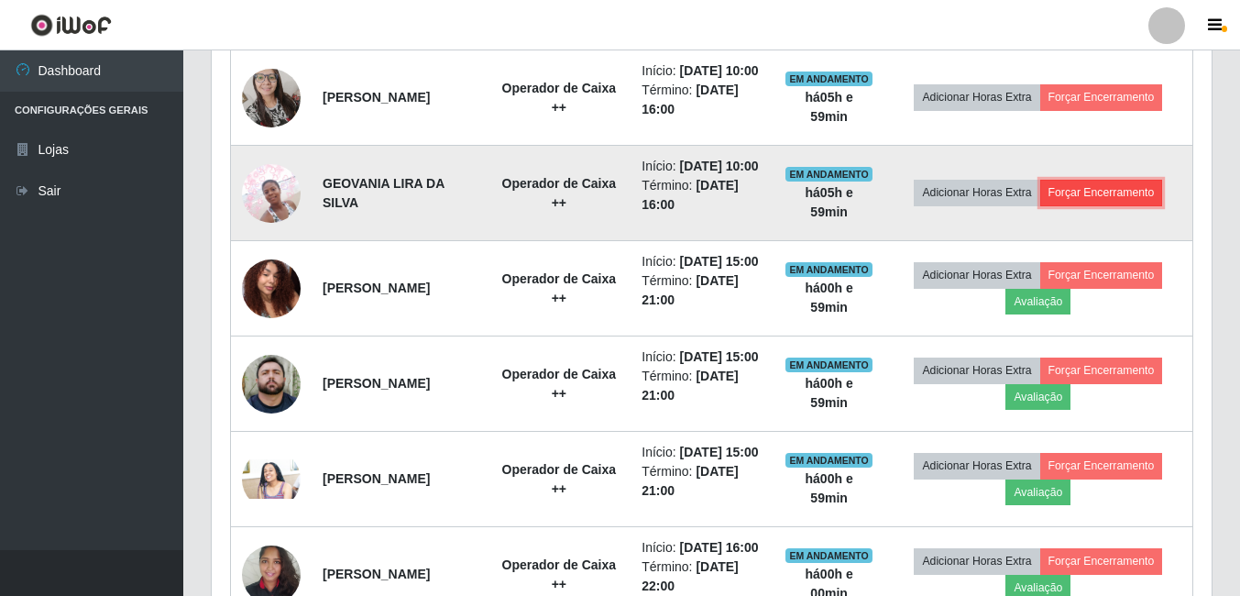
click at [1134, 205] on button "Forçar Encerramento" at bounding box center [1101, 193] width 123 height 26
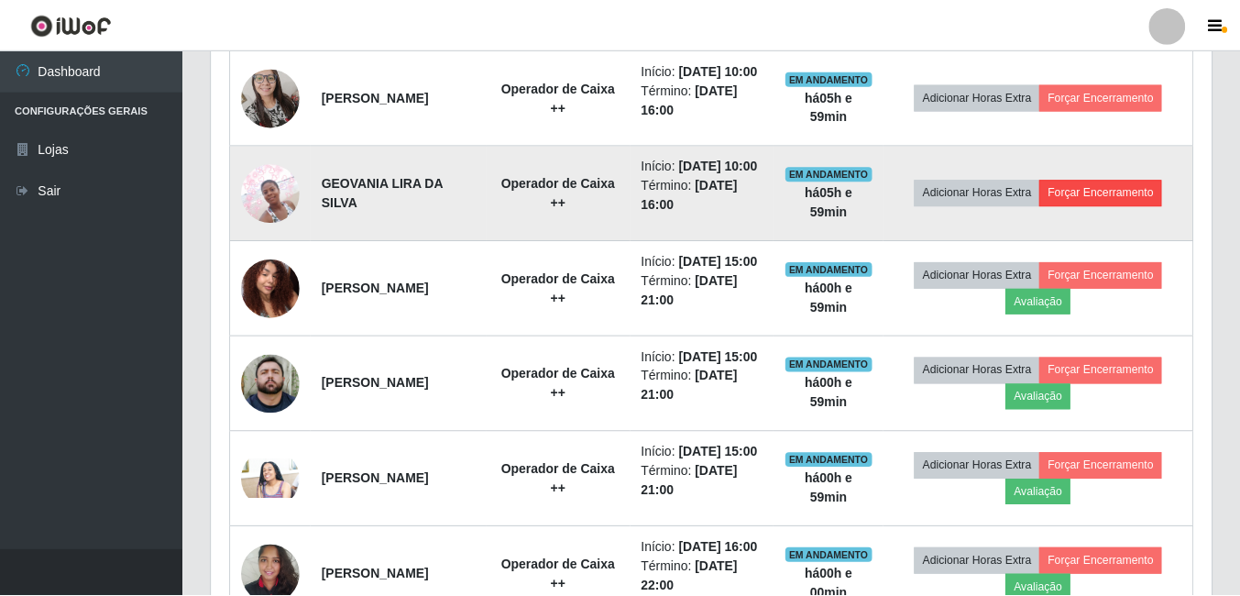
scroll to position [380, 990]
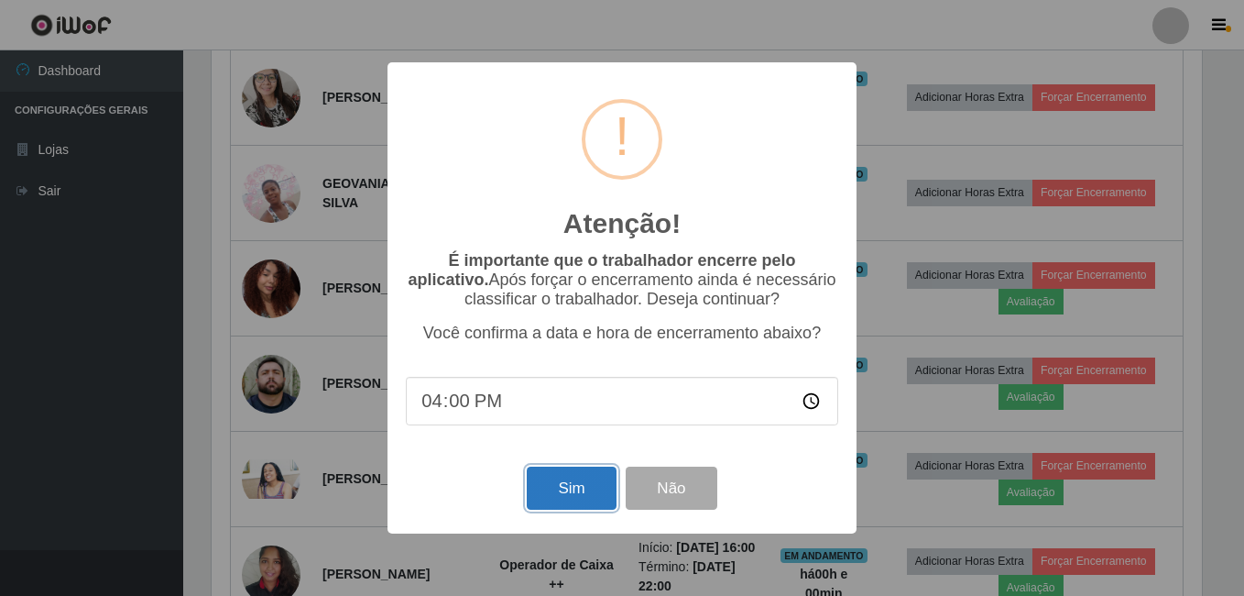
click at [575, 491] on button "Sim" at bounding box center [571, 487] width 89 height 43
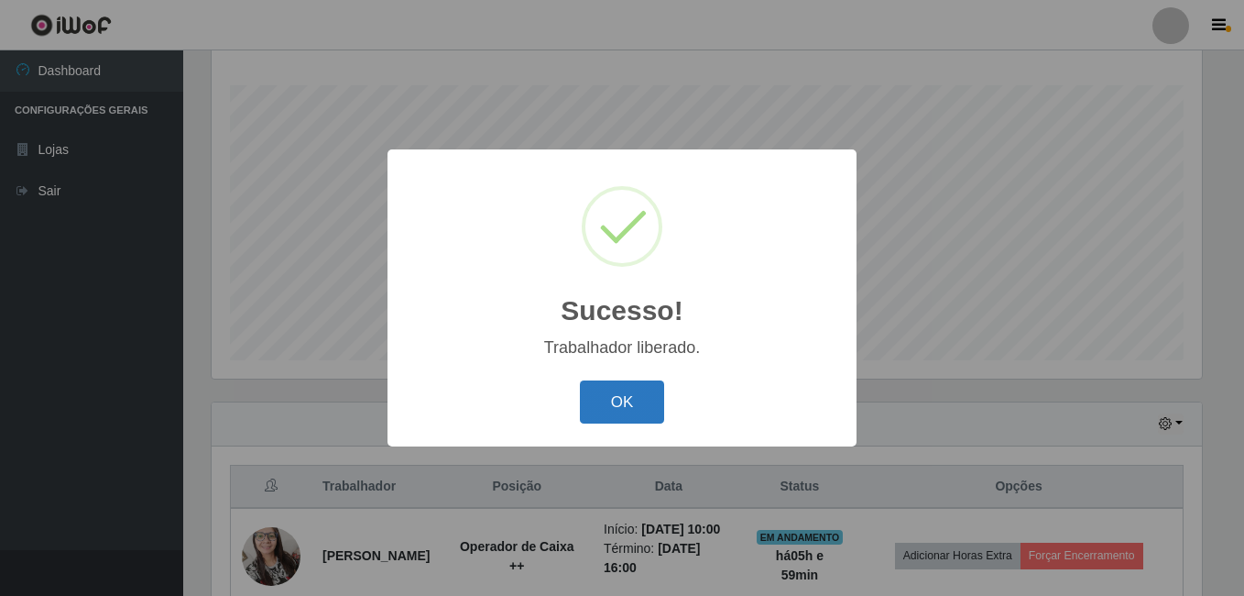
click at [580, 380] on button "OK" at bounding box center [622, 401] width 85 height 43
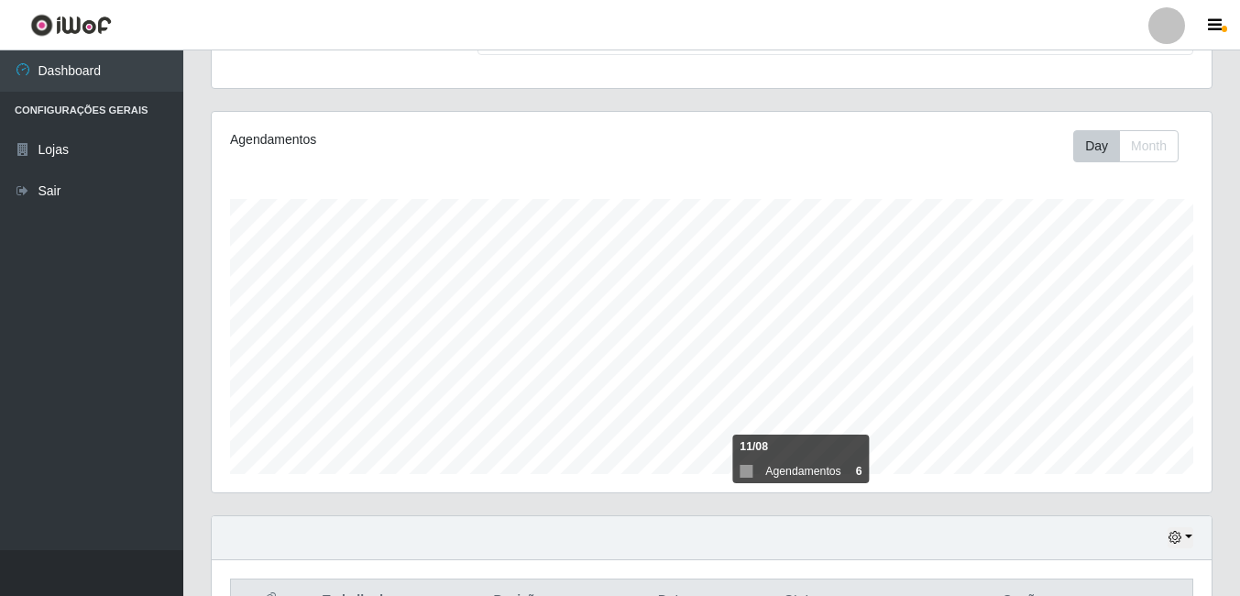
scroll to position [0, 0]
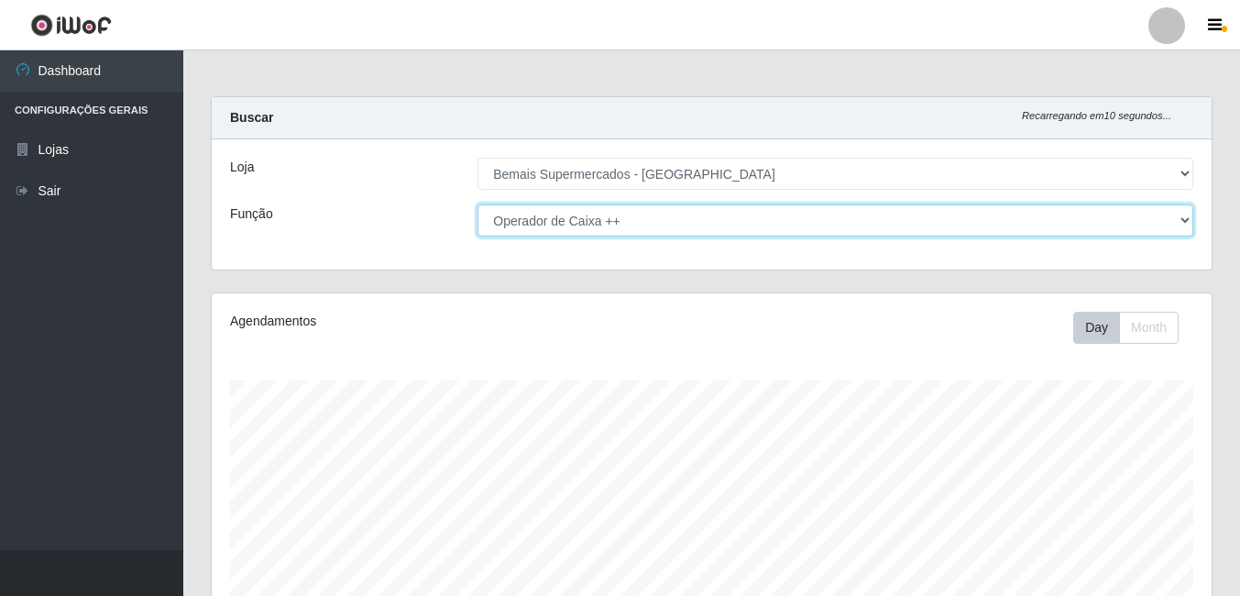
click at [1171, 224] on select "[Selecione...] ASG ASG + ASG ++ Auxiliar de Depósito Auxiliar de Depósito + Aux…" at bounding box center [835, 220] width 716 height 32
click at [477, 204] on select "[Selecione...] ASG ASG + ASG ++ Auxiliar de Depósito Auxiliar de Depósito + Aux…" at bounding box center [835, 220] width 716 height 32
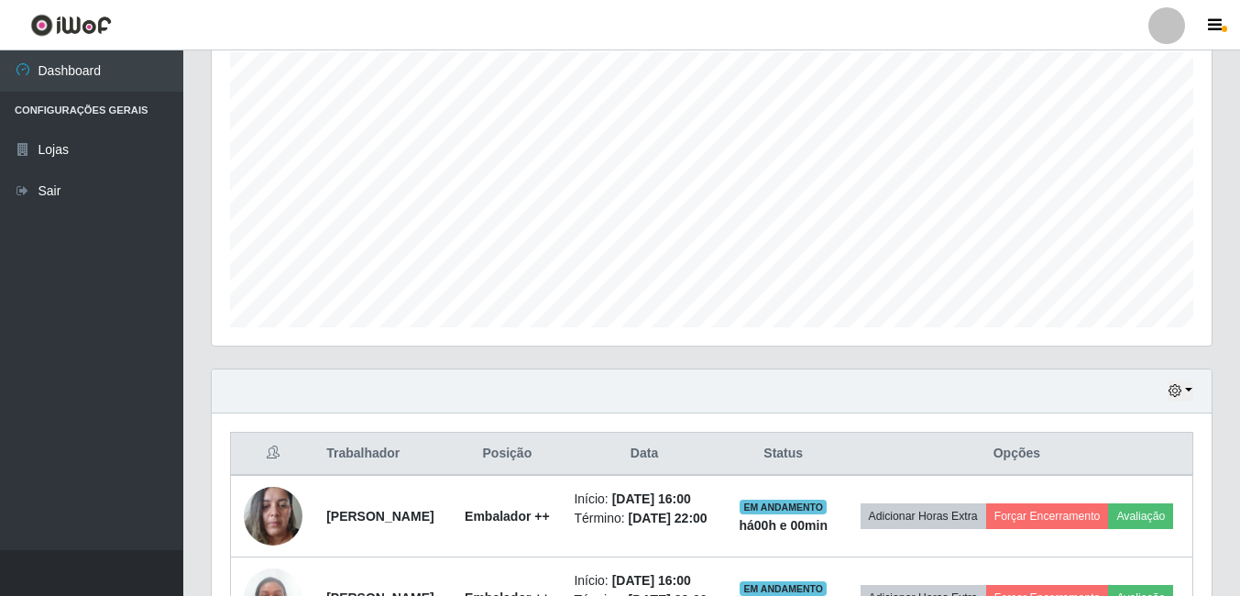
scroll to position [35, 0]
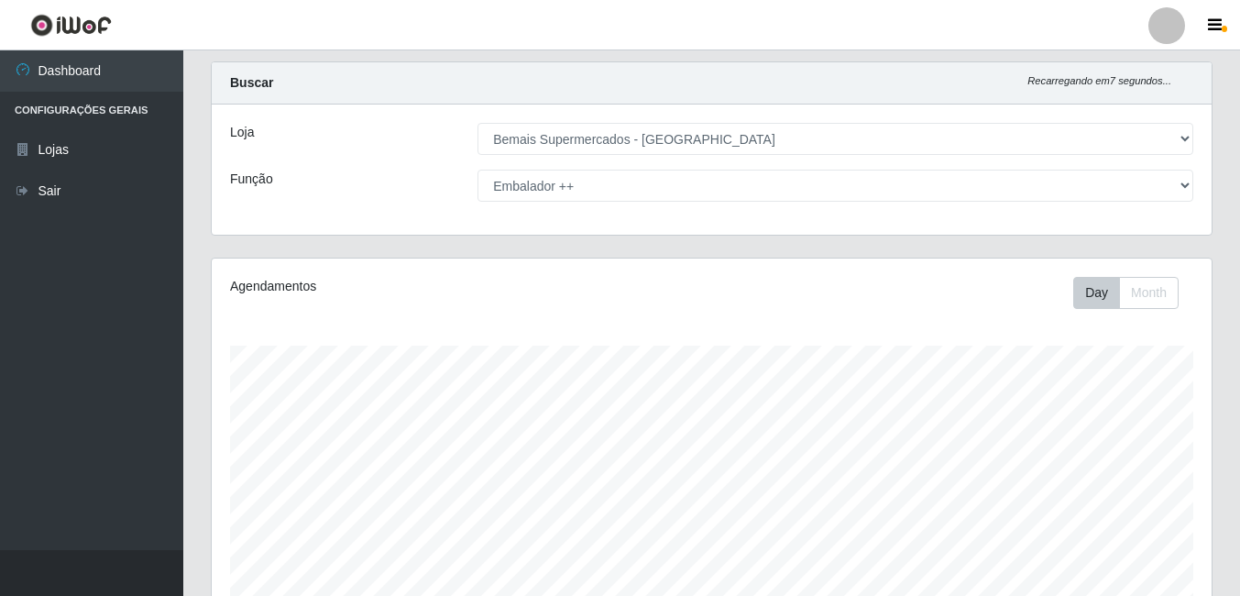
click at [1199, 192] on div "[Selecione...] ASG ASG + ASG ++ Auxiliar de Depósito Auxiliar de Depósito + Aux…" at bounding box center [835, 186] width 743 height 32
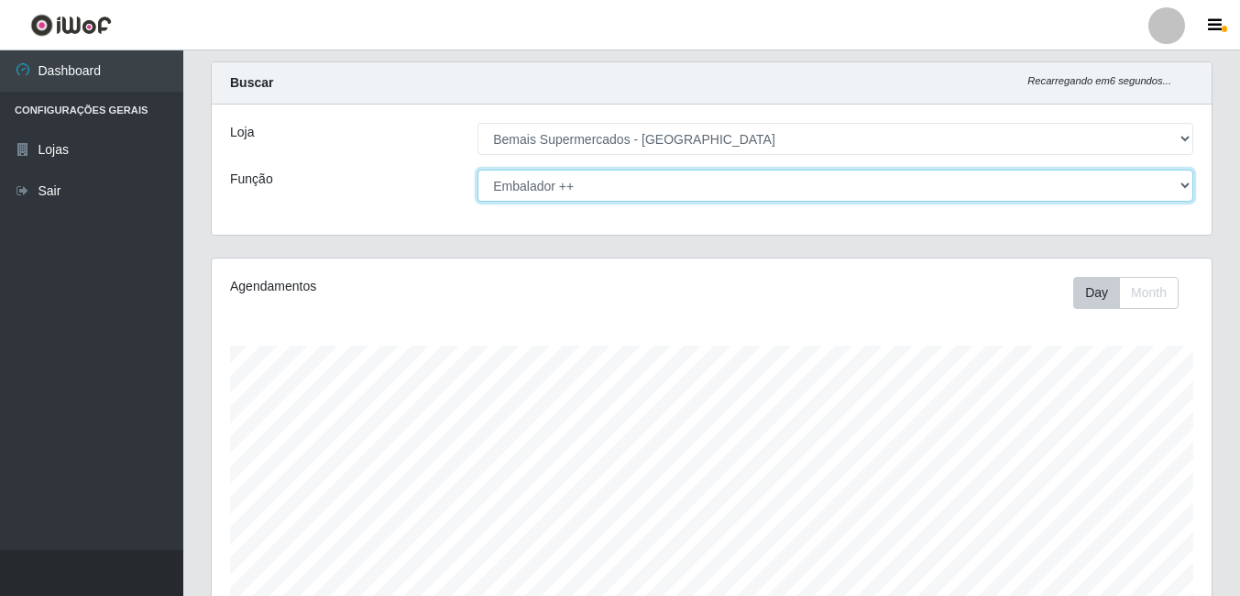
click at [1187, 194] on select "[Selecione...] ASG ASG + ASG ++ Auxiliar de Depósito Auxiliar de Depósito + Aux…" at bounding box center [835, 186] width 716 height 32
click at [477, 170] on select "[Selecione...] ASG ASG + ASG ++ Auxiliar de Depósito Auxiliar de Depósito + Aux…" at bounding box center [835, 186] width 716 height 32
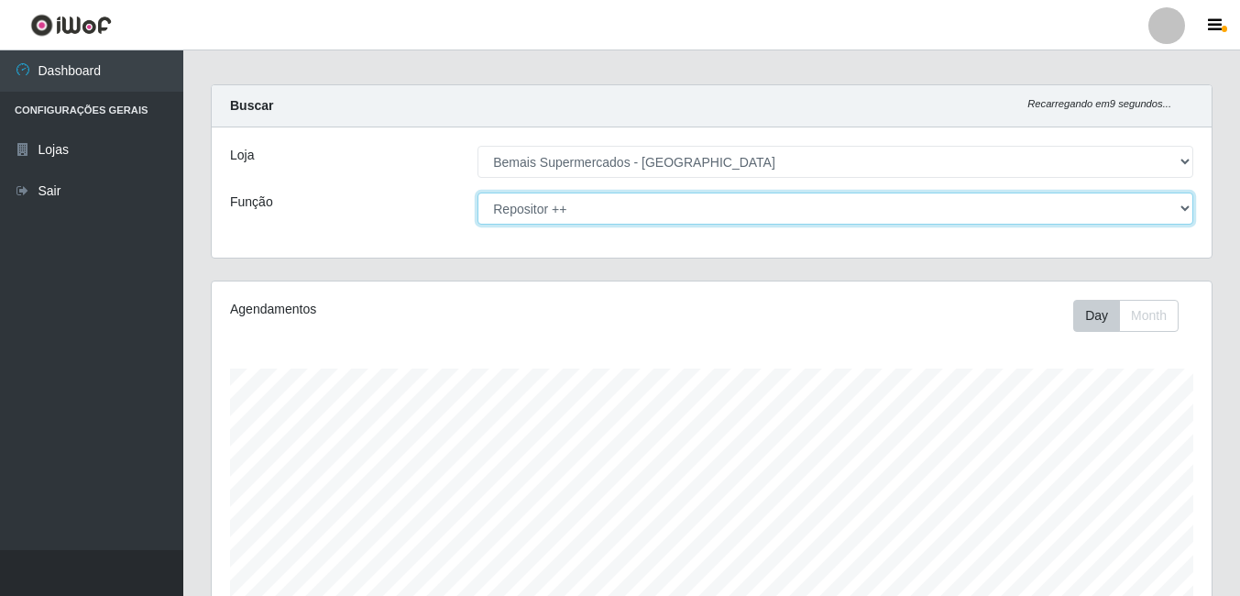
scroll to position [0, 0]
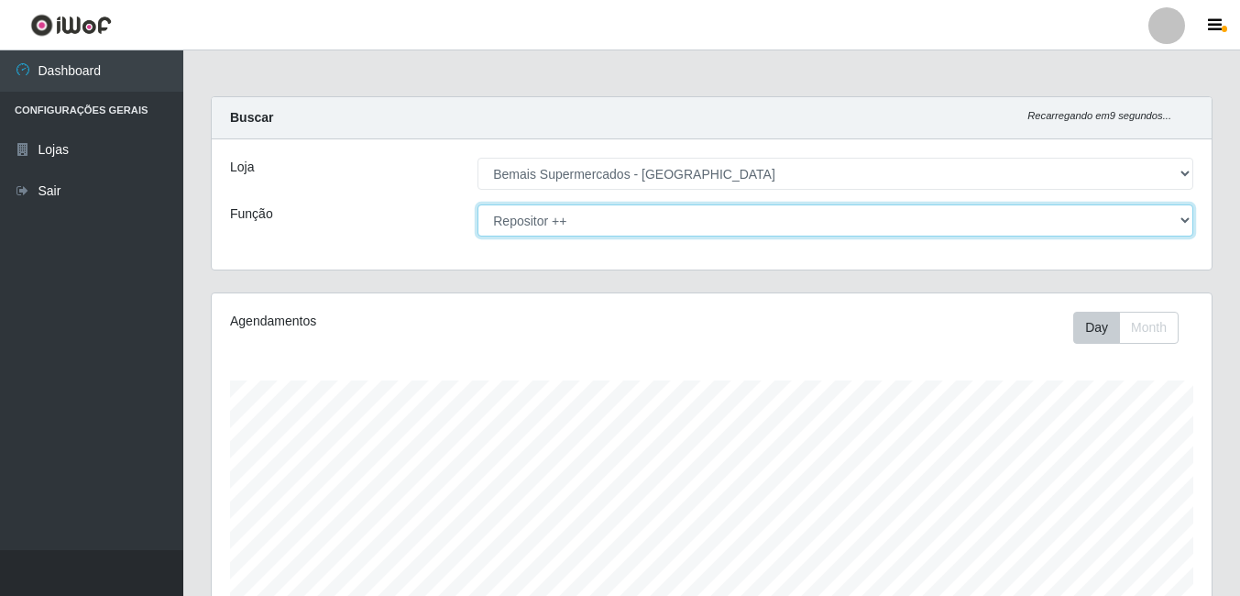
click at [751, 211] on select "[Selecione...] ASG ASG + ASG ++ Auxiliar de Depósito Auxiliar de Depósito + Aux…" at bounding box center [835, 220] width 716 height 32
select select "[Selecione...]"
click at [477, 204] on select "[Selecione...] ASG ASG + ASG ++ Auxiliar de Depósito Auxiliar de Depósito + Aux…" at bounding box center [835, 220] width 716 height 32
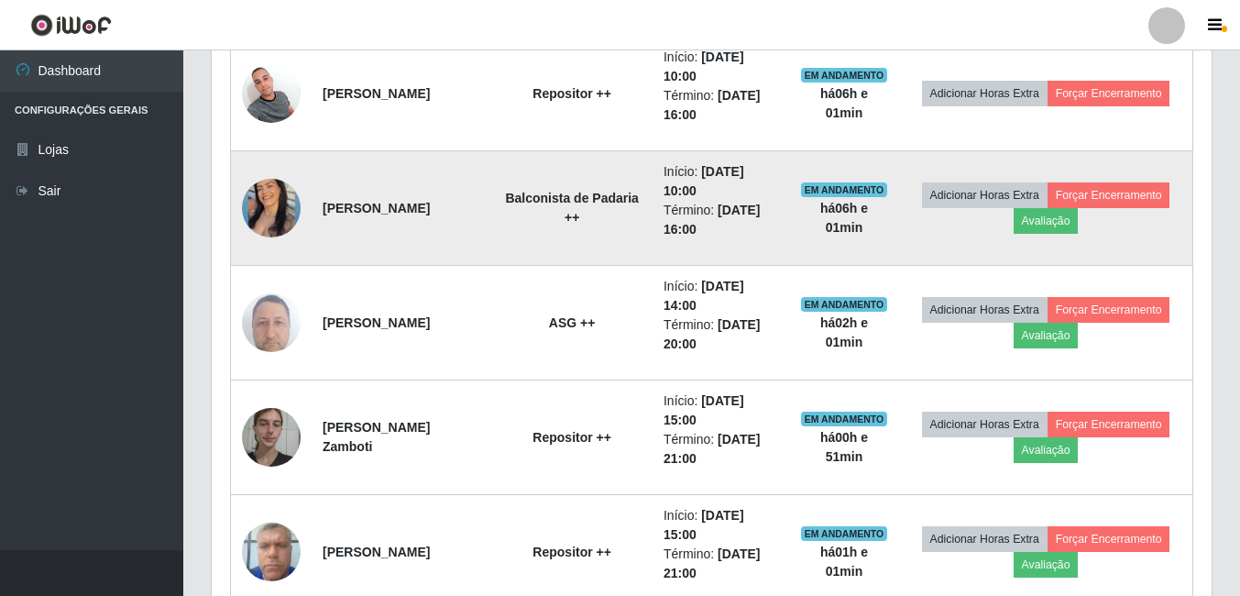
scroll to position [662, 0]
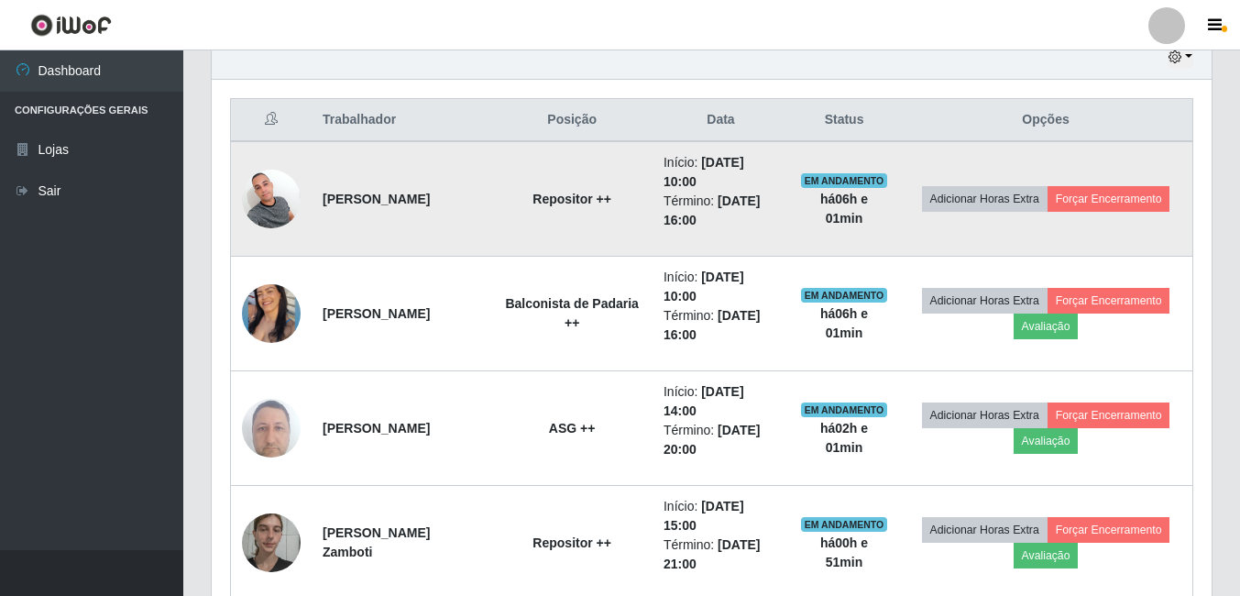
click at [261, 186] on img at bounding box center [271, 198] width 59 height 78
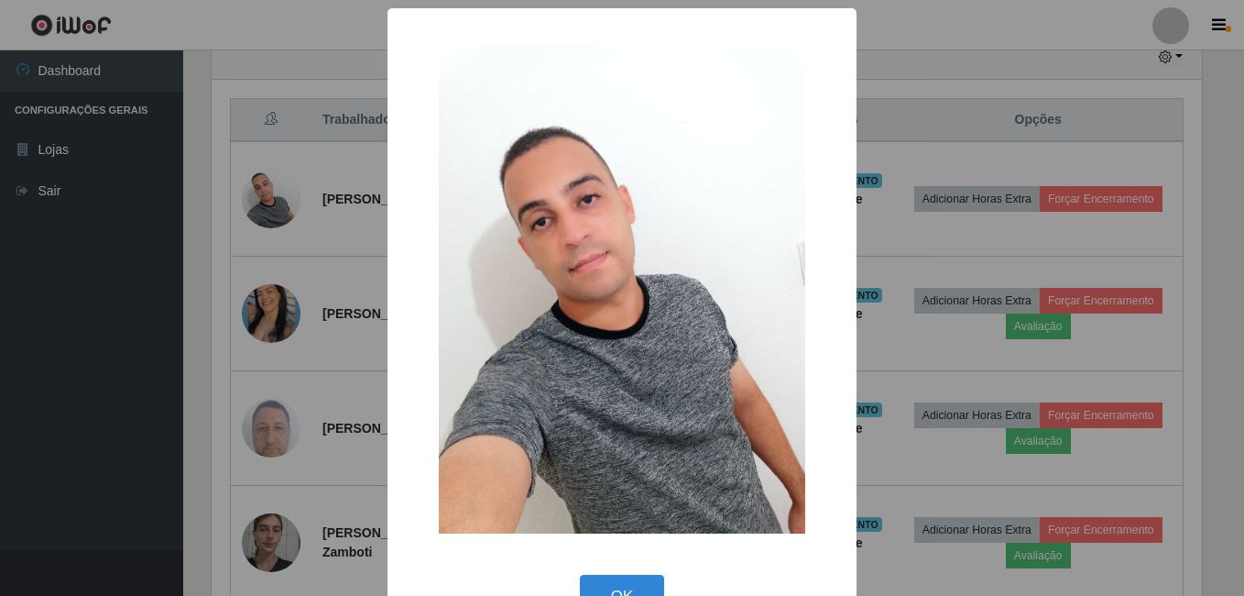
click at [248, 331] on div "× OK Cancel" at bounding box center [622, 298] width 1244 height 596
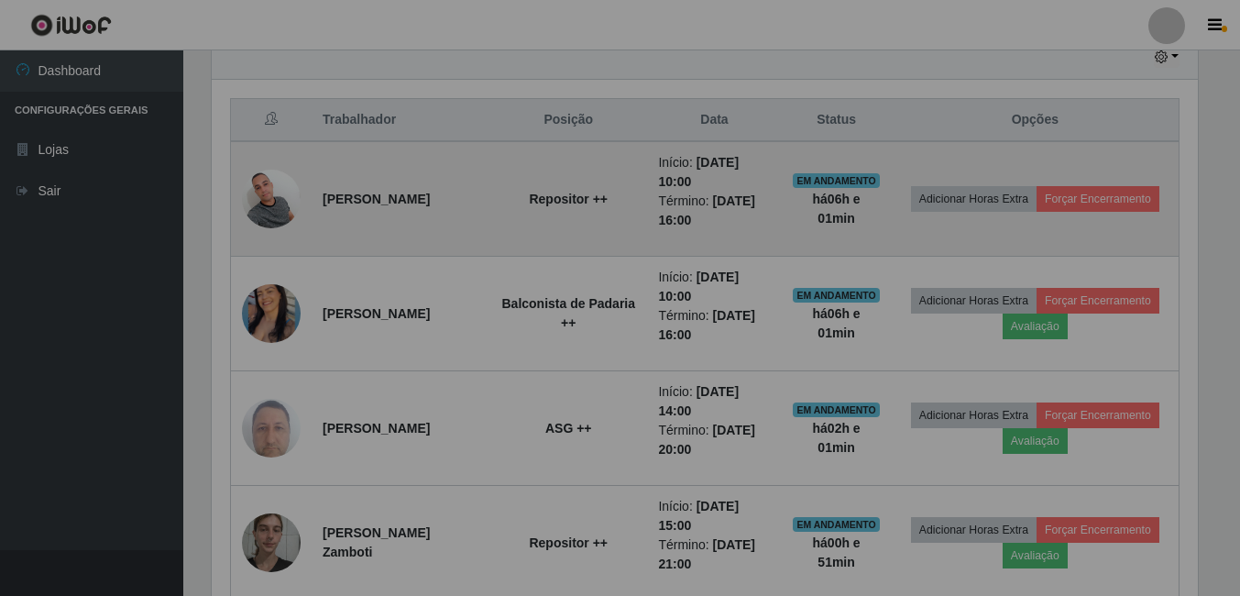
scroll to position [380, 1000]
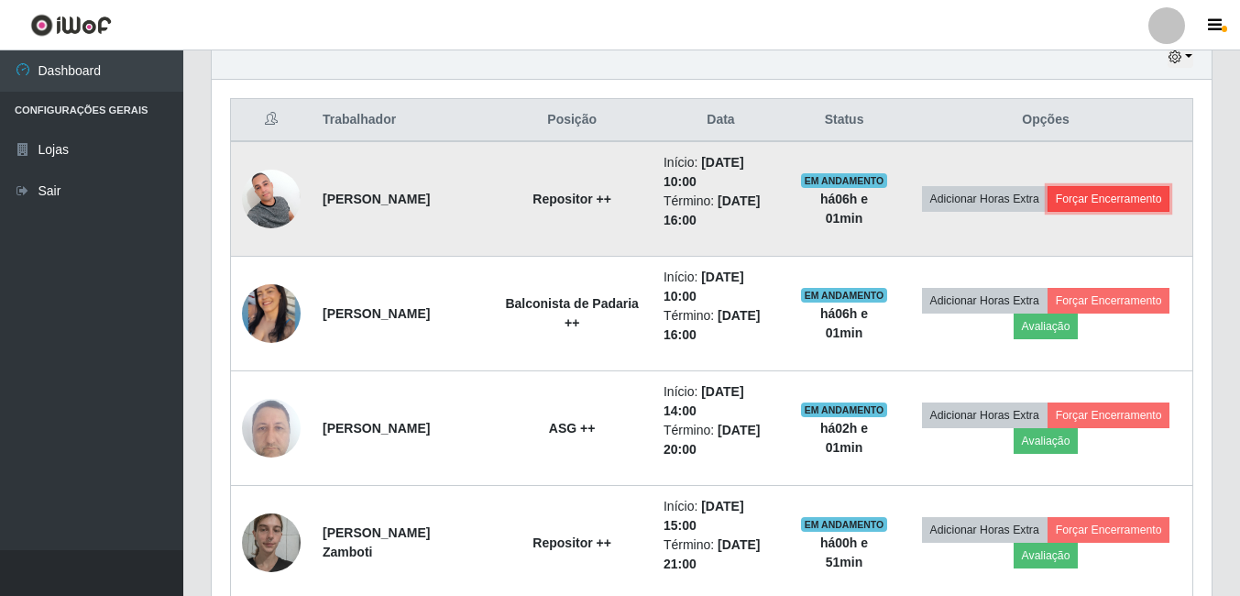
click at [1138, 202] on button "Forçar Encerramento" at bounding box center [1108, 199] width 123 height 26
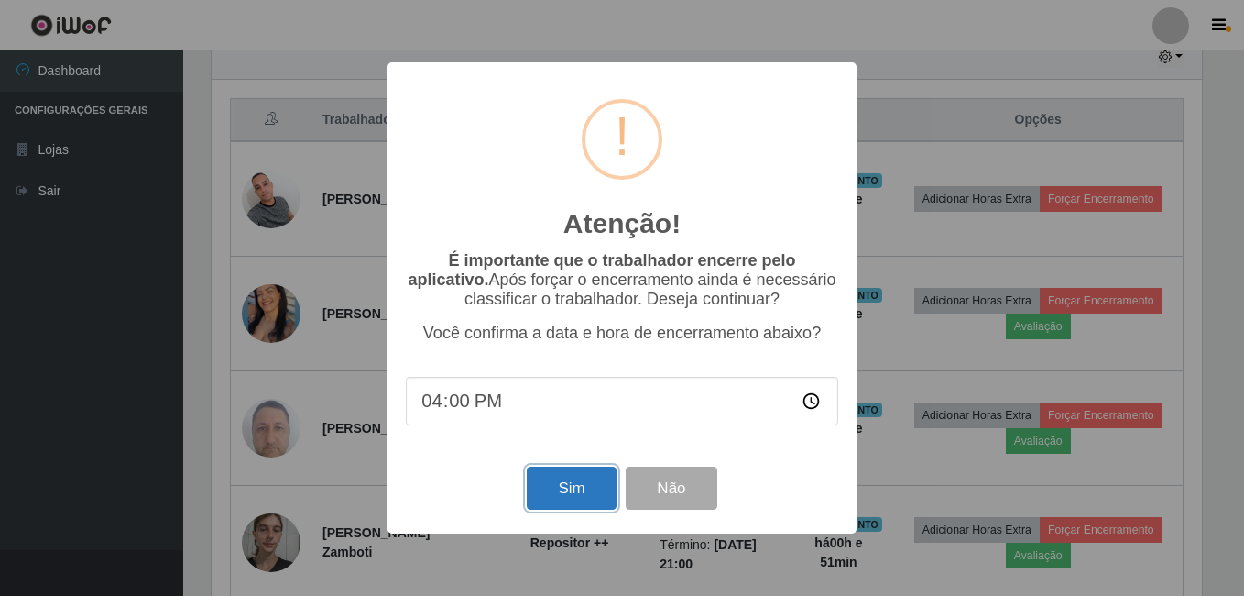
click at [555, 497] on button "Sim" at bounding box center [571, 487] width 89 height 43
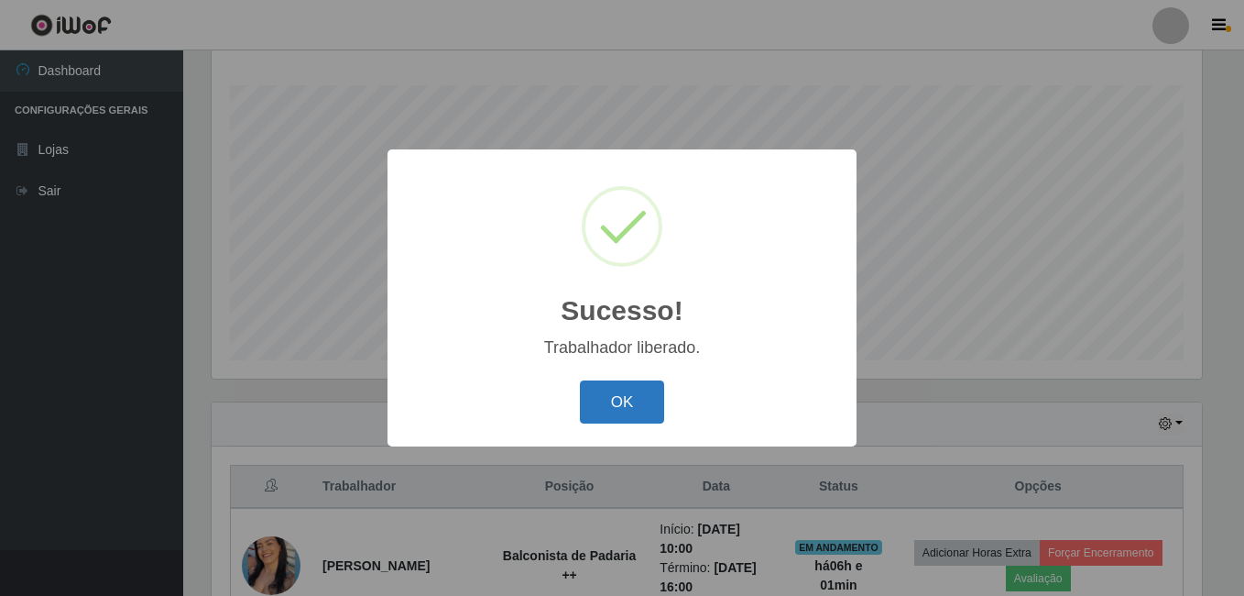
click at [628, 398] on button "OK" at bounding box center [622, 401] width 85 height 43
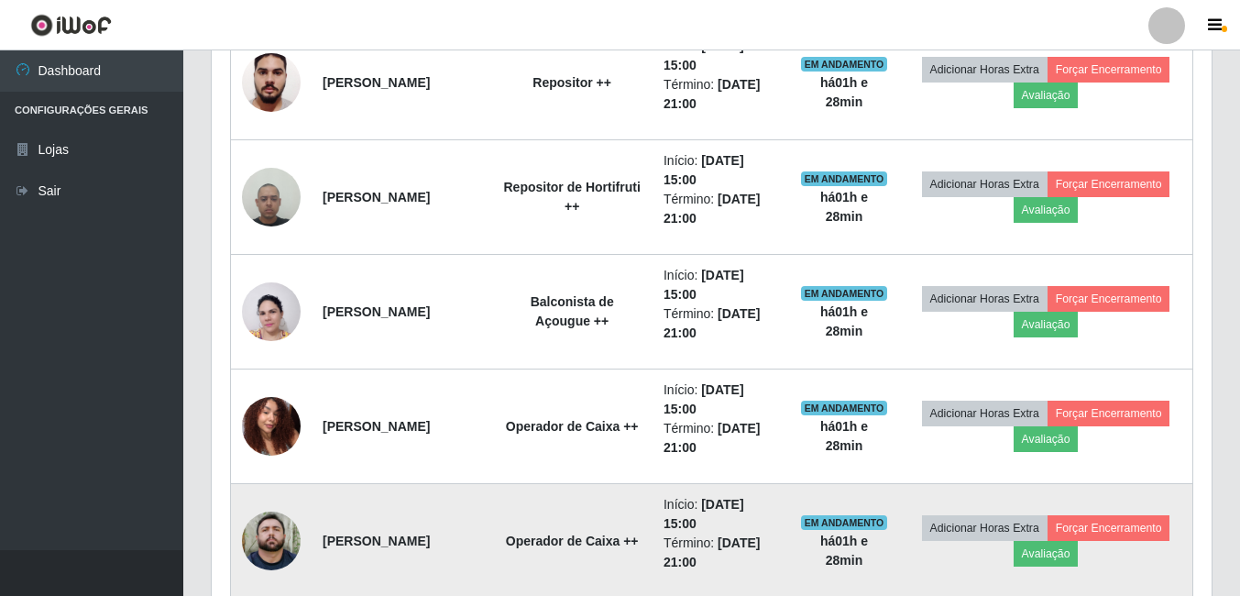
scroll to position [1120, 0]
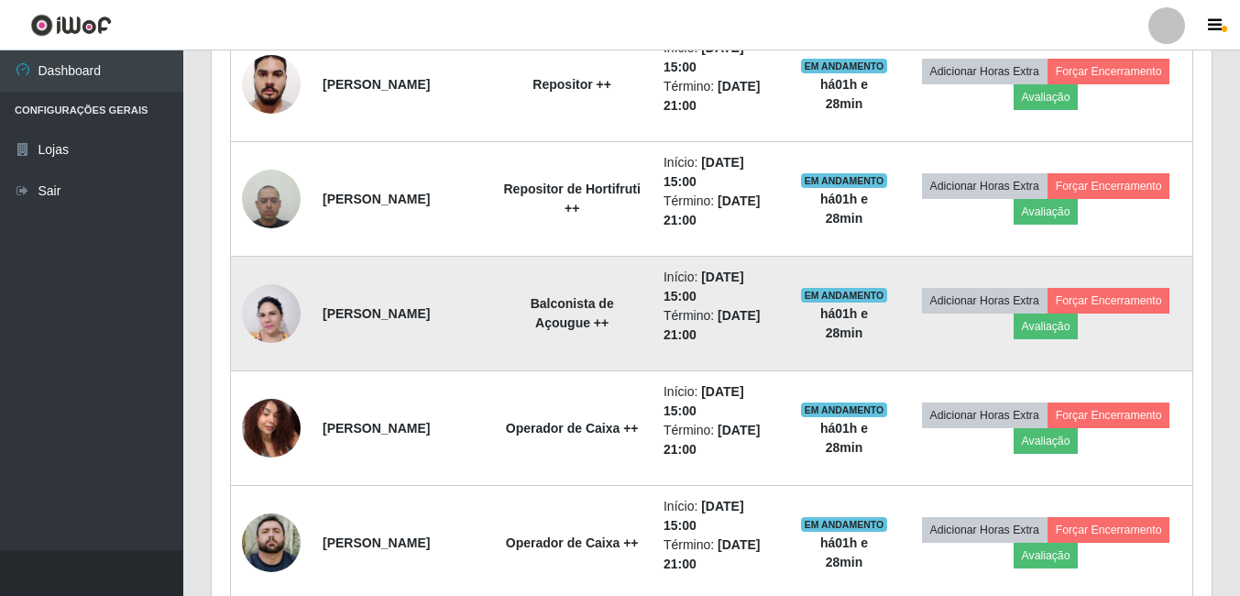
click at [284, 310] on img at bounding box center [271, 313] width 59 height 79
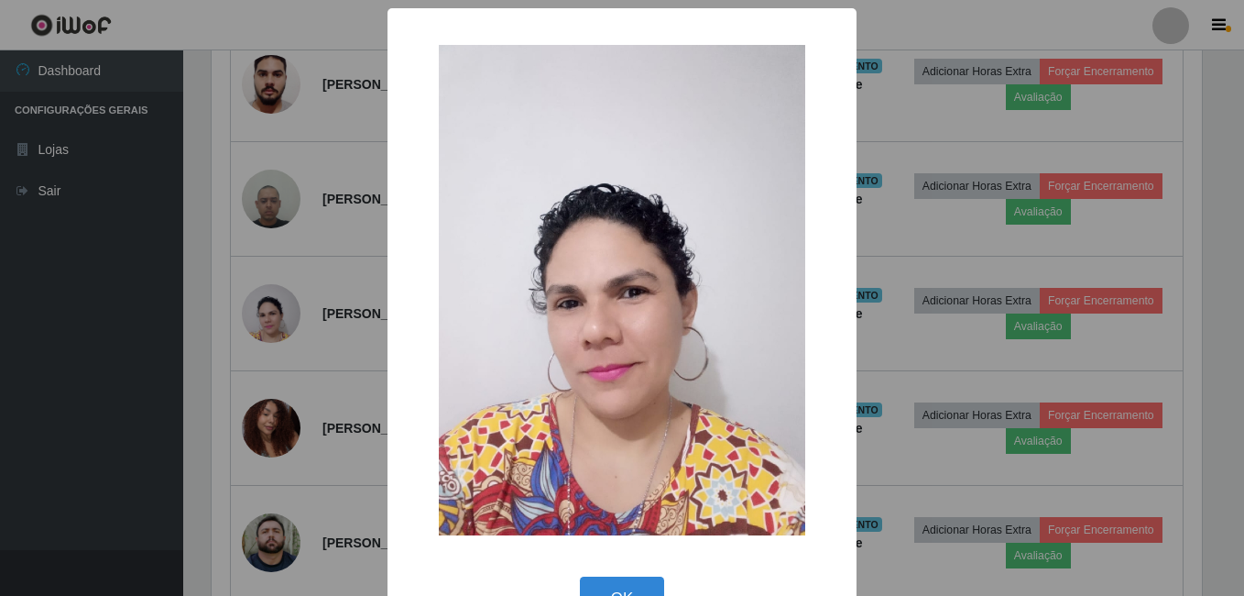
click at [319, 367] on div "× OK Cancel" at bounding box center [622, 298] width 1244 height 596
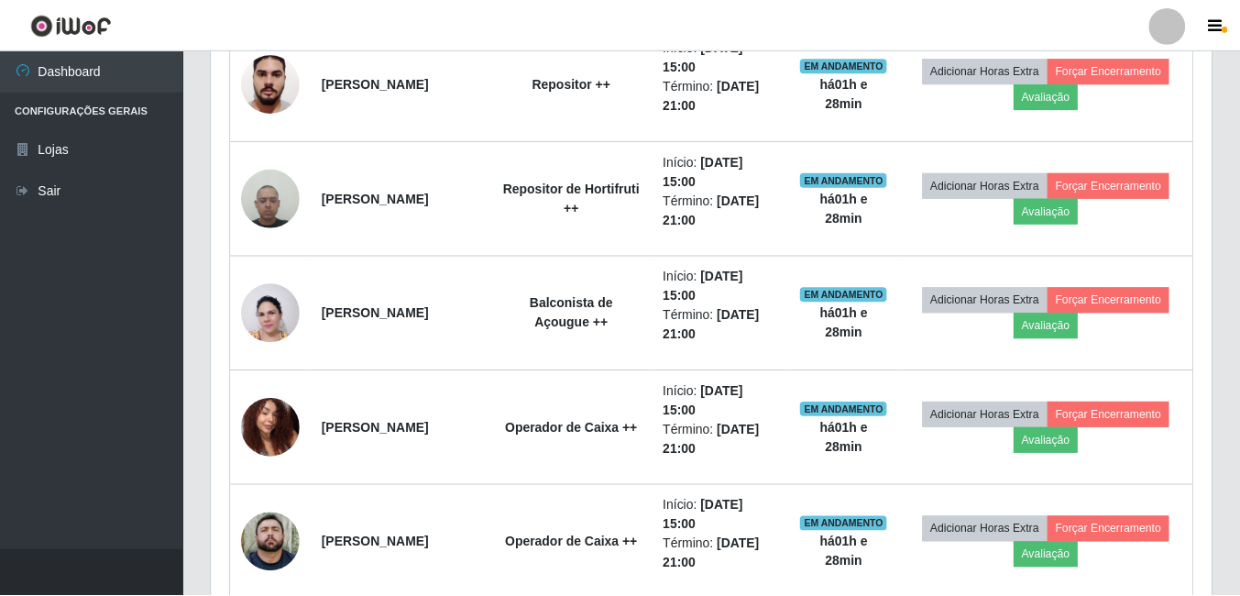
scroll to position [380, 1000]
